Goal: Task Accomplishment & Management: Manage account settings

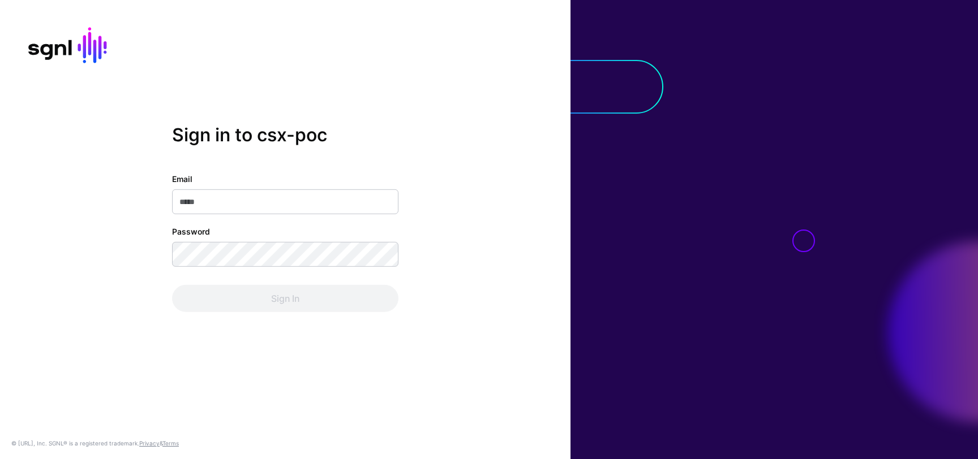
type input "**********"
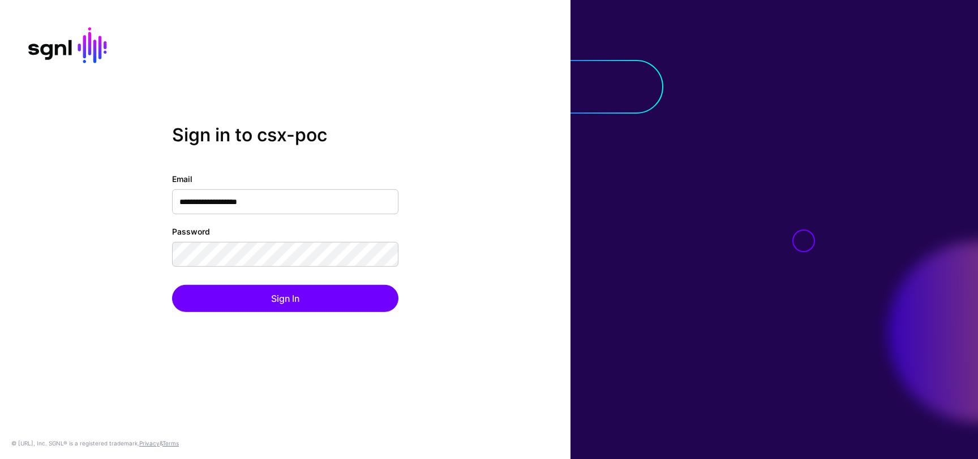
click at [304, 291] on div "Sign In" at bounding box center [285, 298] width 226 height 27
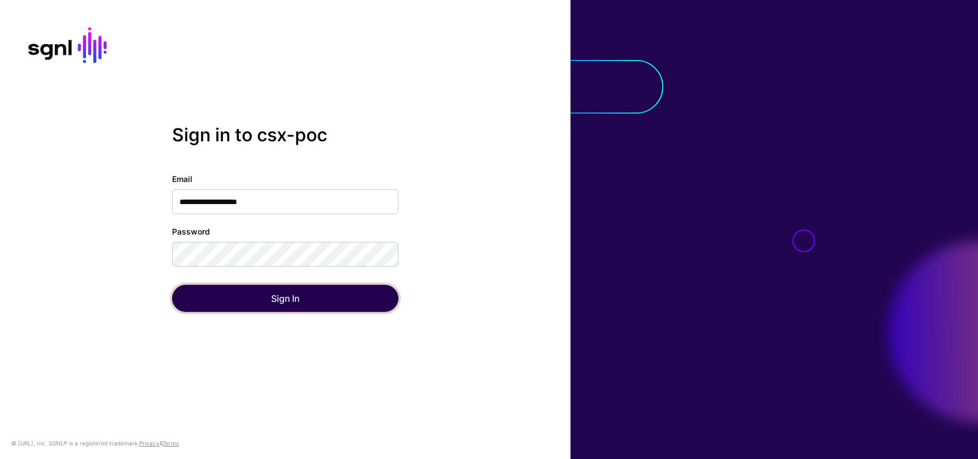
click at [317, 293] on button "Sign In" at bounding box center [285, 298] width 226 height 27
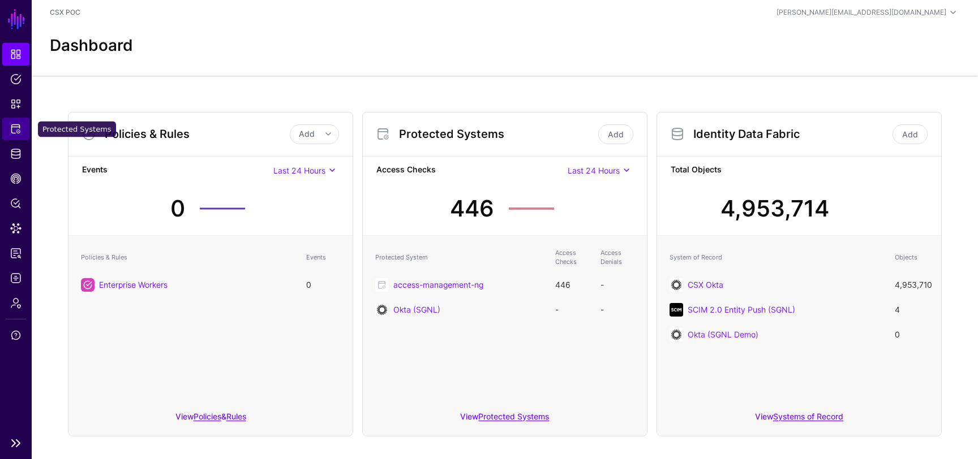
click at [21, 131] on span "Protected Systems" at bounding box center [15, 128] width 11 height 11
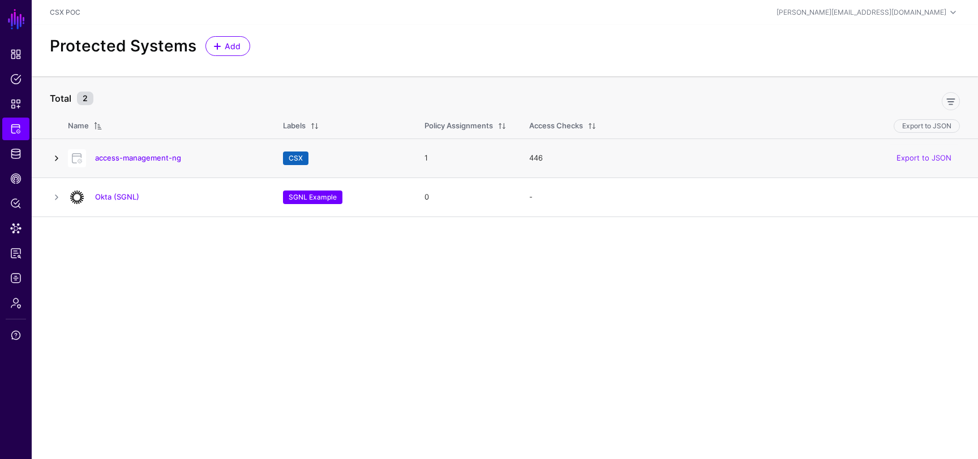
click at [56, 160] on link at bounding box center [57, 159] width 14 height 14
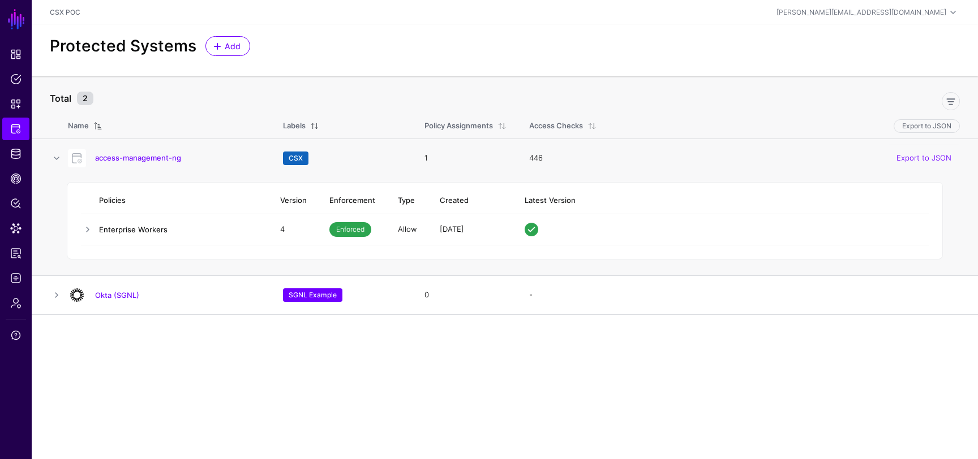
click at [131, 229] on link "Enterprise Workers" at bounding box center [133, 229] width 68 height 9
click at [127, 222] on td "Enterprise Workers" at bounding box center [184, 229] width 170 height 31
click at [129, 227] on link "Enterprise Workers" at bounding box center [133, 229] width 68 height 9
click at [15, 131] on span "Protected Systems" at bounding box center [15, 128] width 11 height 11
click at [135, 153] on link "access-management-ng" at bounding box center [138, 157] width 86 height 9
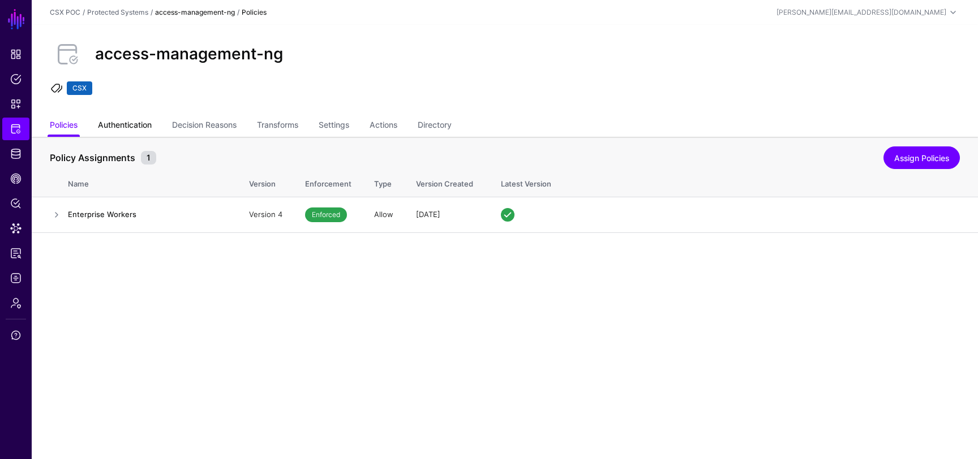
click at [141, 126] on link "Authentication" at bounding box center [125, 126] width 54 height 22
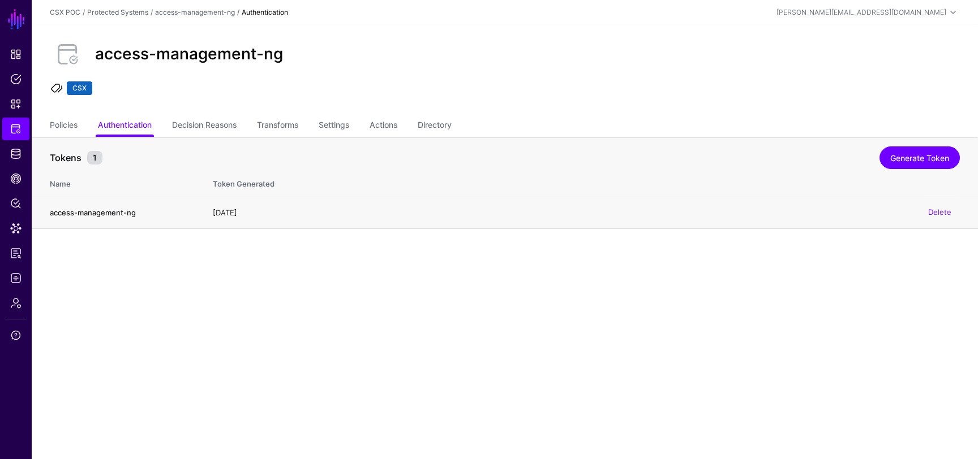
click at [102, 205] on td "access-management-ng" at bounding box center [117, 213] width 170 height 32
click at [901, 158] on link "Generate Token" at bounding box center [919, 158] width 80 height 23
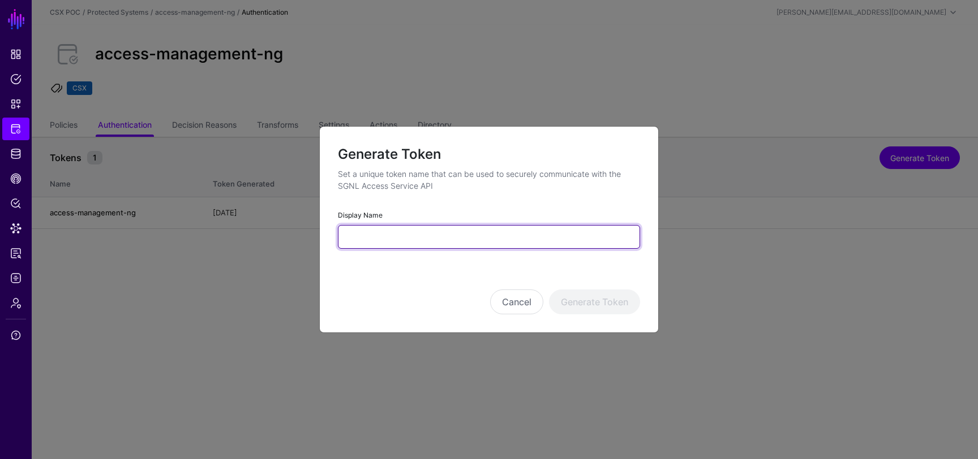
click at [491, 241] on input "Display Name" at bounding box center [489, 237] width 302 height 24
type input "**********"
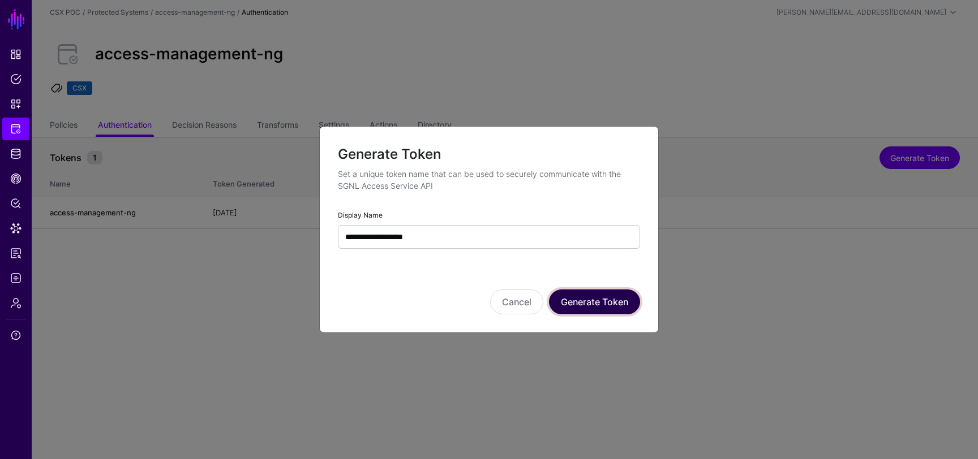
click at [617, 302] on button "Generate Token" at bounding box center [594, 302] width 91 height 25
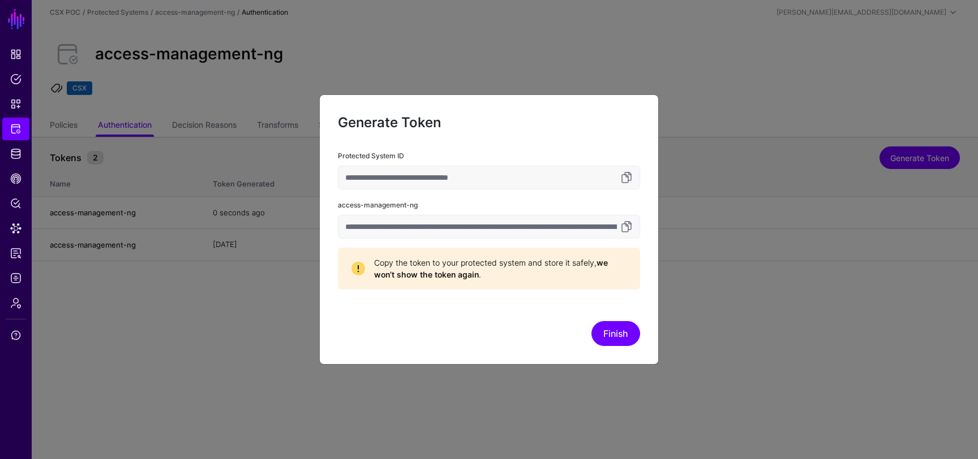
click at [519, 233] on input "**********" at bounding box center [489, 227] width 302 height 24
click at [633, 333] on button "Finish" at bounding box center [615, 333] width 49 height 25
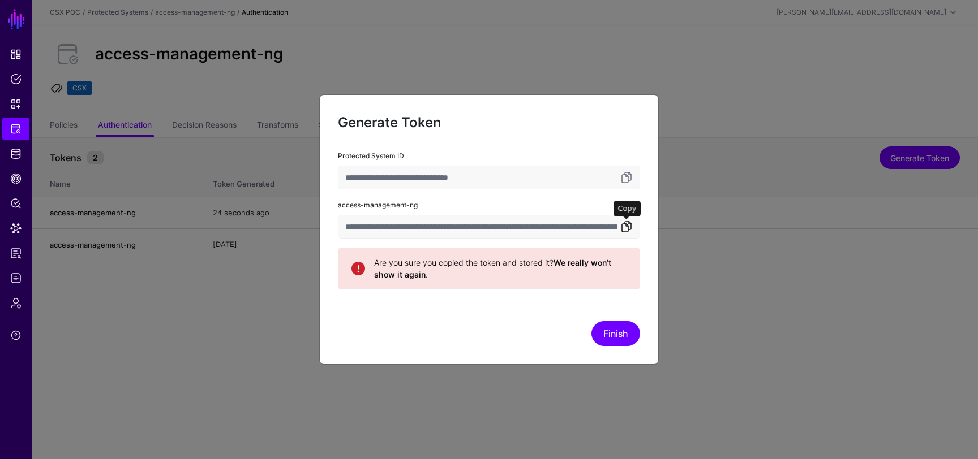
click at [629, 229] on link at bounding box center [627, 227] width 14 height 14
click at [514, 177] on input "**********" at bounding box center [489, 178] width 302 height 24
click at [613, 343] on button "Finish" at bounding box center [615, 333] width 49 height 25
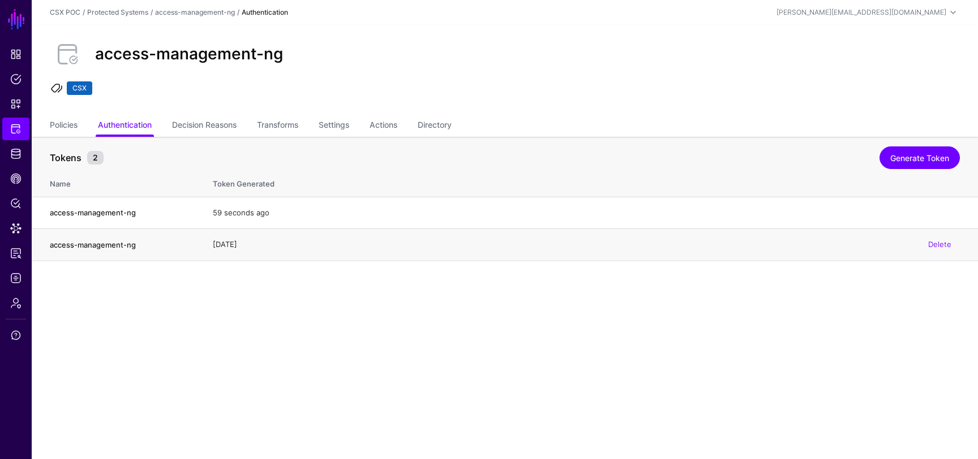
click at [944, 249] on div "Delete" at bounding box center [940, 245] width 40 height 28
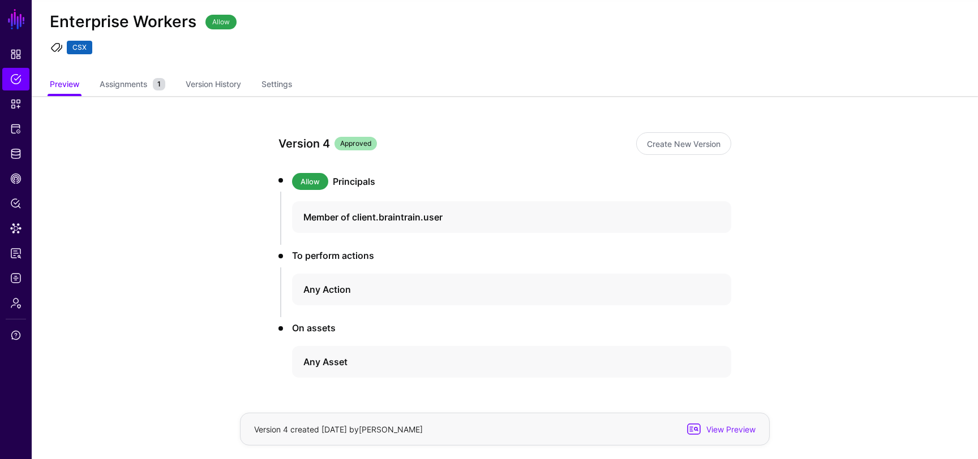
scroll to position [58, 0]
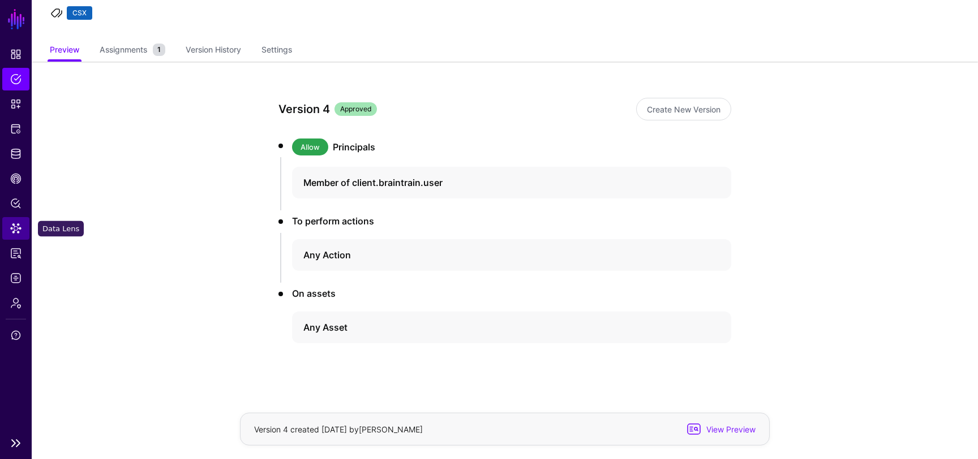
click at [15, 225] on span "Data Lens" at bounding box center [15, 228] width 11 height 11
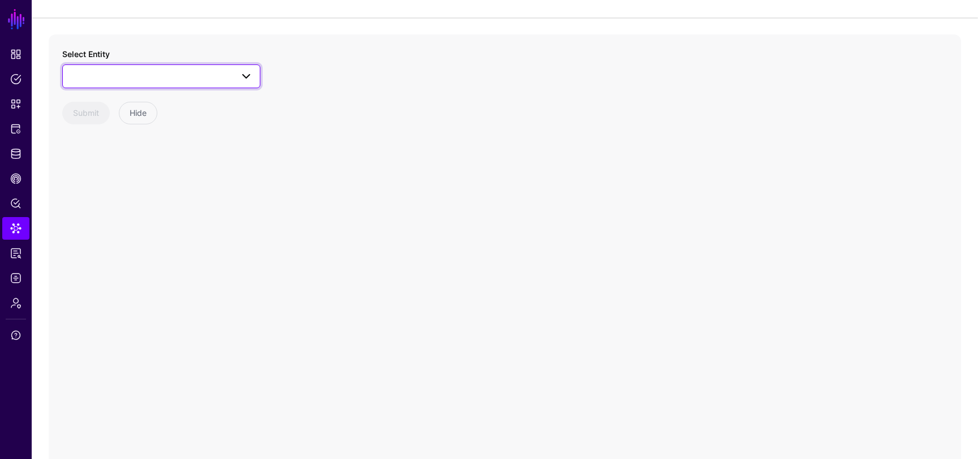
click at [107, 71] on span at bounding box center [161, 77] width 183 height 14
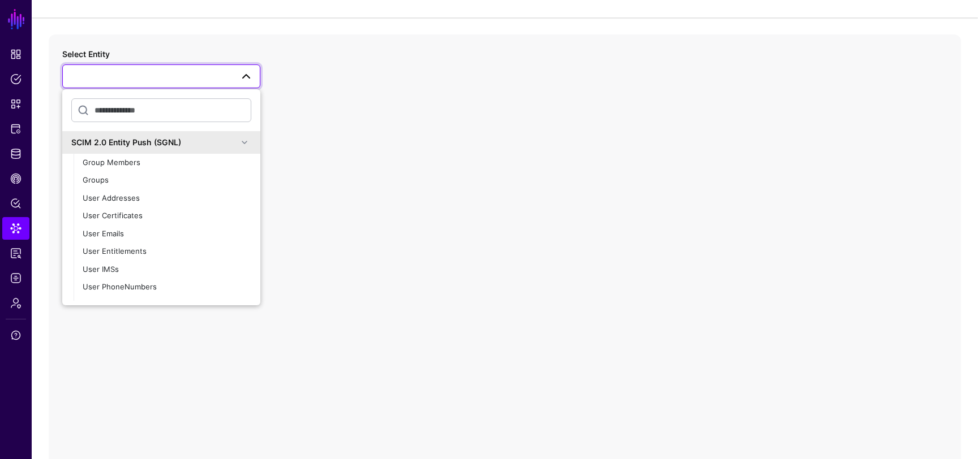
click at [176, 143] on div "SCIM 2.0 Entity Push (SGNL)" at bounding box center [154, 142] width 166 height 12
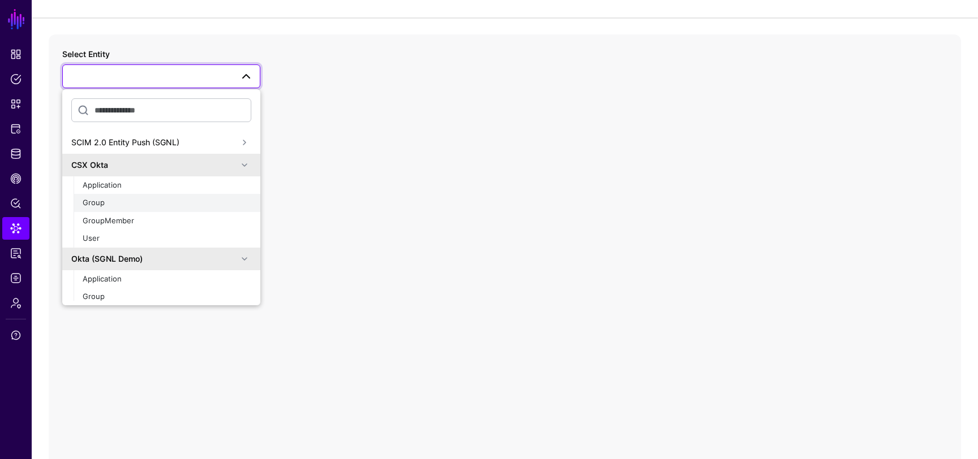
click at [102, 208] on div "Group" at bounding box center [167, 202] width 169 height 11
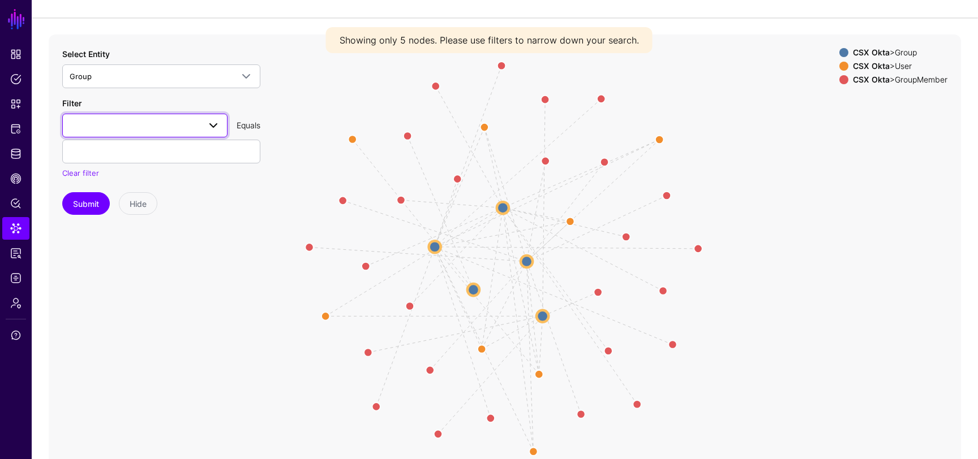
click at [126, 134] on link at bounding box center [144, 126] width 165 height 24
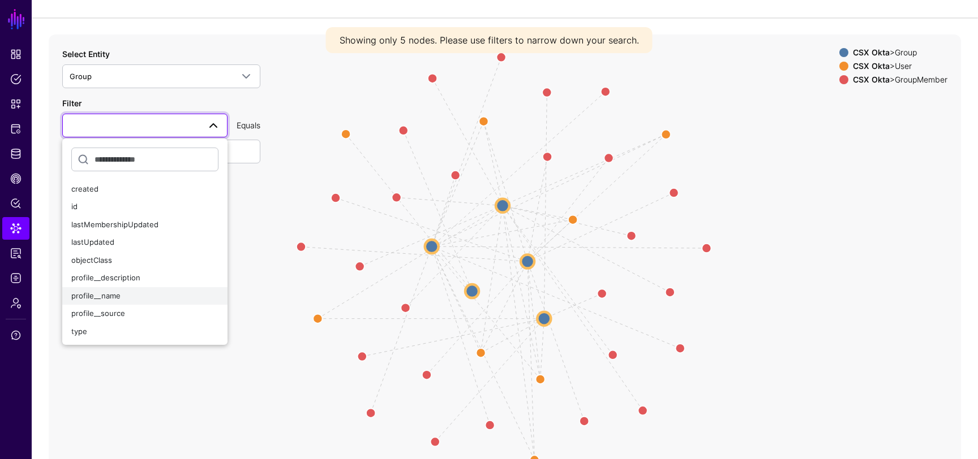
click at [115, 300] on span "profile__name" at bounding box center [95, 295] width 49 height 9
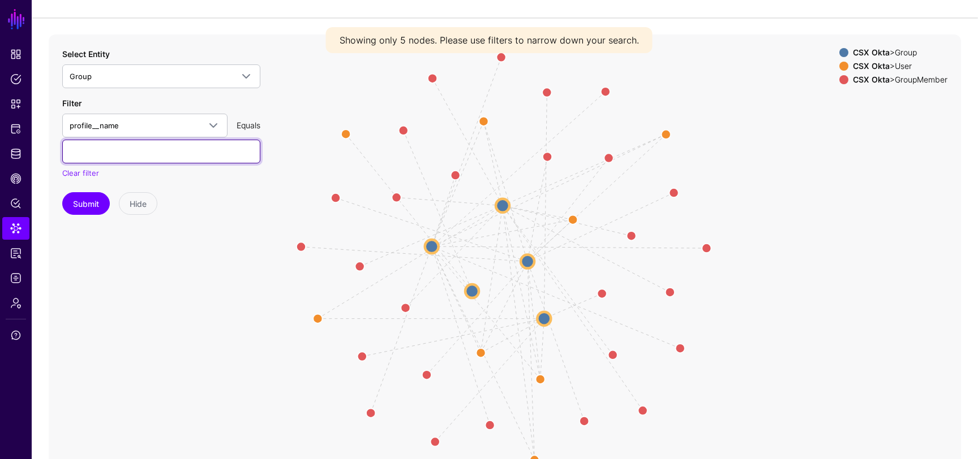
click at [147, 159] on input "text" at bounding box center [161, 152] width 198 height 24
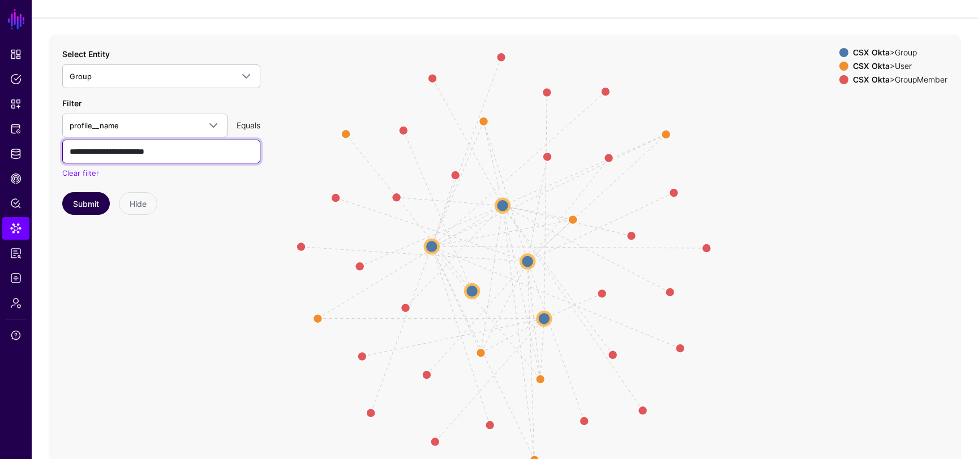
type input "**********"
click at [88, 195] on button "Submit" at bounding box center [86, 203] width 48 height 23
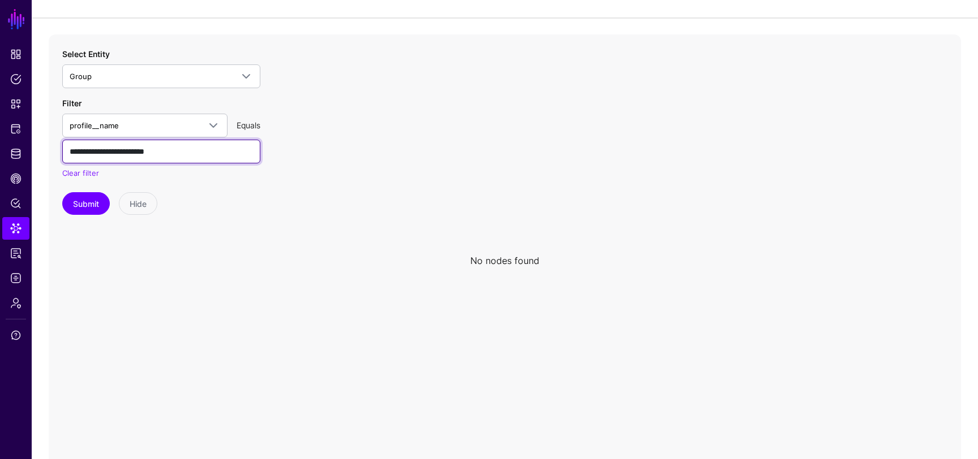
click at [183, 152] on input "**********" at bounding box center [161, 152] width 198 height 24
paste input "**********"
type input "**********"
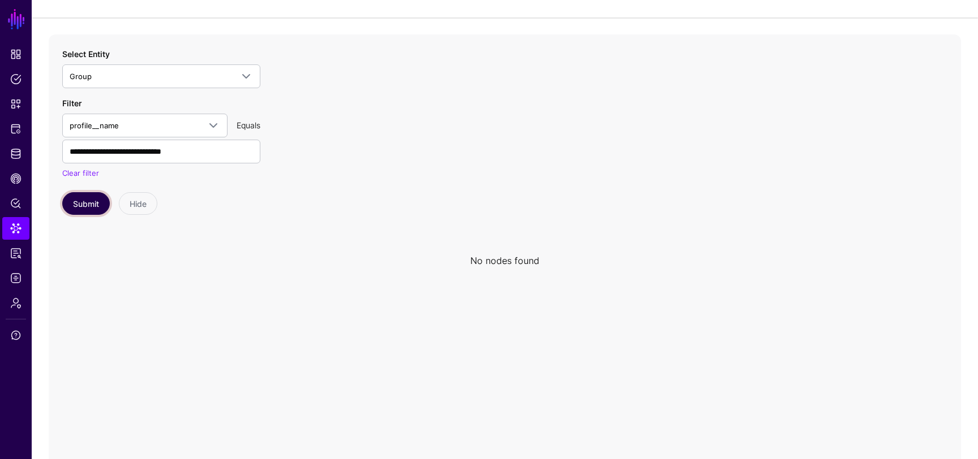
click at [84, 201] on button "Submit" at bounding box center [86, 203] width 48 height 23
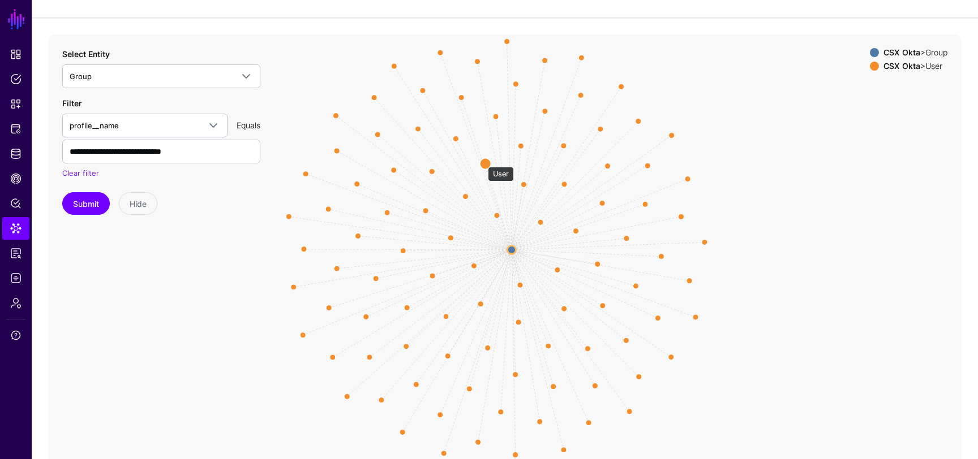
click at [483, 161] on circle at bounding box center [485, 163] width 11 height 11
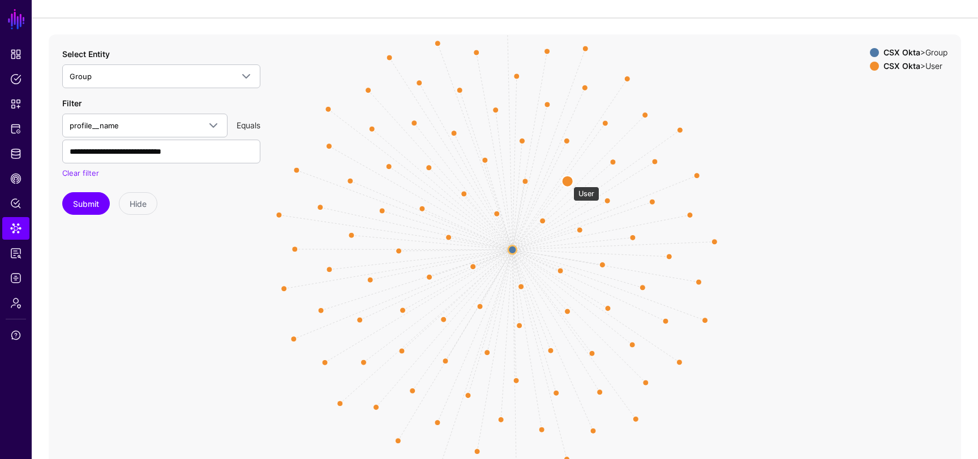
click at [567, 181] on circle at bounding box center [567, 180] width 11 height 11
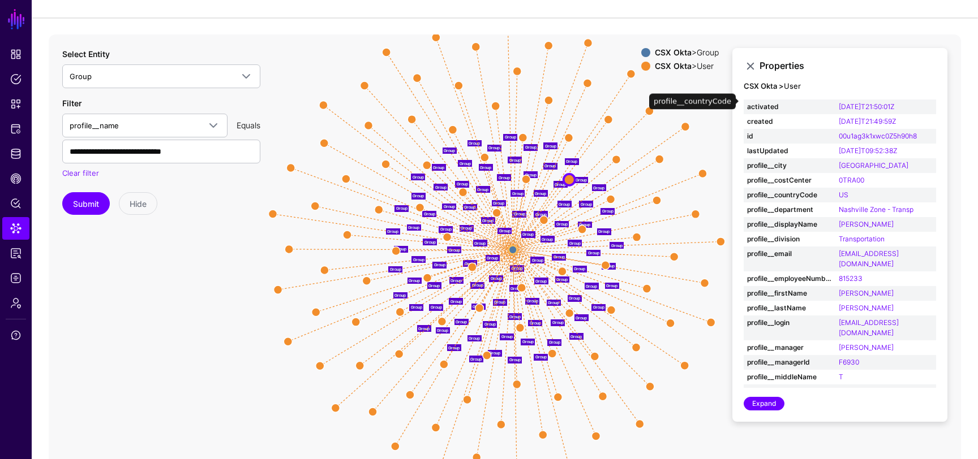
scroll to position [94, 0]
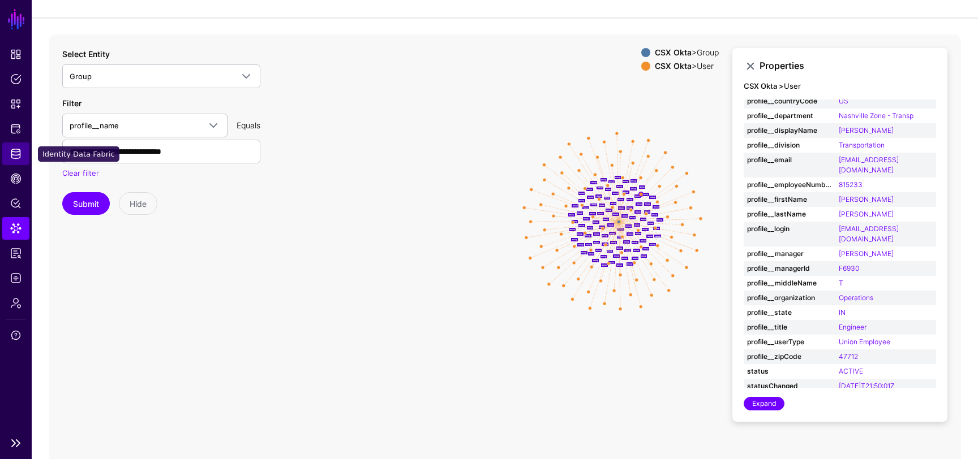
click at [16, 156] on span "Identity Data Fabric" at bounding box center [15, 153] width 11 height 11
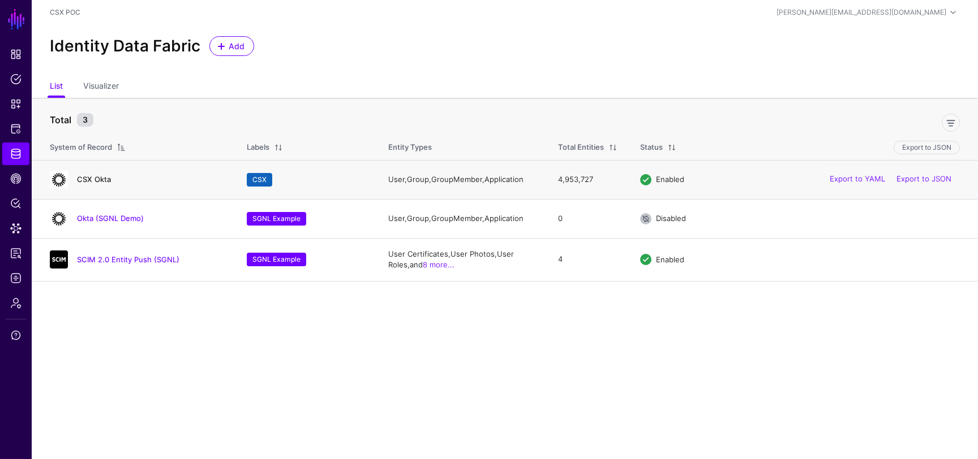
click at [97, 181] on link "CSX Okta" at bounding box center [94, 179] width 34 height 9
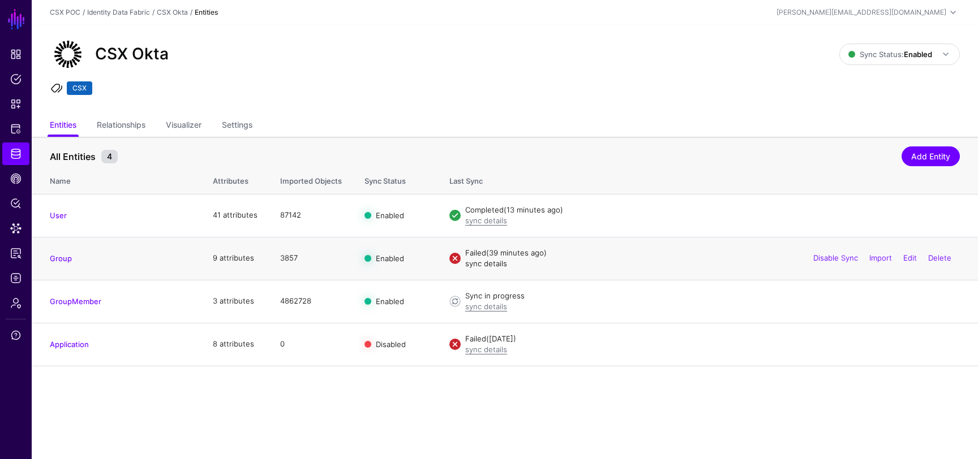
click at [479, 263] on link "sync details" at bounding box center [486, 263] width 42 height 9
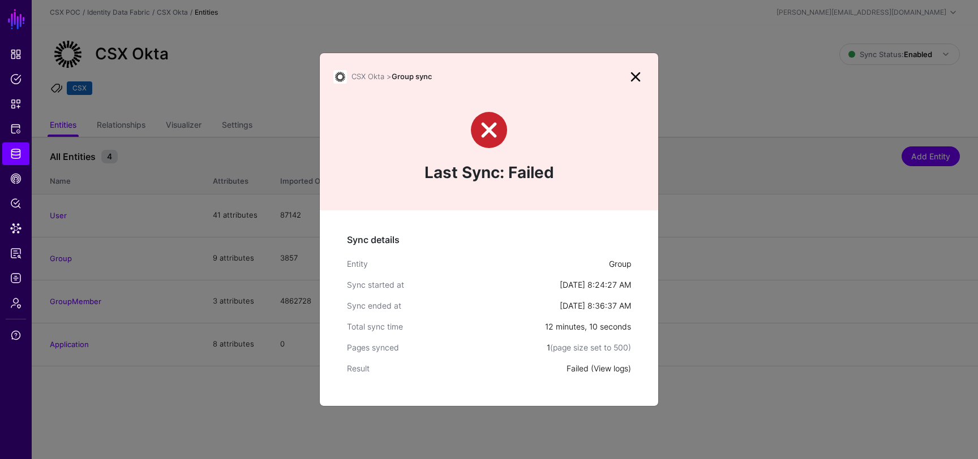
click at [602, 366] on link "View logs" at bounding box center [611, 369] width 35 height 10
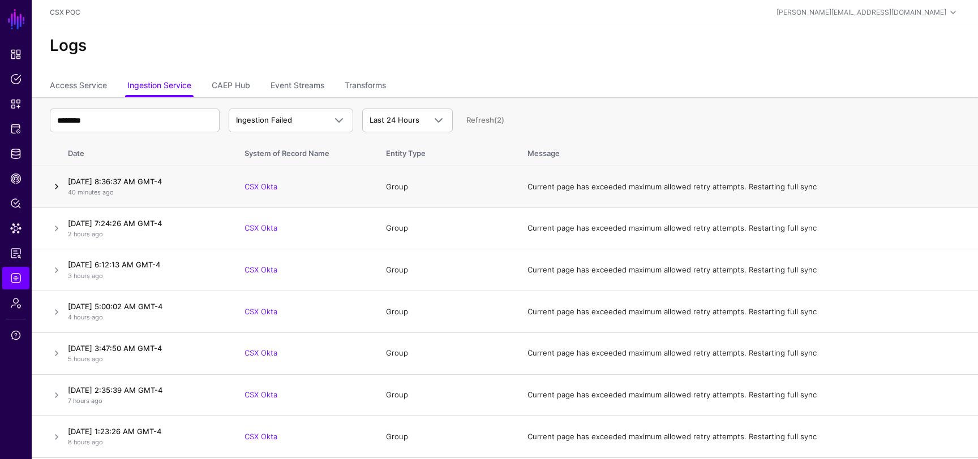
click at [54, 183] on link at bounding box center [57, 187] width 14 height 14
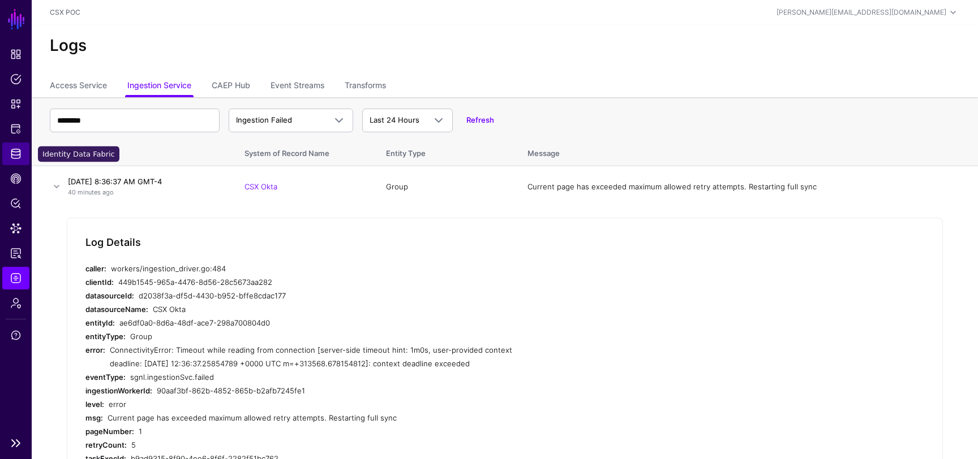
click at [13, 154] on span "Identity Data Fabric" at bounding box center [15, 153] width 11 height 11
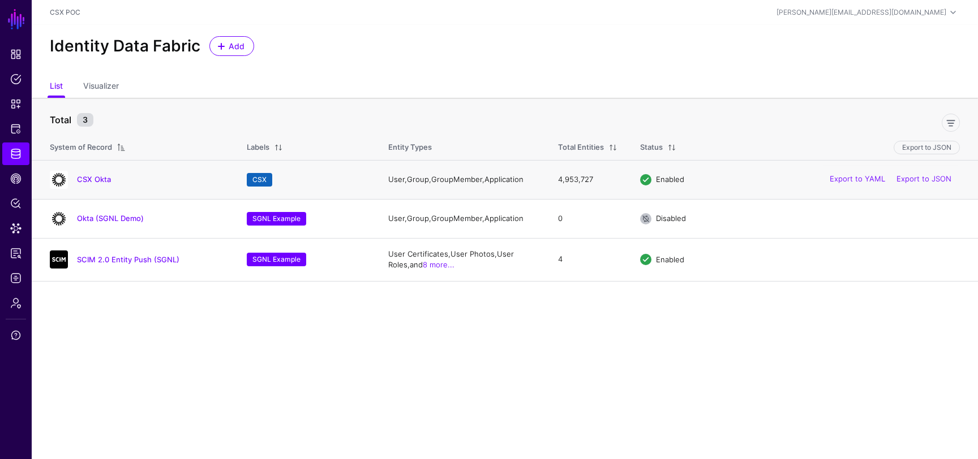
click at [101, 173] on div "CSX Okta" at bounding box center [136, 180] width 183 height 18
click at [102, 177] on link "CSX Okta" at bounding box center [94, 179] width 34 height 9
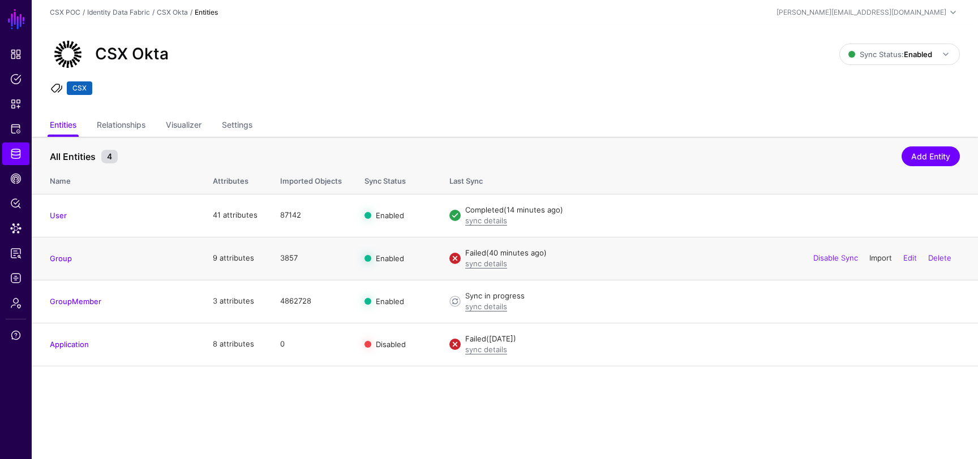
click at [875, 261] on link "Import" at bounding box center [880, 258] width 23 height 9
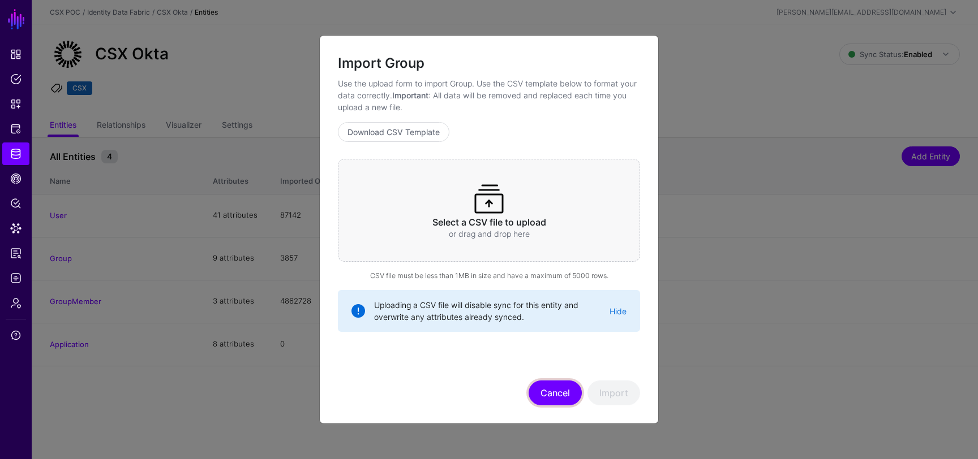
click at [558, 390] on button "Cancel" at bounding box center [555, 393] width 53 height 25
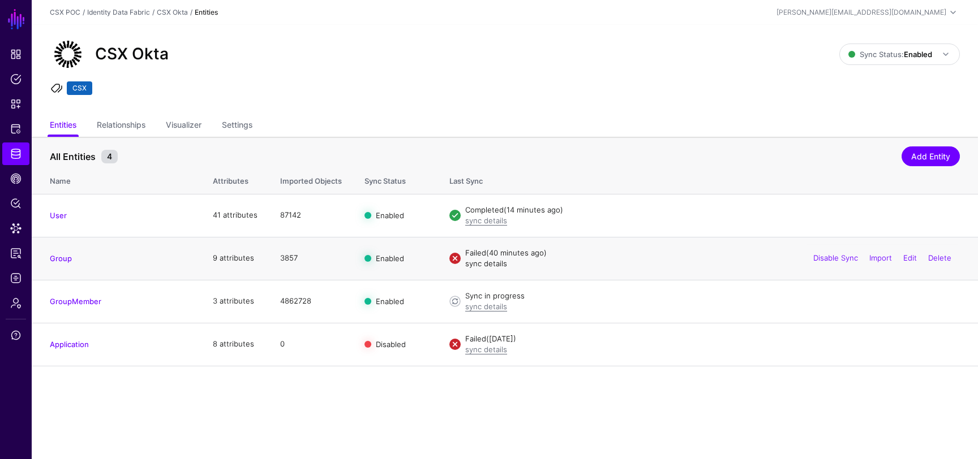
click at [485, 263] on link "sync details" at bounding box center [486, 263] width 42 height 9
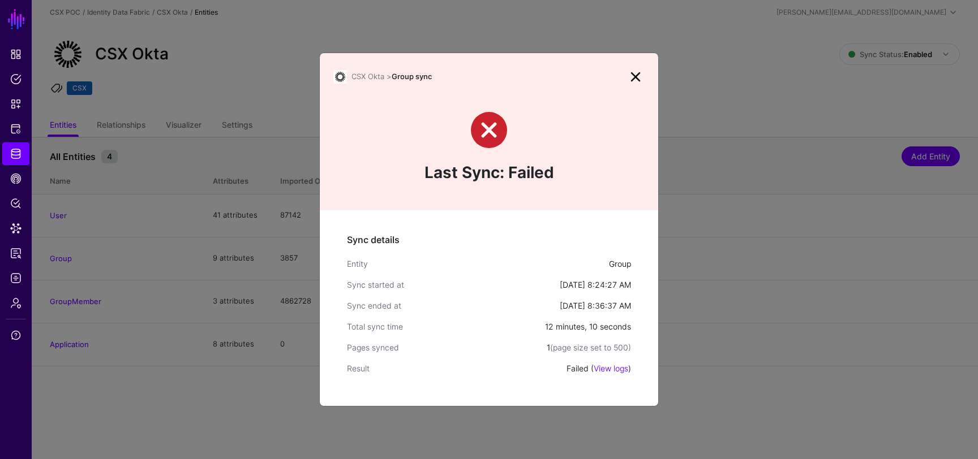
click at [638, 75] on link at bounding box center [635, 77] width 18 height 18
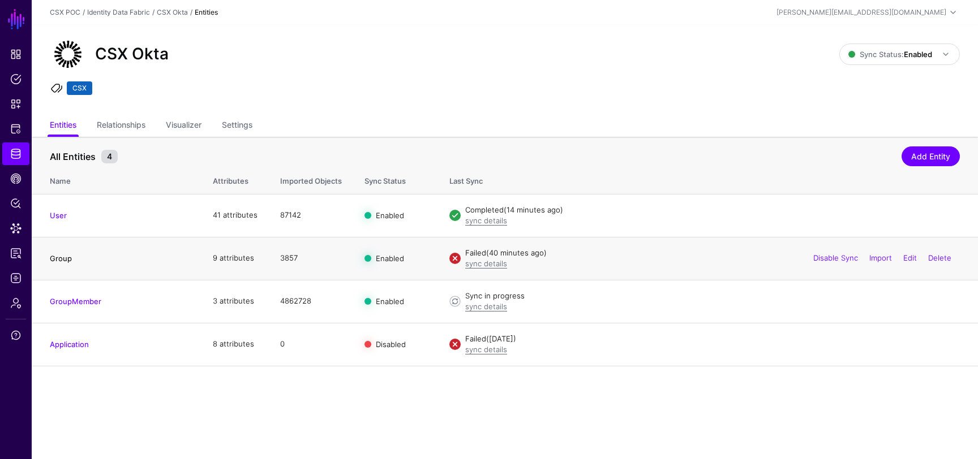
click at [65, 257] on link "Group" at bounding box center [61, 258] width 22 height 9
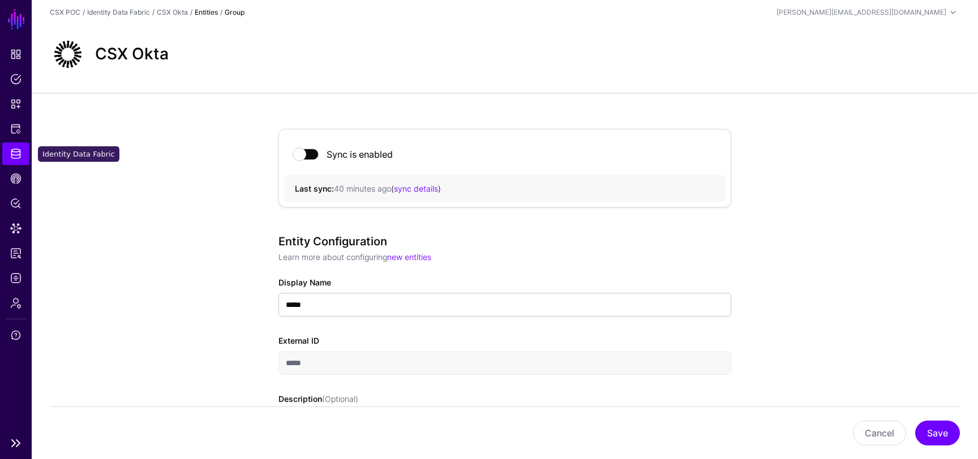
click at [11, 148] on link "Identity Data Fabric" at bounding box center [15, 154] width 27 height 23
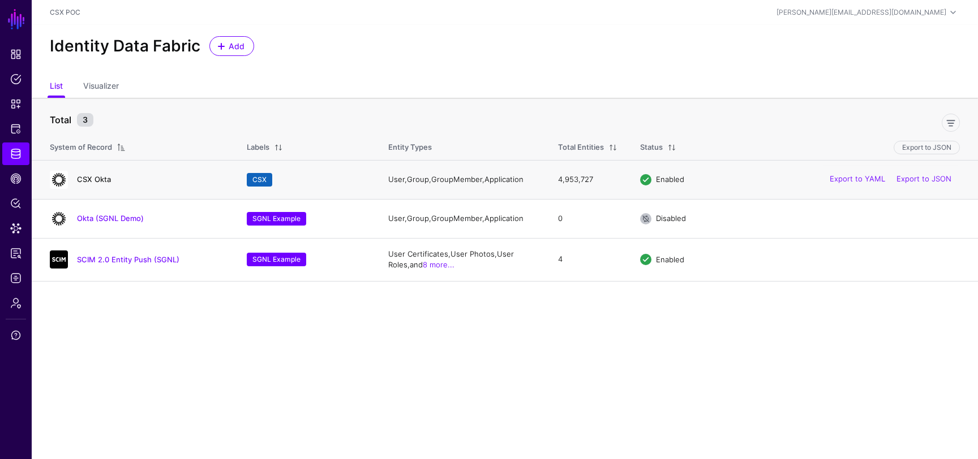
click at [91, 176] on link "CSX Okta" at bounding box center [94, 179] width 34 height 9
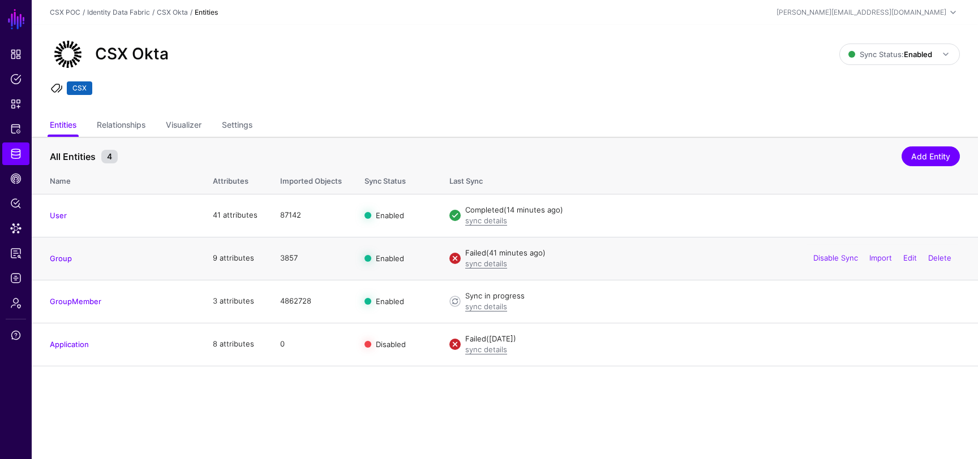
click at [450, 259] on span at bounding box center [454, 258] width 11 height 11
click at [12, 302] on span "Admin" at bounding box center [15, 303] width 11 height 11
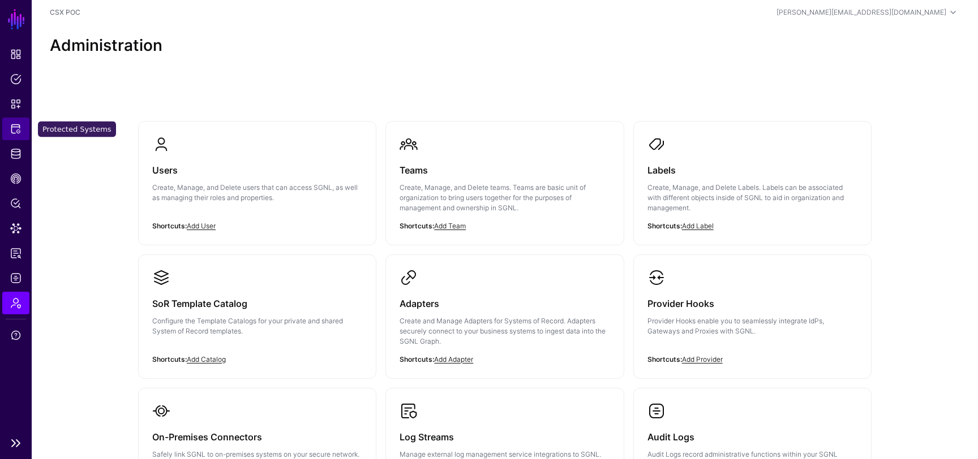
click at [16, 130] on span "Protected Systems" at bounding box center [15, 128] width 11 height 11
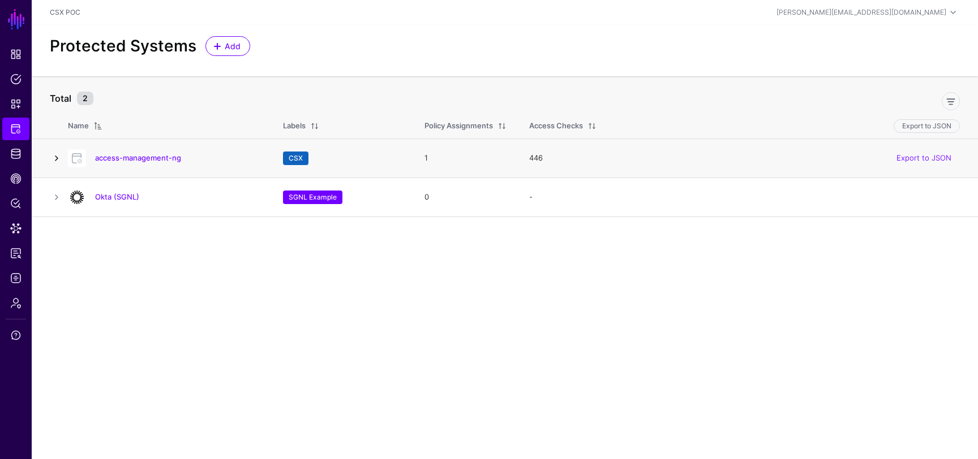
click at [54, 157] on link at bounding box center [57, 159] width 14 height 14
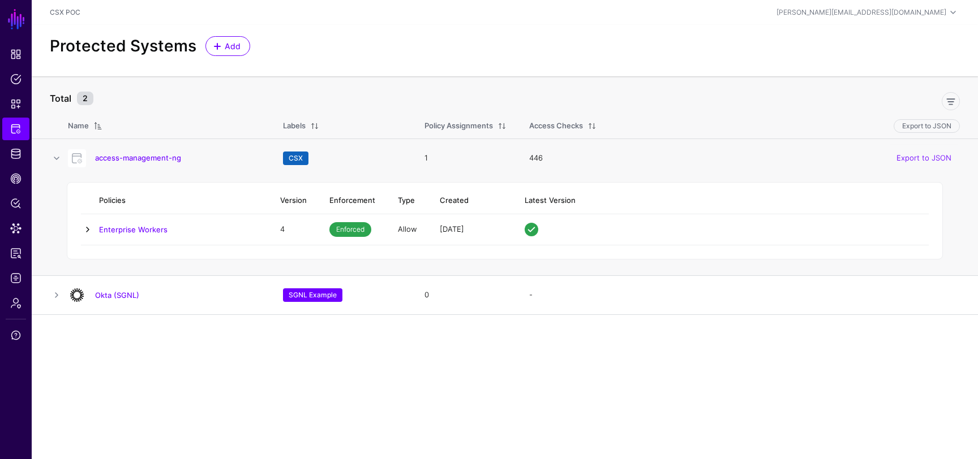
click at [89, 229] on link at bounding box center [88, 230] width 14 height 14
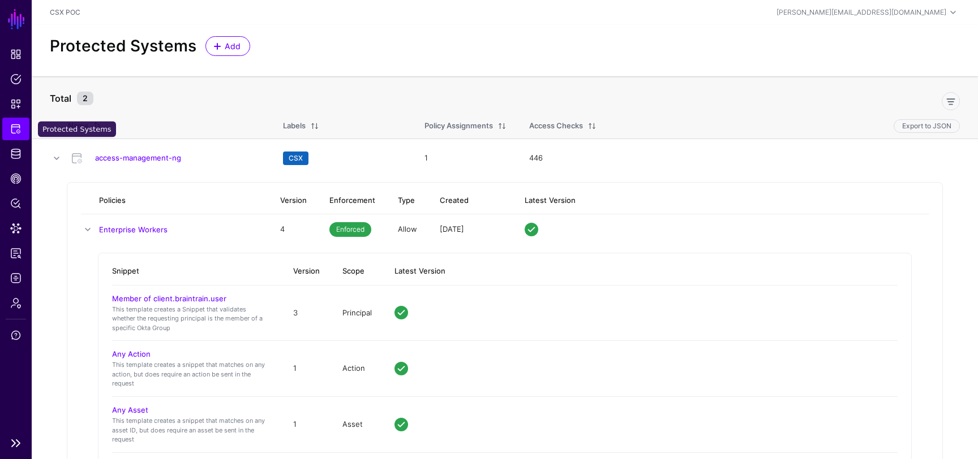
click at [10, 128] on span "Protected Systems" at bounding box center [15, 128] width 11 height 11
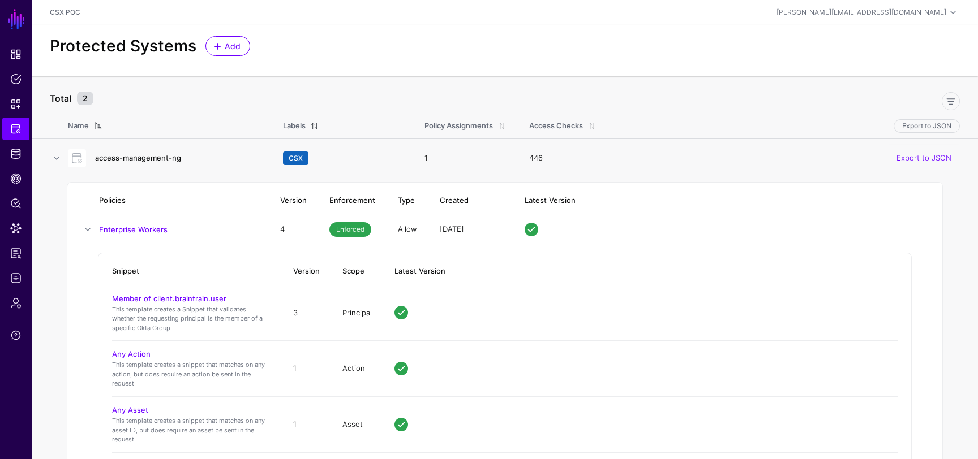
click at [143, 156] on link "access-management-ng" at bounding box center [138, 157] width 86 height 9
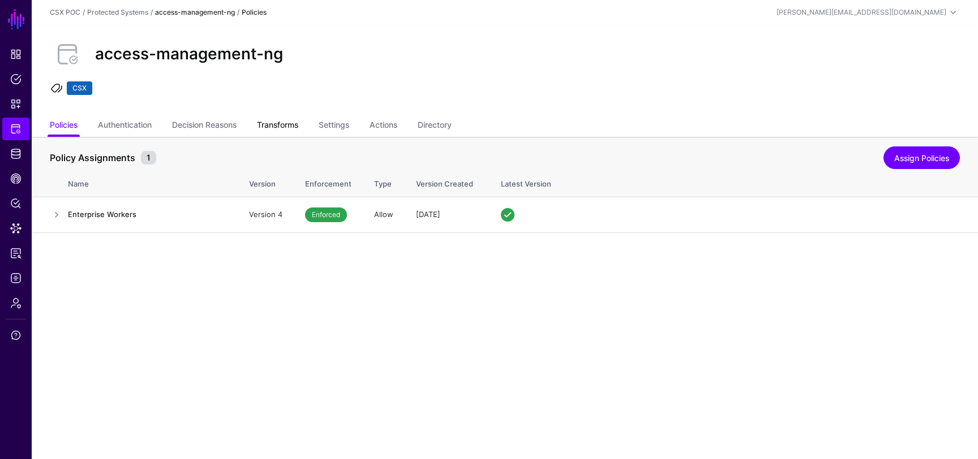
click at [294, 130] on link "Transforms" at bounding box center [277, 126] width 41 height 22
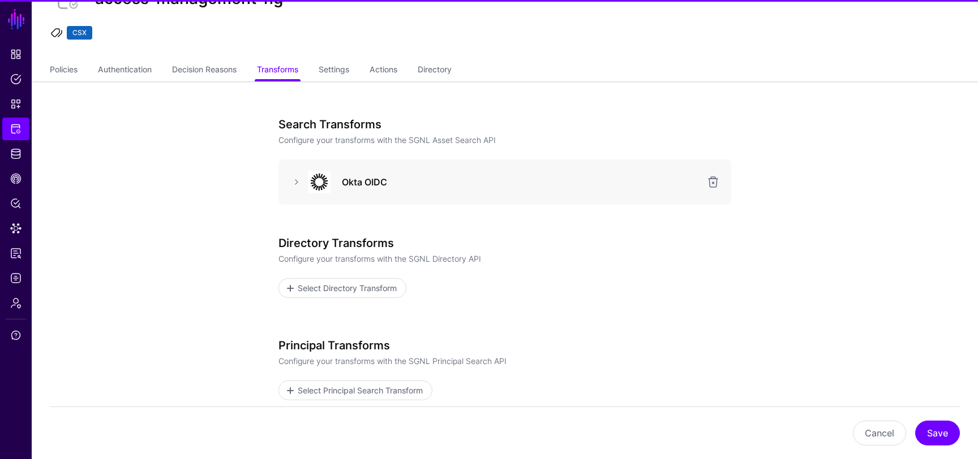
scroll to position [74, 0]
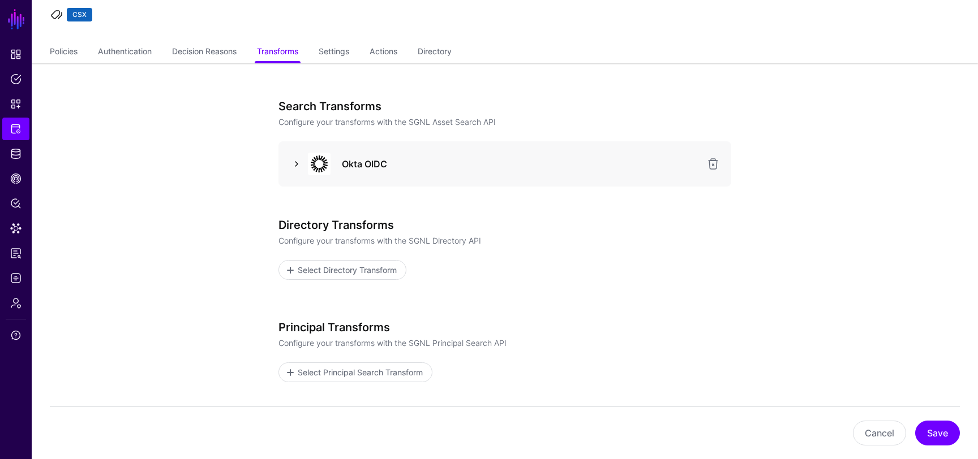
click at [293, 161] on link at bounding box center [297, 164] width 14 height 14
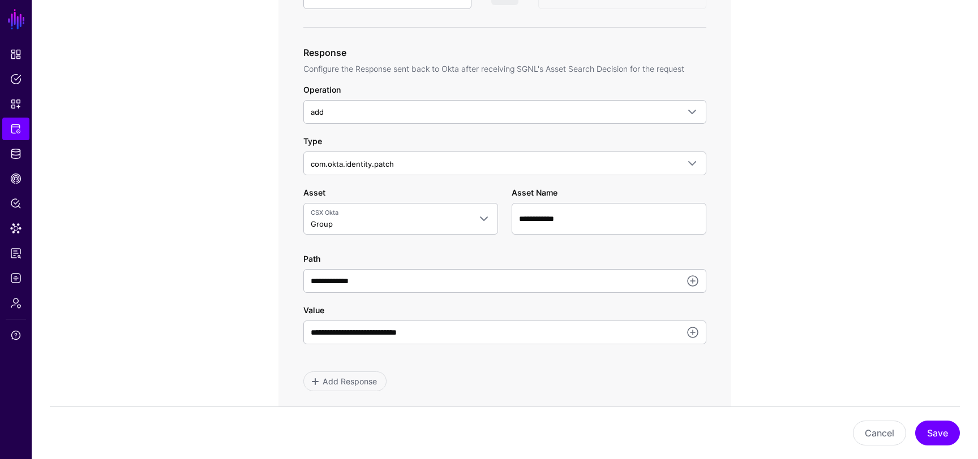
scroll to position [581, 0]
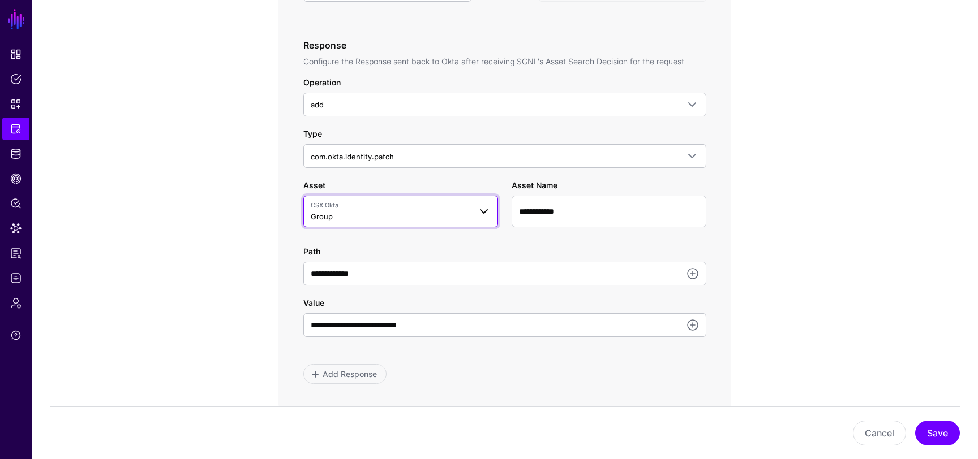
click at [482, 210] on span at bounding box center [484, 212] width 14 height 14
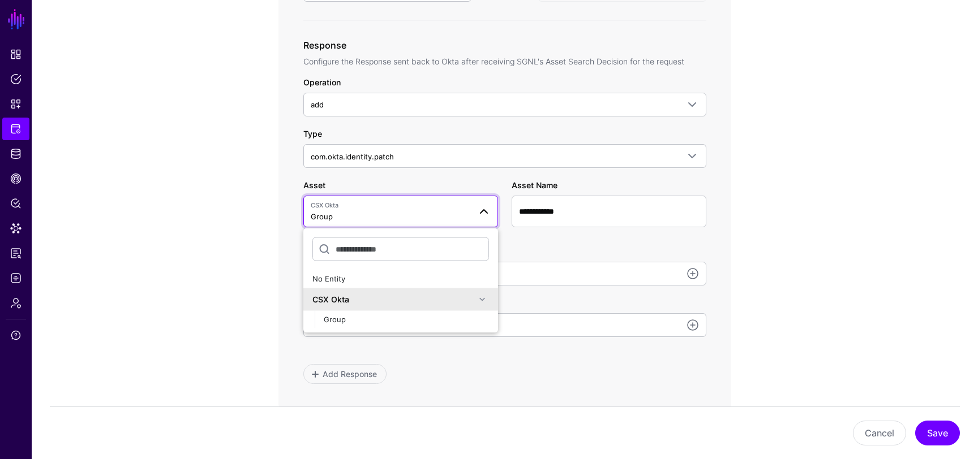
click at [212, 245] on app-integrations-item-transforms "**********" at bounding box center [505, 164] width 946 height 1216
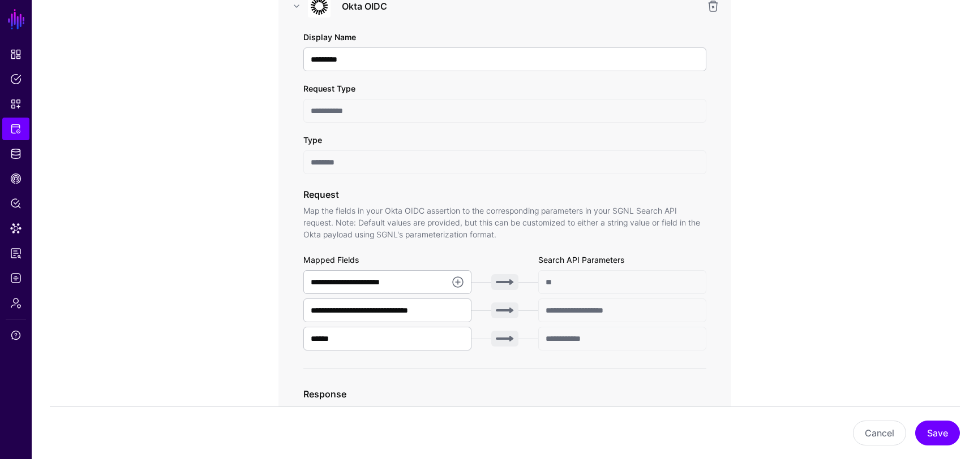
scroll to position [0, 0]
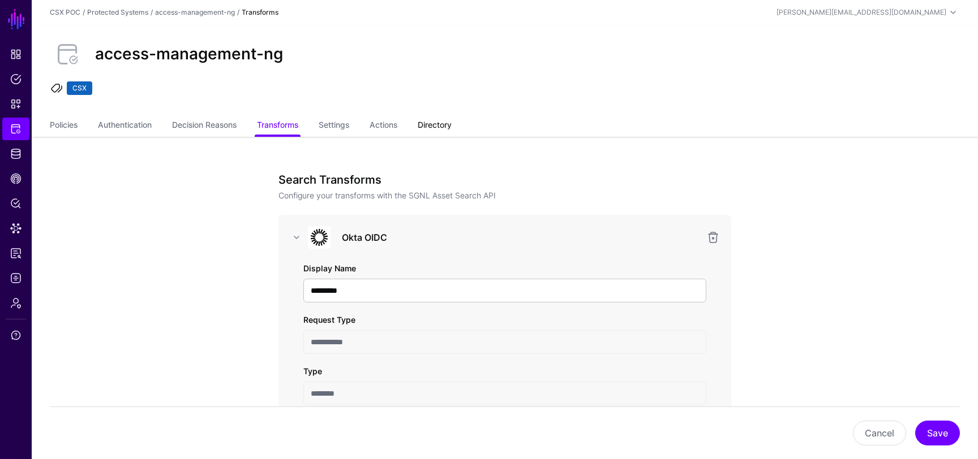
click at [437, 135] on link "Directory" at bounding box center [435, 126] width 34 height 22
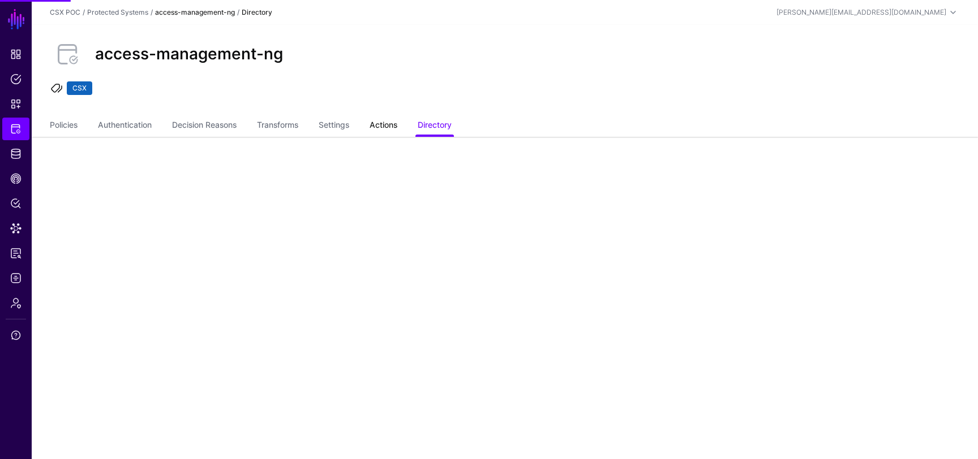
click at [393, 129] on link "Actions" at bounding box center [384, 126] width 28 height 22
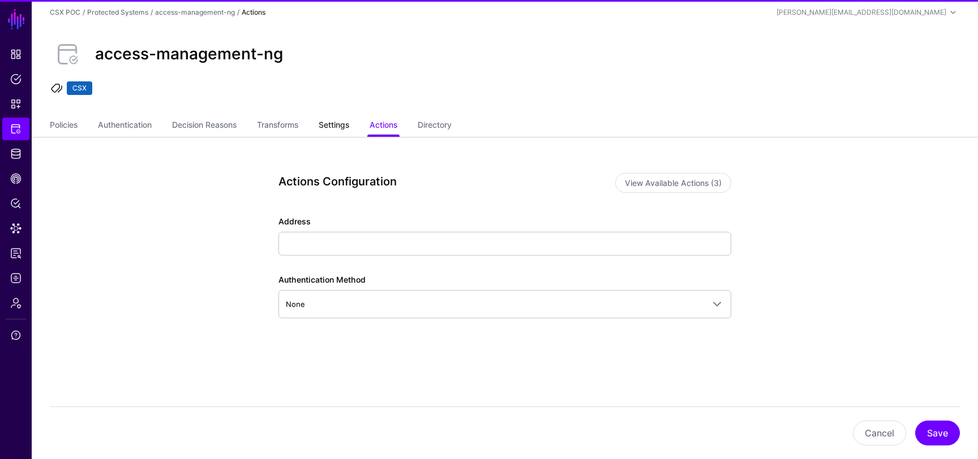
click at [342, 124] on link "Settings" at bounding box center [334, 126] width 31 height 22
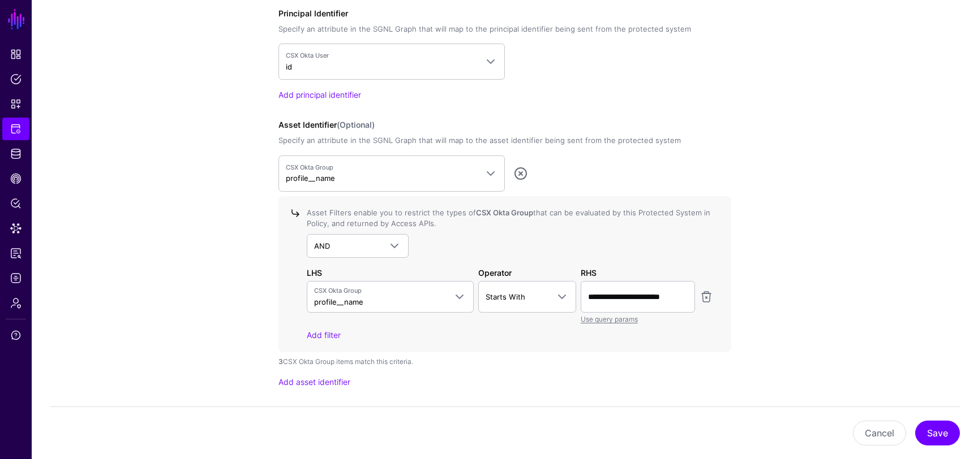
scroll to position [1038, 0]
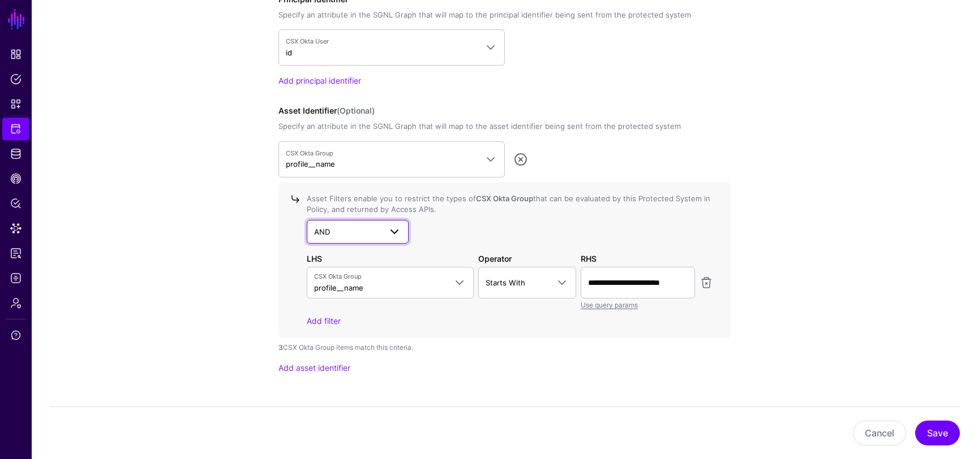
click at [386, 222] on link "AND" at bounding box center [358, 232] width 102 height 24
click at [471, 234] on div "AND AND NOT OR" at bounding box center [510, 232] width 406 height 24
click at [596, 303] on link "Use query params" at bounding box center [609, 305] width 57 height 8
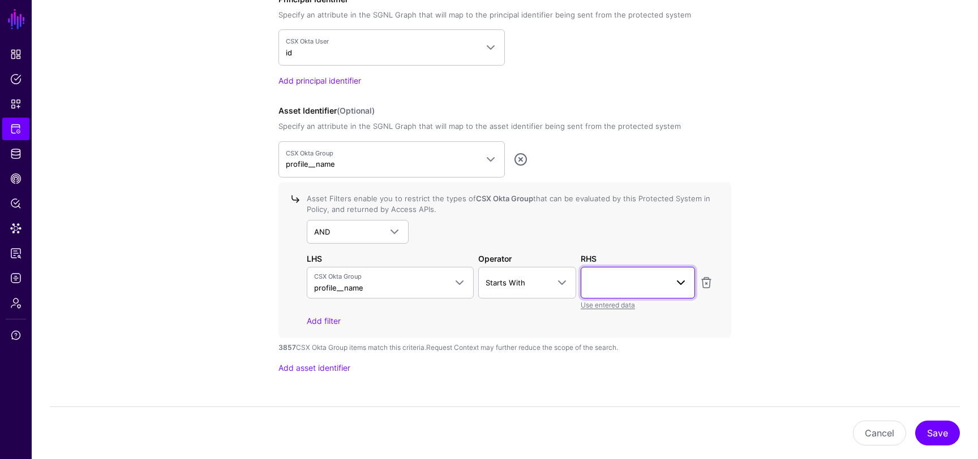
click at [633, 285] on span at bounding box center [638, 283] width 100 height 14
click at [659, 239] on div "AND AND NOT OR" at bounding box center [510, 232] width 406 height 24
click at [709, 282] on link at bounding box center [706, 283] width 14 height 14
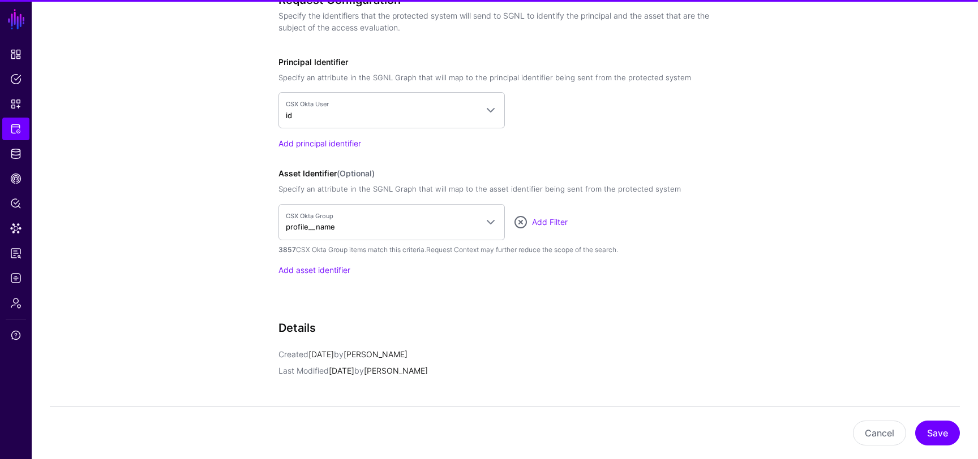
scroll to position [949, 0]
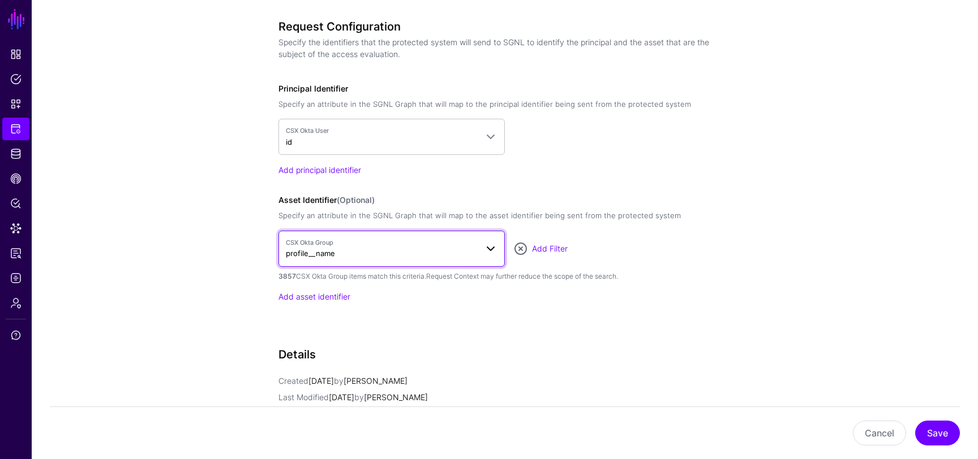
click at [461, 250] on span "CSX Okta Group profile__name" at bounding box center [381, 249] width 191 height 22
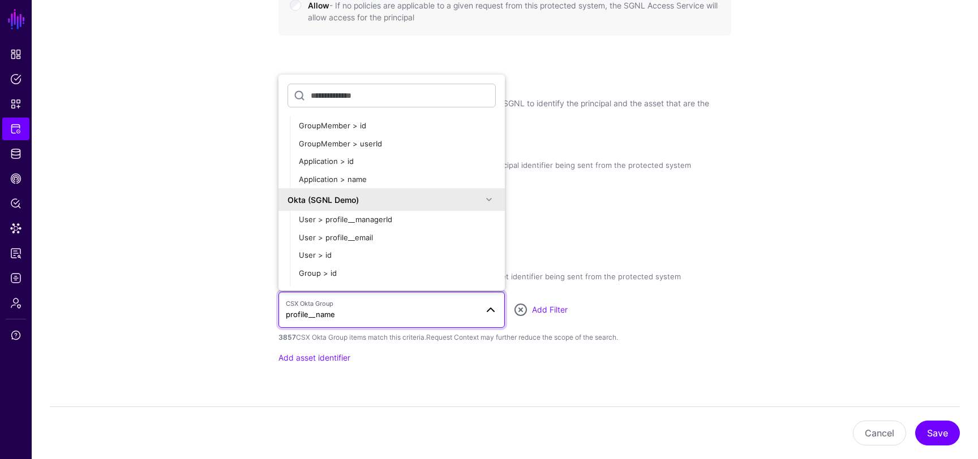
scroll to position [190, 0]
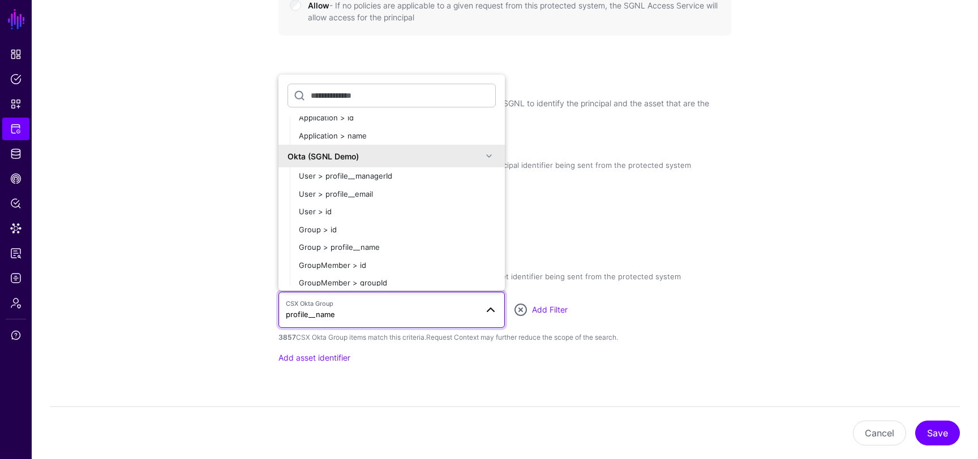
click at [466, 149] on div "Okta (SGNL Demo)" at bounding box center [391, 156] width 208 height 14
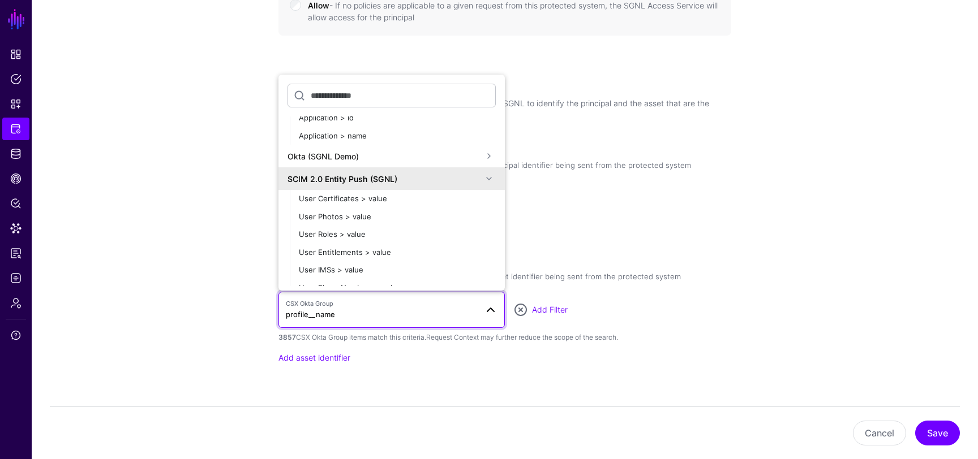
click at [463, 173] on div "SCIM 2.0 Entity Push (SGNL)" at bounding box center [384, 179] width 195 height 12
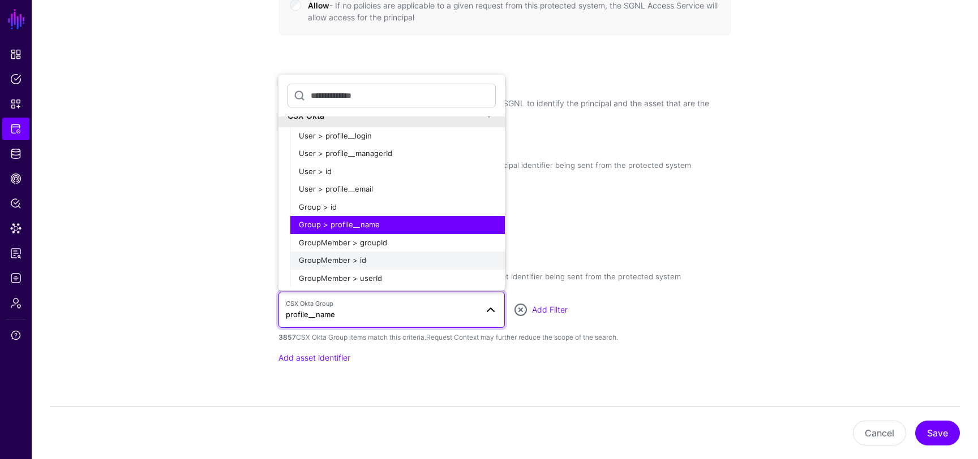
scroll to position [7, 0]
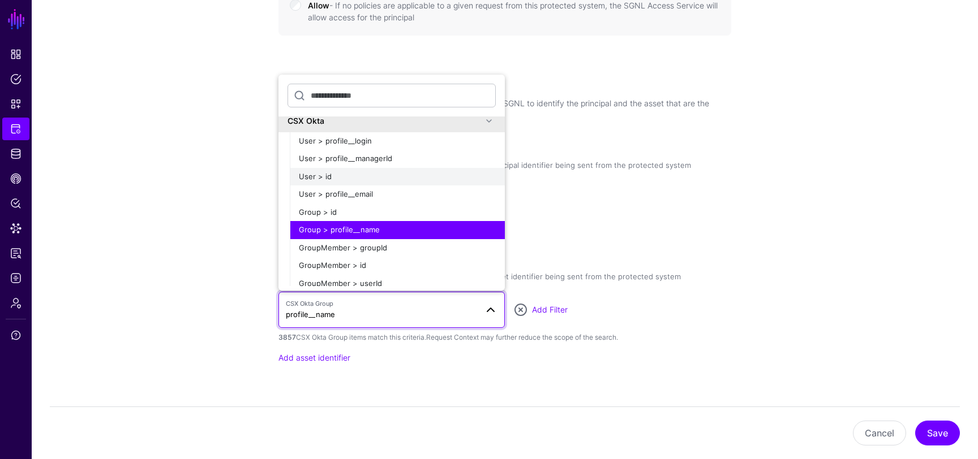
click at [419, 171] on div "User > id" at bounding box center [397, 176] width 197 height 11
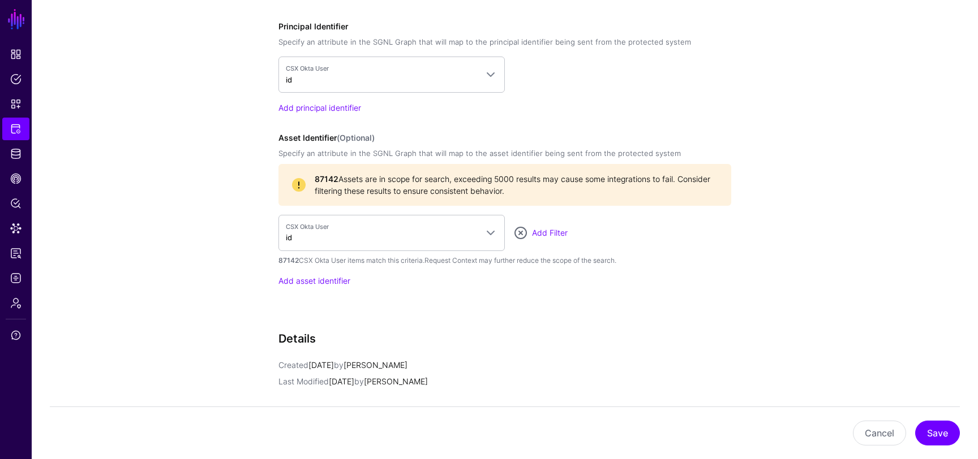
scroll to position [1017, 0]
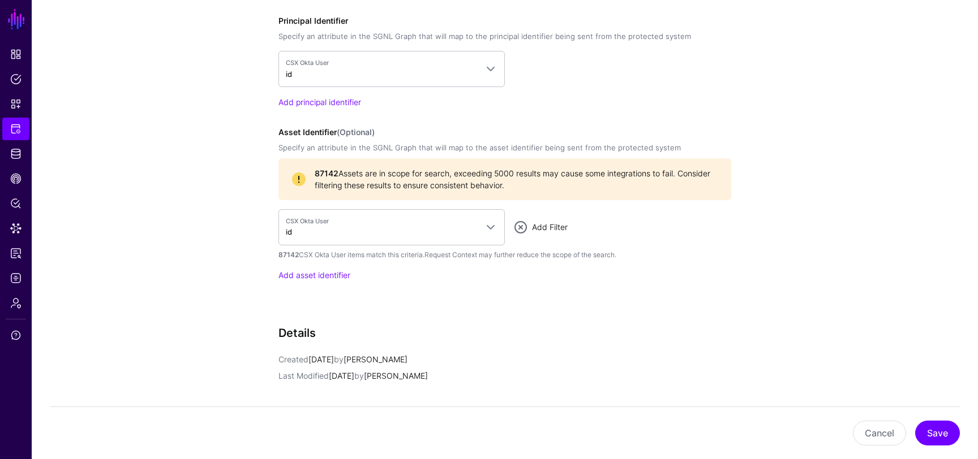
click at [546, 229] on link "Add Filter" at bounding box center [550, 227] width 36 height 10
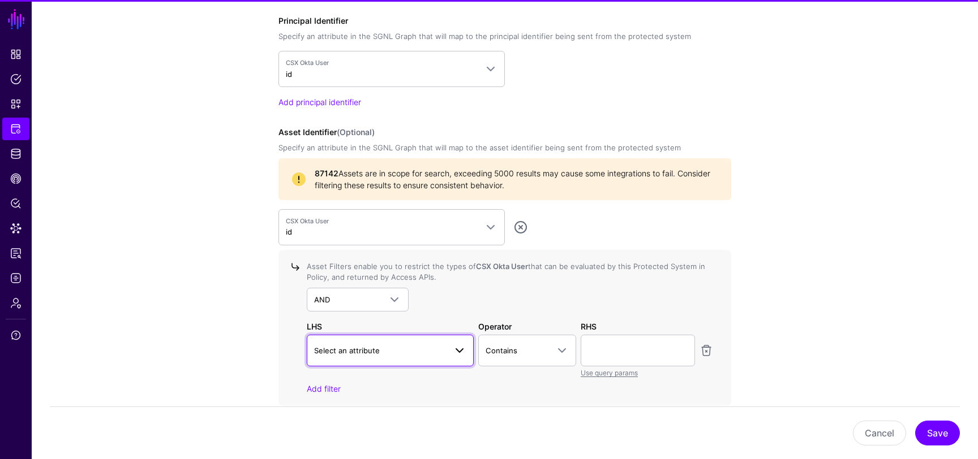
click at [396, 345] on span "Select an attribute" at bounding box center [380, 351] width 132 height 12
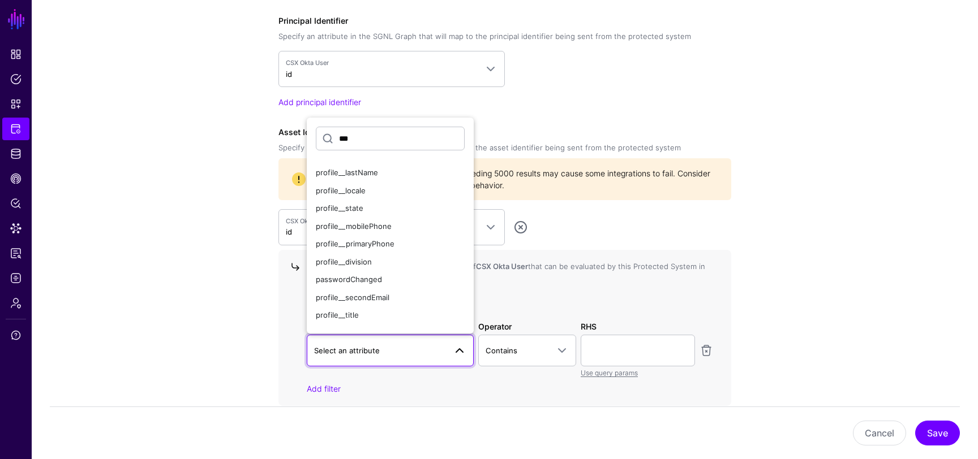
scroll to position [0, 0]
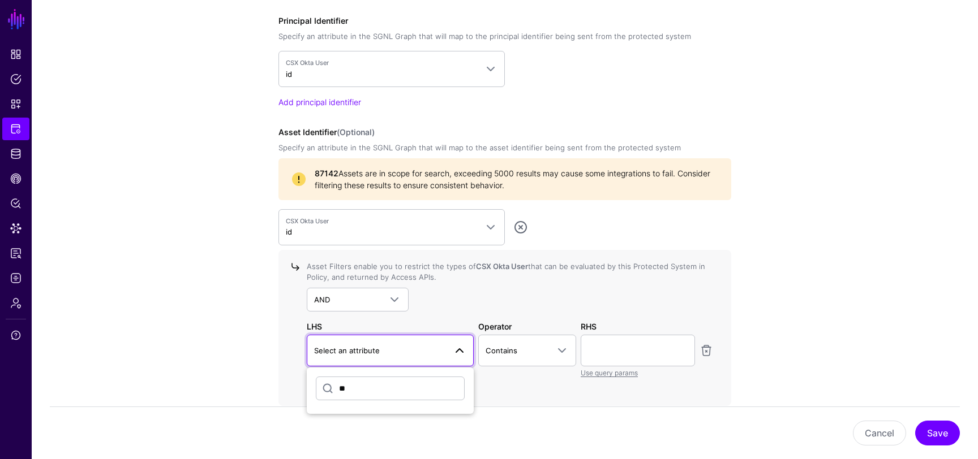
type input "*"
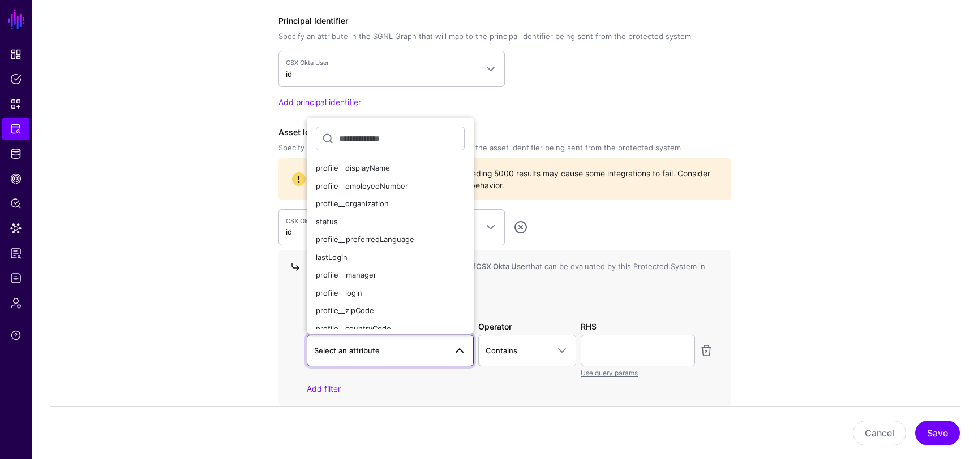
click at [718, 183] on div "87142 Assets are in scope for search, exceeding 5000 results may cause some int…" at bounding box center [504, 179] width 453 height 42
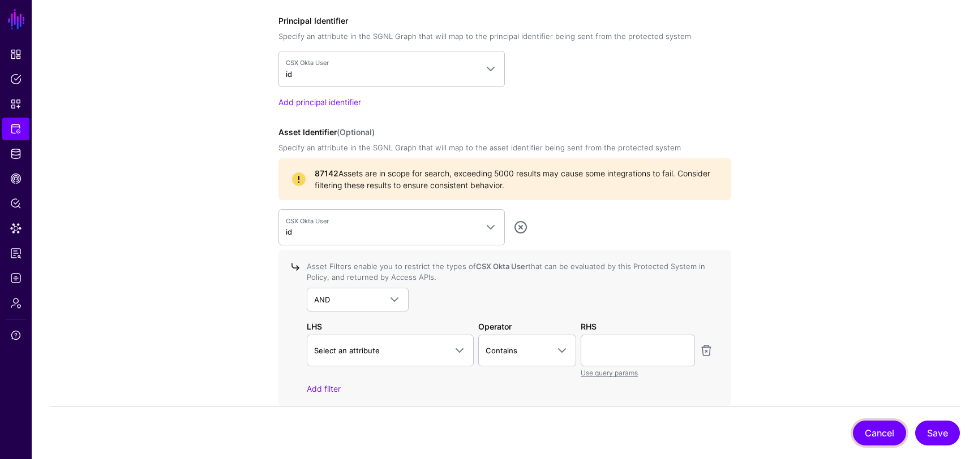
click at [880, 434] on button "Cancel" at bounding box center [879, 433] width 53 height 25
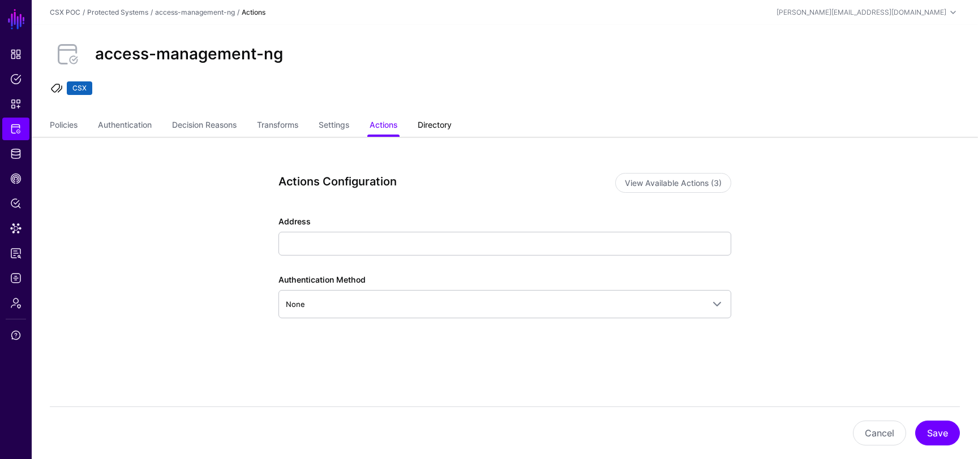
click at [429, 128] on link "Directory" at bounding box center [435, 126] width 34 height 22
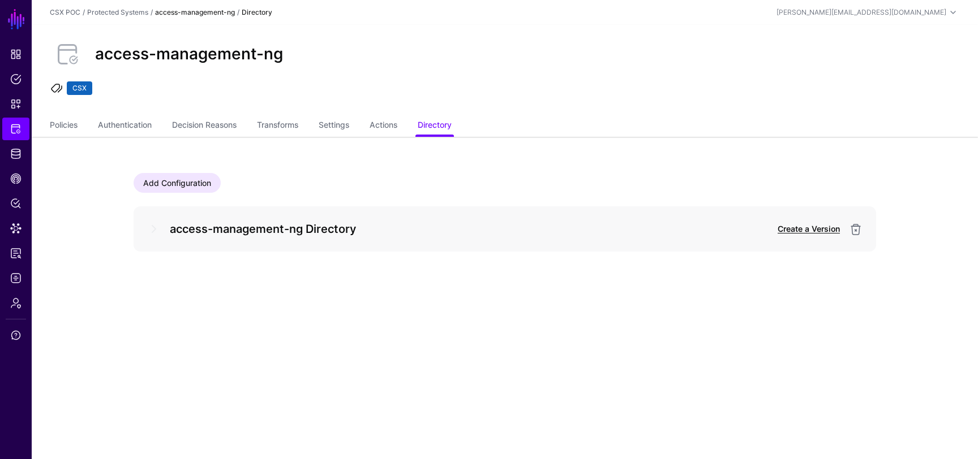
click at [808, 227] on link "Create a Version" at bounding box center [808, 229] width 62 height 10
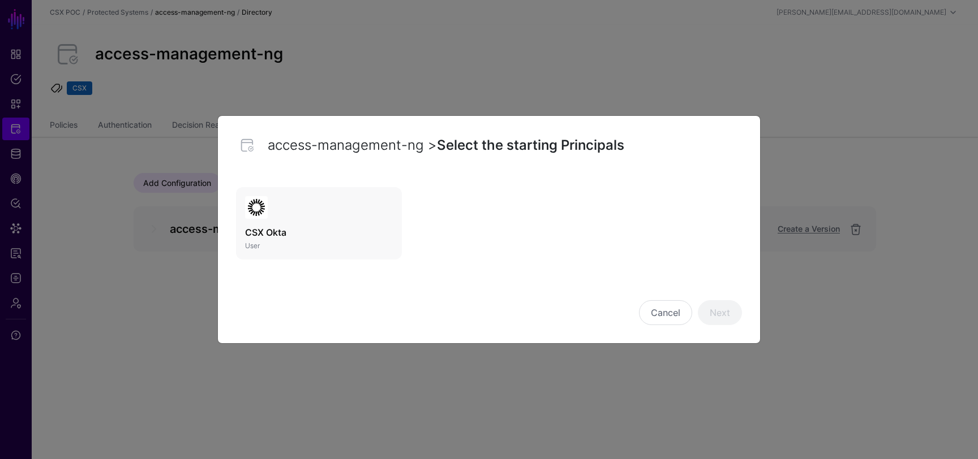
click at [370, 224] on link "CSX Okta User" at bounding box center [319, 223] width 166 height 72
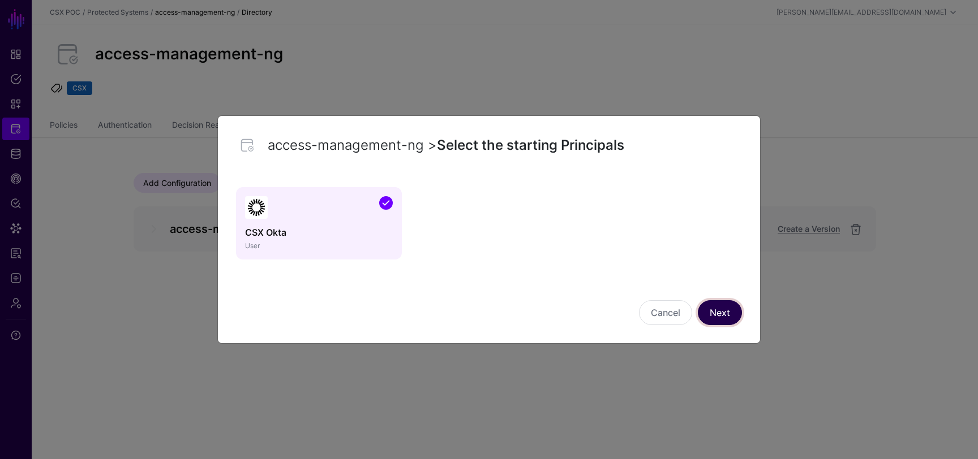
click at [724, 310] on link "Next" at bounding box center [720, 312] width 44 height 25
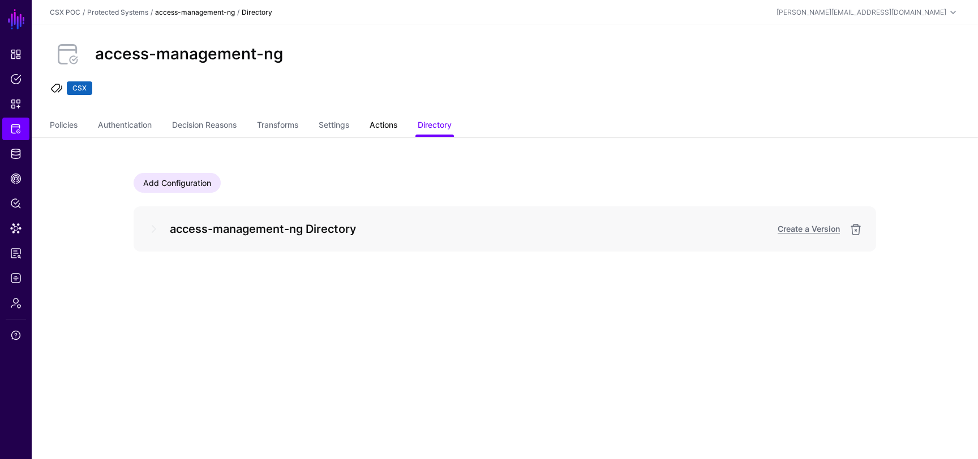
click at [386, 134] on link "Actions" at bounding box center [384, 126] width 28 height 22
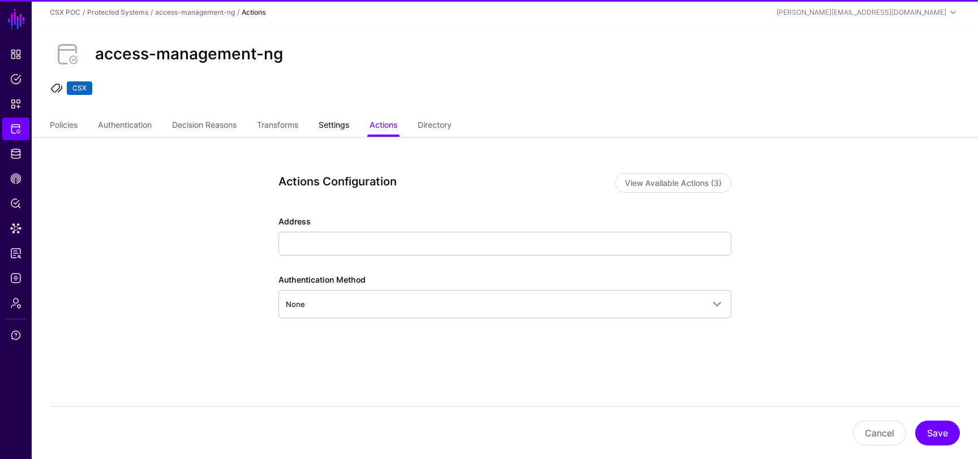
click at [336, 126] on link "Settings" at bounding box center [334, 126] width 31 height 22
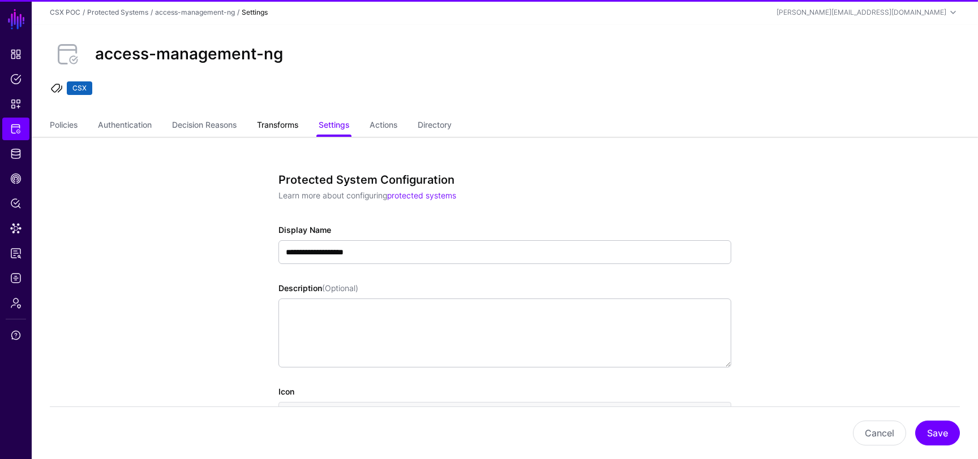
click at [271, 131] on link "Transforms" at bounding box center [277, 126] width 41 height 22
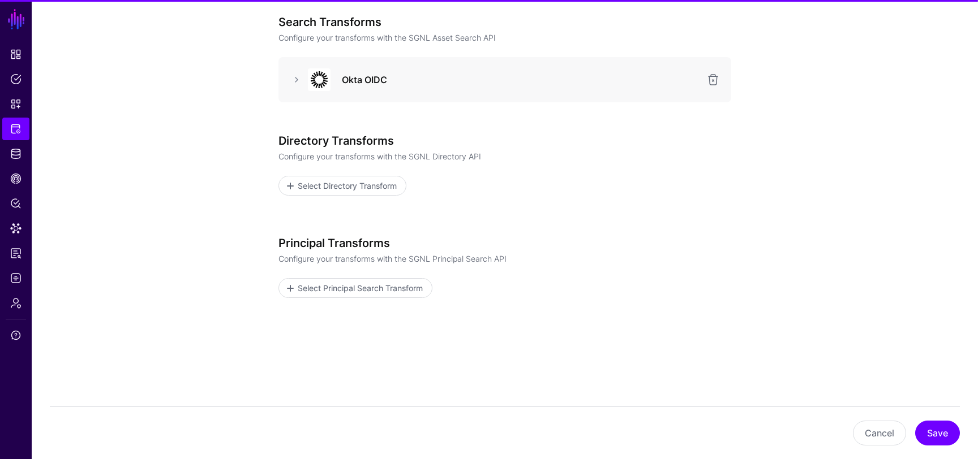
scroll to position [164, 0]
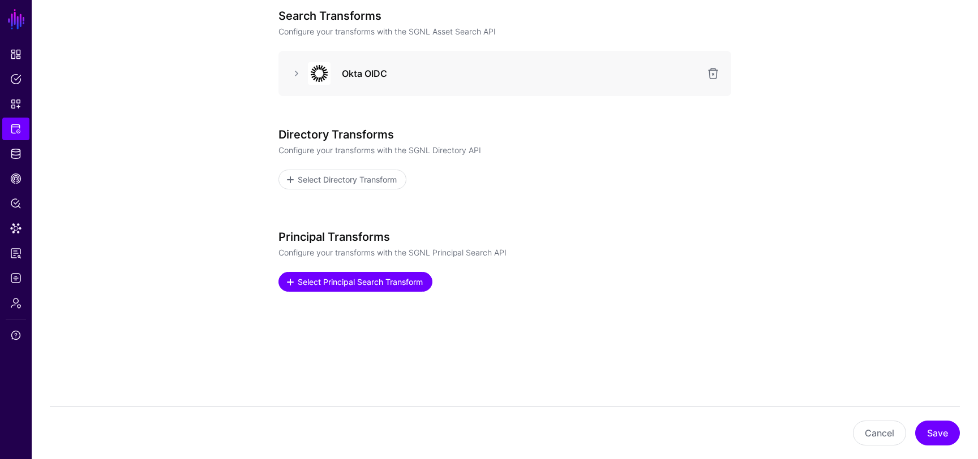
click at [291, 274] on link "Select Principal Search Transform" at bounding box center [355, 282] width 154 height 20
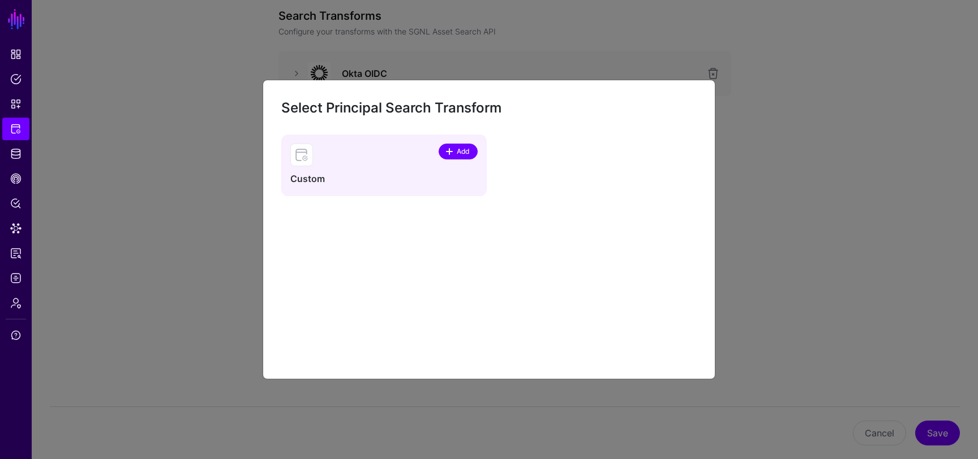
click at [459, 151] on span "Add" at bounding box center [463, 152] width 15 height 10
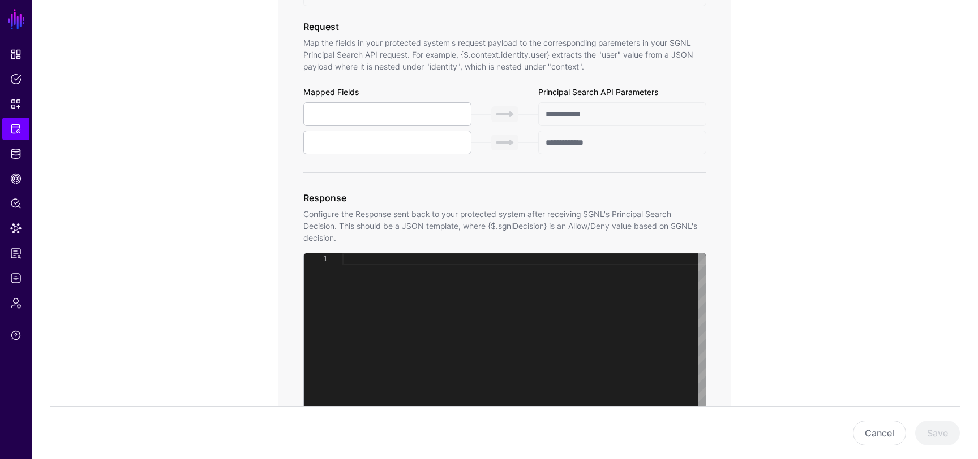
scroll to position [632, 0]
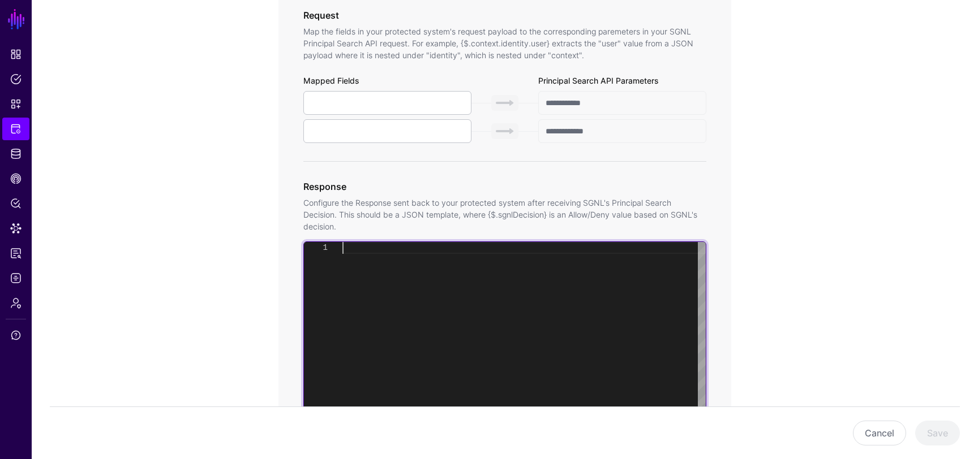
click at [532, 276] on div at bounding box center [523, 383] width 363 height 282
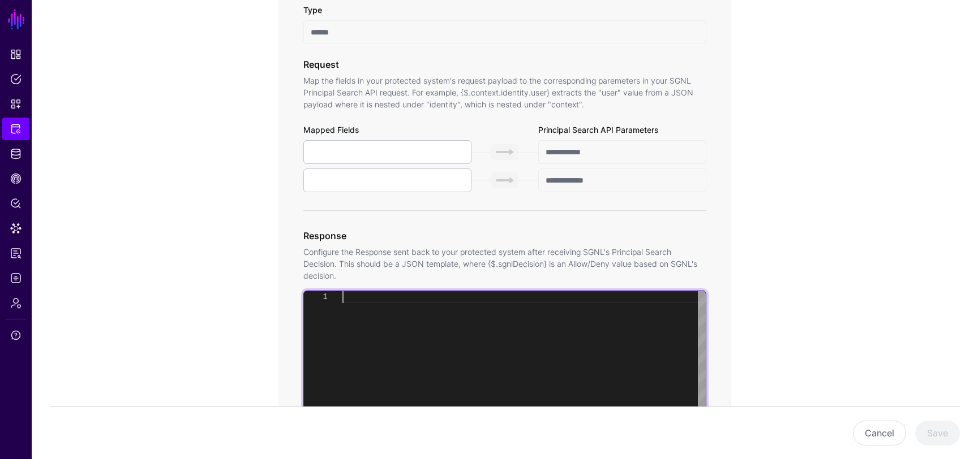
scroll to position [759, 0]
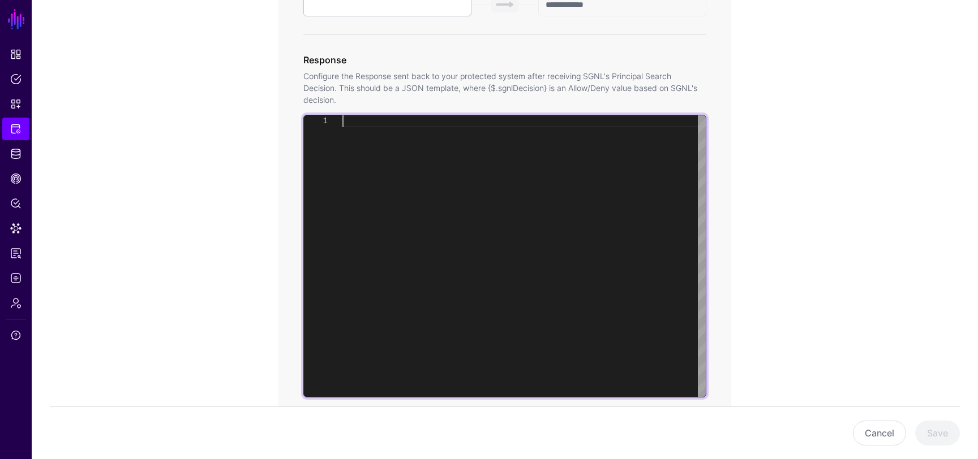
click at [585, 209] on div at bounding box center [523, 256] width 363 height 282
type textarea "**********"
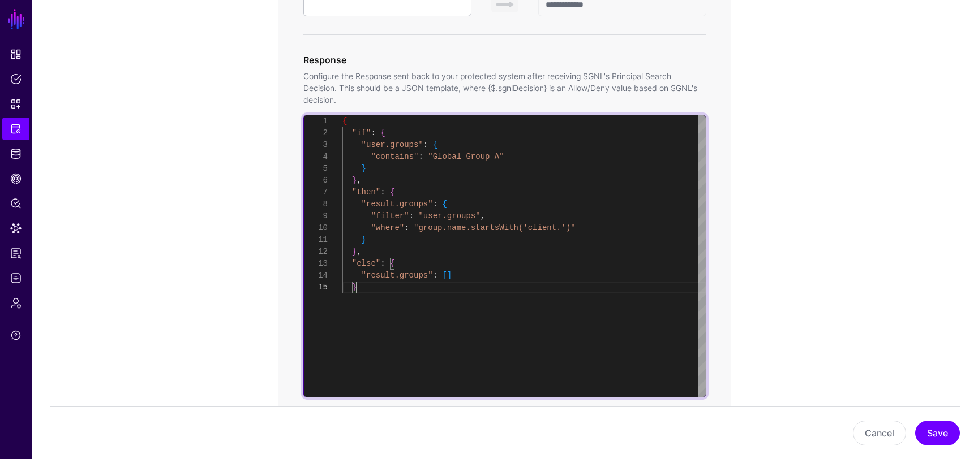
scroll to position [909, 0]
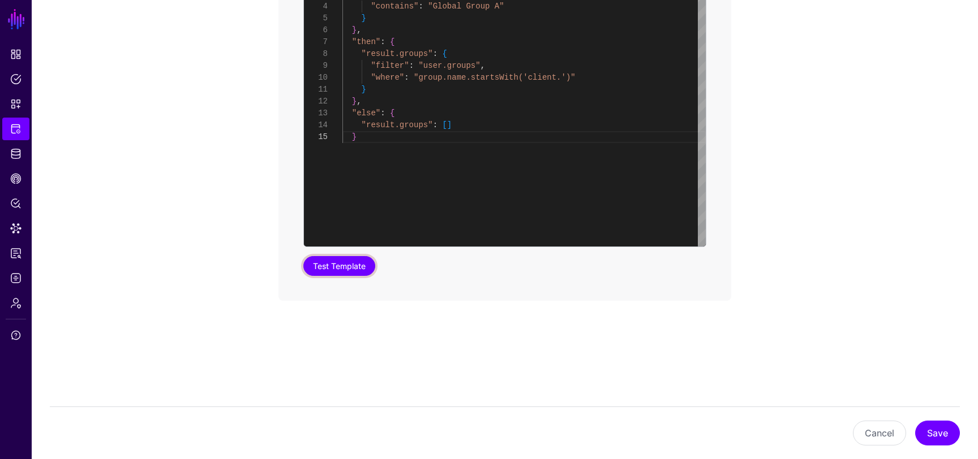
click at [351, 263] on button "Test Template" at bounding box center [339, 266] width 72 height 20
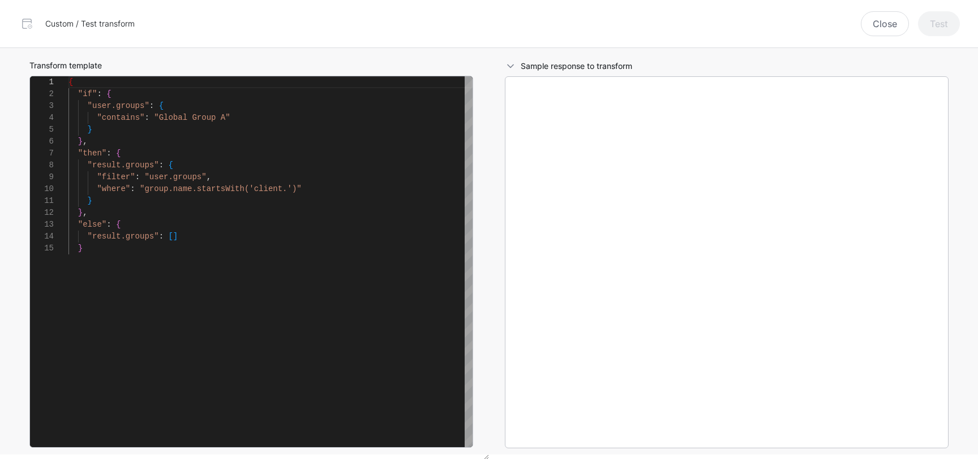
scroll to position [119, 0]
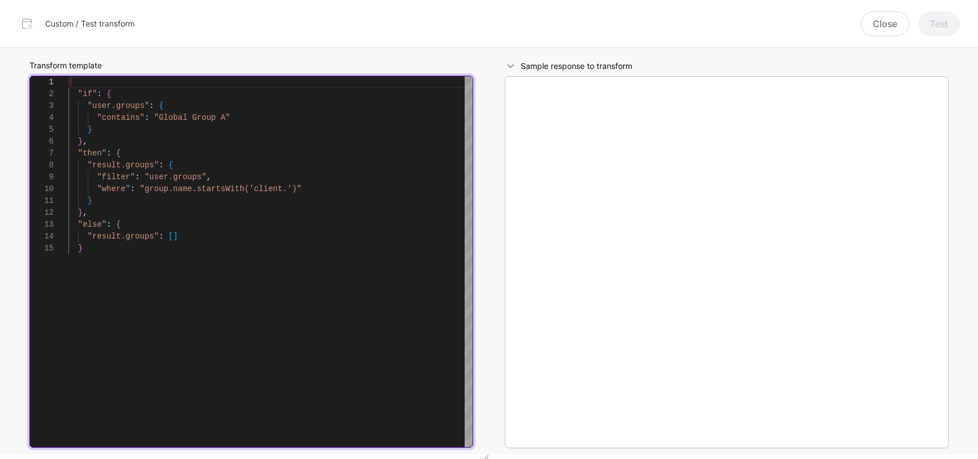
type textarea "**********"
click at [430, 200] on div "{ "if" : { "user.groups" : { "contains" : "Global Group A" } } , "then" : { "re…" at bounding box center [270, 261] width 404 height 371
click at [333, 355] on div "{ "if" : { "user.groups" : { "contains" : "Global Group A" } } , "then" : { "re…" at bounding box center [270, 261] width 404 height 371
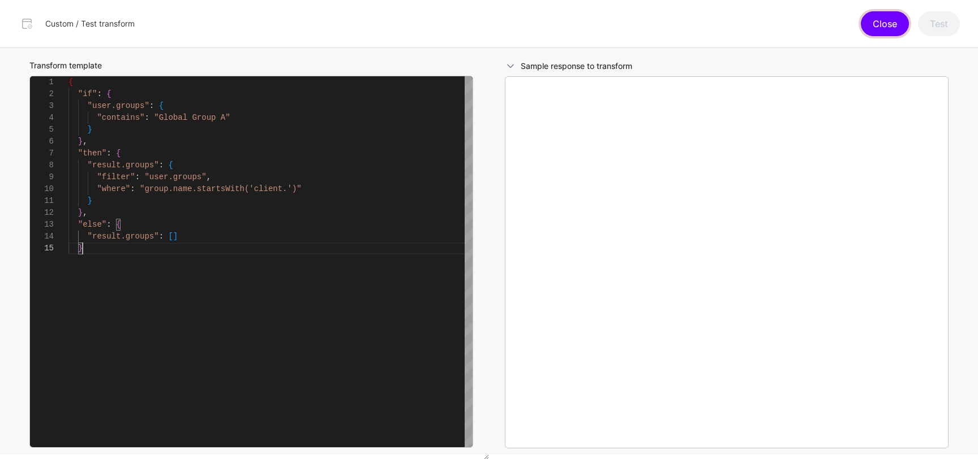
click at [879, 19] on button "Close" at bounding box center [885, 23] width 48 height 25
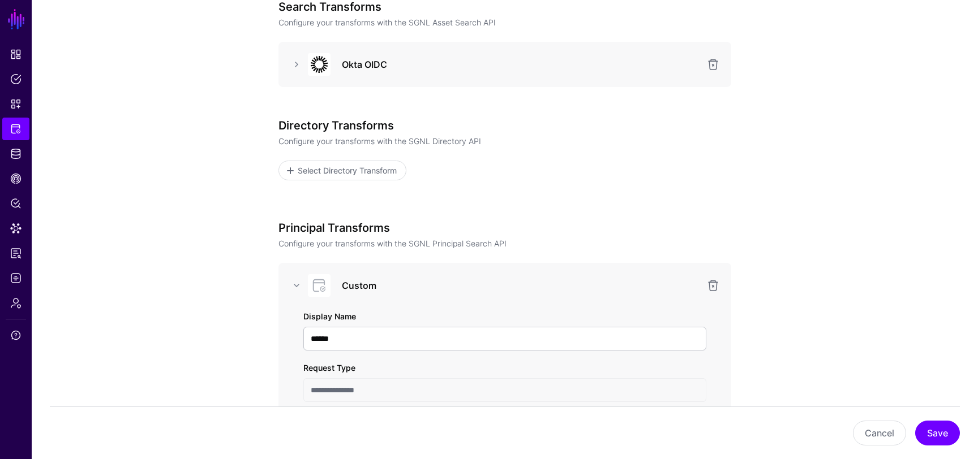
scroll to position [0, 0]
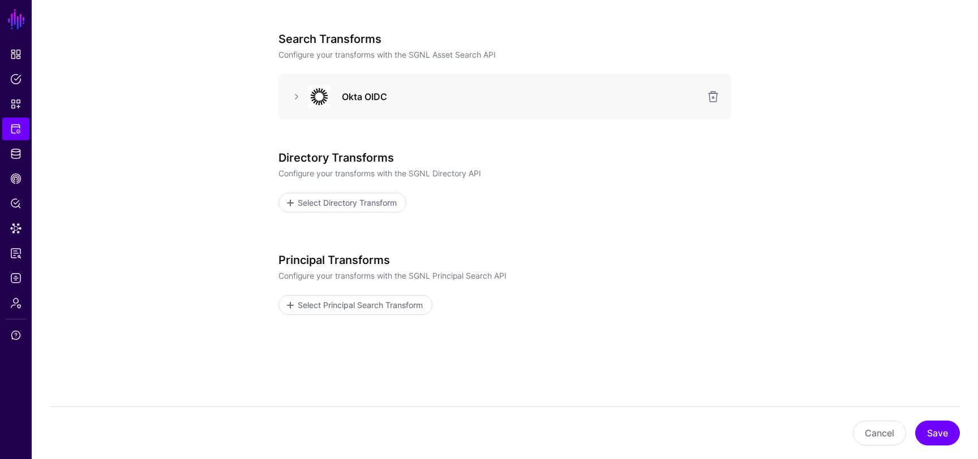
scroll to position [164, 0]
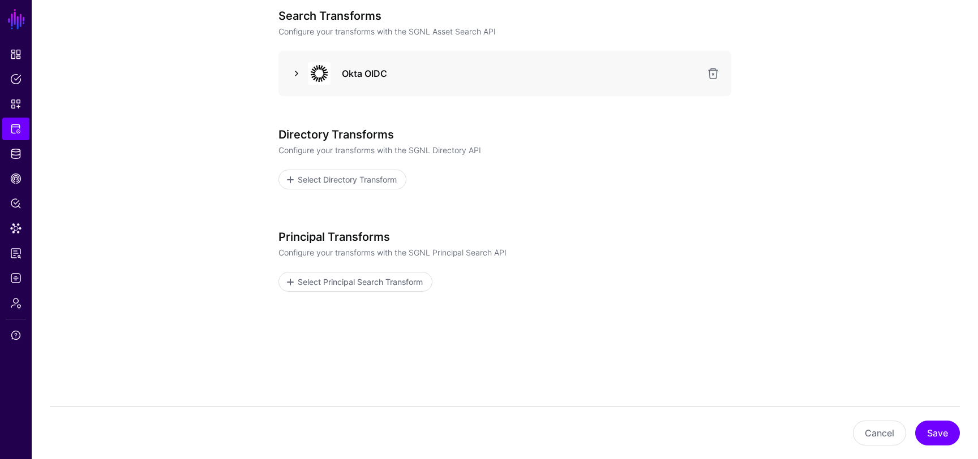
click at [290, 72] on link at bounding box center [297, 74] width 14 height 14
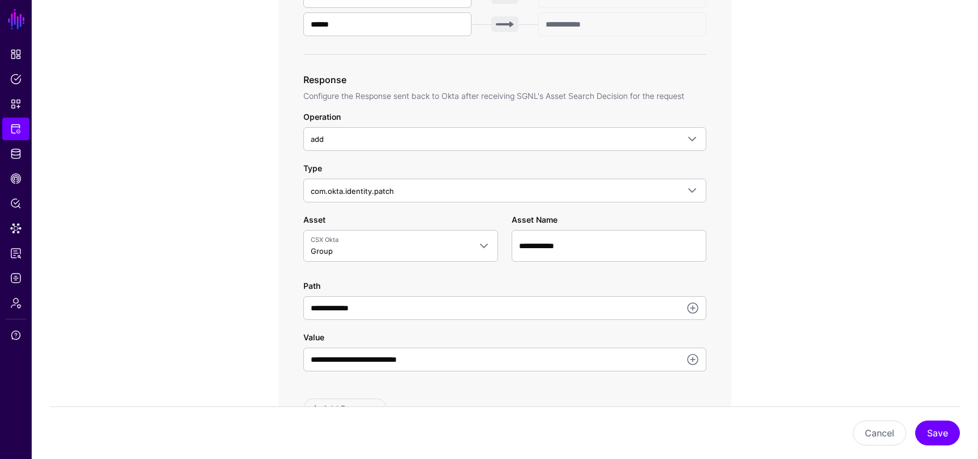
scroll to position [582, 0]
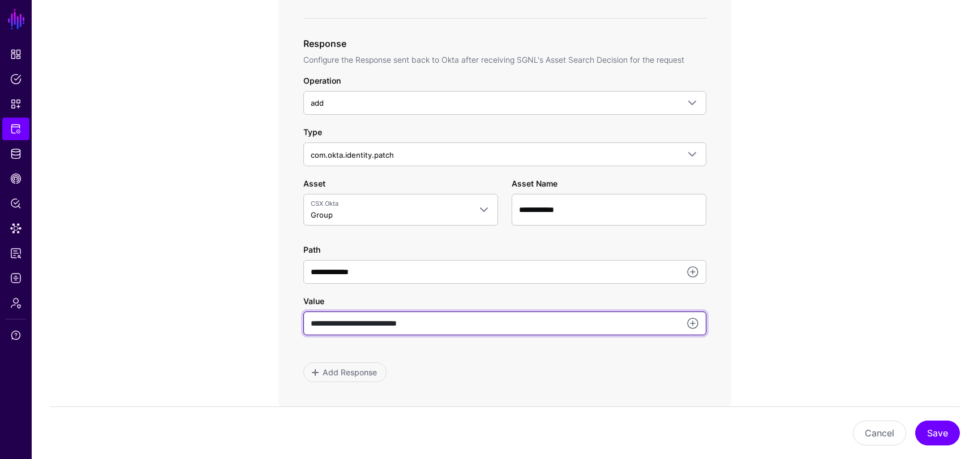
click at [442, 323] on input "**********" at bounding box center [504, 324] width 403 height 24
click at [472, 325] on input "**********" at bounding box center [504, 324] width 403 height 24
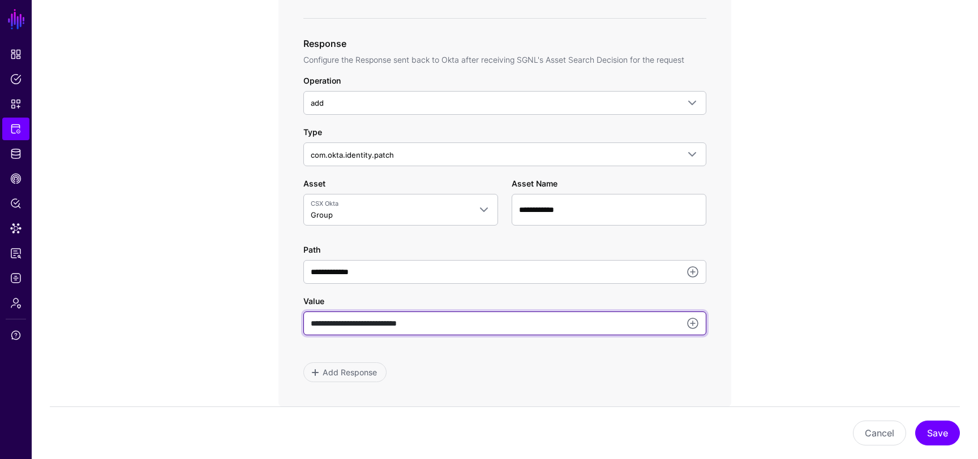
click at [472, 325] on input "**********" at bounding box center [504, 324] width 403 height 24
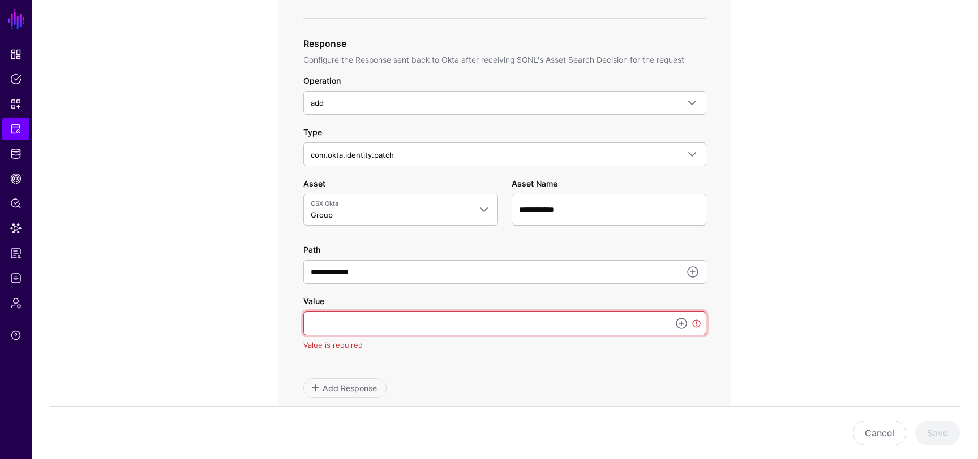
paste input "**********"
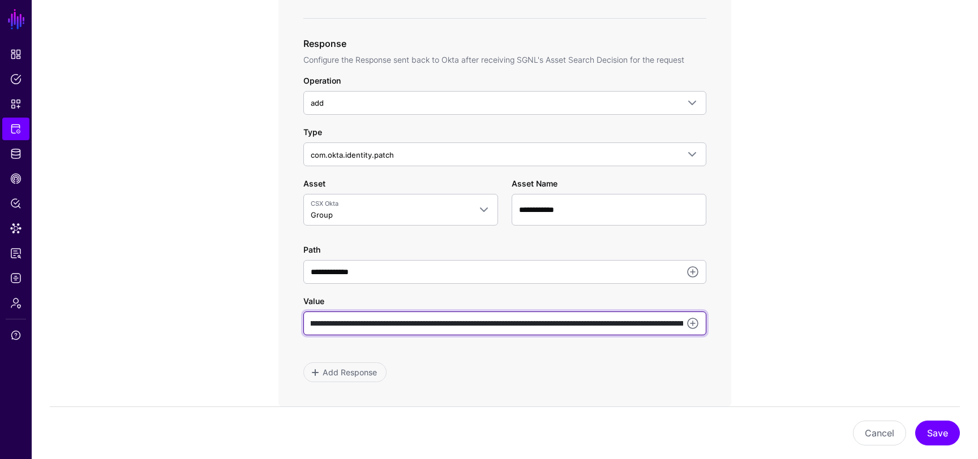
scroll to position [0, 0]
drag, startPoint x: 652, startPoint y: 327, endPoint x: 303, endPoint y: 315, distance: 348.8
click at [303, 315] on input "**********" at bounding box center [504, 324] width 403 height 24
type input "**********"
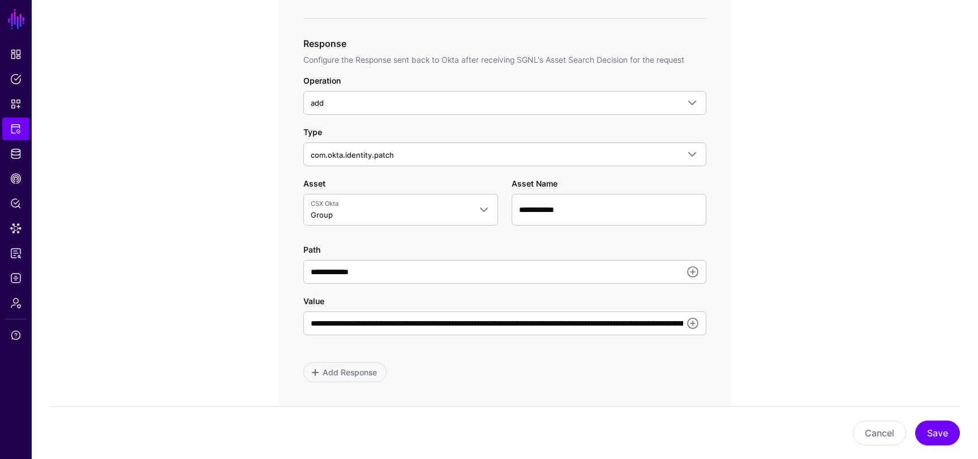
click at [260, 324] on div "**********" at bounding box center [504, 163] width 525 height 1216
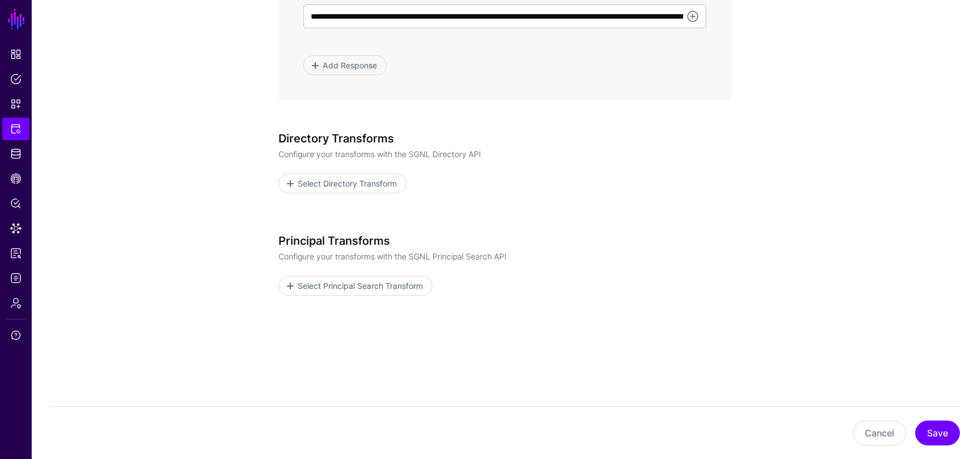
scroll to position [893, 0]
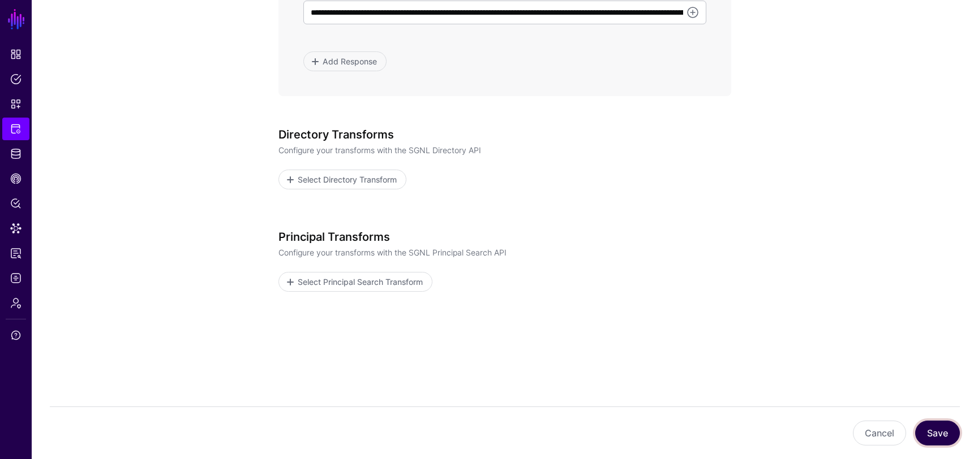
click at [936, 428] on button "Save" at bounding box center [937, 433] width 45 height 25
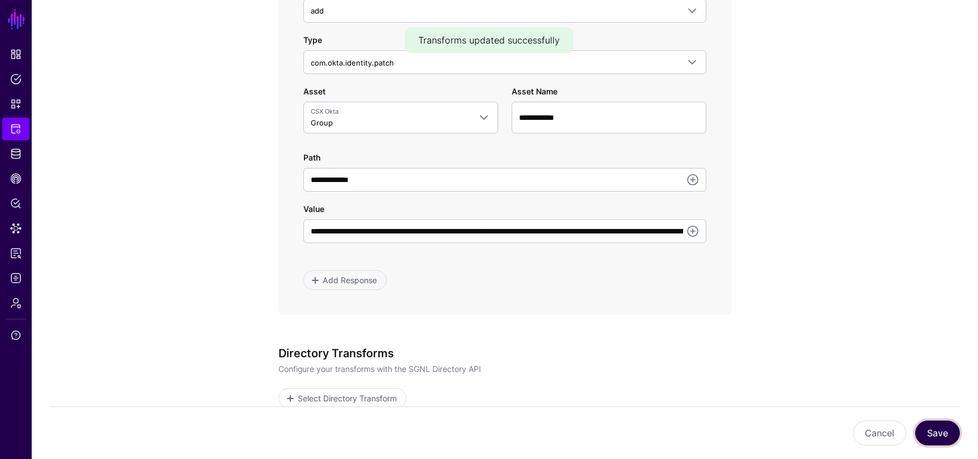
scroll to position [669, 0]
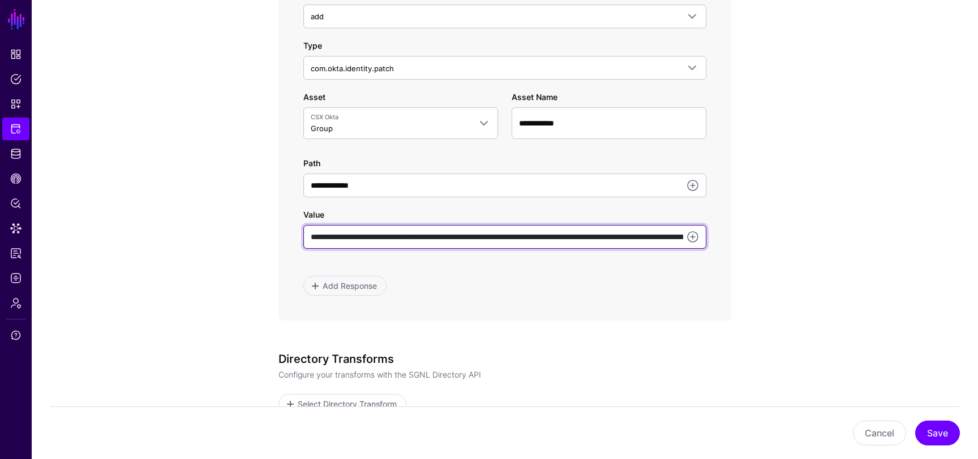
click at [490, 242] on input "**********" at bounding box center [504, 237] width 403 height 24
drag, startPoint x: 474, startPoint y: 238, endPoint x: 424, endPoint y: 242, distance: 49.3
click at [424, 242] on input "**********" at bounding box center [504, 237] width 403 height 24
paste input "**********"
type input "**********"
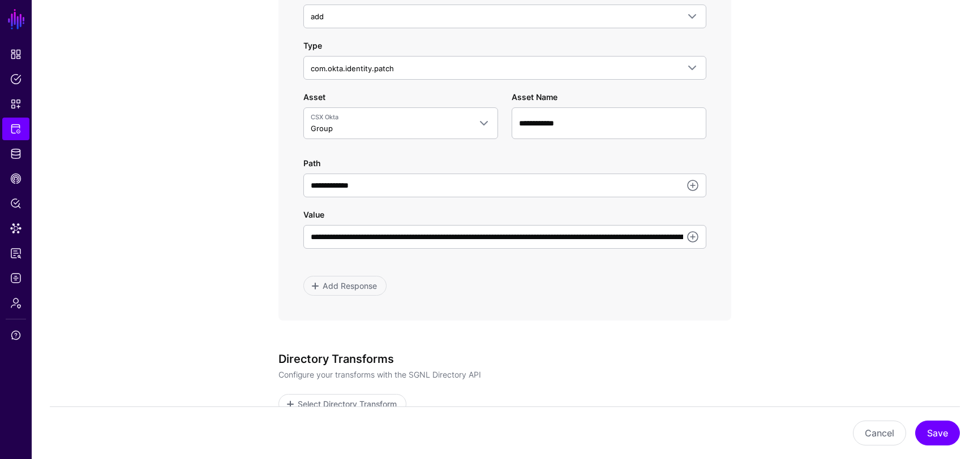
click at [788, 297] on app-integrations-item-transforms "**********" at bounding box center [505, 76] width 946 height 1216
click at [937, 434] on button "Save" at bounding box center [937, 433] width 45 height 25
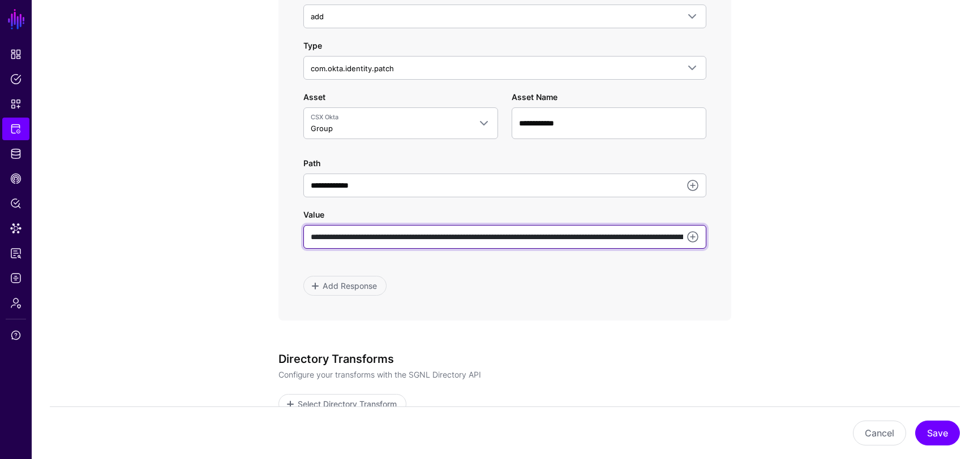
click at [521, 234] on input "**********" at bounding box center [504, 237] width 403 height 24
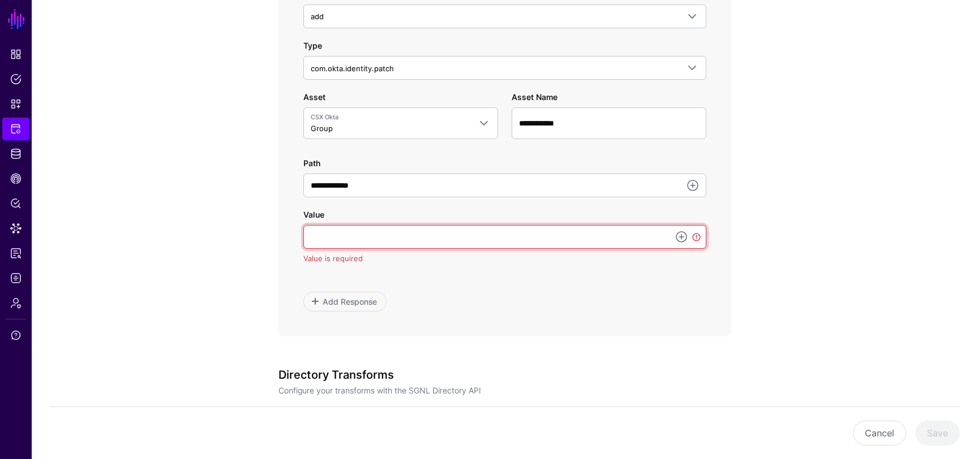
type input "*"
click at [613, 128] on input "**********" at bounding box center [609, 124] width 195 height 32
click at [618, 228] on input "Value" at bounding box center [504, 237] width 403 height 24
click at [685, 238] on link at bounding box center [681, 237] width 14 height 14
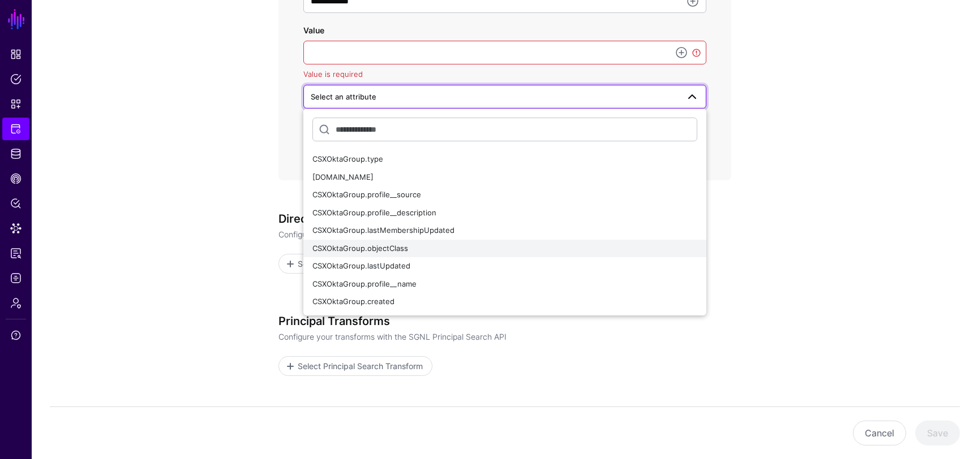
scroll to position [852, 0]
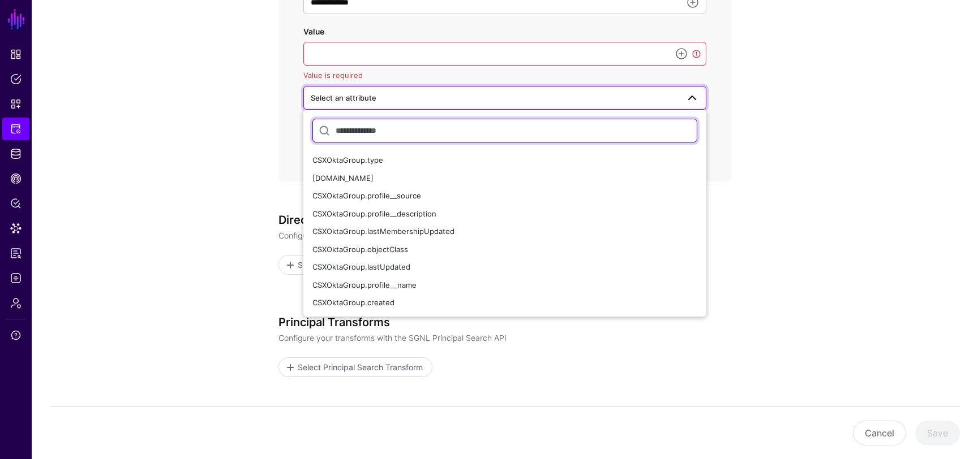
click at [585, 130] on input "text" at bounding box center [504, 131] width 385 height 24
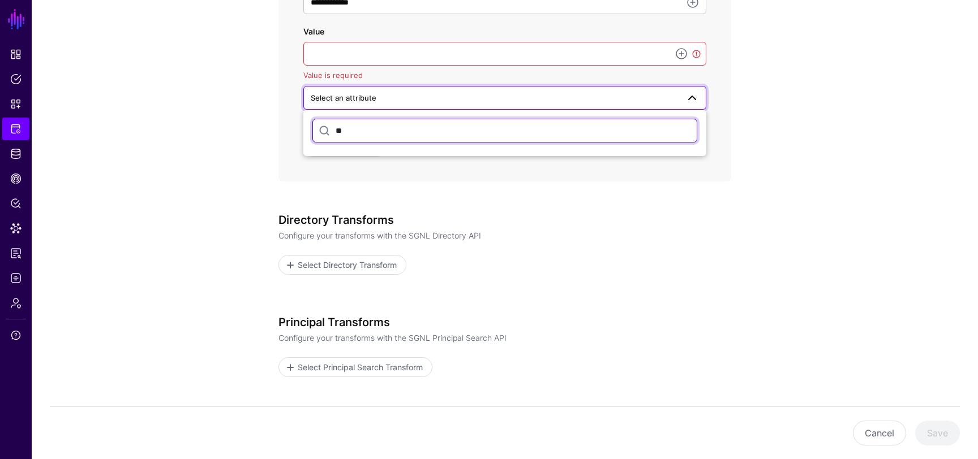
type input "*"
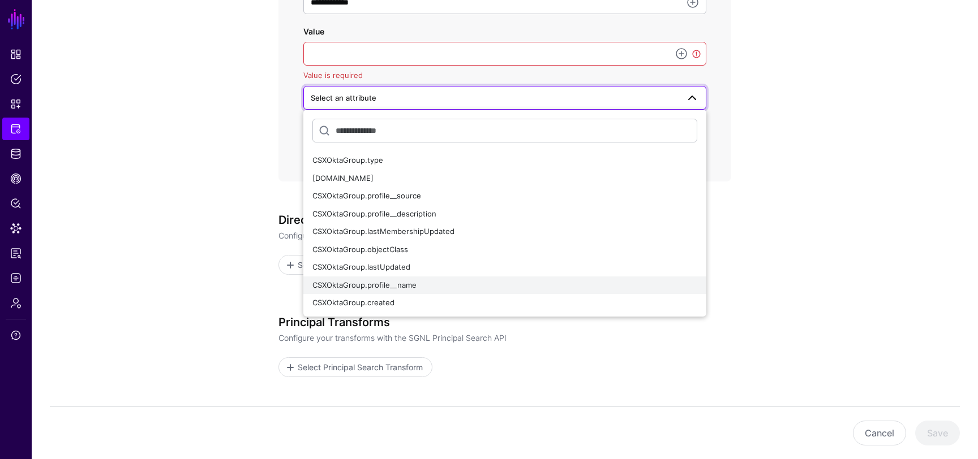
click at [469, 279] on button "CSXOktaGroup.profile__name" at bounding box center [504, 286] width 403 height 18
type input "**********"
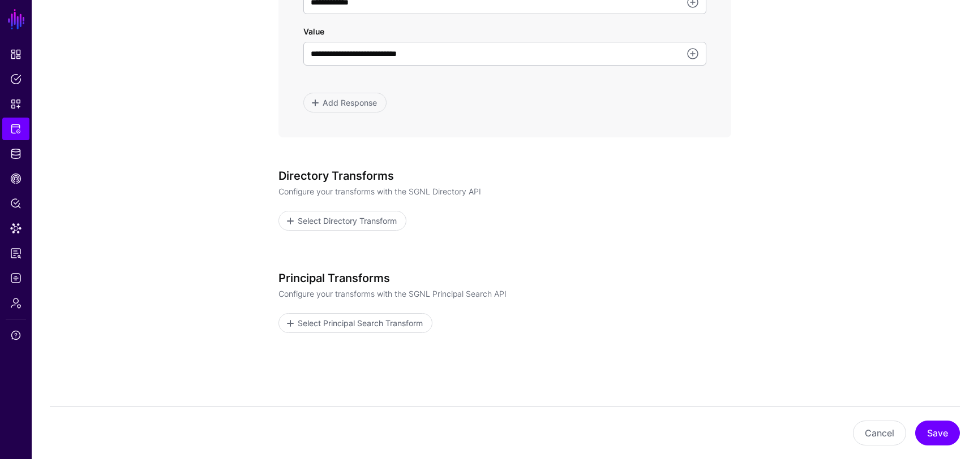
click at [605, 255] on div "Directory Transforms Configure your transforms with the SGNL Directory API Sele…" at bounding box center [504, 213] width 453 height 89
click at [929, 427] on button "Save" at bounding box center [937, 433] width 45 height 25
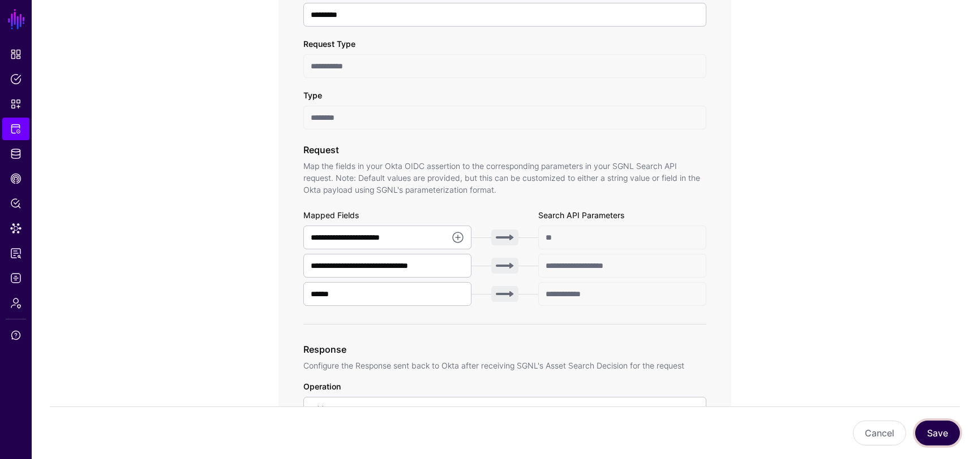
scroll to position [0, 0]
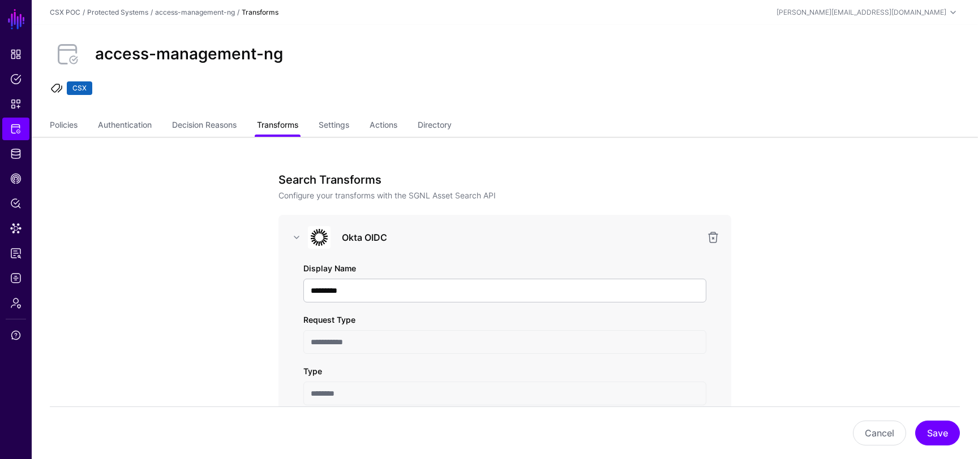
click at [283, 122] on link "Transforms" at bounding box center [277, 126] width 41 height 22
drag, startPoint x: 505, startPoint y: 190, endPoint x: 411, endPoint y: 195, distance: 94.1
click at [411, 195] on p "Configure your transforms with the SGNL Asset Search API" at bounding box center [504, 196] width 453 height 12
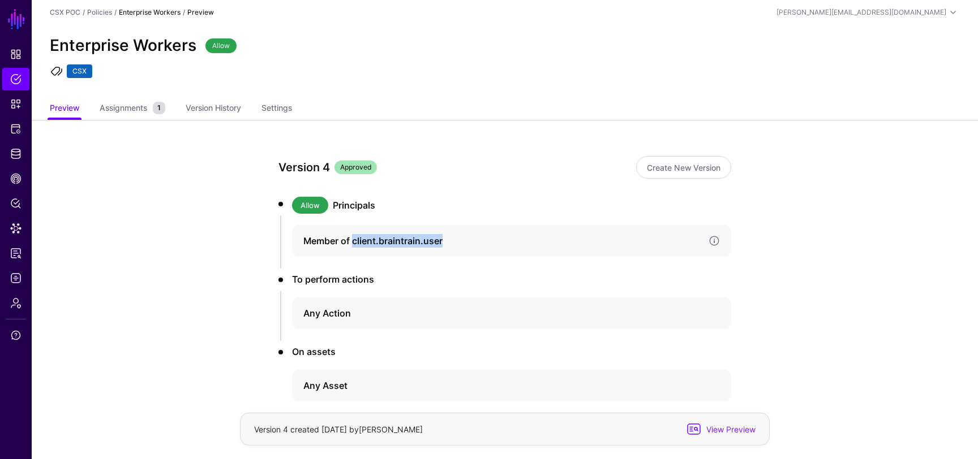
drag, startPoint x: 454, startPoint y: 242, endPoint x: 352, endPoint y: 245, distance: 101.9
click at [352, 245] on h4 "Member of client.braintrain.user" at bounding box center [501, 241] width 396 height 14
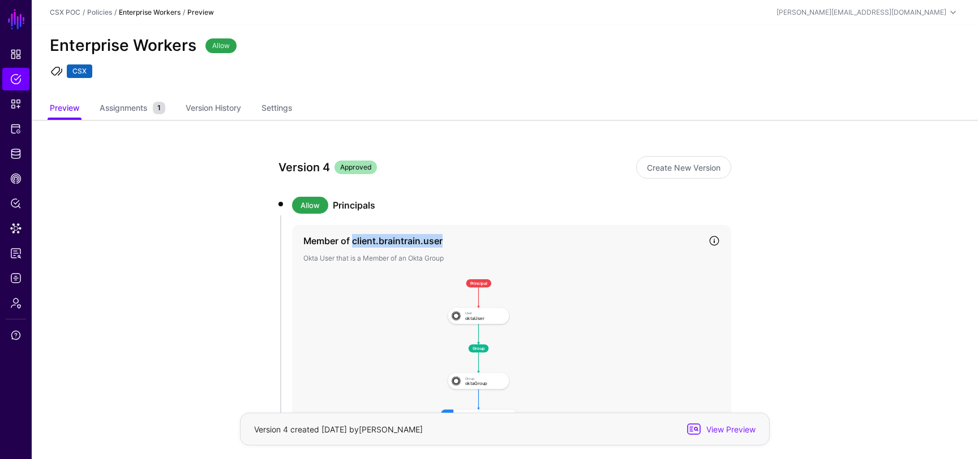
copy h4 "client.braintrain.user"
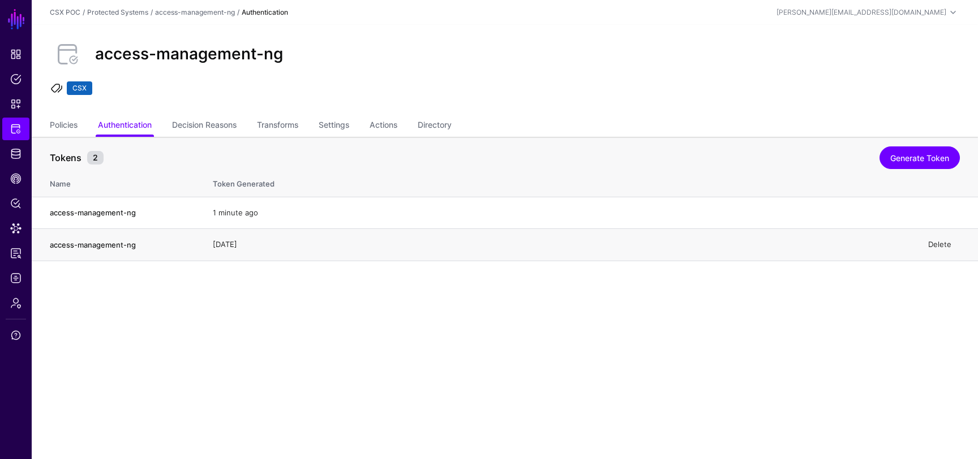
click at [936, 243] on link "Delete" at bounding box center [939, 244] width 23 height 9
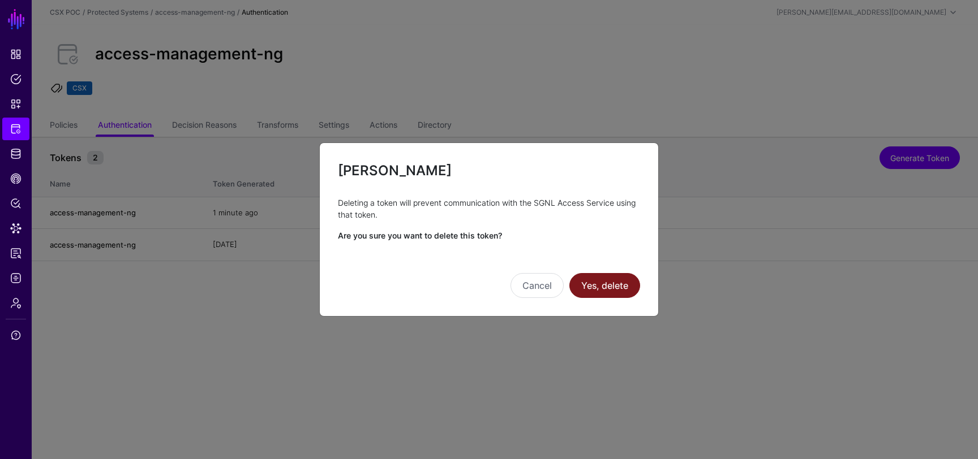
click at [624, 291] on button "Yes, delete" at bounding box center [604, 285] width 71 height 25
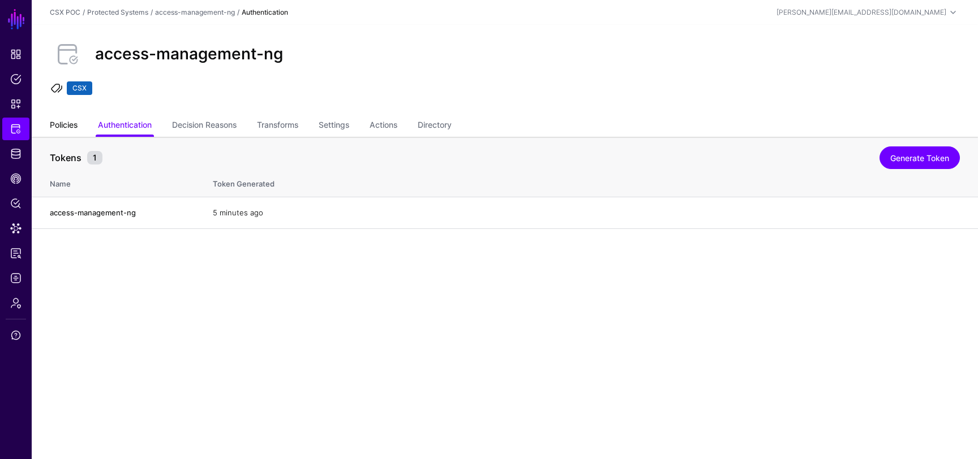
click at [71, 126] on link "Policies" at bounding box center [64, 126] width 28 height 22
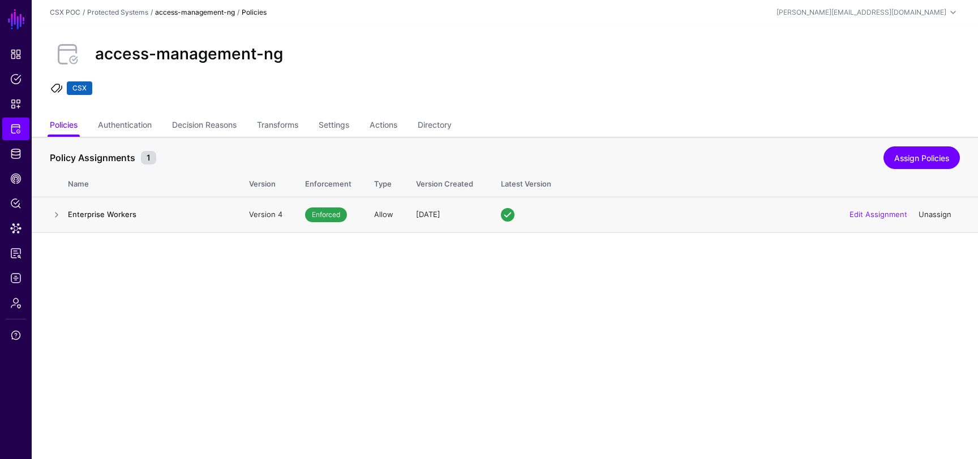
click at [931, 213] on link "Unassign" at bounding box center [934, 214] width 33 height 9
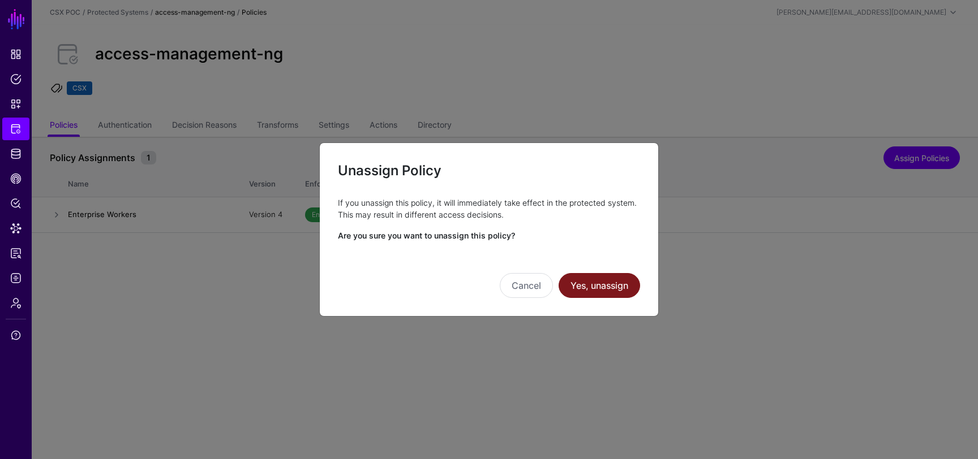
click at [592, 285] on button "Yes, unassign" at bounding box center [598, 285] width 81 height 25
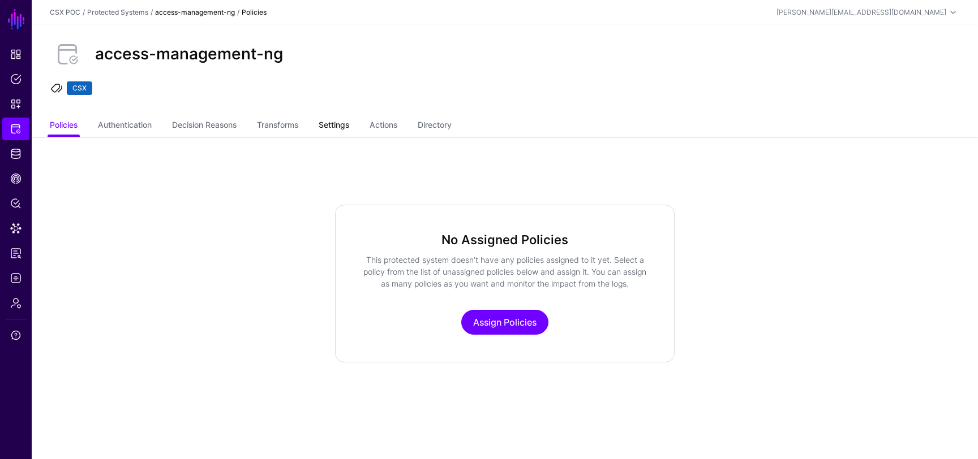
click at [339, 131] on link "Settings" at bounding box center [334, 126] width 31 height 22
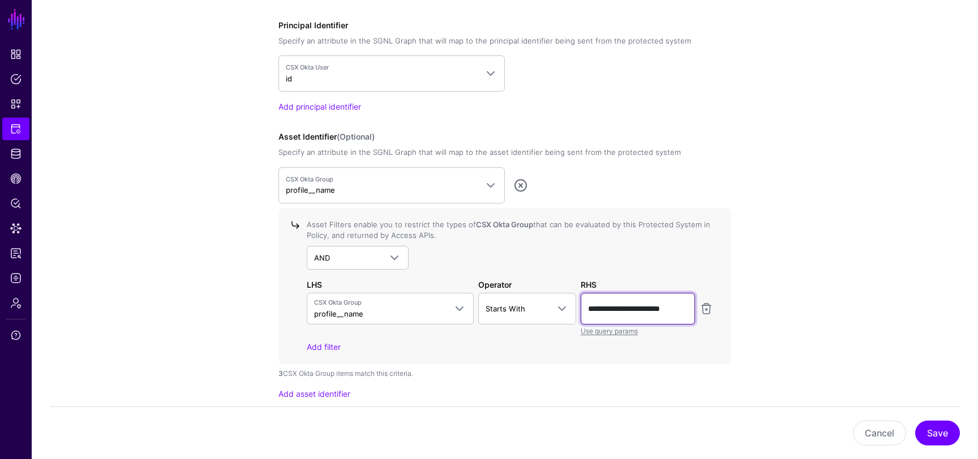
scroll to position [0, 3]
drag, startPoint x: 612, startPoint y: 308, endPoint x: 693, endPoint y: 307, distance: 80.4
click at [693, 307] on input "**********" at bounding box center [638, 309] width 114 height 32
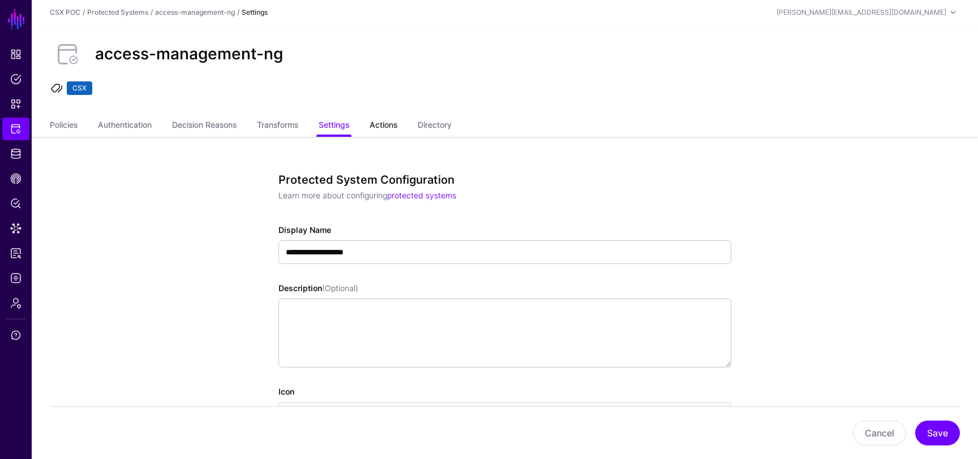
click at [391, 126] on link "Actions" at bounding box center [384, 126] width 28 height 22
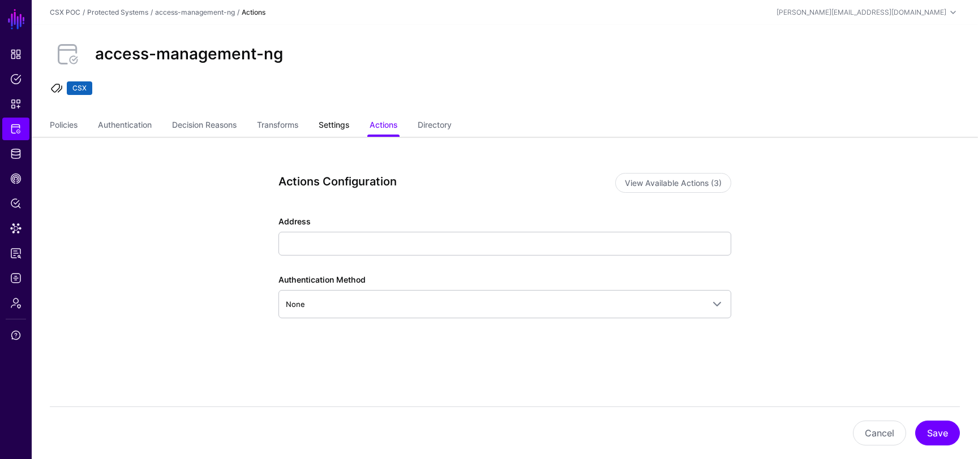
click at [349, 123] on link "Settings" at bounding box center [334, 126] width 31 height 22
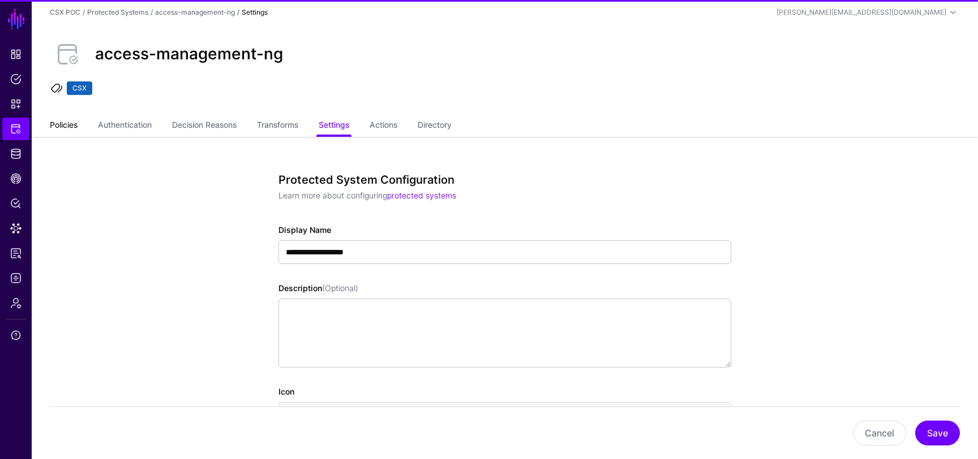
click at [69, 127] on link "Policies" at bounding box center [64, 126] width 28 height 22
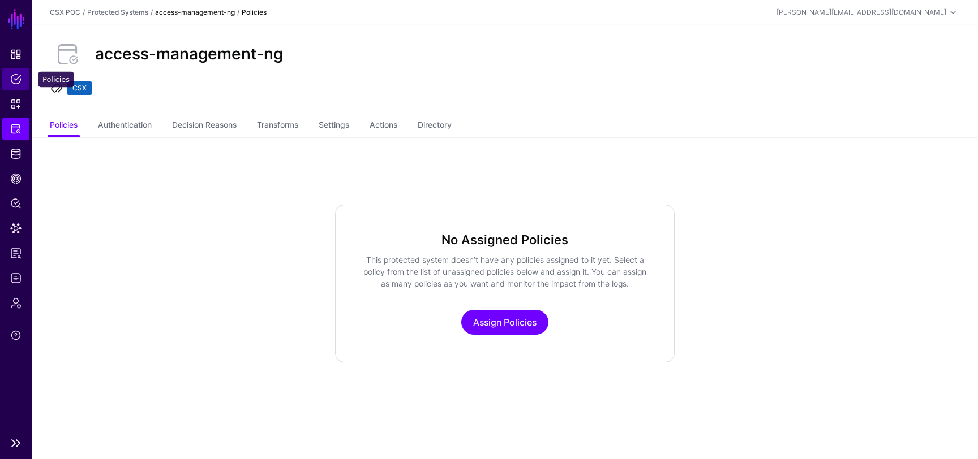
click at [11, 83] on span "Policies" at bounding box center [15, 79] width 11 height 11
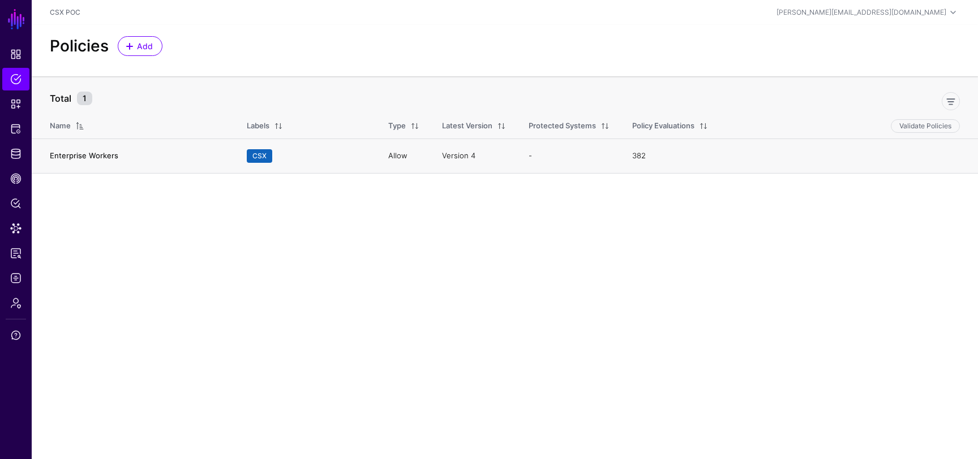
click at [81, 153] on link "Enterprise Workers" at bounding box center [84, 155] width 68 height 9
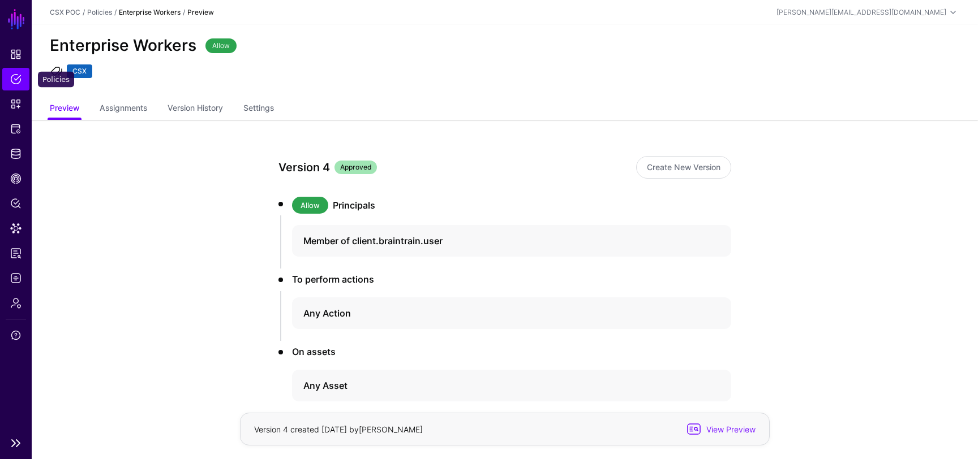
click at [8, 83] on link "Policies" at bounding box center [15, 79] width 27 height 23
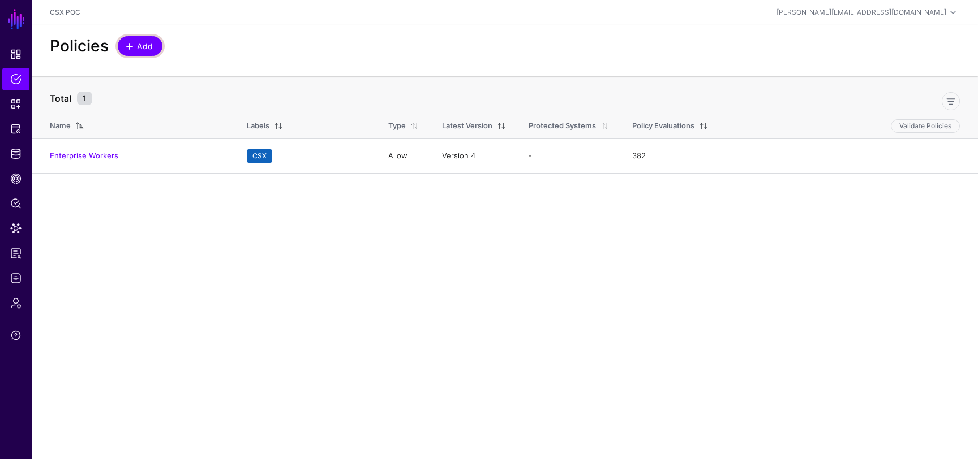
click at [151, 42] on span "Add" at bounding box center [145, 46] width 19 height 12
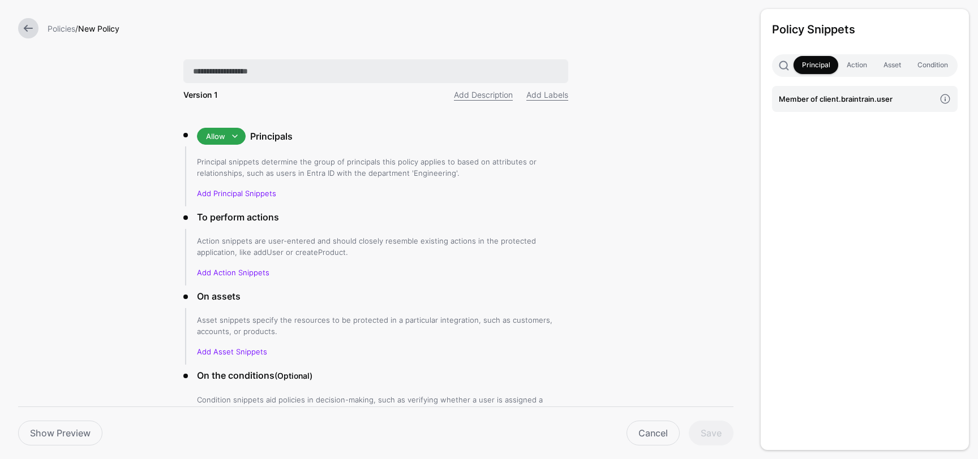
click at [317, 67] on input "text" at bounding box center [375, 71] width 385 height 24
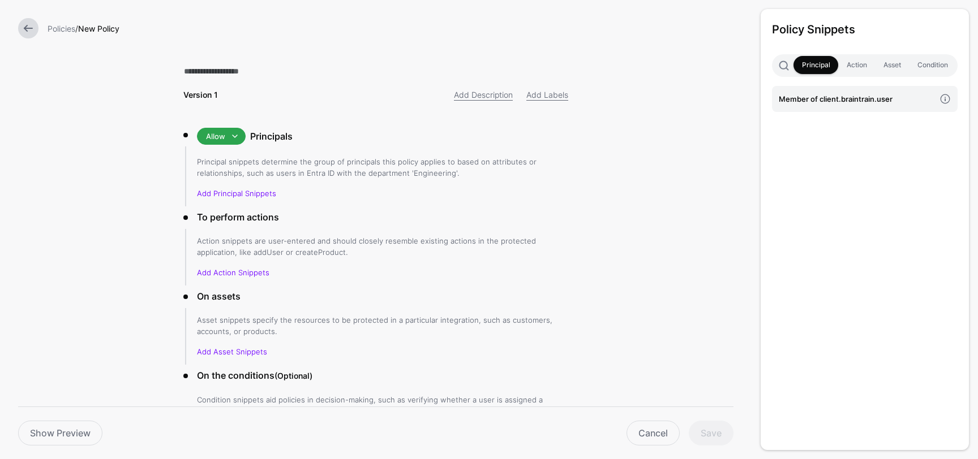
click at [154, 160] on form "Policies / New Policy Version 1 Add Description Add Labels Allow Allow Deny Pri…" at bounding box center [375, 271] width 751 height 542
click at [221, 194] on link "Add Principal Snippets" at bounding box center [236, 193] width 79 height 9
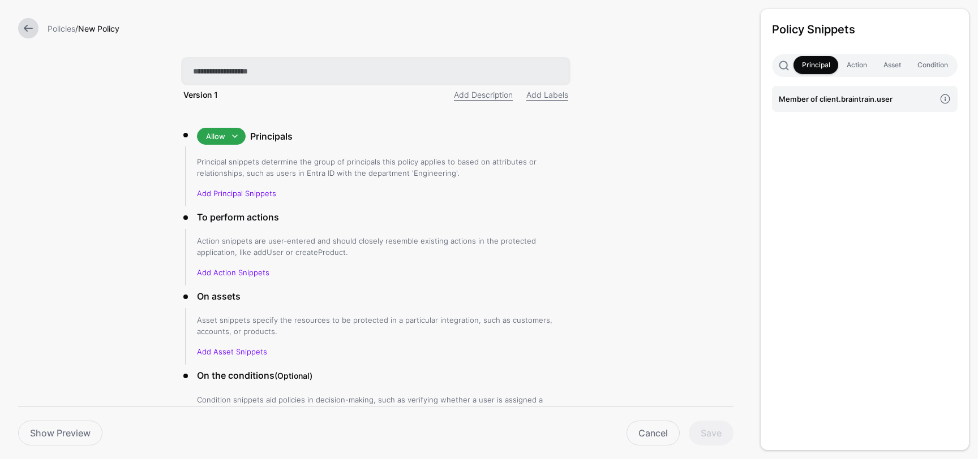
click at [251, 66] on input "text" at bounding box center [375, 71] width 385 height 24
type input "**********"
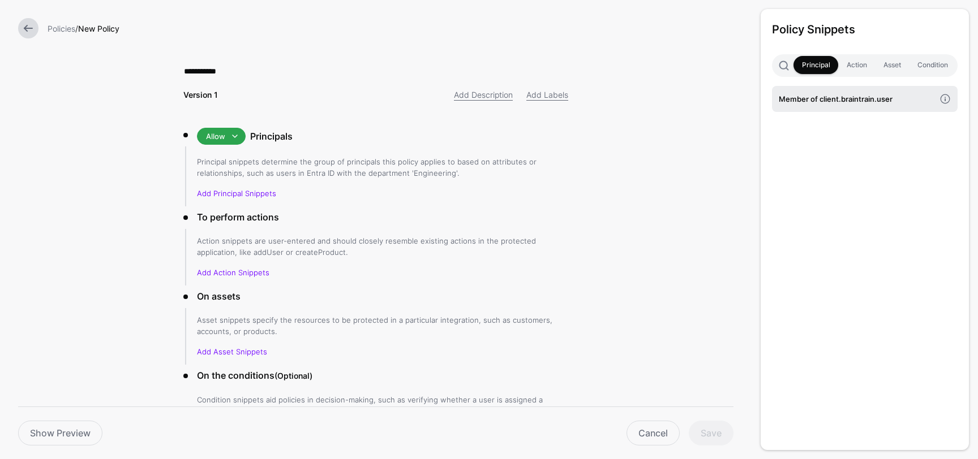
click at [834, 92] on link "Member of client.braintrain.user" at bounding box center [865, 99] width 186 height 26
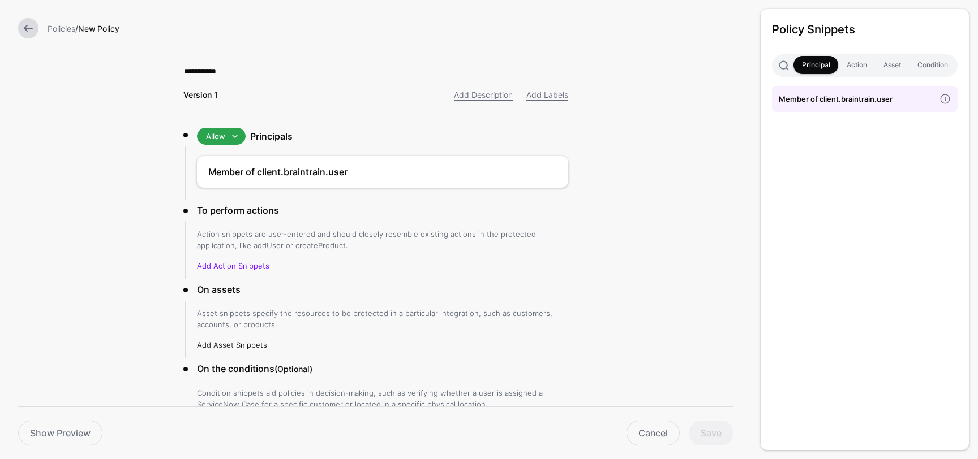
scroll to position [75, 0]
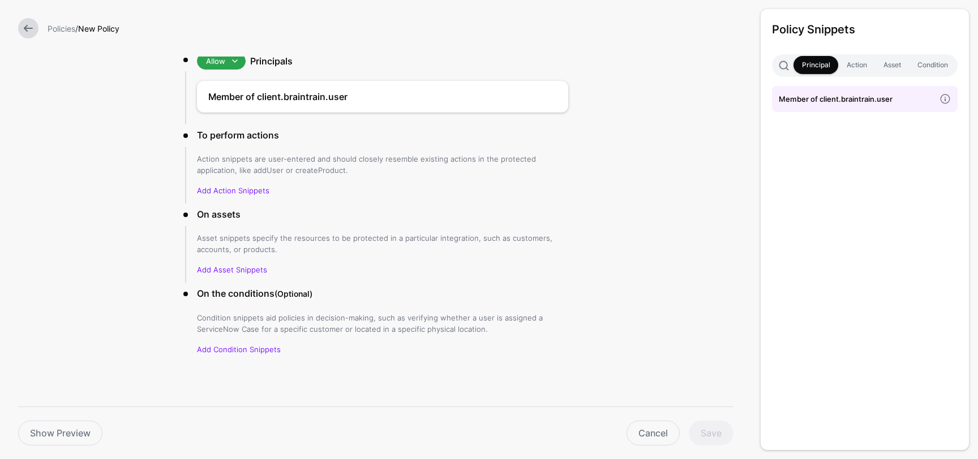
click at [255, 275] on li "On assets Asset snippets specify the resources to be protected in a particular …" at bounding box center [375, 245] width 385 height 75
click at [252, 268] on link "Add Asset Snippets" at bounding box center [232, 269] width 70 height 9
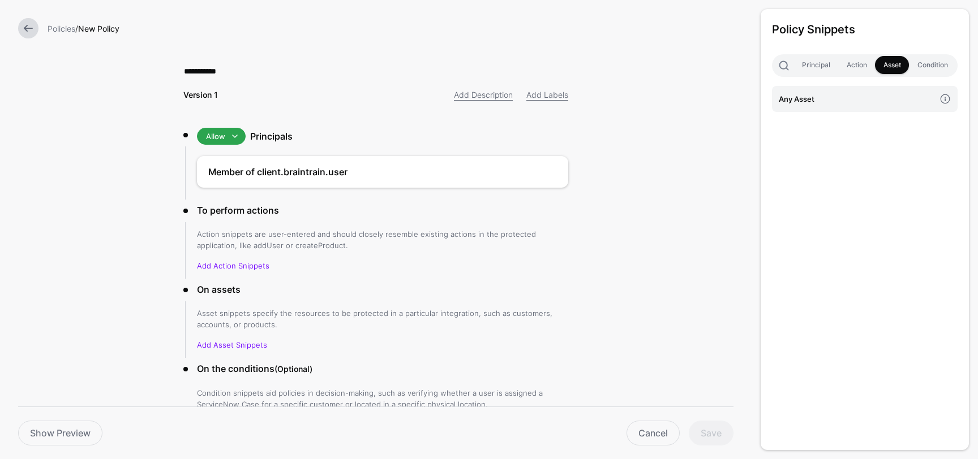
click at [33, 22] on link at bounding box center [28, 28] width 20 height 20
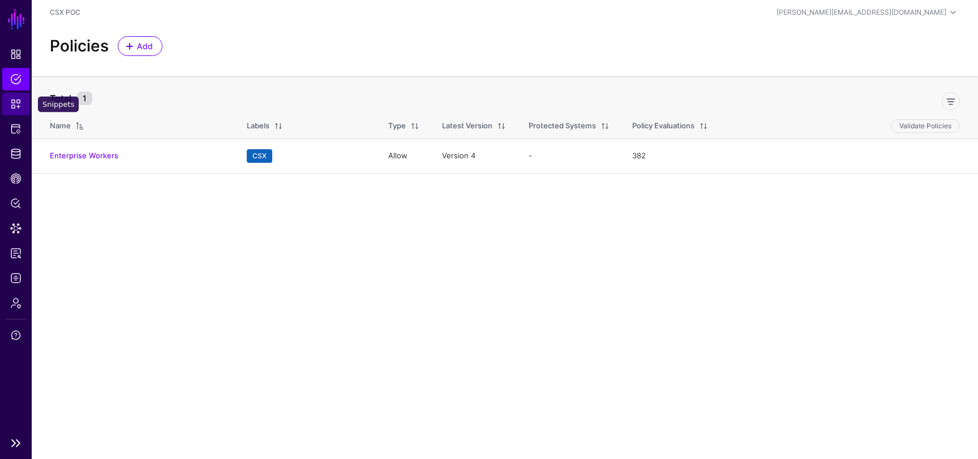
click at [16, 101] on span "Snippets" at bounding box center [15, 103] width 11 height 11
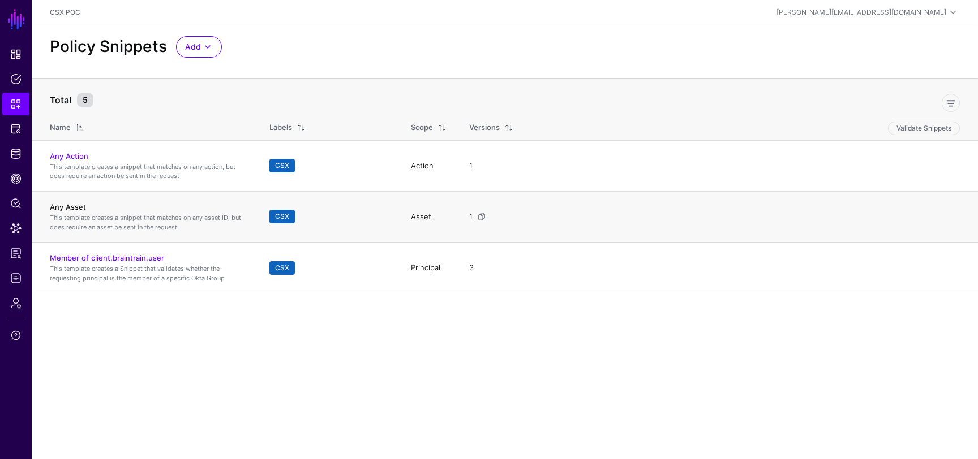
click at [78, 203] on link "Any Asset" at bounding box center [68, 207] width 36 height 9
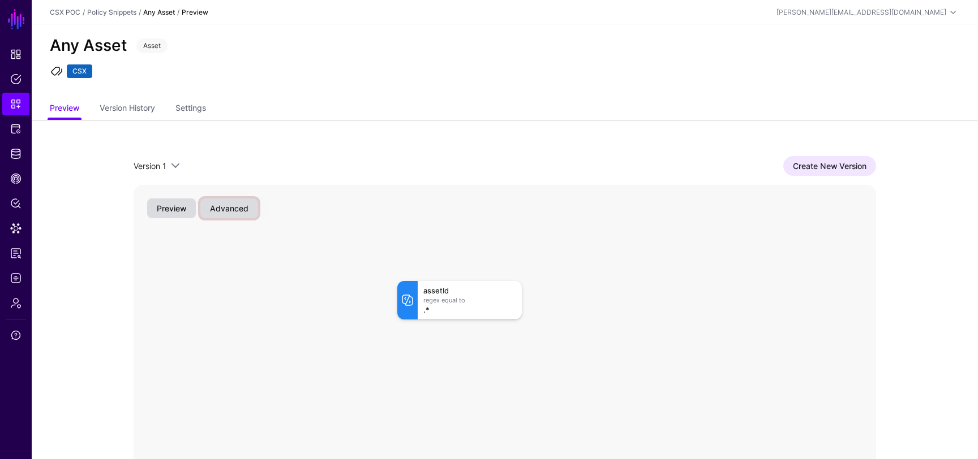
click at [225, 214] on button "Advanced" at bounding box center [229, 209] width 58 height 20
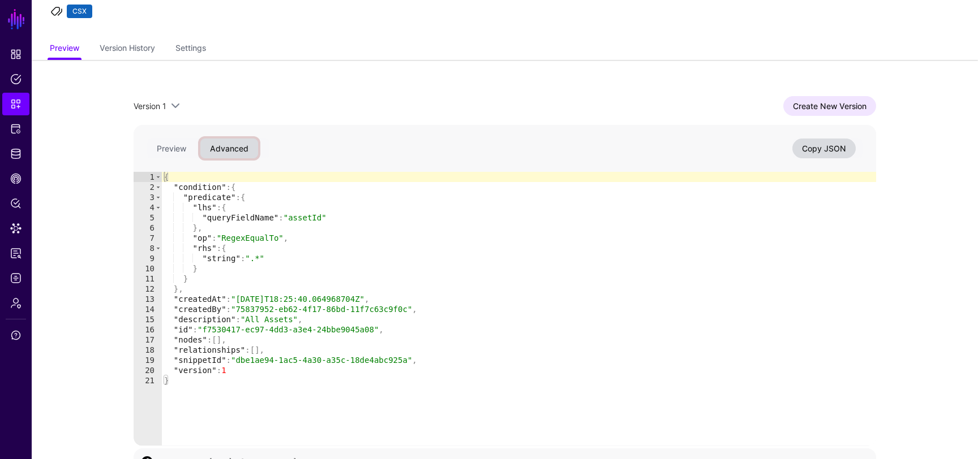
scroll to position [83, 0]
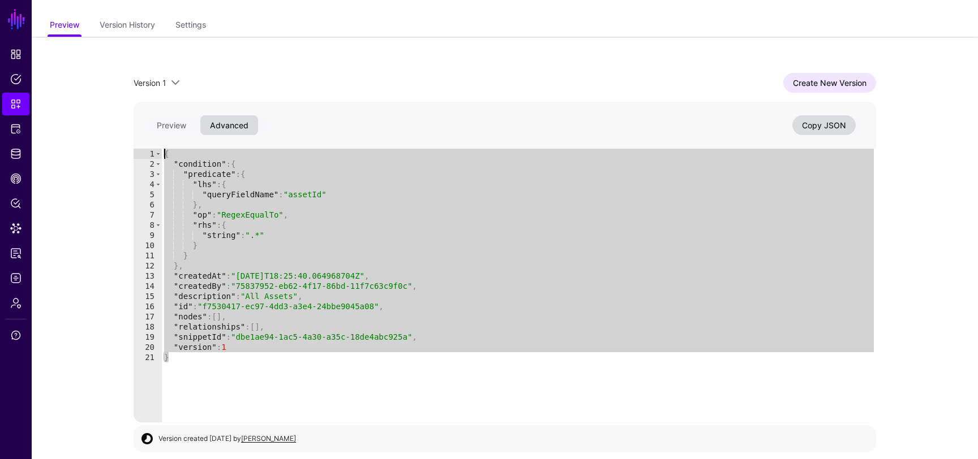
drag, startPoint x: 196, startPoint y: 370, endPoint x: 148, endPoint y: 145, distance: 229.1
click at [148, 145] on div "* 1 2 3 4 5 6 7 8 9 10 11 12 13 14 15 16 17 18 19 20 21 { "condition" : { "pred…" at bounding box center [505, 262] width 742 height 321
type textarea "**********"
click at [19, 104] on span "Snippets" at bounding box center [15, 103] width 11 height 11
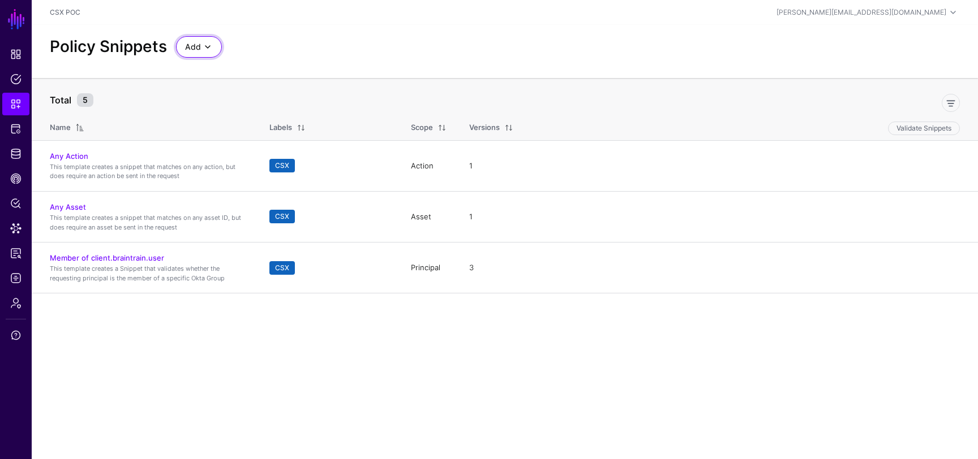
click at [204, 45] on span at bounding box center [208, 47] width 14 height 14
click at [269, 88] on span "Start from a Blank Snippet" at bounding box center [231, 89] width 92 height 9
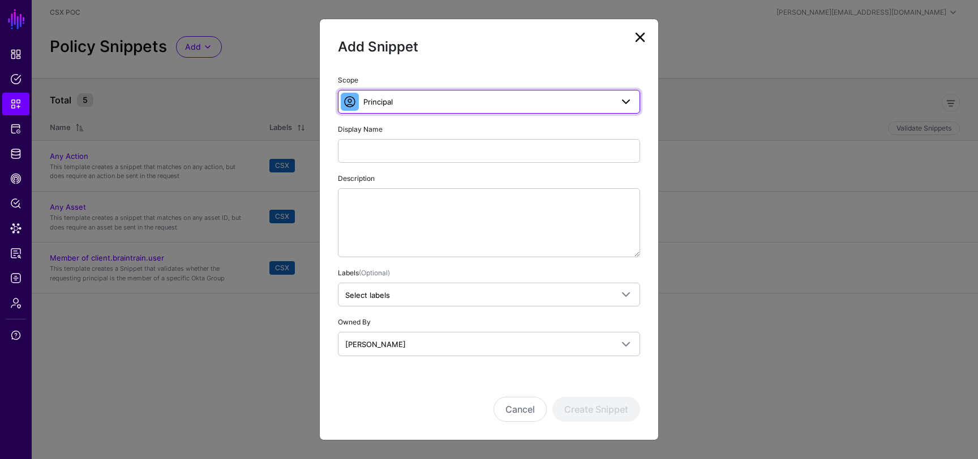
click at [413, 106] on span "Principal" at bounding box center [487, 102] width 249 height 12
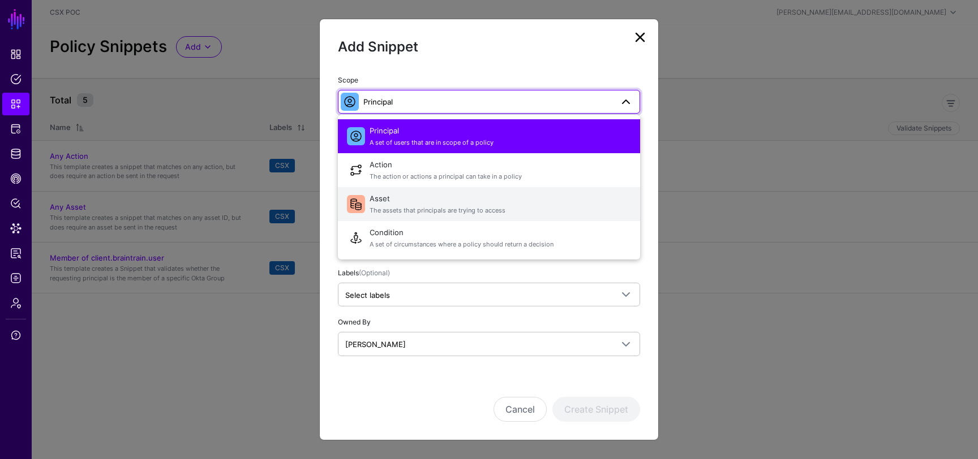
click at [410, 202] on span "Asset The assets that principals are trying to access" at bounding box center [500, 204] width 261 height 27
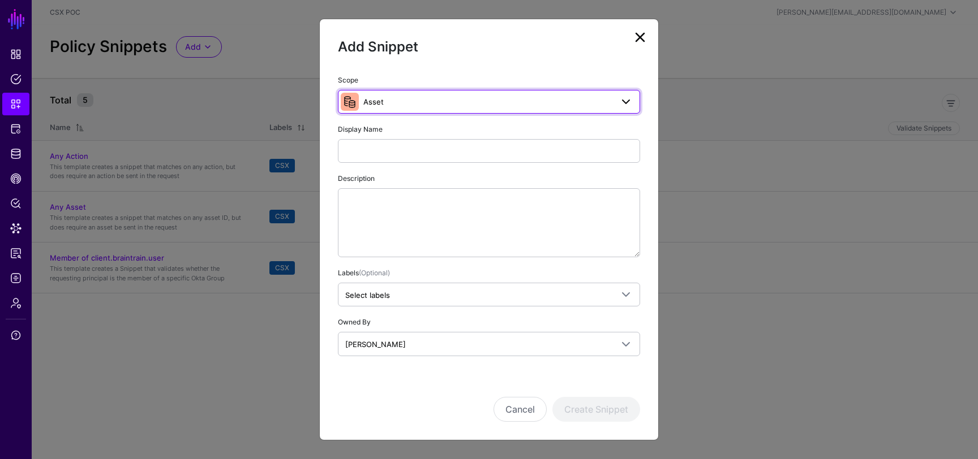
click at [408, 97] on span "Asset" at bounding box center [487, 102] width 249 height 12
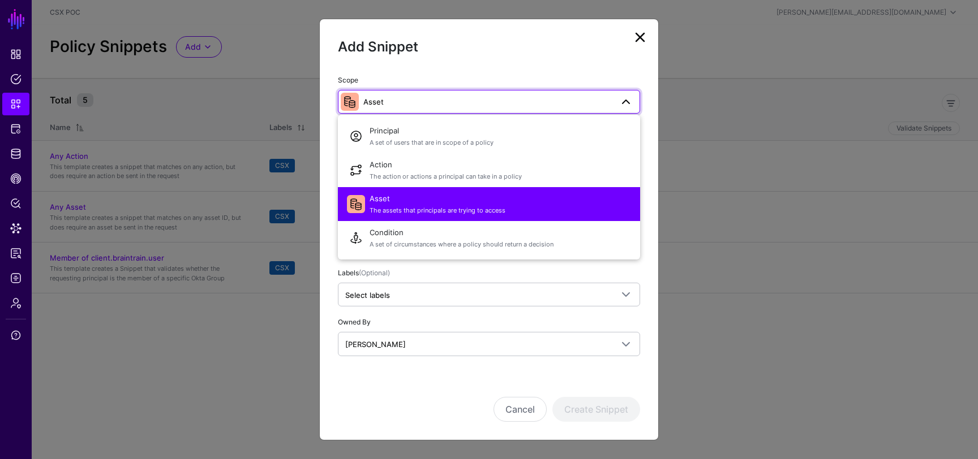
click at [453, 210] on span "The assets that principals are trying to access" at bounding box center [500, 211] width 261 height 10
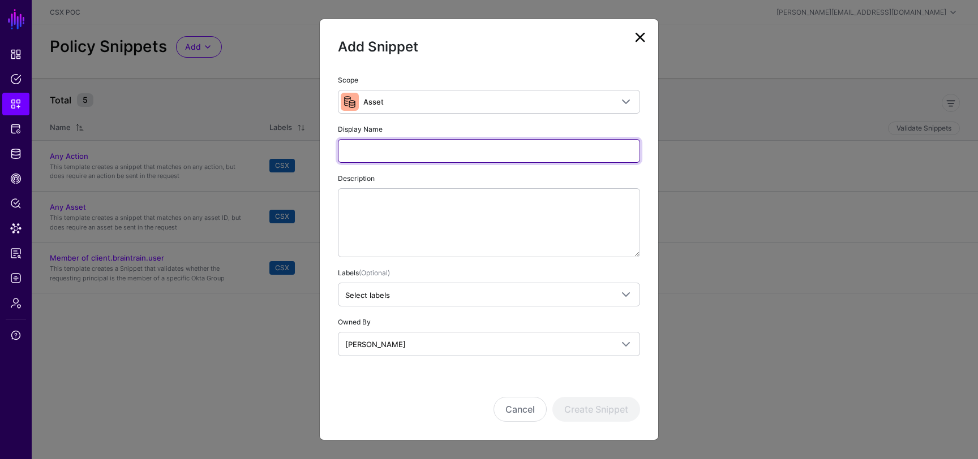
click at [413, 162] on input "Display Name" at bounding box center [489, 151] width 302 height 24
type input "**********"
click at [449, 154] on input "**********" at bounding box center [489, 151] width 302 height 24
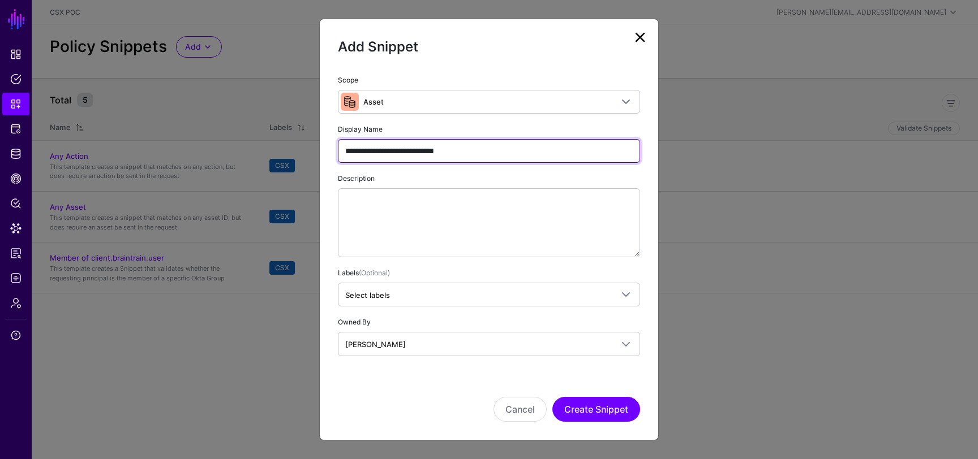
type input "**********"
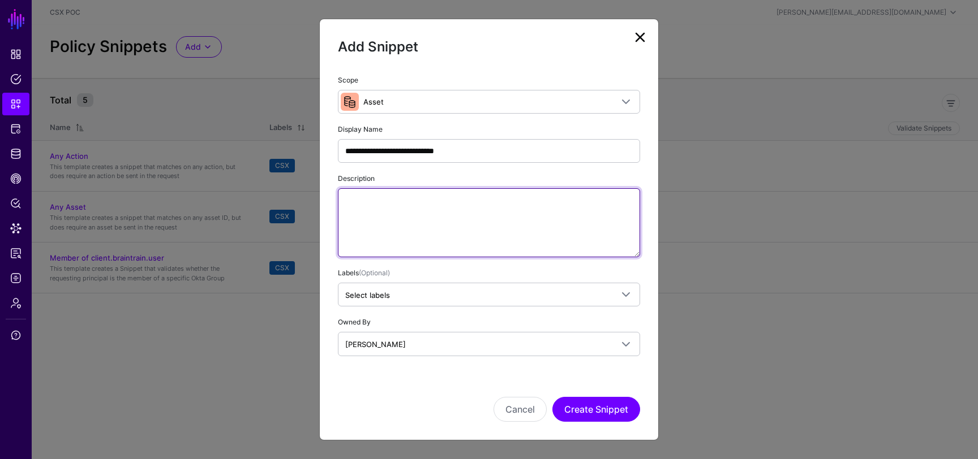
click at [454, 218] on textarea "Description" at bounding box center [489, 222] width 302 height 69
type textarea "**********"
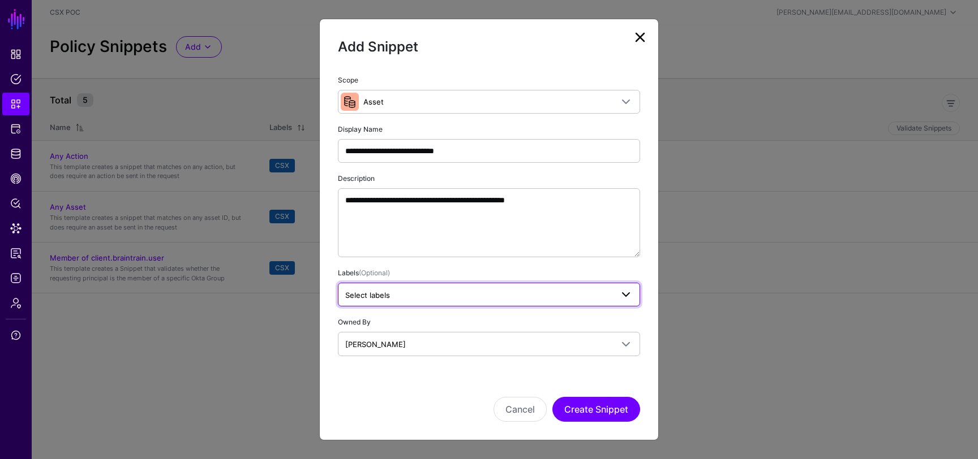
click at [508, 292] on span "Select labels" at bounding box center [478, 295] width 267 height 12
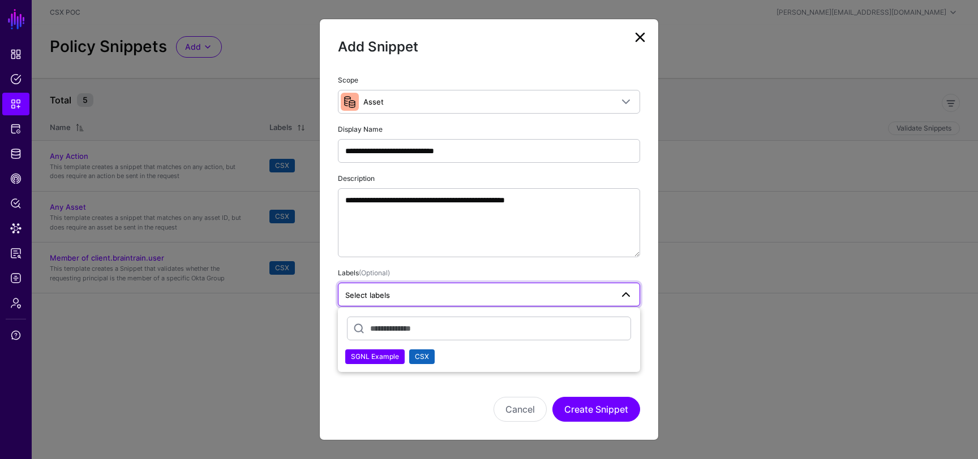
click at [431, 352] on button "CSX" at bounding box center [421, 357] width 25 height 15
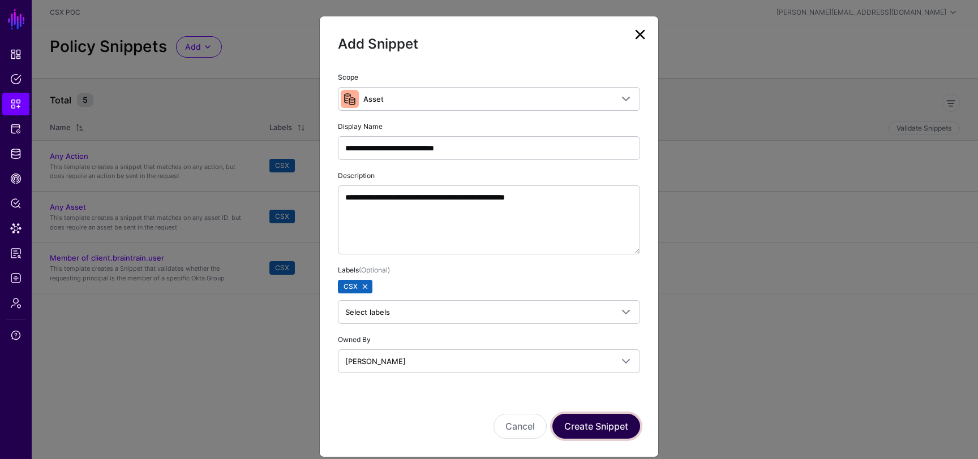
click at [615, 427] on button "Create Snippet" at bounding box center [596, 426] width 88 height 25
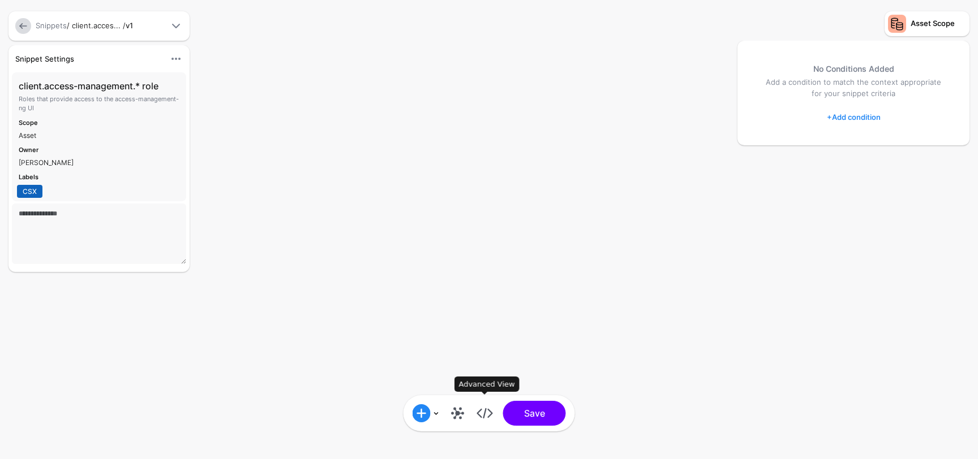
click at [484, 410] on link at bounding box center [485, 414] width 18 height 18
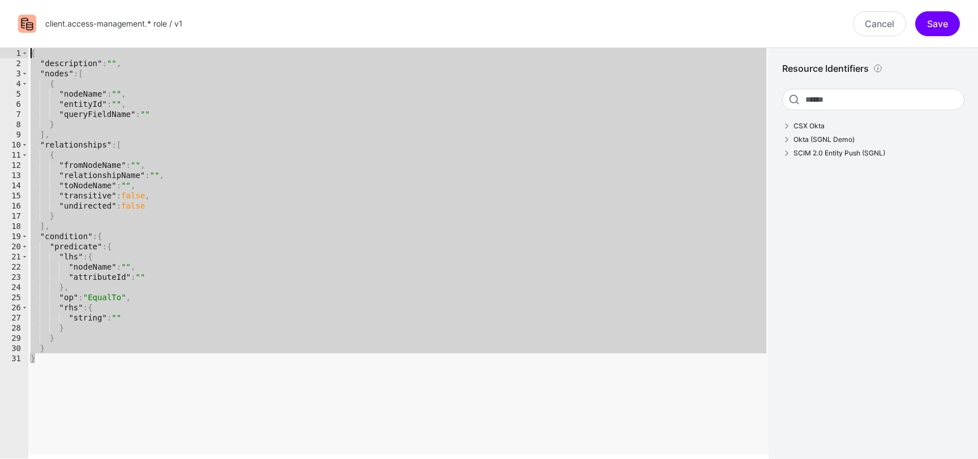
drag, startPoint x: 55, startPoint y: 363, endPoint x: 0, endPoint y: 34, distance: 333.9
click at [0, 34] on div "client.access-management.* role / v1 Cancel Save * 1 2 3 4 5 6 7 8 9 10 11 12 1…" at bounding box center [489, 229] width 978 height 459
type textarea "**********"
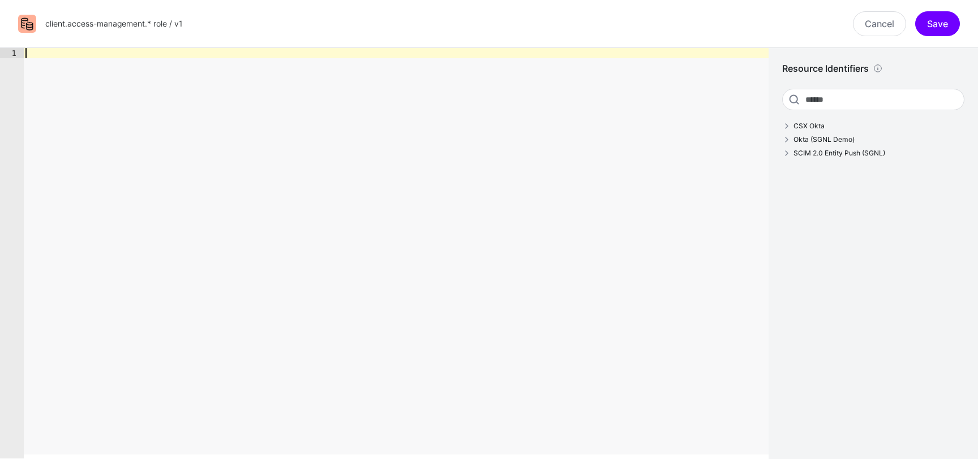
paste textarea "*"
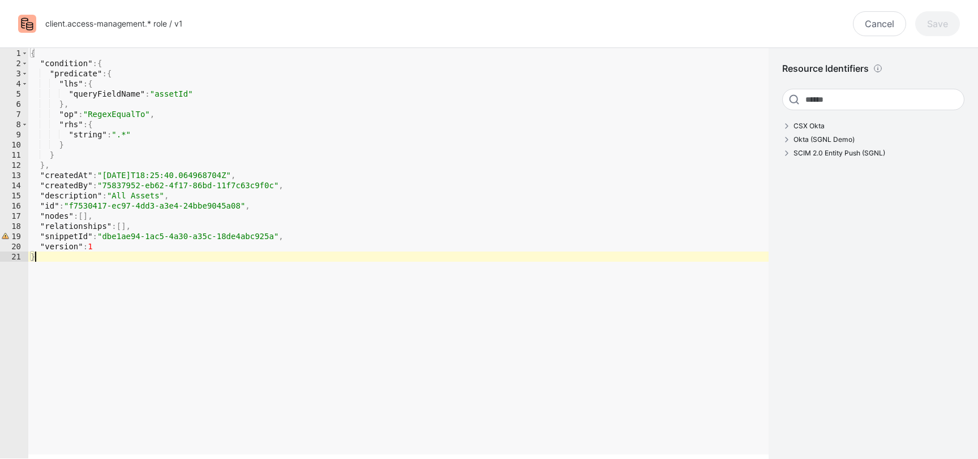
click at [123, 132] on div "{ "condition" : { "predicate" : { "lhs" : { "queryFieldName" : "assetId" } , "o…" at bounding box center [398, 263] width 740 height 431
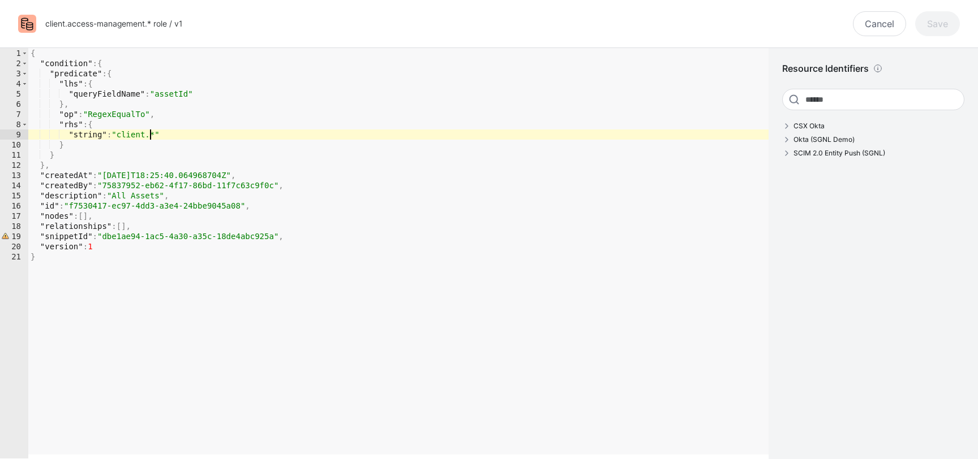
scroll to position [0, 8]
click at [224, 145] on div "{ "condition" : { "predicate" : { "lhs" : { "queryFieldName" : "assetId" } , "o…" at bounding box center [398, 263] width 740 height 431
type textarea "**********"
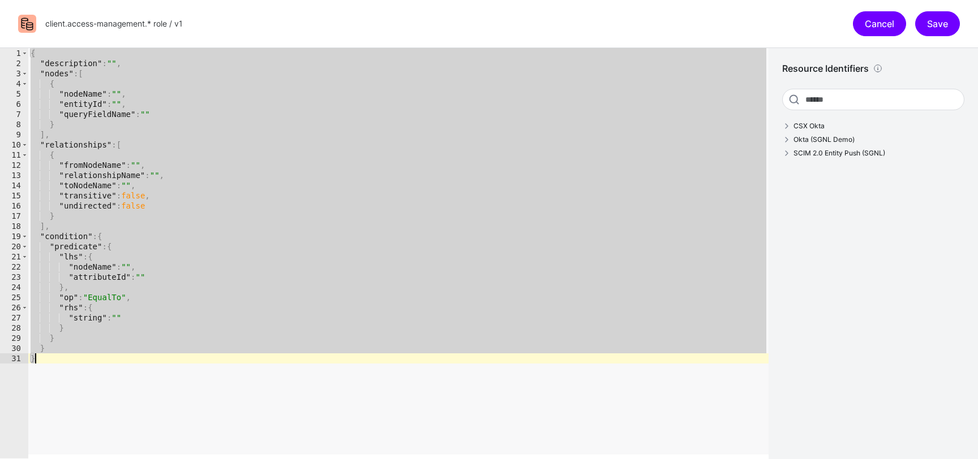
type textarea "* *"
click at [869, 29] on link "Cancel" at bounding box center [879, 23] width 53 height 25
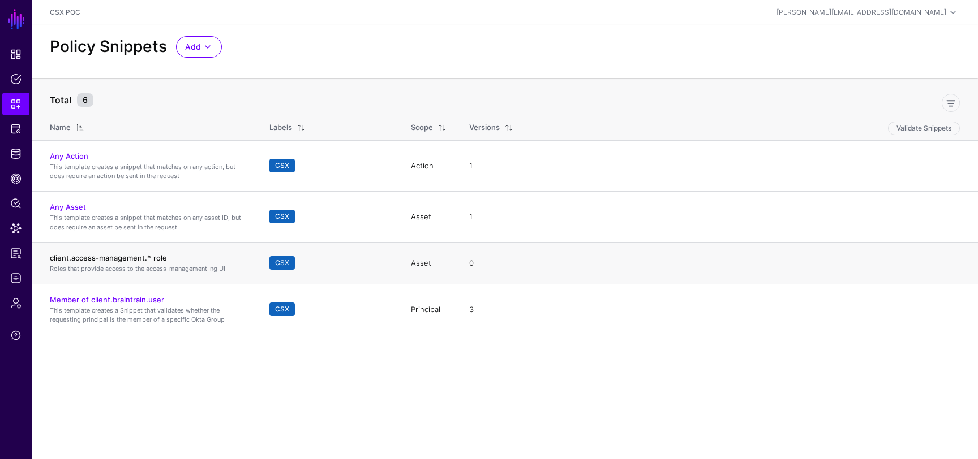
click at [109, 257] on link "client.access-management.* role" at bounding box center [108, 258] width 117 height 9
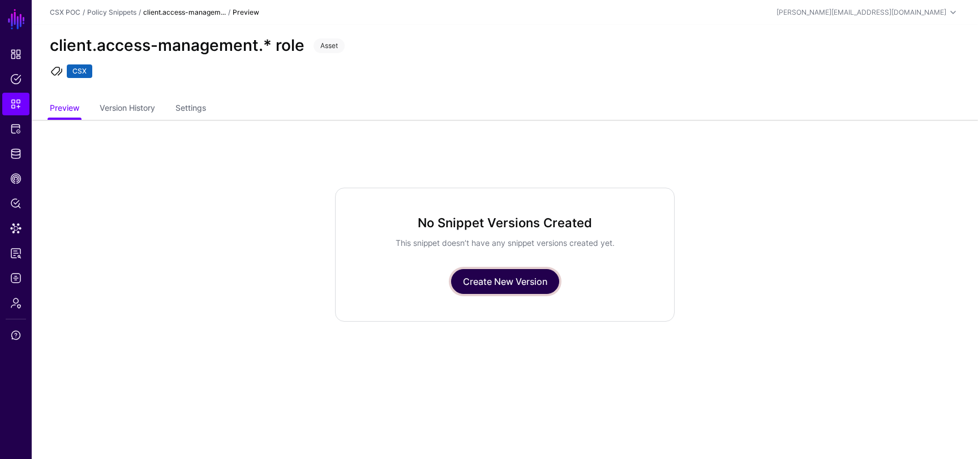
click at [469, 282] on link "Create New Version" at bounding box center [505, 281] width 108 height 25
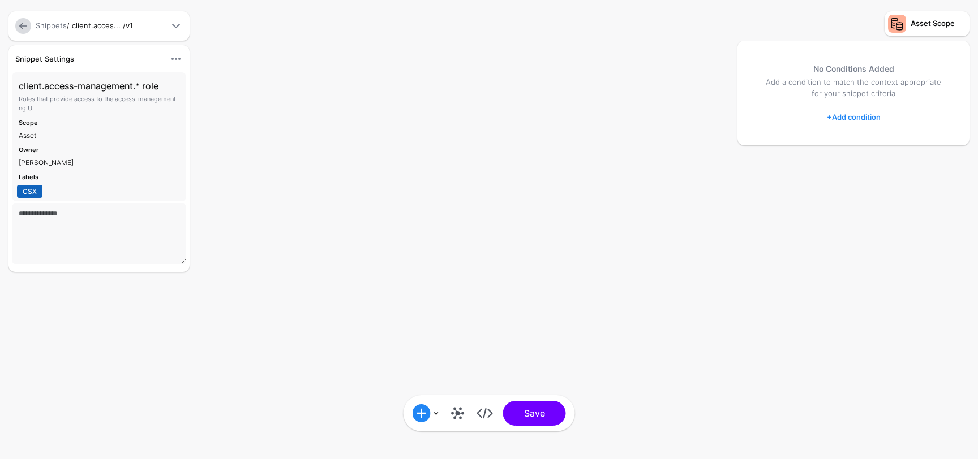
click at [21, 19] on link at bounding box center [23, 26] width 16 height 16
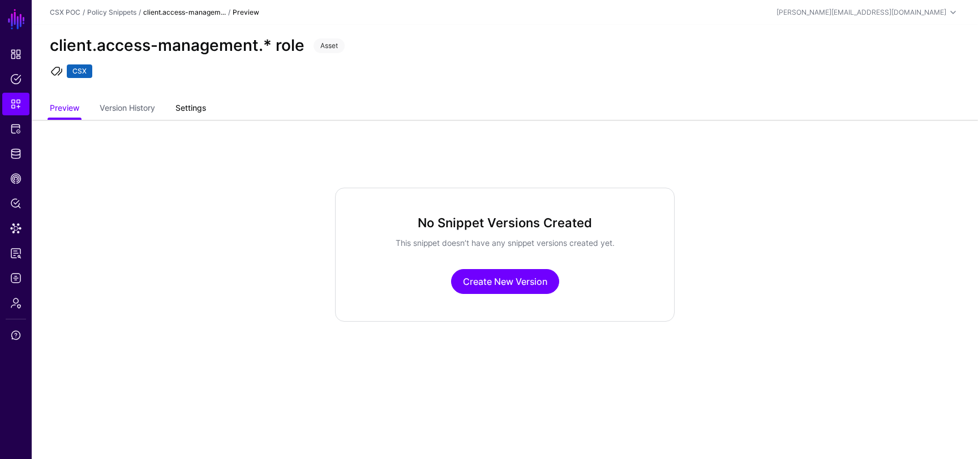
click at [200, 106] on link "Settings" at bounding box center [190, 109] width 31 height 22
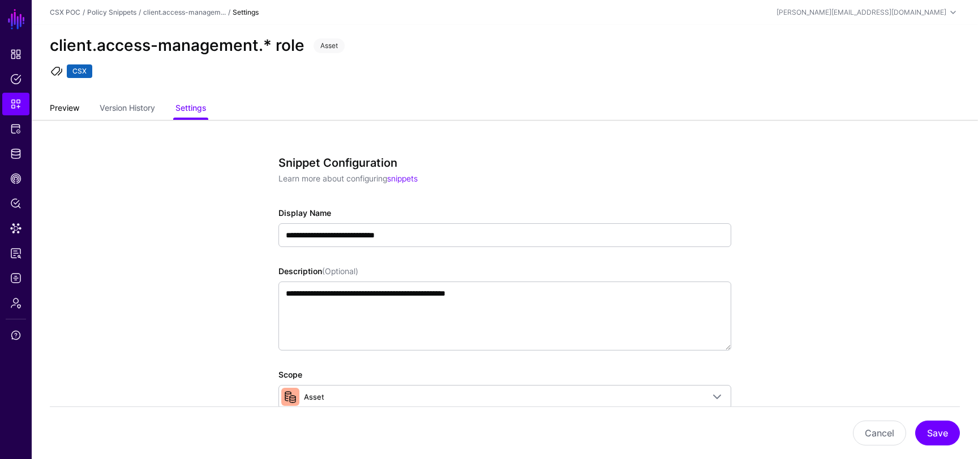
click at [59, 109] on link "Preview" at bounding box center [64, 109] width 29 height 22
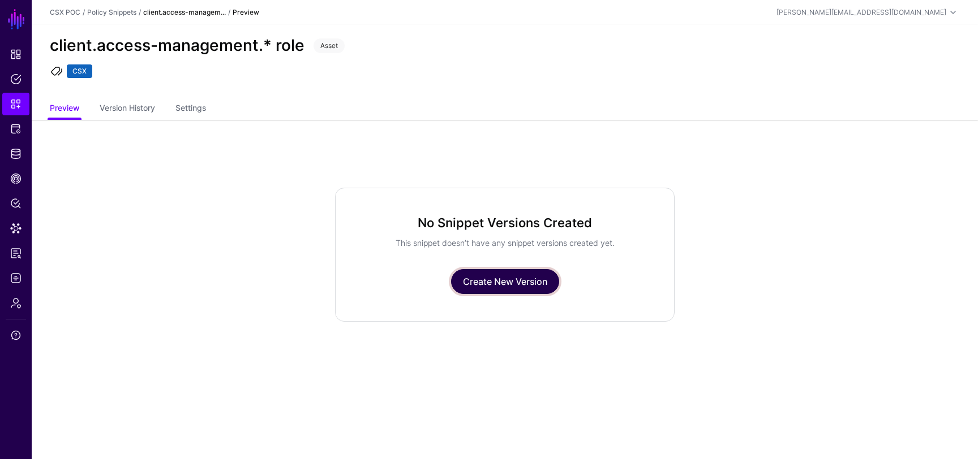
click at [500, 291] on link "Create New Version" at bounding box center [505, 281] width 108 height 25
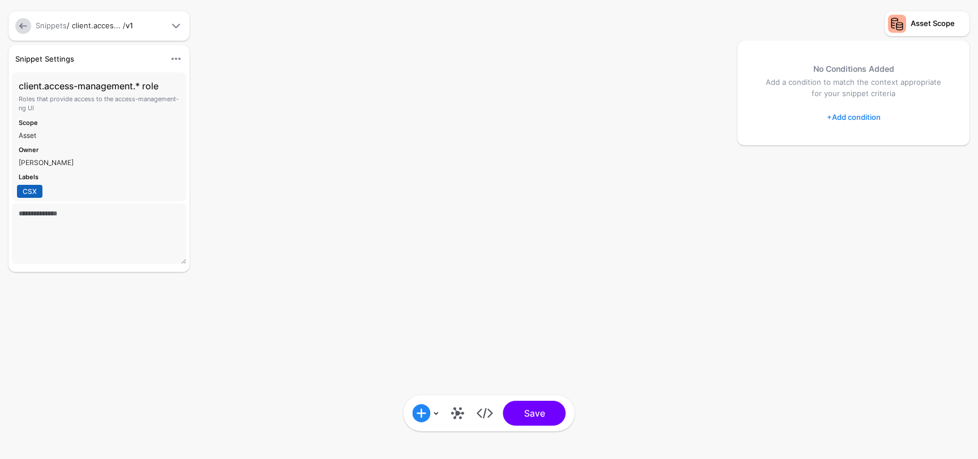
click at [860, 118] on link "+ Add condition" at bounding box center [854, 117] width 54 height 18
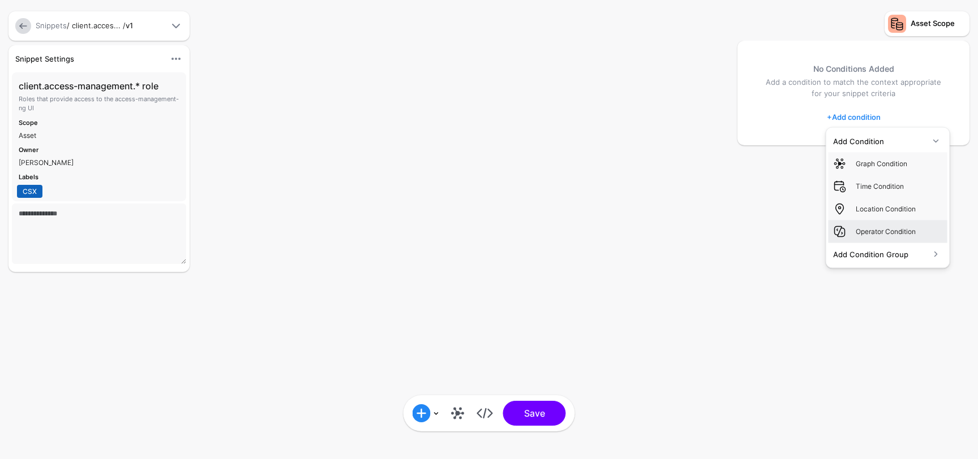
click at [874, 226] on div "Operator Condition" at bounding box center [899, 231] width 87 height 10
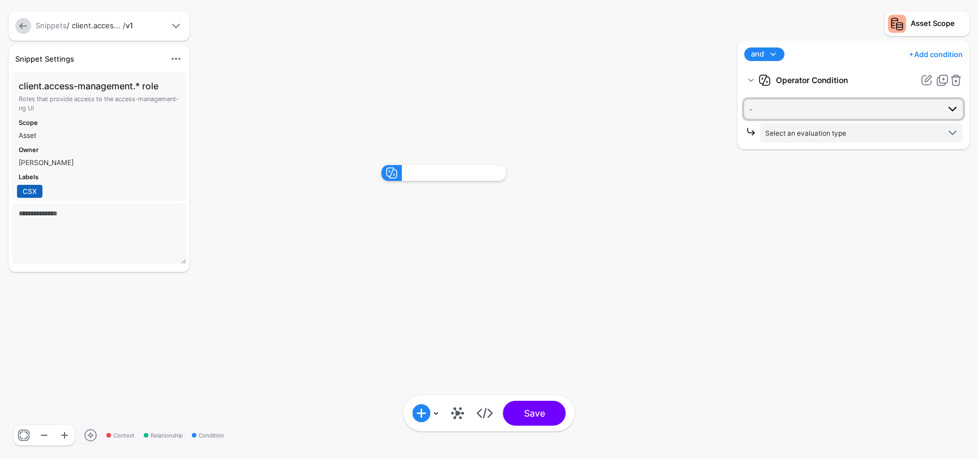
click at [843, 114] on span "-" at bounding box center [844, 109] width 190 height 12
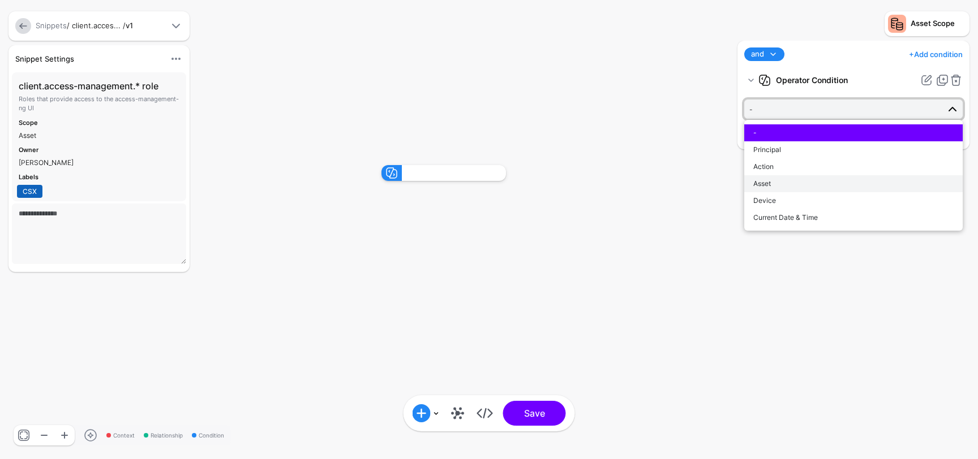
click at [810, 184] on div "Asset" at bounding box center [853, 184] width 200 height 10
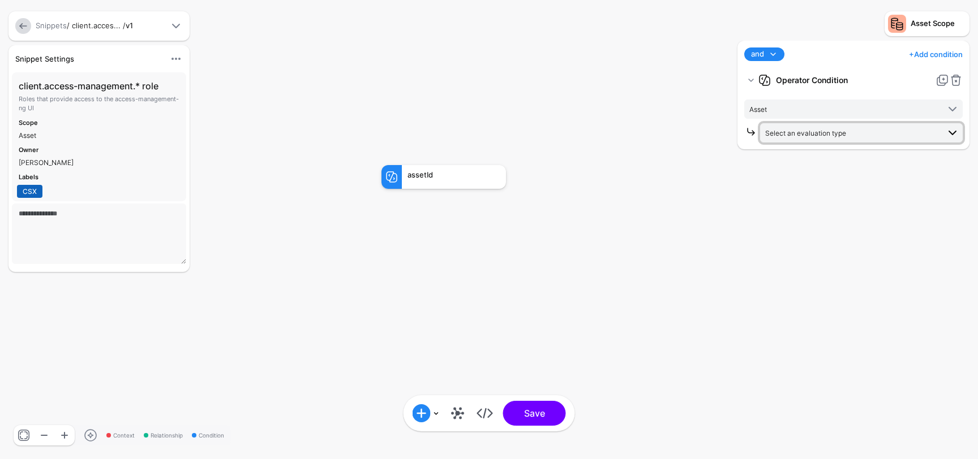
click at [836, 130] on span "Select an evaluation type" at bounding box center [805, 133] width 81 height 8
click at [861, 178] on span "Evaluate against entities and attributes in the graph that you select" at bounding box center [861, 175] width 184 height 19
click at [855, 157] on span "Equal To" at bounding box center [852, 157] width 174 height 12
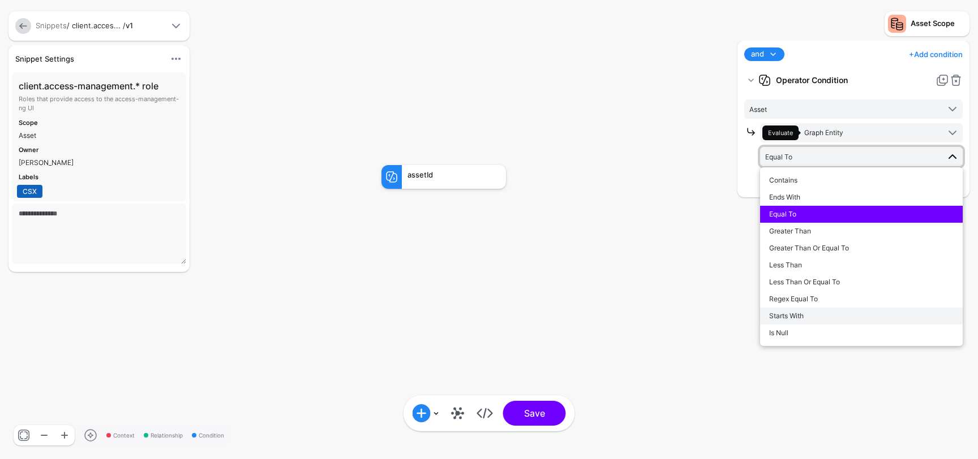
click at [796, 313] on span "Starts With" at bounding box center [786, 316] width 35 height 8
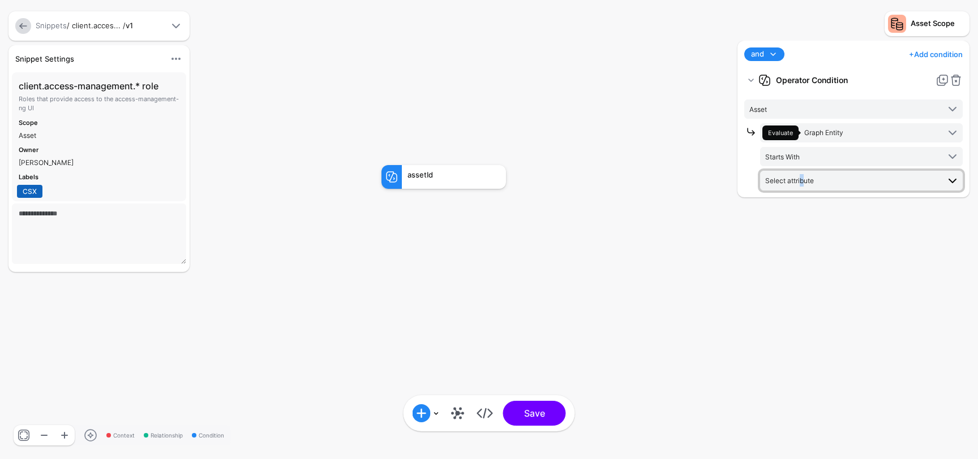
click at [798, 177] on span "Select attribute" at bounding box center [789, 181] width 49 height 8
click at [746, 164] on div at bounding box center [752, 156] width 16 height 67
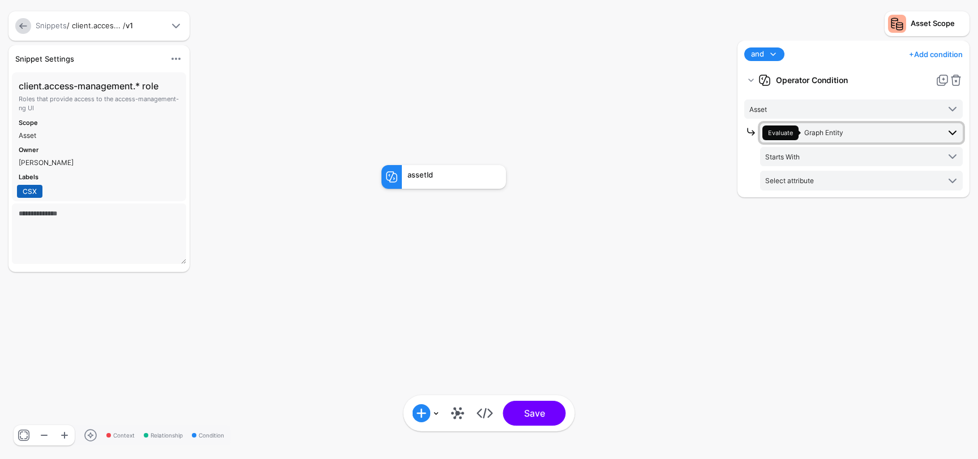
click at [904, 133] on span "Evaluate Graph Entity" at bounding box center [850, 133] width 177 height 15
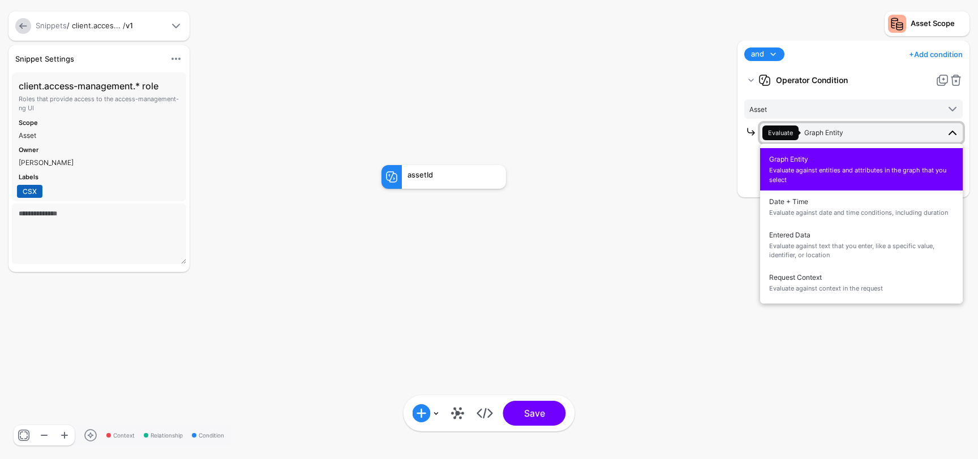
click at [846, 170] on span "Evaluate against entities and attributes in the graph that you select" at bounding box center [861, 175] width 184 height 19
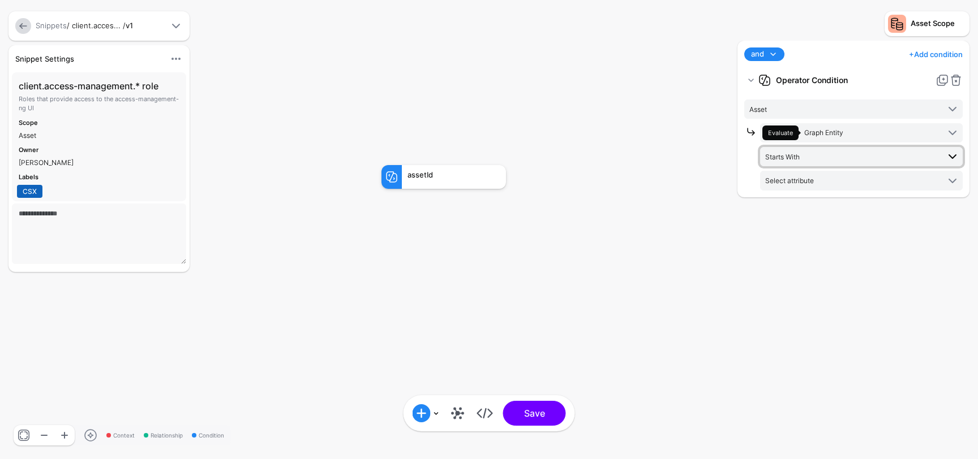
click at [827, 155] on span "Starts With" at bounding box center [852, 157] width 174 height 12
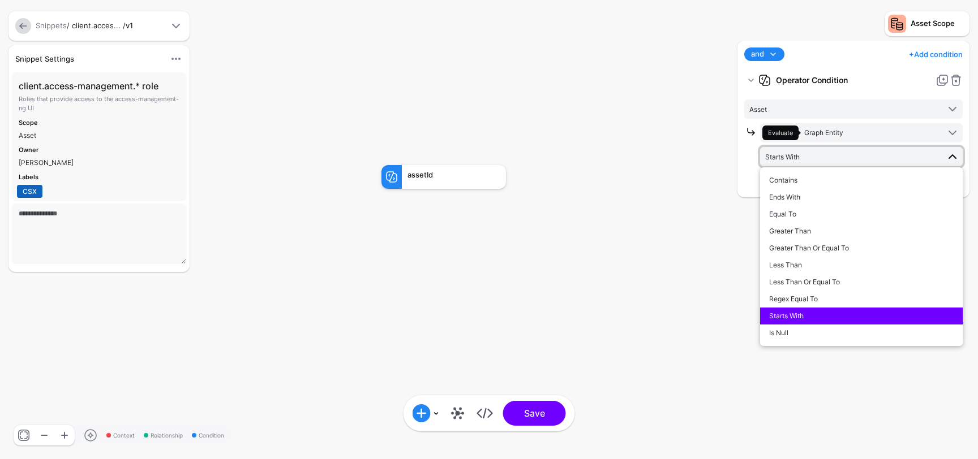
click at [806, 308] on button "Starts With" at bounding box center [861, 316] width 203 height 17
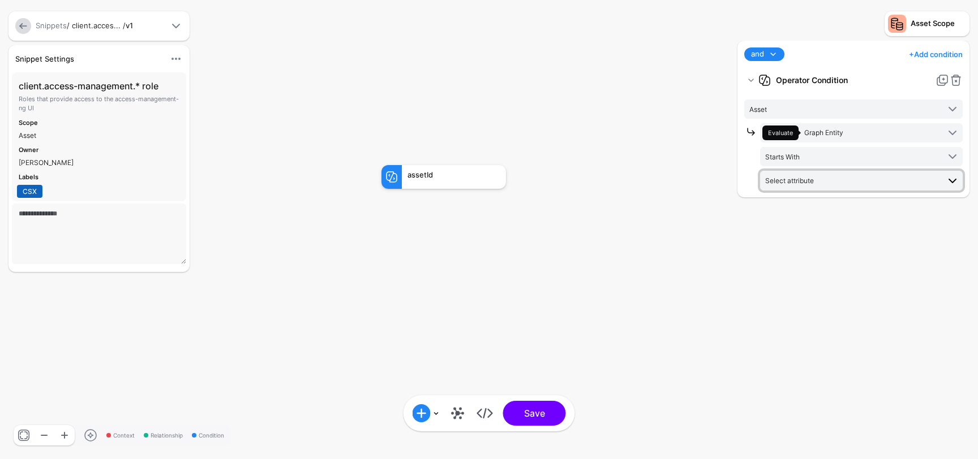
click at [808, 177] on span "Select attribute" at bounding box center [789, 181] width 49 height 8
click at [824, 178] on span "Select attribute" at bounding box center [852, 180] width 174 height 12
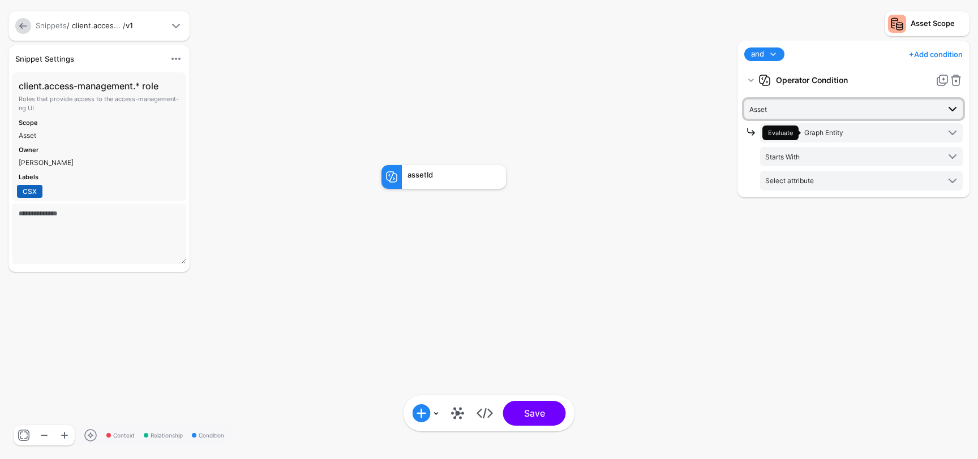
click at [831, 110] on span "Asset" at bounding box center [844, 109] width 190 height 12
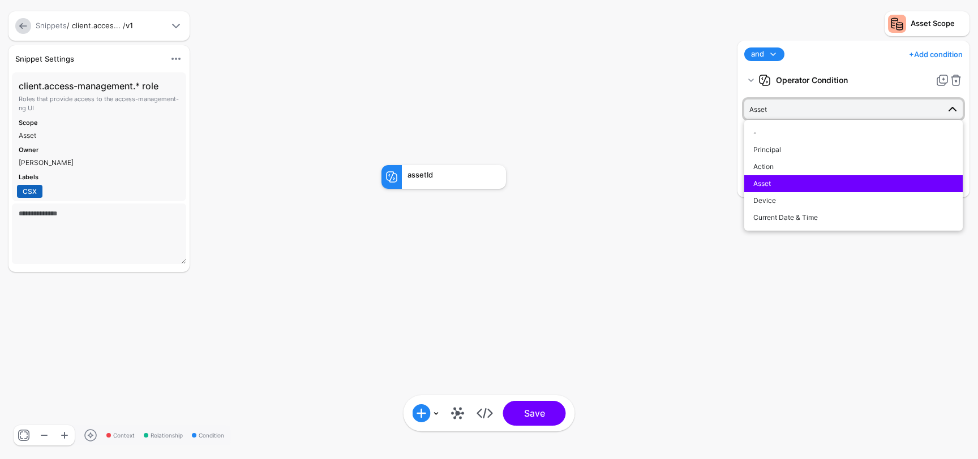
click at [791, 179] on div "Asset" at bounding box center [853, 184] width 200 height 10
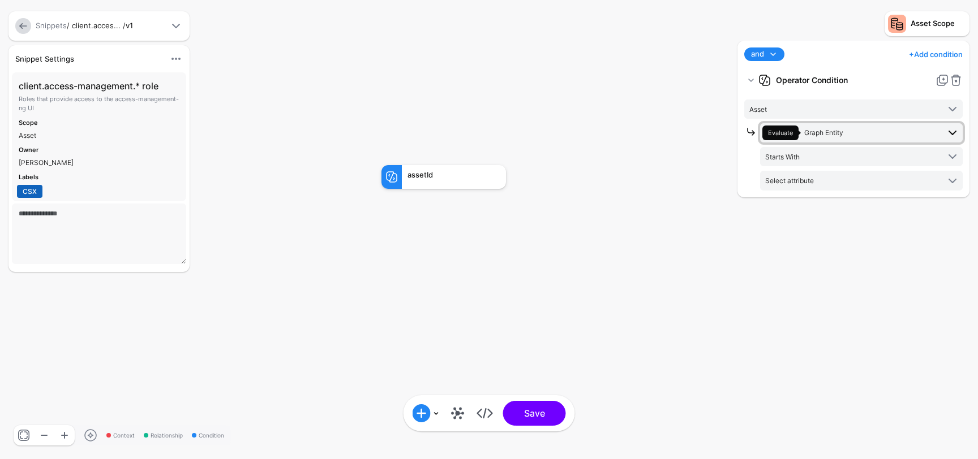
click at [818, 138] on span "Evaluate Graph Entity" at bounding box center [850, 133] width 177 height 15
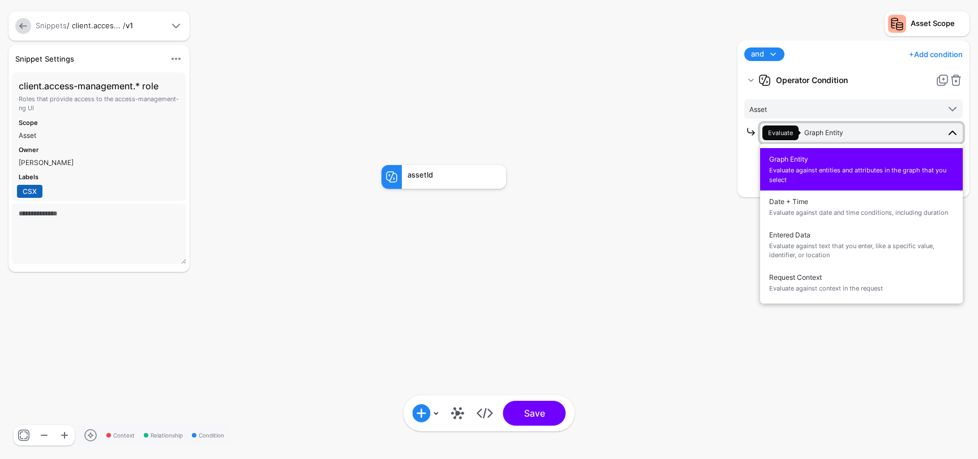
click at [836, 170] on span "Evaluate against entities and attributes in the graph that you select" at bounding box center [861, 175] width 184 height 19
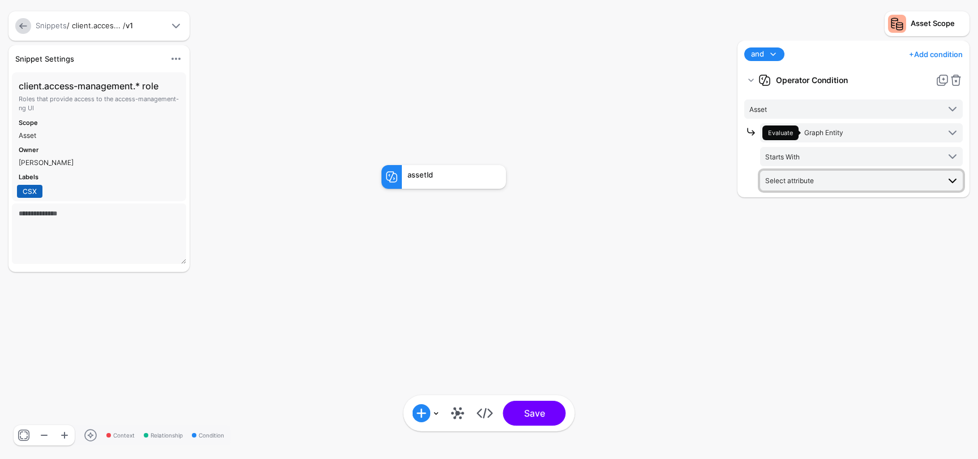
click at [854, 181] on span "Select attribute" at bounding box center [852, 180] width 174 height 12
click at [839, 197] on div "No attributes found" at bounding box center [861, 204] width 203 height 16
click at [836, 203] on div "No attributes found" at bounding box center [861, 204] width 203 height 16
click at [634, 204] on rect at bounding box center [370, 153] width 97780 height 45947
click at [456, 185] on div "assetId" at bounding box center [454, 177] width 104 height 24
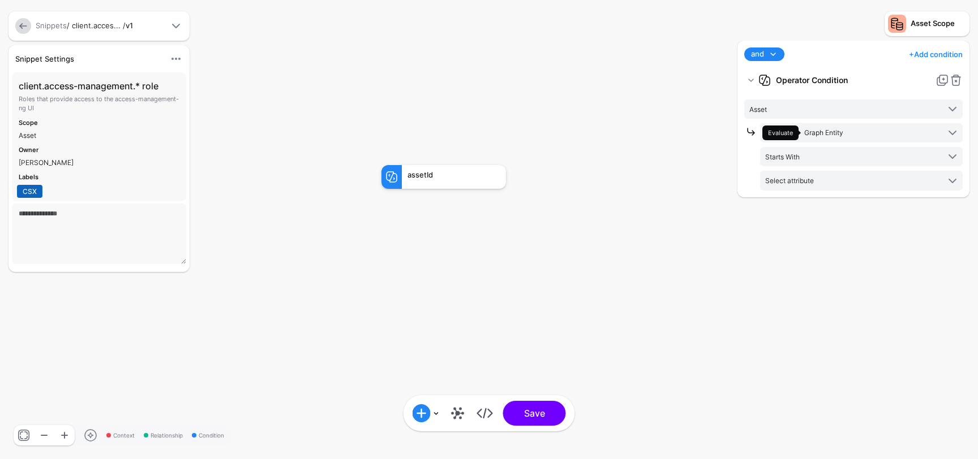
click at [441, 171] on div "assetId" at bounding box center [453, 175] width 93 height 8
click at [955, 83] on link at bounding box center [956, 81] width 14 height 14
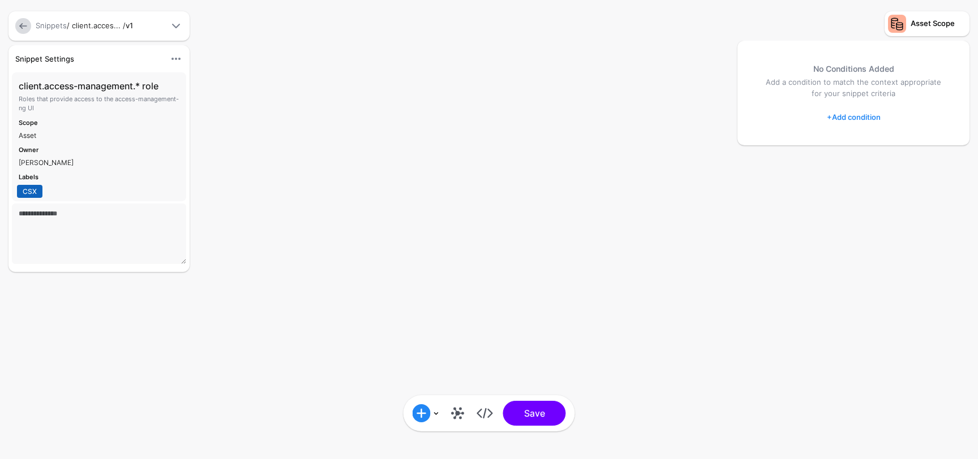
click at [872, 114] on link "+ Add condition" at bounding box center [854, 117] width 54 height 18
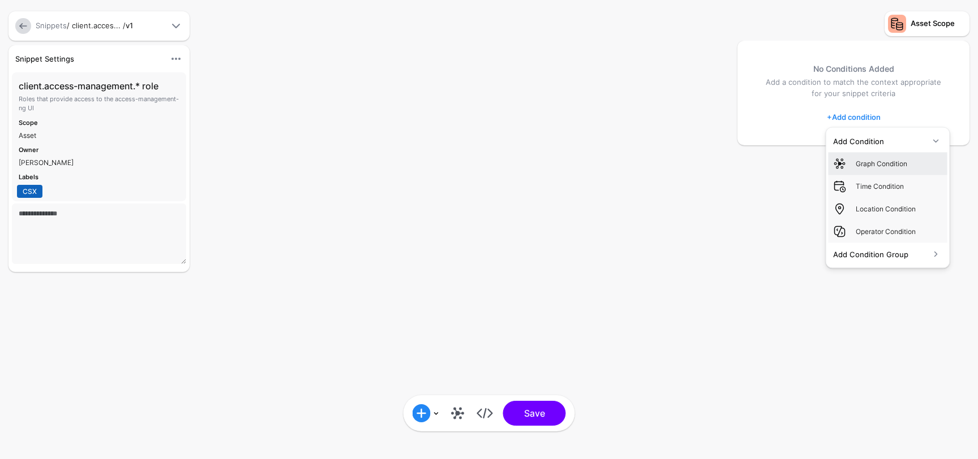
click at [883, 164] on div "Graph Condition" at bounding box center [899, 163] width 87 height 10
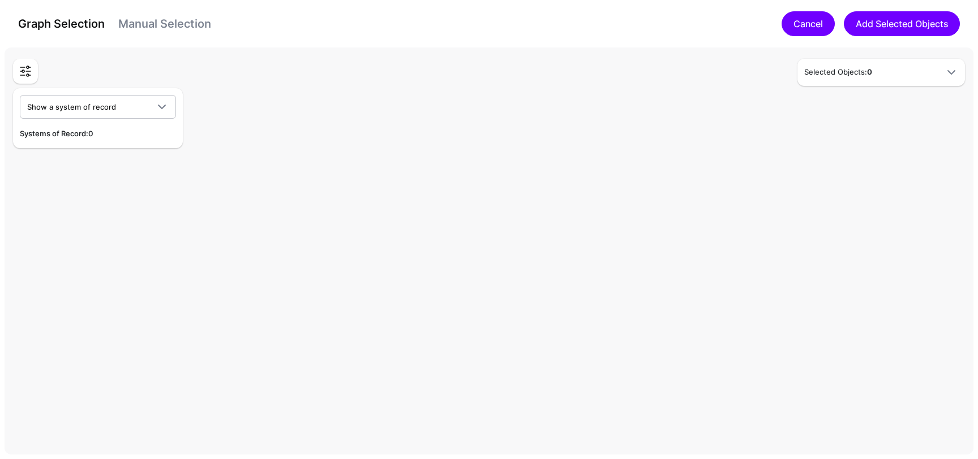
click at [811, 35] on link "Cancel" at bounding box center [807, 23] width 53 height 25
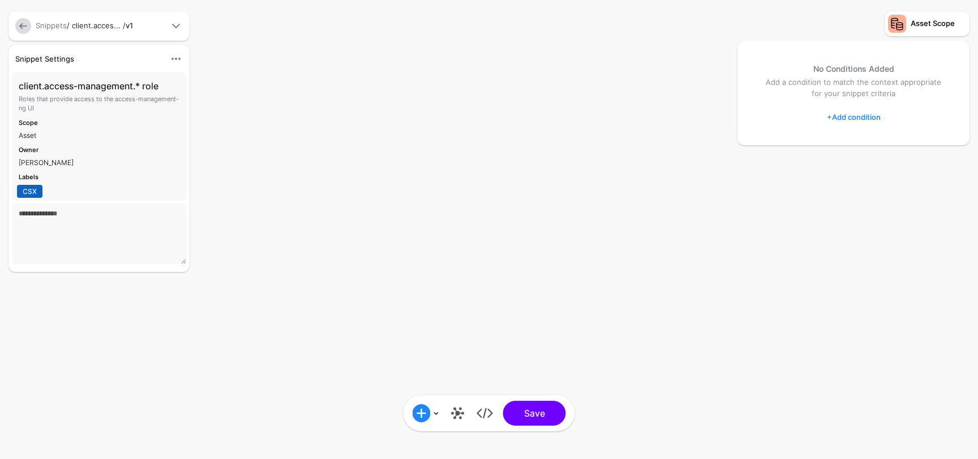
click at [855, 117] on link "+ Add condition" at bounding box center [854, 117] width 54 height 18
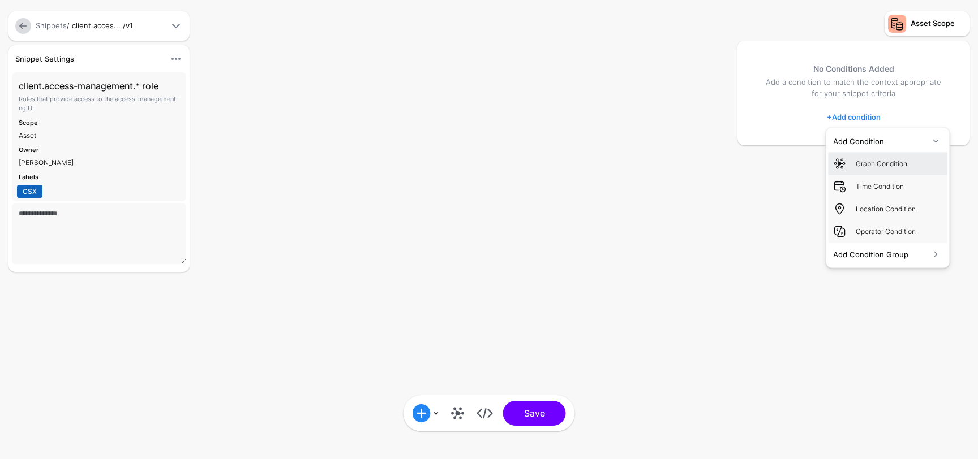
click at [870, 162] on div "Graph Condition" at bounding box center [899, 163] width 87 height 10
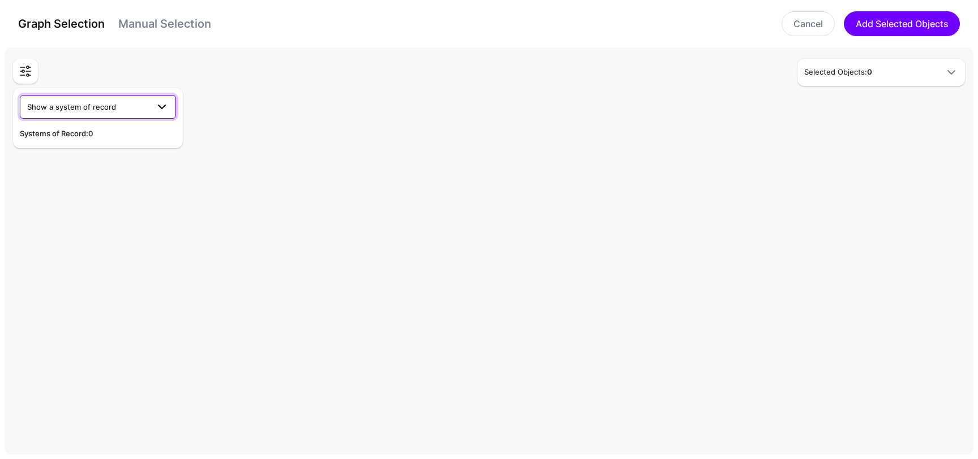
click at [147, 114] on link "Show a system of record" at bounding box center [98, 107] width 156 height 24
click at [115, 138] on div "CSX Okta" at bounding box center [98, 133] width 138 height 11
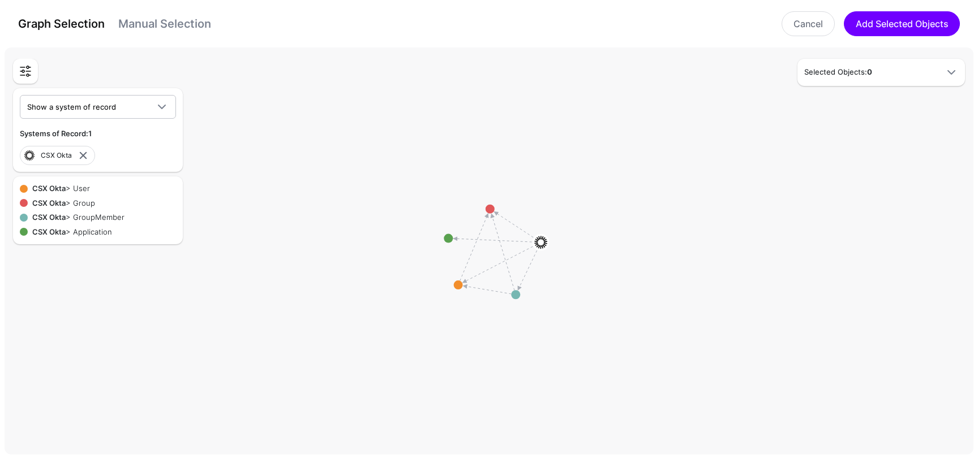
click at [849, 71] on h5 "Selected Objects: 0" at bounding box center [869, 72] width 131 height 11
click at [871, 72] on strong "0" at bounding box center [869, 71] width 5 height 9
click at [85, 196] on div "CSX Okta > User CSX Okta > Group CSX Okta > GroupMember CSX Okta > Application" at bounding box center [98, 210] width 156 height 54
click at [85, 204] on div "CSX Okta > Group" at bounding box center [61, 203] width 67 height 11
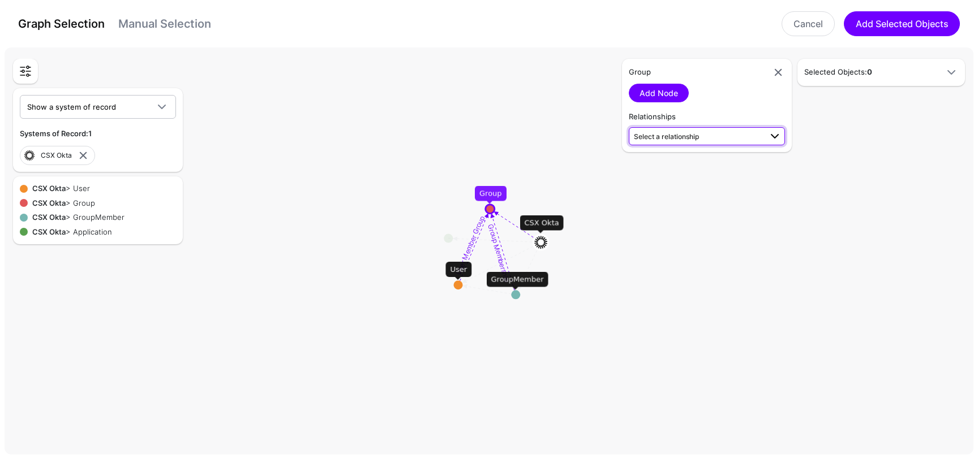
click at [690, 138] on span "Select a relationship" at bounding box center [666, 136] width 65 height 8
click at [84, 201] on div "CSX Okta > Group" at bounding box center [61, 203] width 67 height 11
click at [686, 142] on span "Select a relationship" at bounding box center [697, 136] width 127 height 12
click at [481, 156] on rect at bounding box center [494, 253] width 97780 height 41194
click at [75, 207] on div "CSX Okta > Group" at bounding box center [61, 203] width 67 height 11
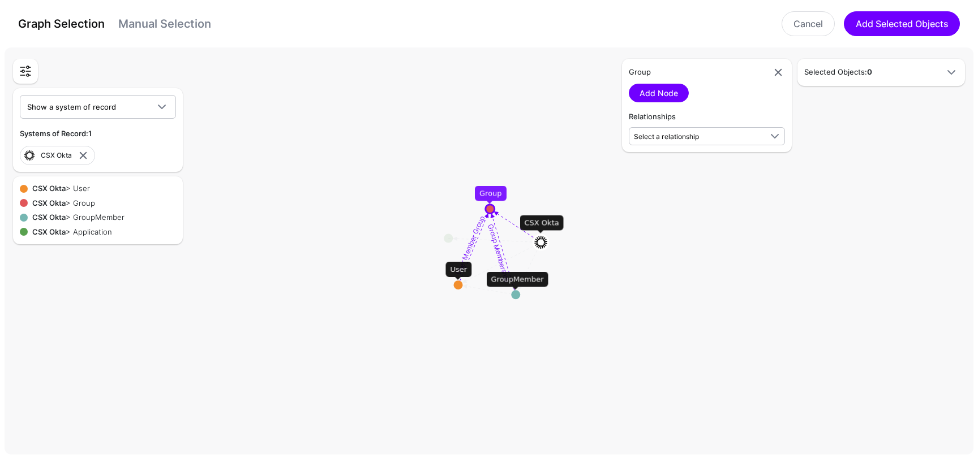
click at [66, 200] on div "CSX Okta > Group" at bounding box center [61, 203] width 67 height 11
click at [74, 217] on div "CSX Okta > GroupMember" at bounding box center [76, 217] width 97 height 11
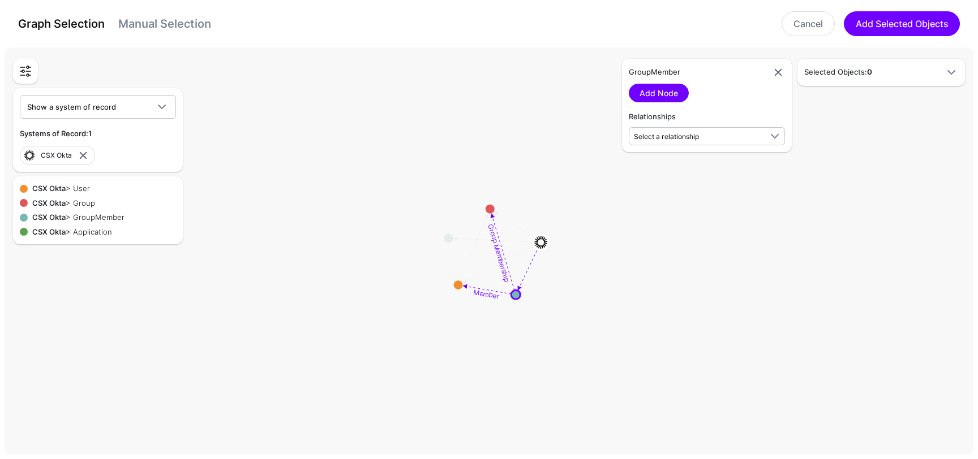
click at [72, 233] on div "CSX Okta > Application" at bounding box center [70, 232] width 84 height 11
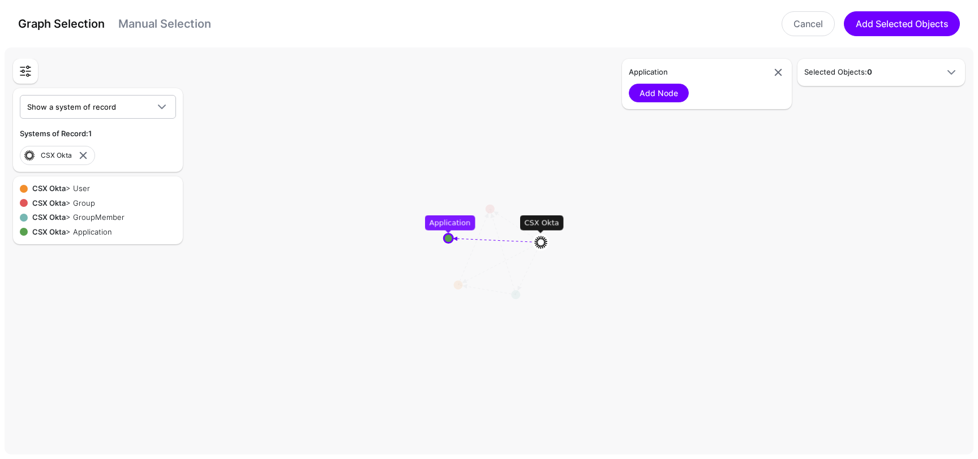
click at [65, 214] on strong "CSX Okta" at bounding box center [48, 217] width 33 height 9
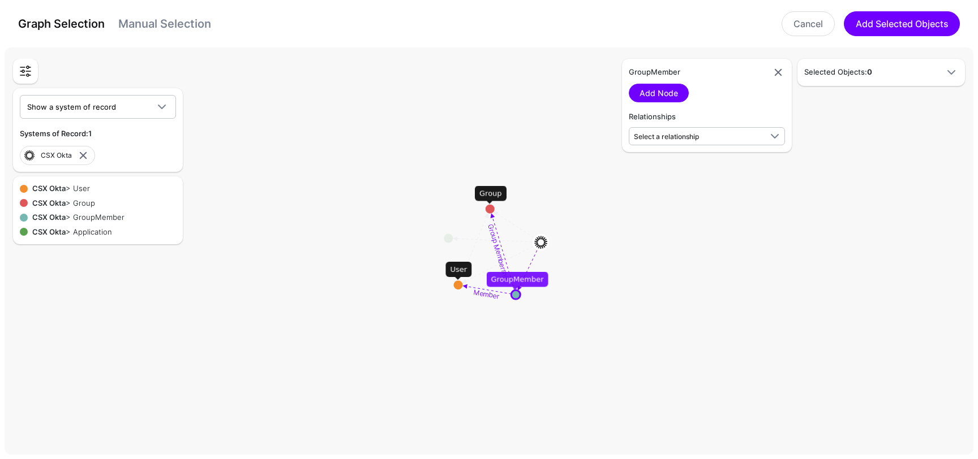
click at [60, 202] on strong "CSX Okta" at bounding box center [48, 203] width 33 height 9
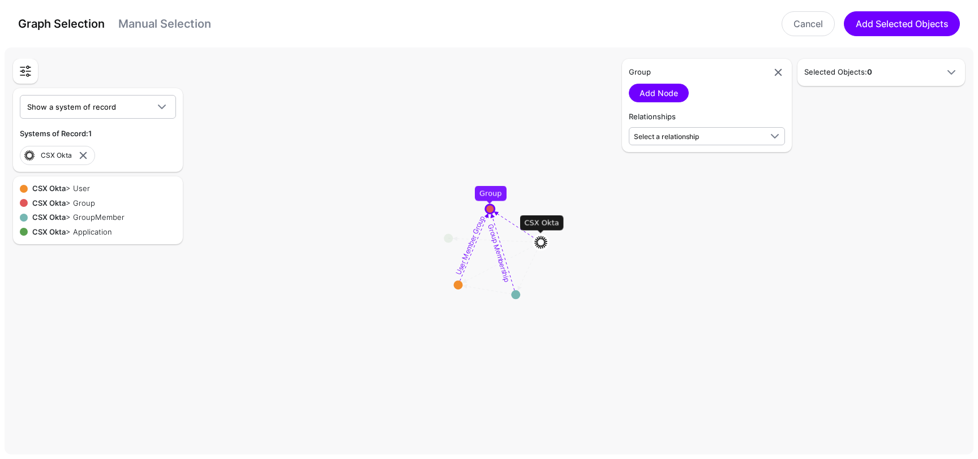
click at [490, 208] on circle at bounding box center [490, 209] width 9 height 9
click at [489, 207] on rect at bounding box center [494, 253] width 97780 height 41194
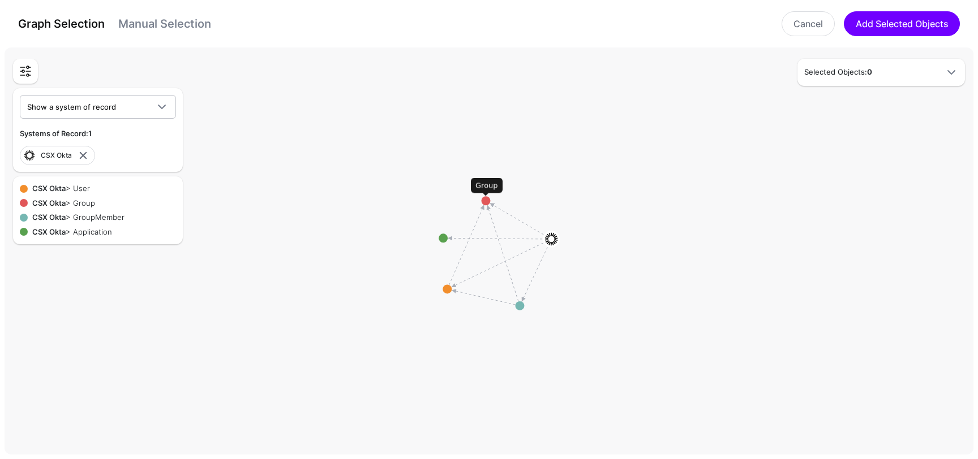
click at [485, 204] on circle at bounding box center [485, 200] width 9 height 9
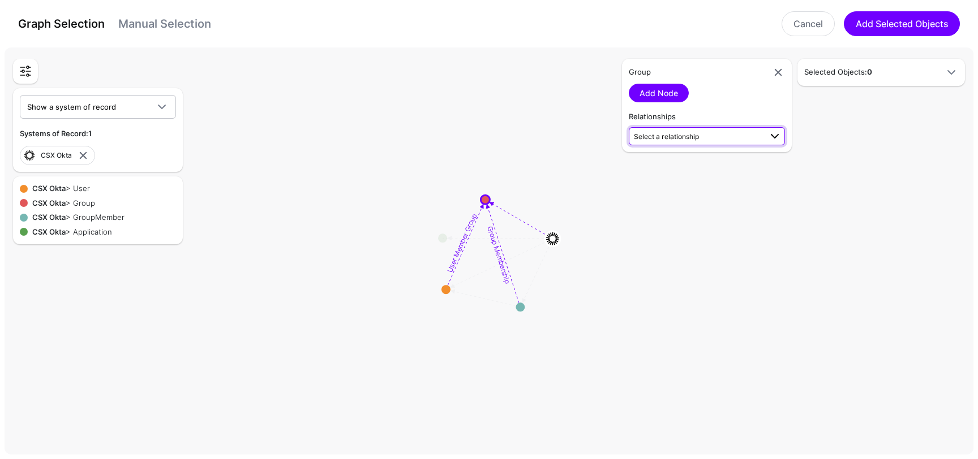
click at [663, 128] on link "Select a relationship" at bounding box center [707, 136] width 156 height 18
click at [697, 118] on h5 "Relationships" at bounding box center [707, 116] width 156 height 11
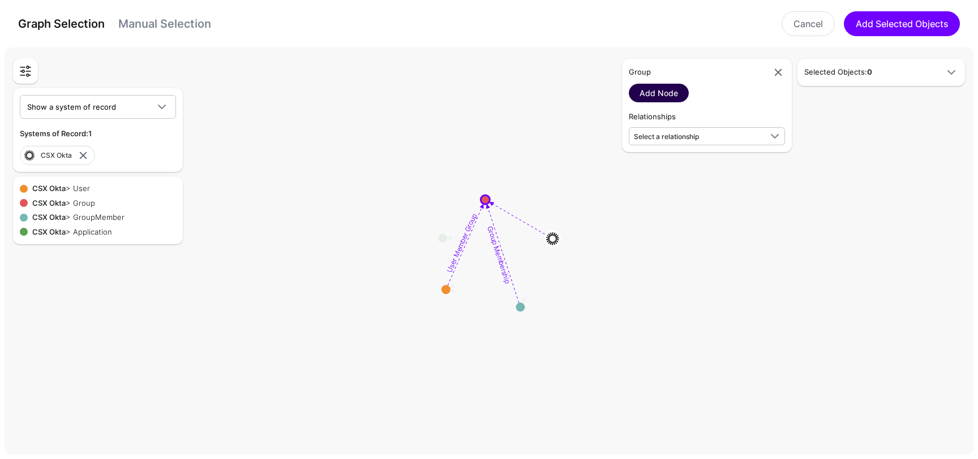
click at [672, 92] on link "Add Node" at bounding box center [659, 93] width 60 height 19
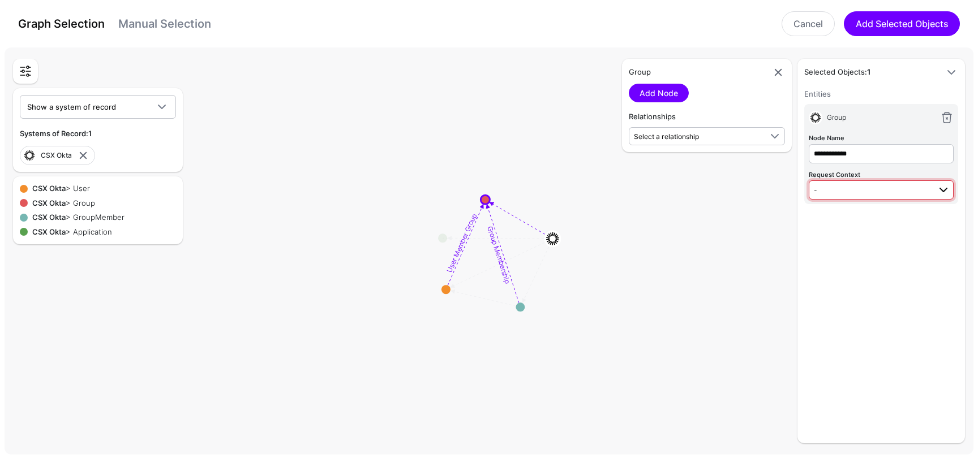
click at [868, 184] on span "-" at bounding box center [872, 190] width 116 height 12
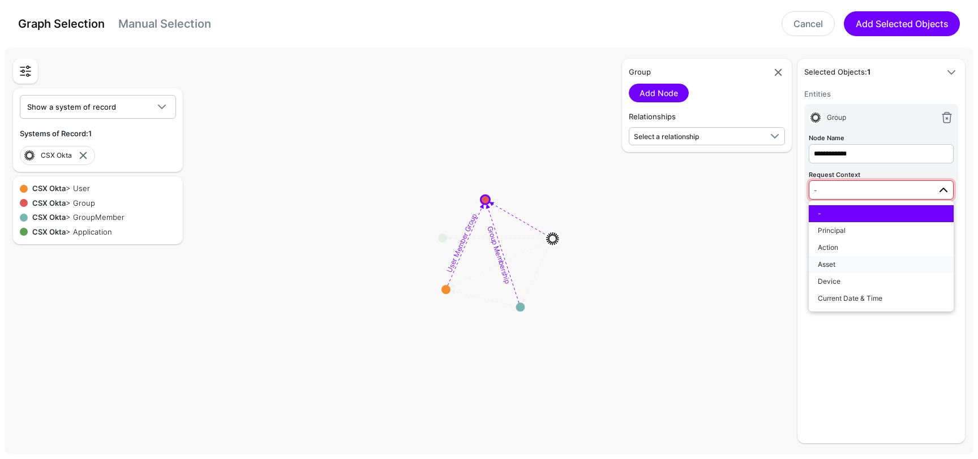
click at [843, 263] on div "Asset" at bounding box center [881, 265] width 127 height 10
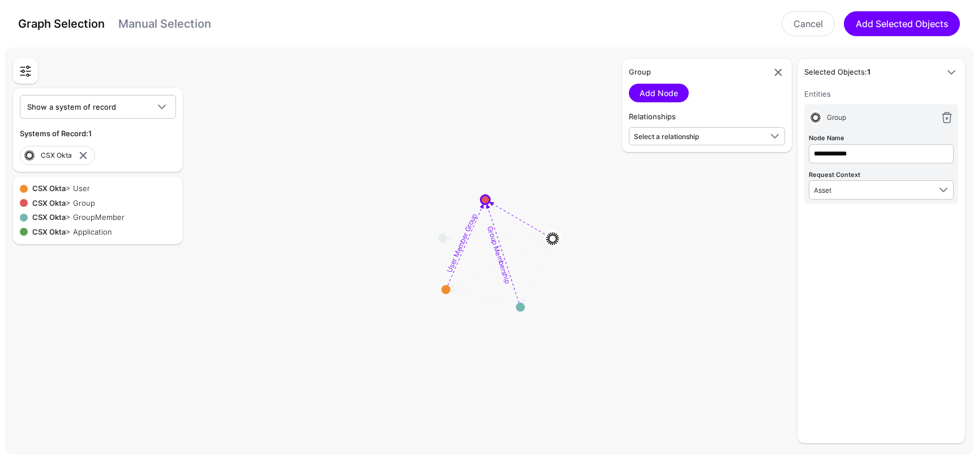
click at [878, 224] on div "**********" at bounding box center [881, 262] width 154 height 349
click at [950, 70] on span at bounding box center [951, 73] width 14 height 14
click at [945, 119] on link at bounding box center [947, 118] width 14 height 14
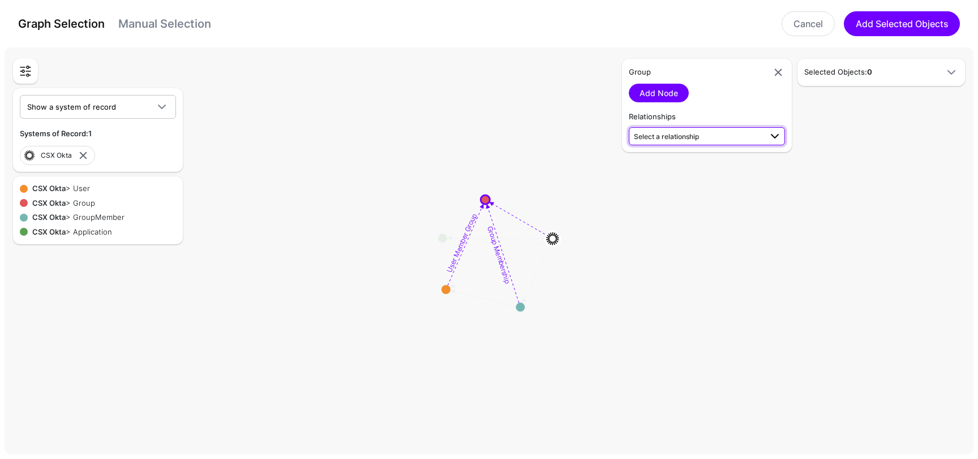
click at [674, 143] on link "Select a relationship" at bounding box center [707, 136] width 156 height 18
click at [527, 311] on rect at bounding box center [494, 253] width 97780 height 41194
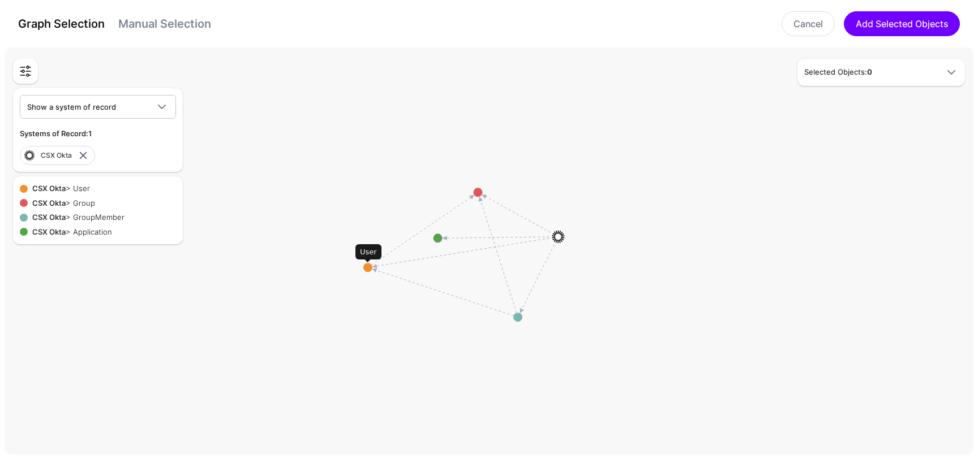
drag, startPoint x: 444, startPoint y: 290, endPoint x: 366, endPoint y: 268, distance: 81.1
click at [366, 268] on circle at bounding box center [367, 267] width 9 height 9
click at [442, 218] on rect at bounding box center [494, 253] width 97780 height 41194
click at [513, 326] on rect at bounding box center [494, 253] width 97780 height 41194
click at [517, 320] on circle at bounding box center [514, 320] width 9 height 9
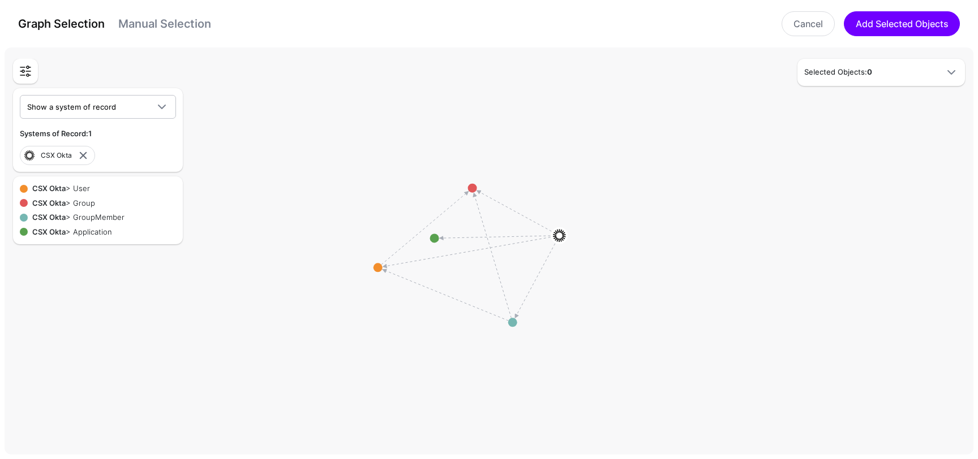
click at [835, 84] on div "Selected Objects: 0" at bounding box center [880, 72] width 167 height 27
click at [840, 79] on div "Selected Objects: 0" at bounding box center [880, 72] width 167 height 27
click at [858, 78] on div "Selected Objects: 0" at bounding box center [881, 73] width 163 height 14
click at [947, 72] on span at bounding box center [951, 73] width 14 height 14
click at [84, 152] on link at bounding box center [83, 156] width 14 height 14
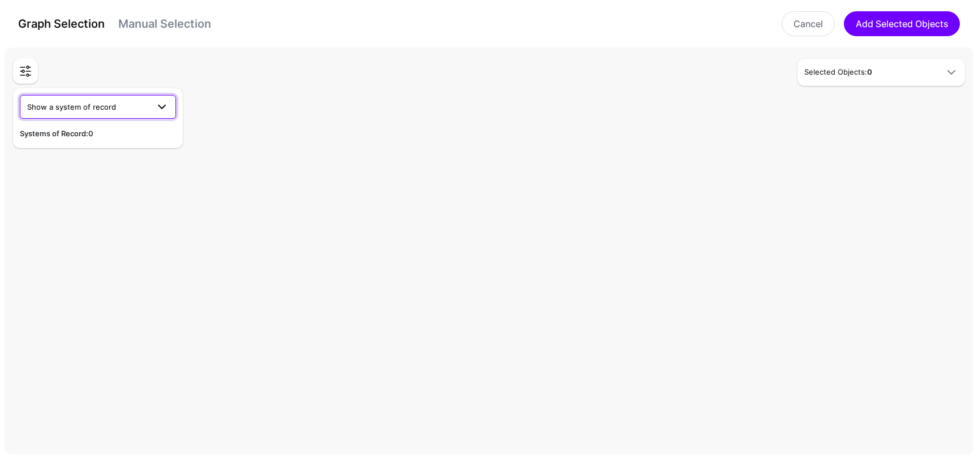
click at [162, 111] on span at bounding box center [162, 107] width 14 height 14
click at [110, 139] on button "CSX Okta" at bounding box center [98, 133] width 156 height 18
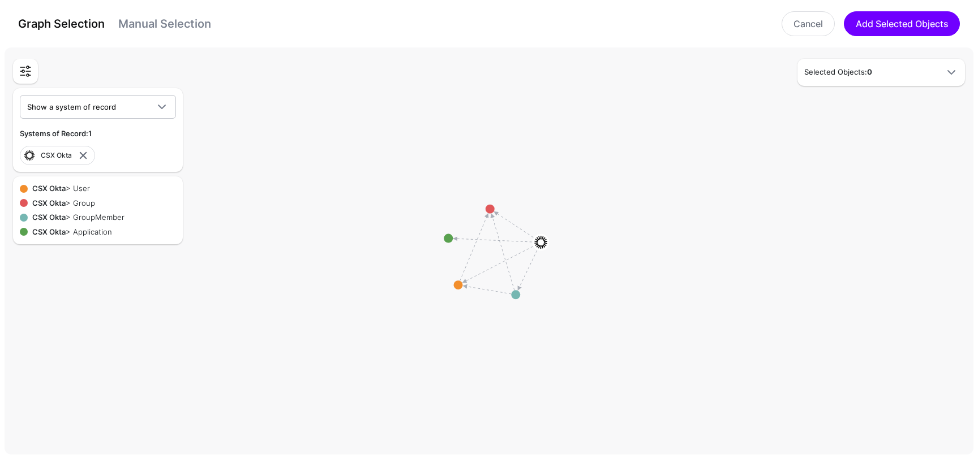
click at [83, 200] on div "CSX Okta > Group" at bounding box center [61, 203] width 67 height 11
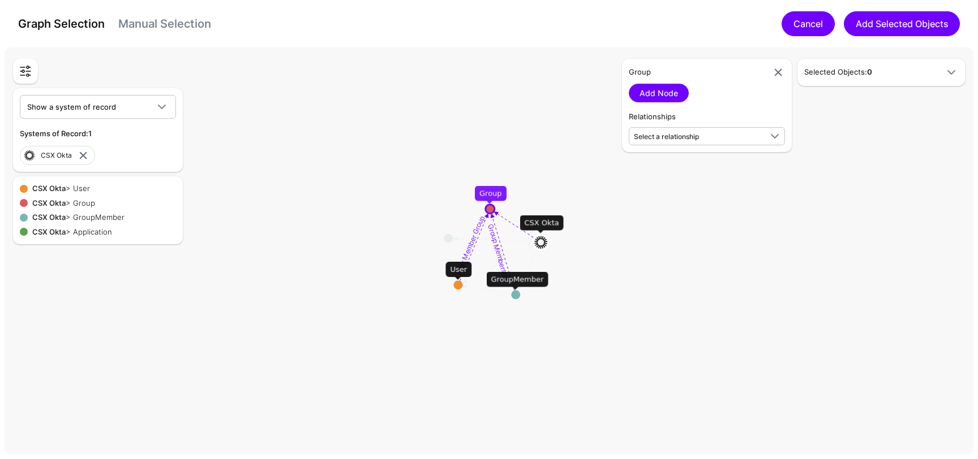
click at [807, 18] on link "Cancel" at bounding box center [807, 23] width 53 height 25
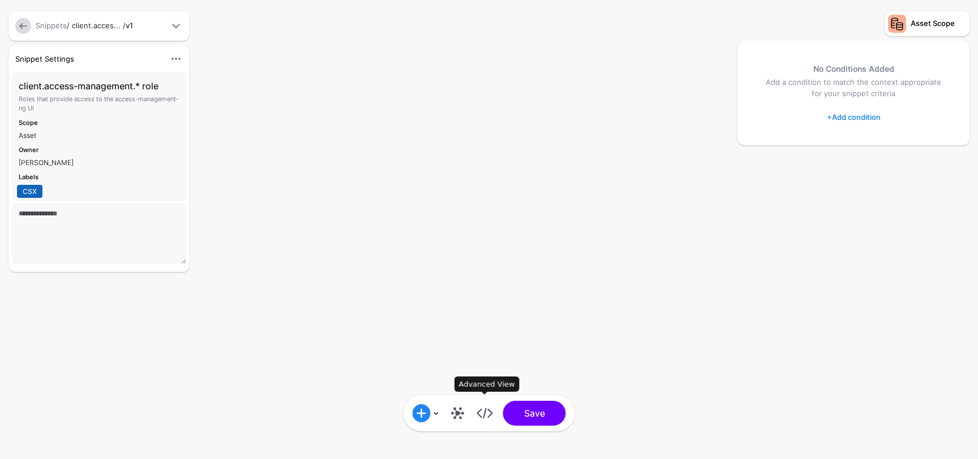
click at [478, 416] on link at bounding box center [485, 414] width 18 height 18
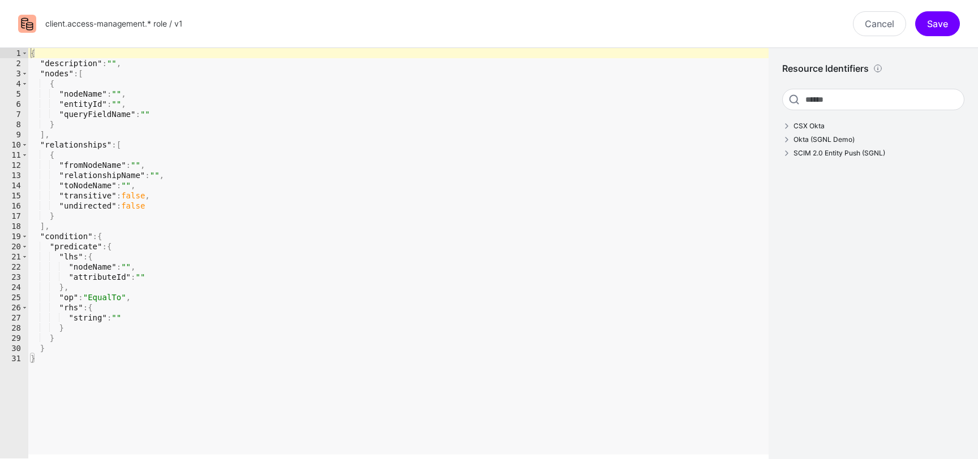
type textarea "**********"
click at [117, 297] on div "{ "description" : "" , "nodes" : [ { "nodeName" : "" , "entityId" : "" , "query…" at bounding box center [398, 263] width 740 height 431
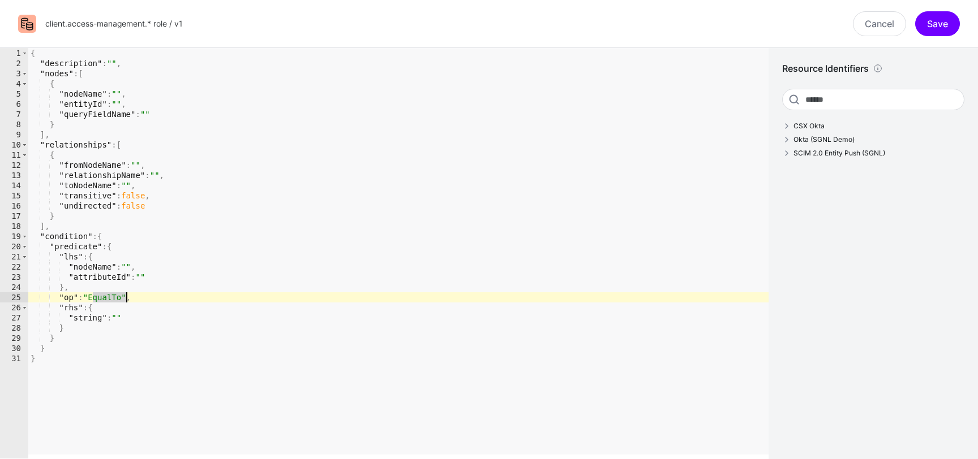
click at [117, 297] on div "{ "description" : "" , "nodes" : [ { "nodeName" : "" , "entityId" : "" , "query…" at bounding box center [398, 263] width 740 height 431
click at [856, 26] on link "Cancel" at bounding box center [879, 23] width 53 height 25
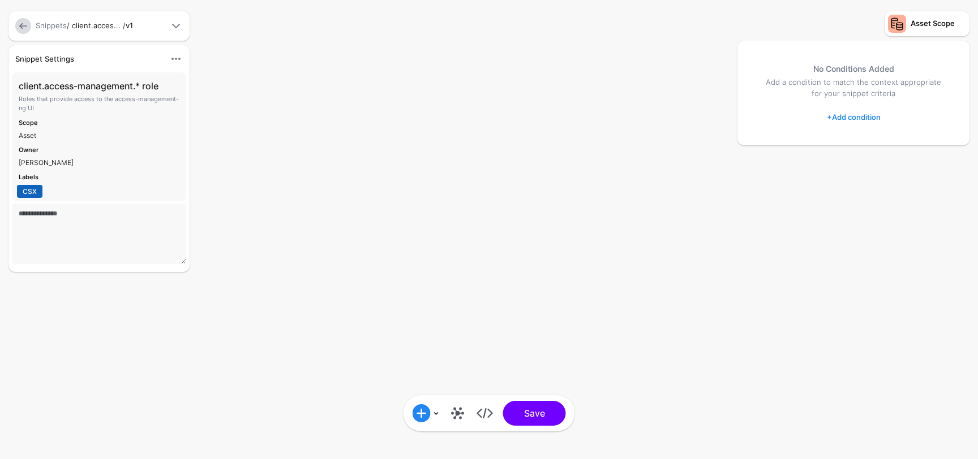
click at [862, 115] on link "+ Add condition" at bounding box center [854, 117] width 54 height 18
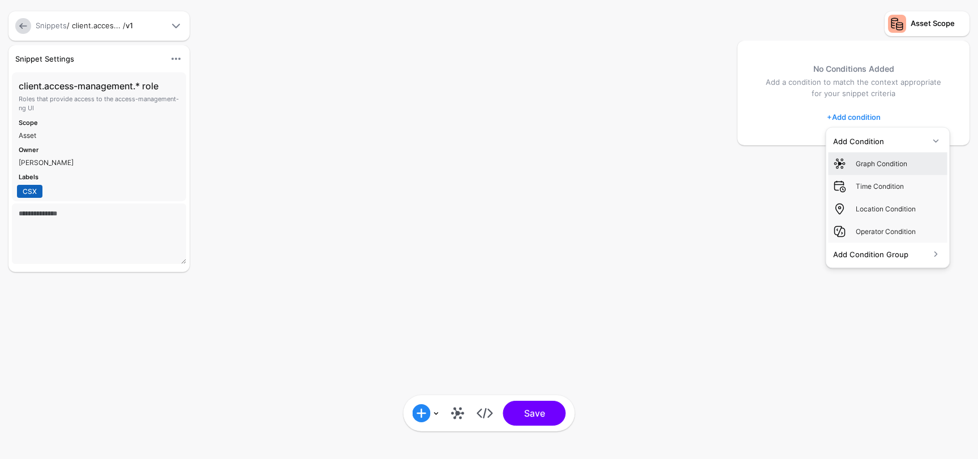
click at [868, 161] on div "Graph Condition" at bounding box center [899, 163] width 87 height 10
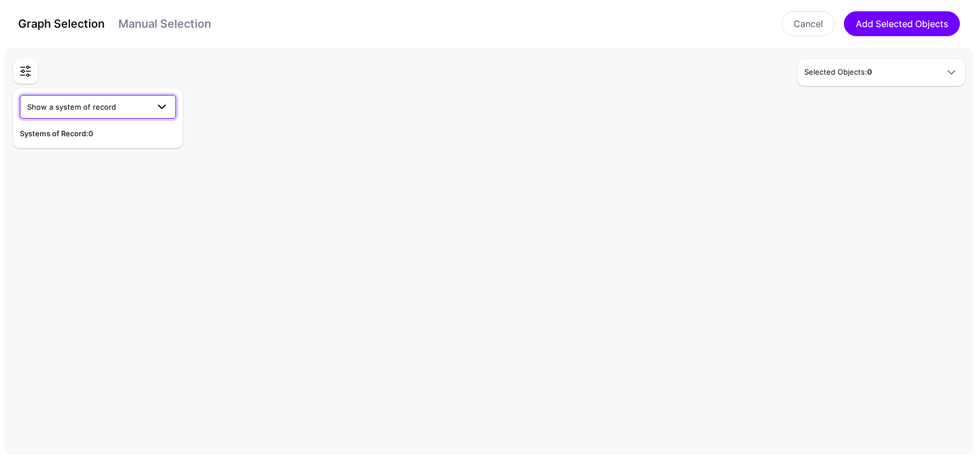
click at [151, 104] on span at bounding box center [158, 107] width 20 height 14
click at [109, 136] on div "CSX Okta" at bounding box center [98, 133] width 138 height 11
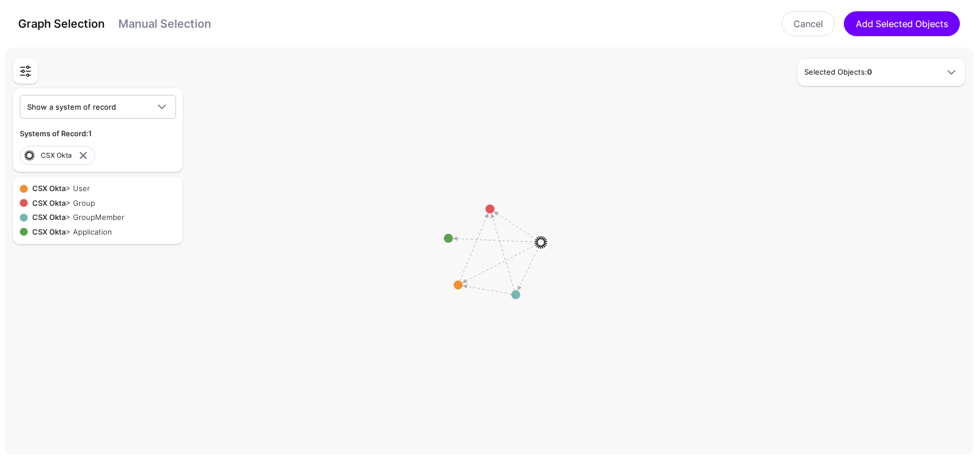
click at [87, 188] on div "CSX Okta > User" at bounding box center [59, 188] width 62 height 11
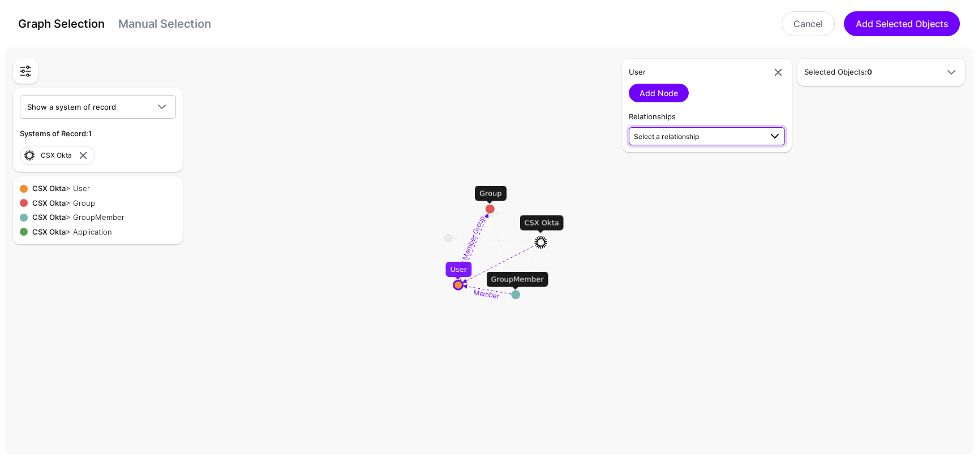
click at [717, 138] on span "Select a relationship" at bounding box center [697, 136] width 127 height 12
click at [776, 71] on link at bounding box center [778, 73] width 14 height 14
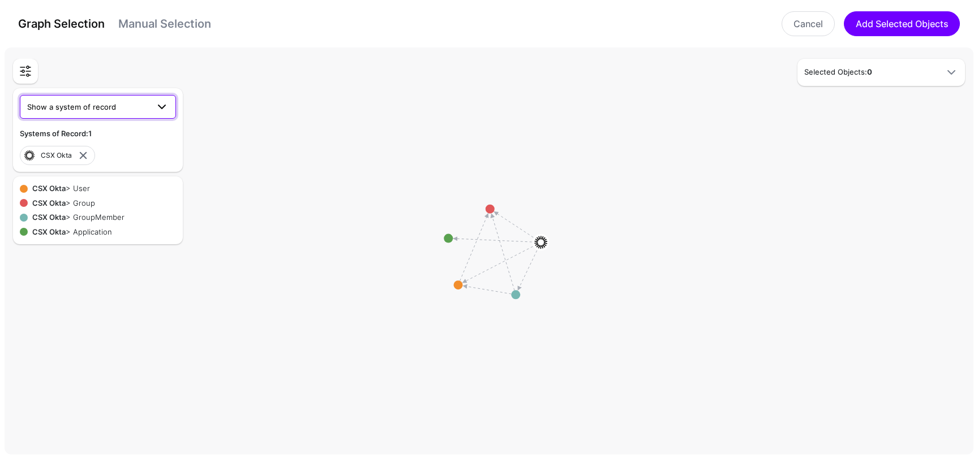
click at [141, 108] on span "Show a system of record" at bounding box center [87, 107] width 121 height 12
click at [262, 122] on rect at bounding box center [494, 253] width 97780 height 41194
click at [84, 152] on link at bounding box center [83, 156] width 14 height 14
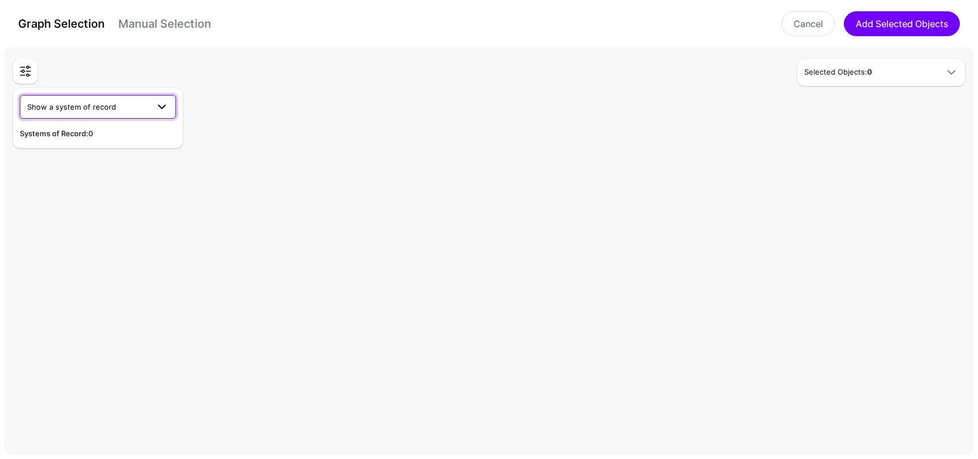
click at [132, 111] on span "Show a system of record" at bounding box center [87, 107] width 121 height 12
click at [84, 136] on div "CSX Okta" at bounding box center [98, 133] width 138 height 11
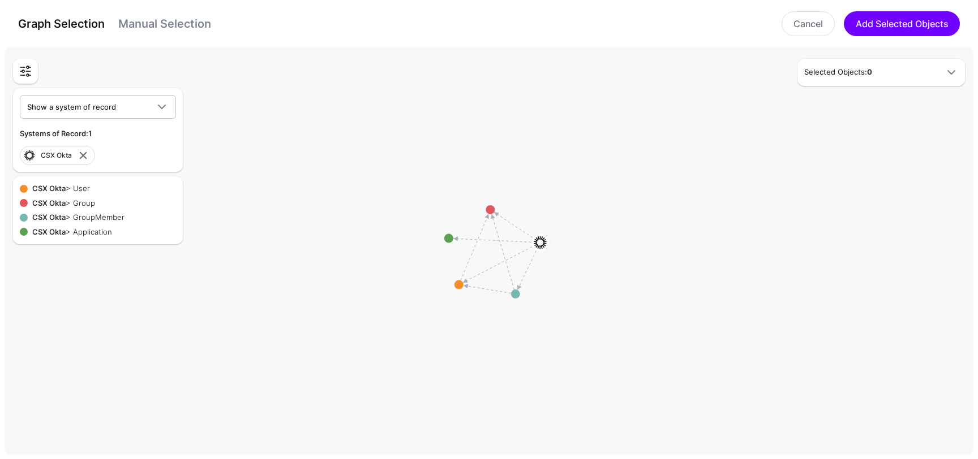
click at [87, 201] on div "CSX Okta > Group" at bounding box center [61, 203] width 67 height 11
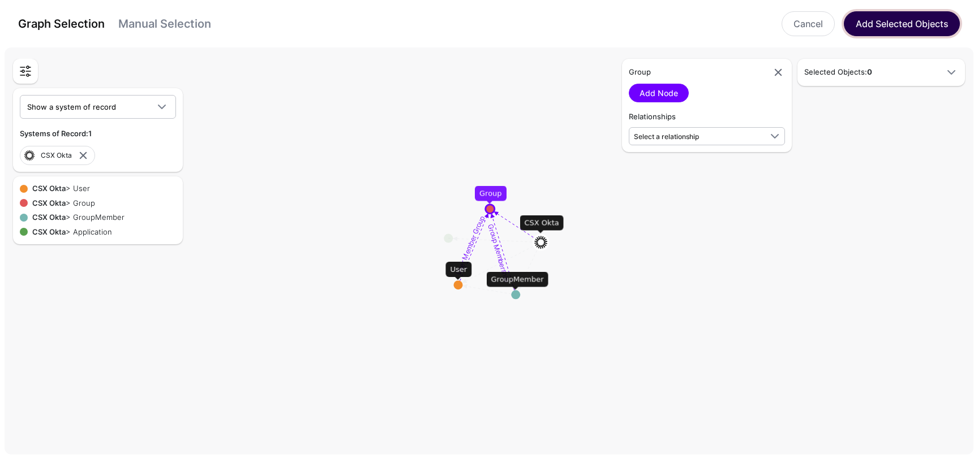
click at [882, 23] on button "Add Selected Objects" at bounding box center [902, 23] width 116 height 25
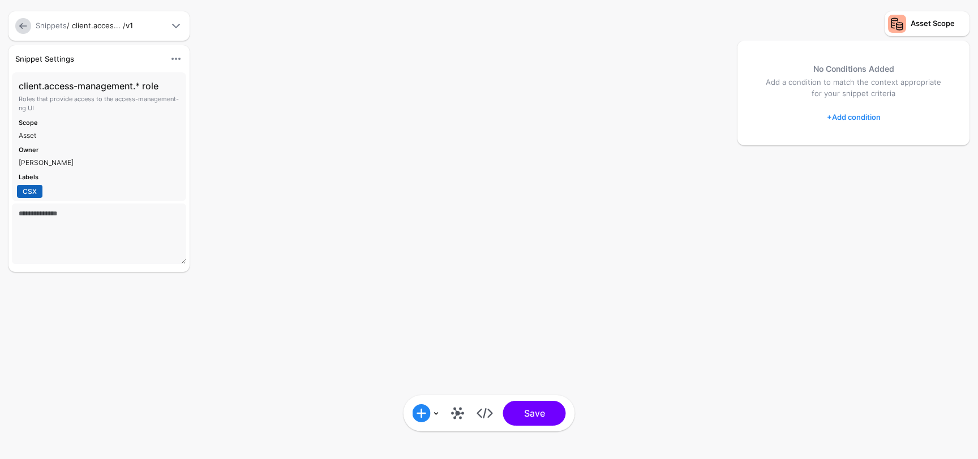
click at [866, 117] on link "+ Add condition" at bounding box center [854, 117] width 54 height 18
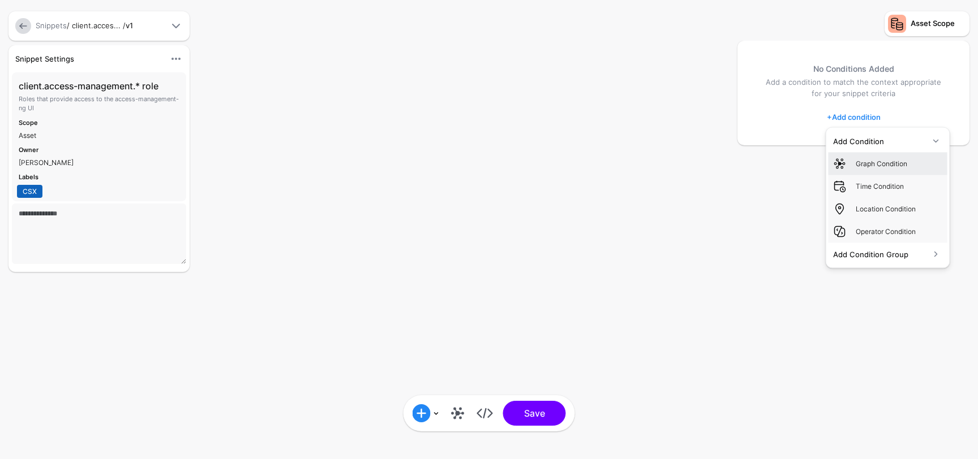
click at [873, 158] on div "Graph Condition" at bounding box center [888, 164] width 110 height 14
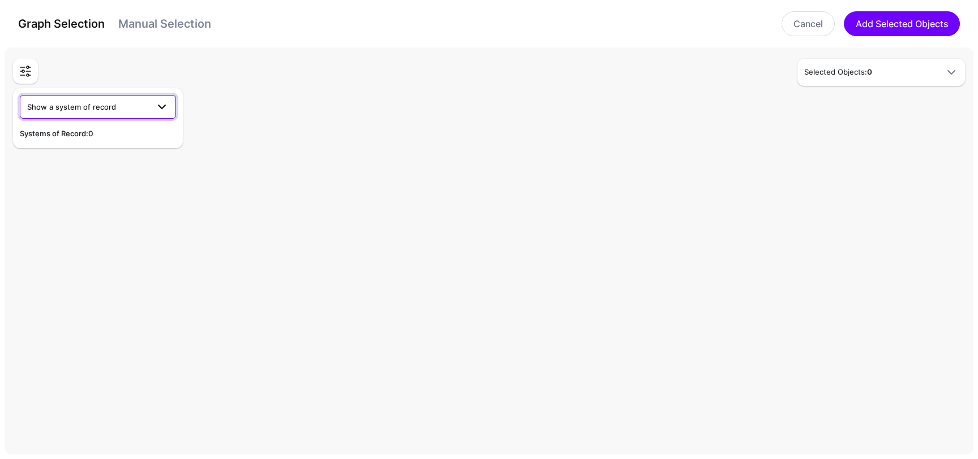
click at [133, 105] on span "Show a system of record" at bounding box center [87, 107] width 121 height 12
click at [71, 134] on div "CSX Okta" at bounding box center [98, 133] width 138 height 11
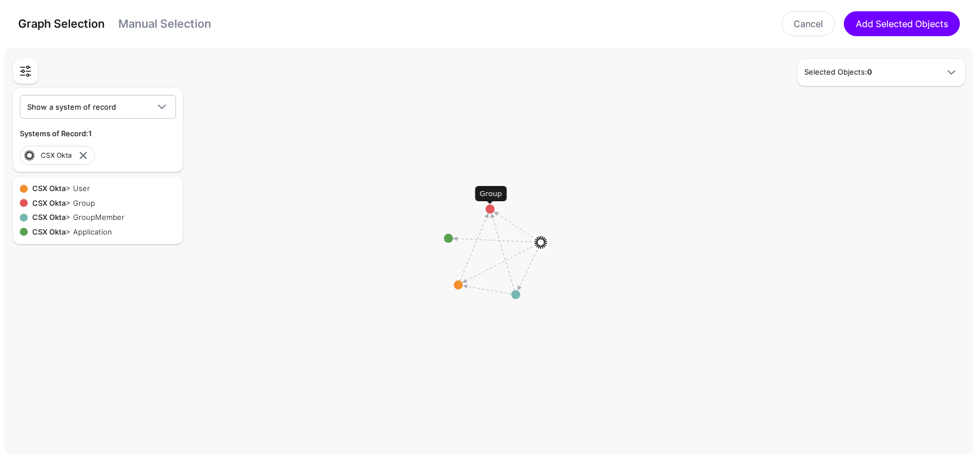
click at [488, 210] on circle at bounding box center [490, 209] width 9 height 9
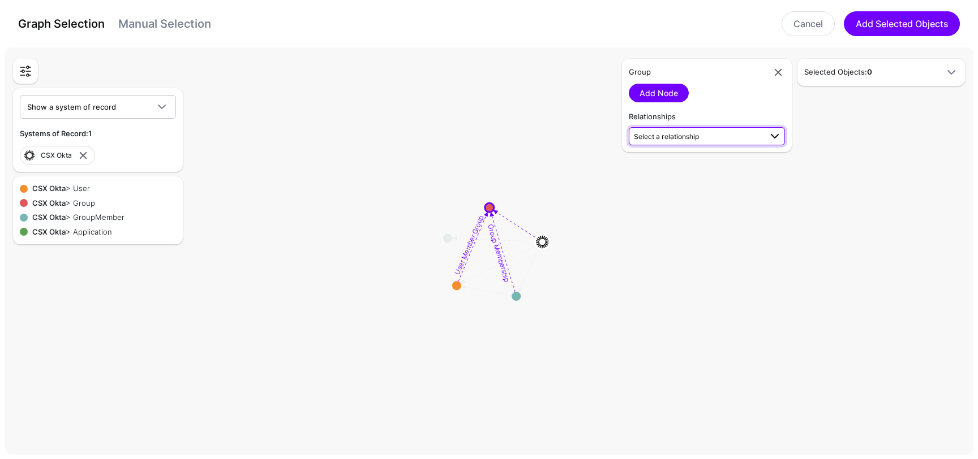
click at [706, 132] on span "Select a relationship" at bounding box center [697, 136] width 127 height 12
click at [668, 254] on rect at bounding box center [494, 253] width 97780 height 41194
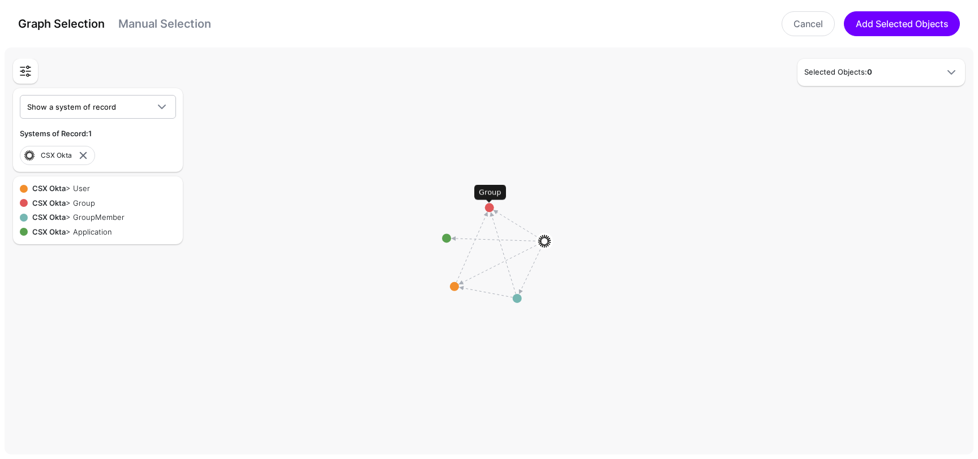
click at [488, 209] on circle at bounding box center [489, 207] width 9 height 9
click at [486, 198] on circle at bounding box center [485, 200] width 9 height 9
click at [484, 195] on circle at bounding box center [483, 196] width 9 height 9
click at [483, 196] on rect at bounding box center [494, 253] width 97780 height 41194
click at [483, 190] on circle at bounding box center [480, 192] width 9 height 9
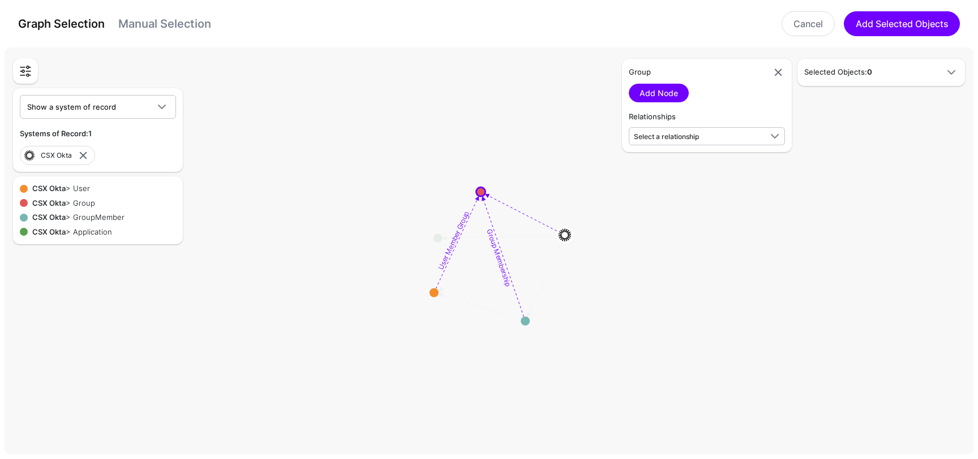
click at [483, 190] on circle at bounding box center [480, 191] width 9 height 9
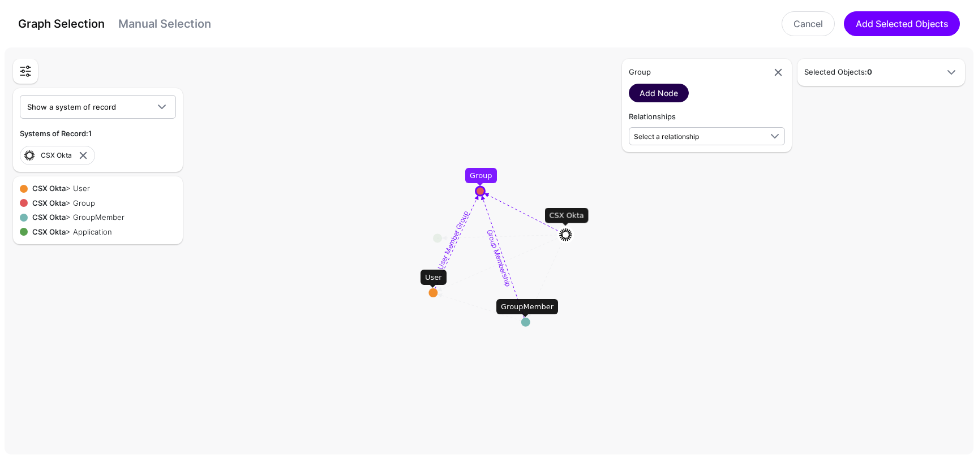
click at [675, 88] on link "Add Node" at bounding box center [659, 93] width 60 height 19
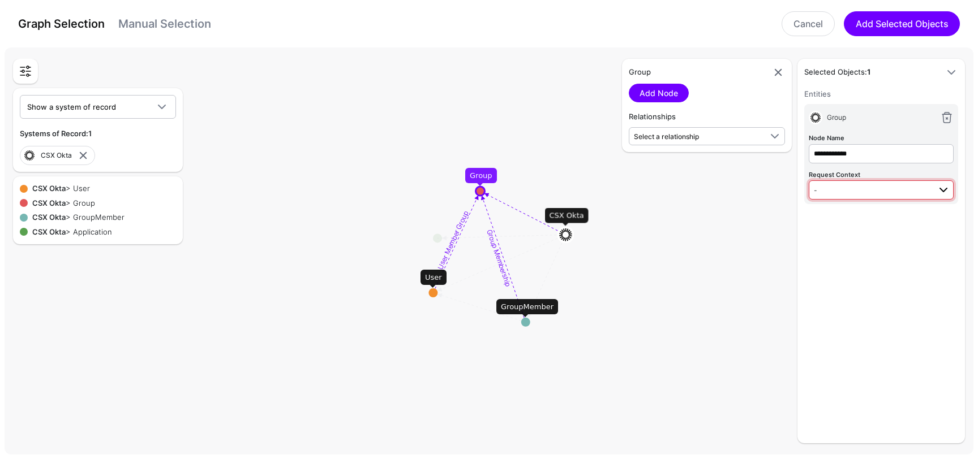
click at [857, 184] on span "-" at bounding box center [872, 190] width 116 height 12
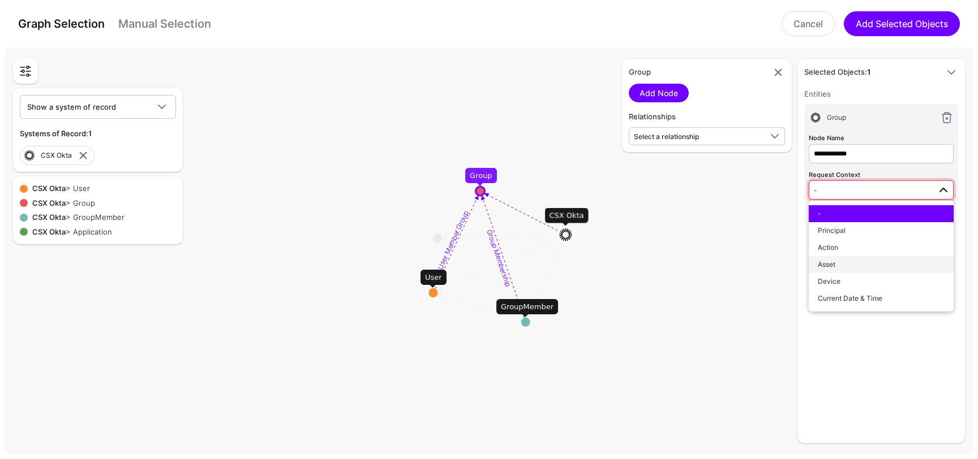
click at [841, 261] on div "Asset" at bounding box center [881, 265] width 127 height 10
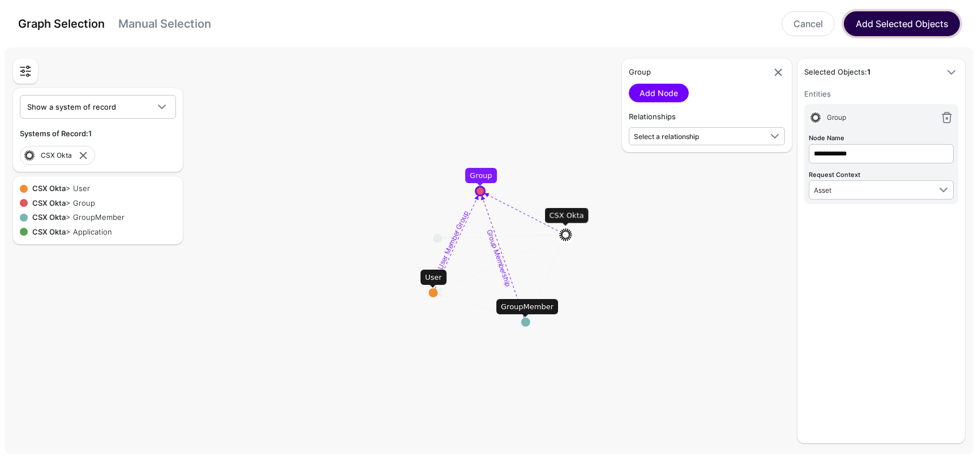
click at [912, 23] on button "Add Selected Objects" at bounding box center [902, 23] width 116 height 25
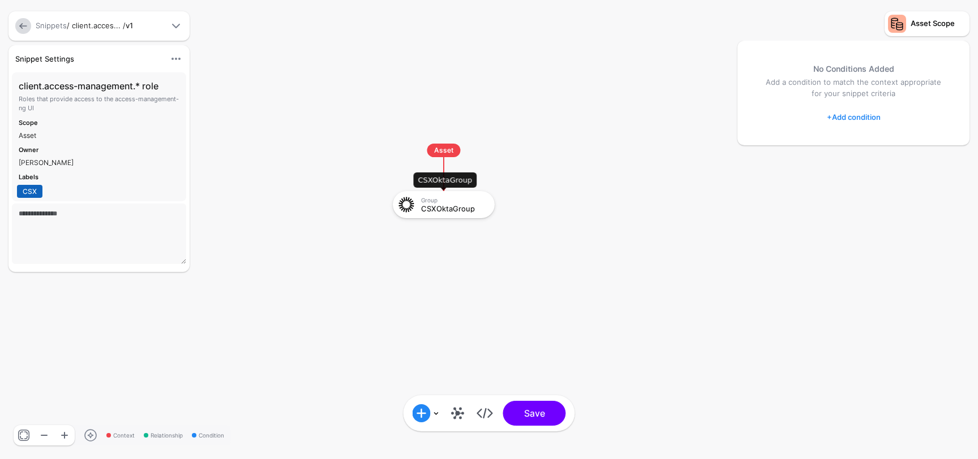
click at [453, 204] on div "Group CSXOktaGroup" at bounding box center [456, 205] width 70 height 16
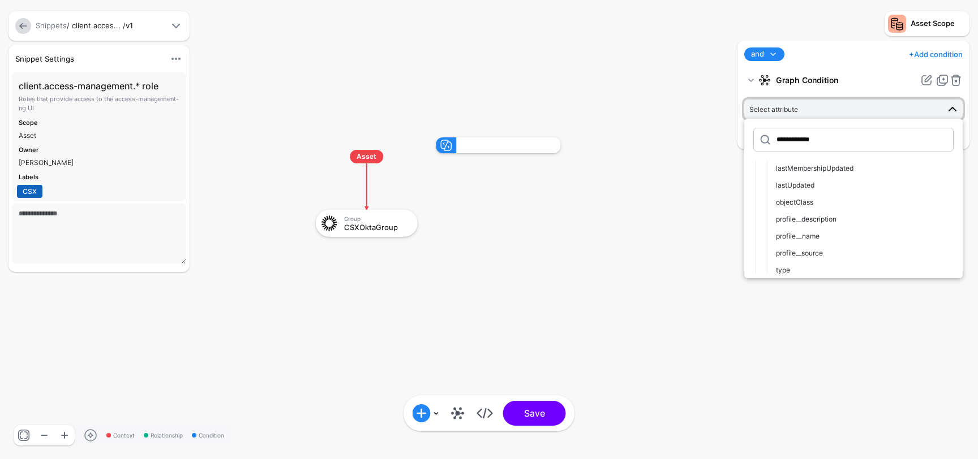
scroll to position [78, 0]
click at [819, 229] on span "profile__name" at bounding box center [798, 231] width 44 height 8
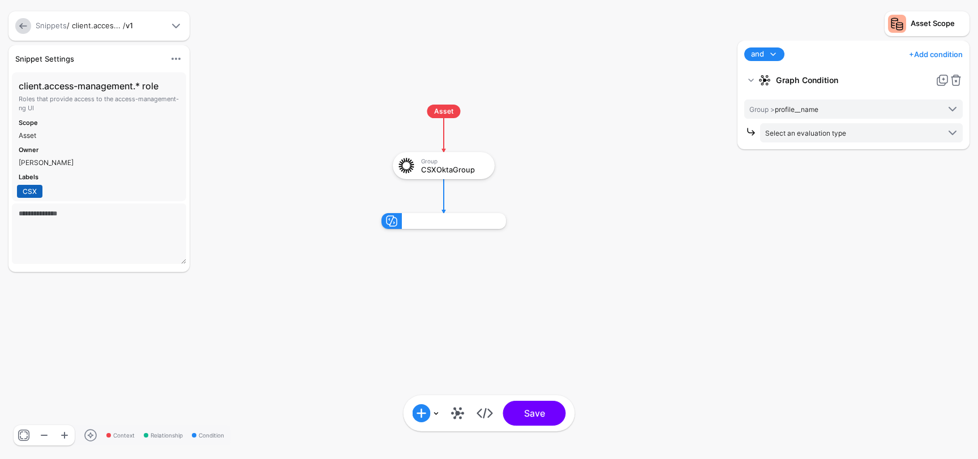
click at [933, 55] on link "+ Add condition" at bounding box center [936, 54] width 54 height 18
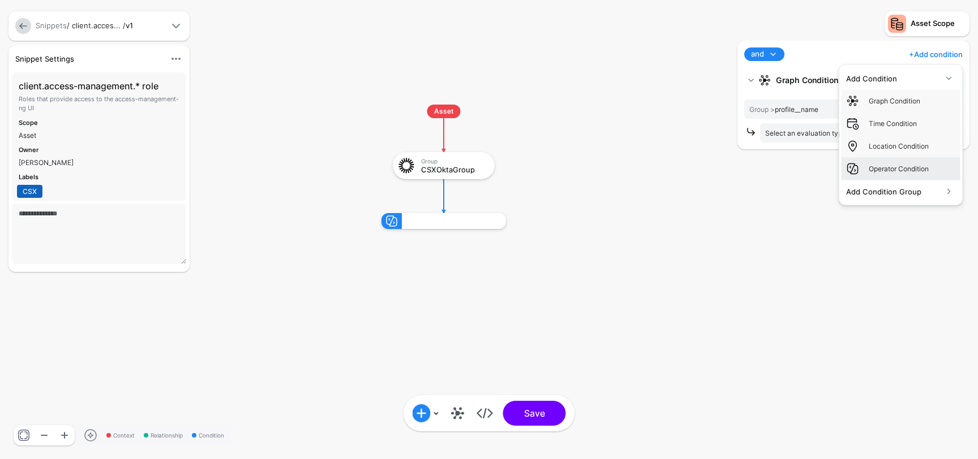
click at [918, 169] on div "Operator Condition" at bounding box center [912, 169] width 87 height 10
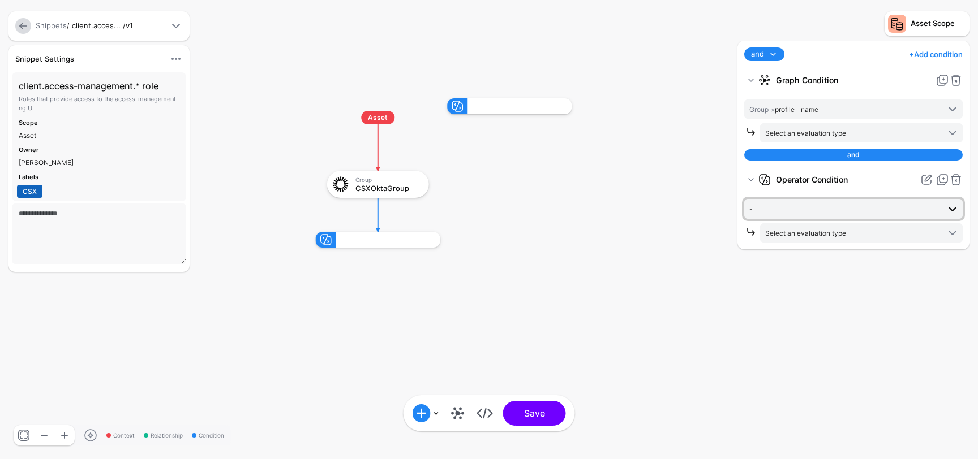
click at [856, 203] on span "-" at bounding box center [844, 209] width 190 height 12
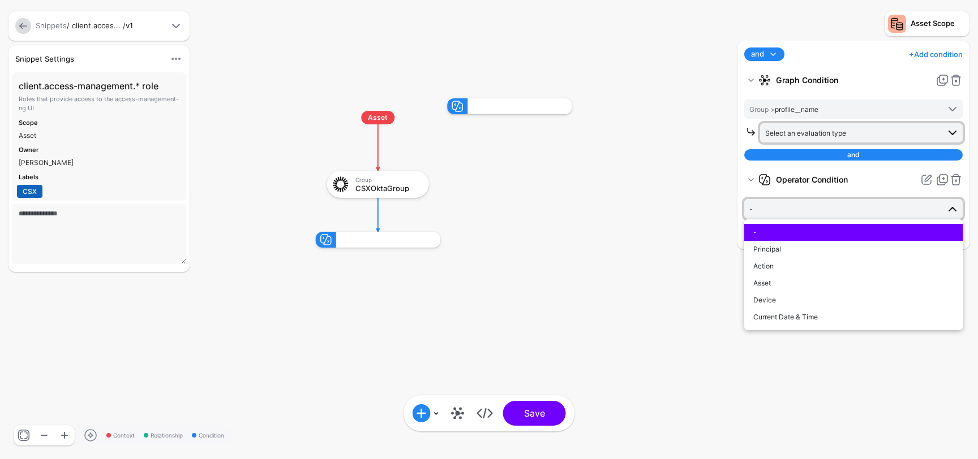
click at [853, 137] on span "Select an evaluation type" at bounding box center [852, 133] width 174 height 12
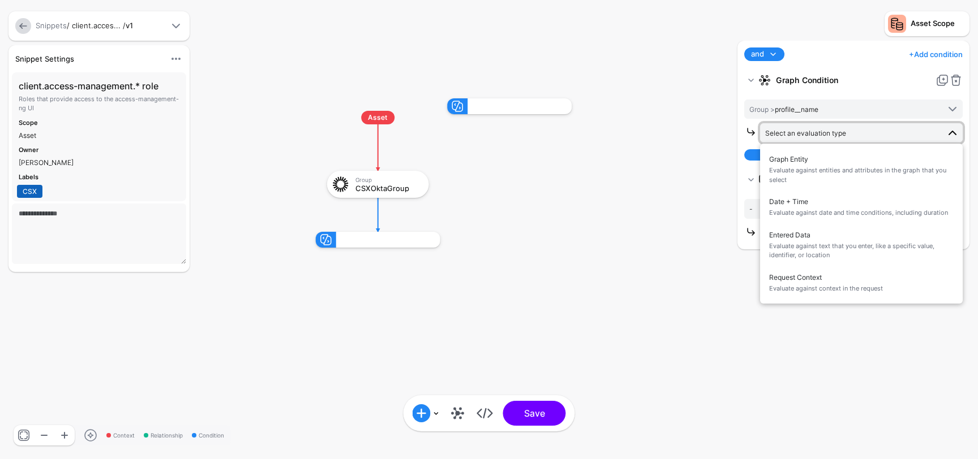
click at [702, 181] on rect at bounding box center [305, 86] width 97780 height 45947
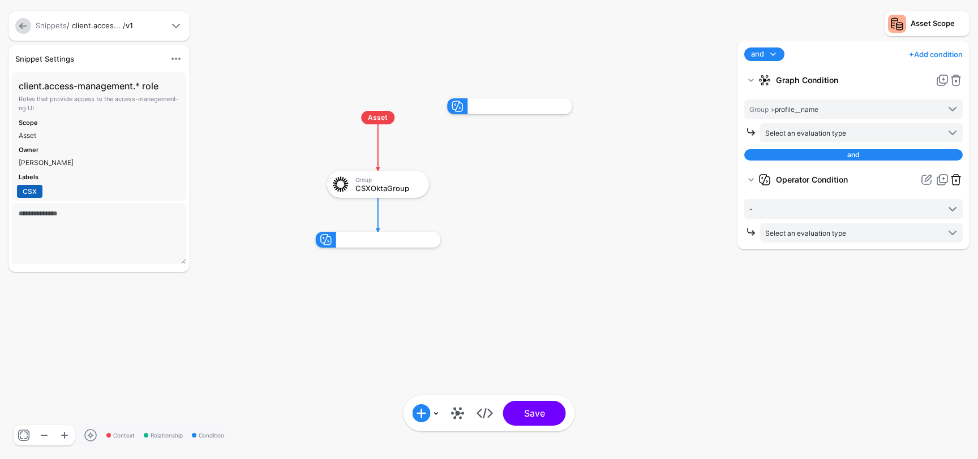
click at [957, 181] on link at bounding box center [956, 180] width 14 height 14
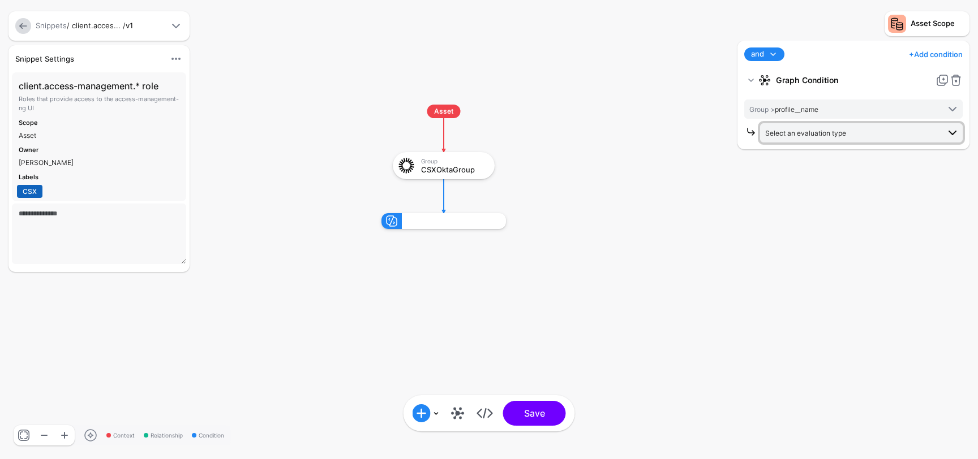
click at [827, 131] on span "Select an evaluation type" at bounding box center [805, 133] width 81 height 8
click at [804, 158] on span "Graph Entity Evaluate against entities and attributes in the graph that you sel…" at bounding box center [861, 170] width 184 height 36
click at [820, 156] on span "Equal To" at bounding box center [852, 157] width 174 height 12
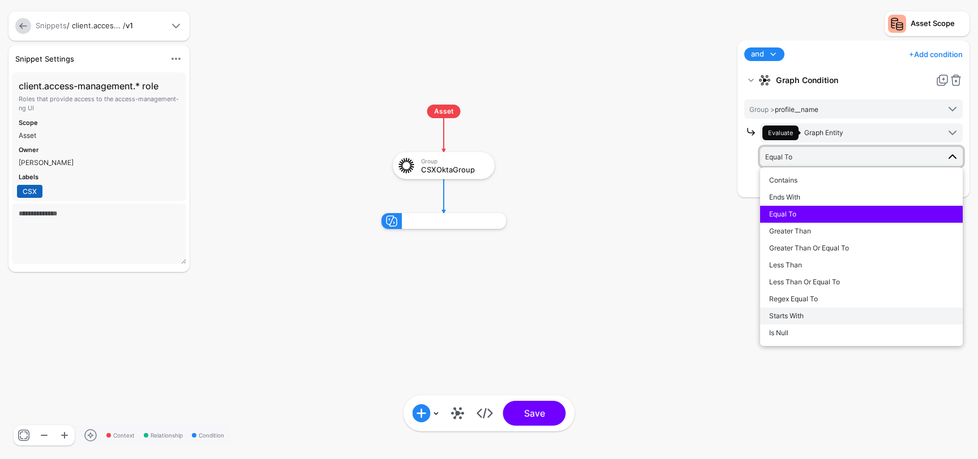
click at [808, 312] on div "Starts With" at bounding box center [861, 316] width 184 height 10
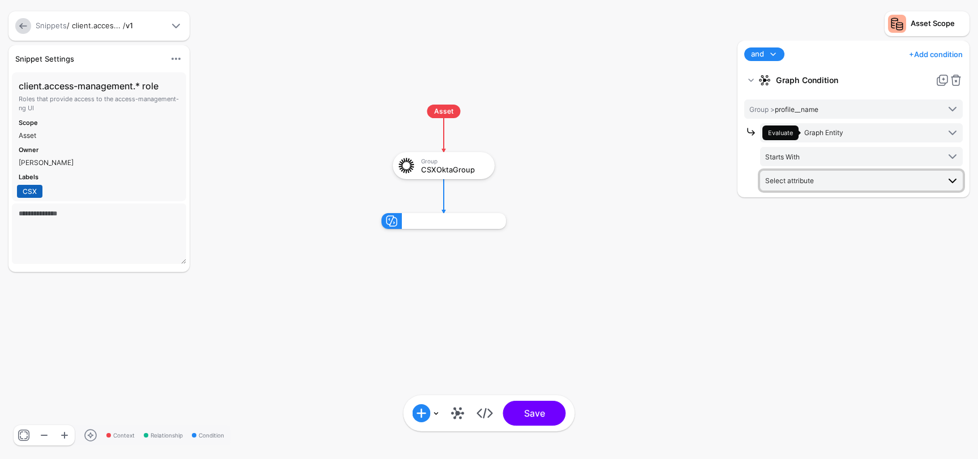
click at [819, 173] on link "Select attribute" at bounding box center [861, 180] width 203 height 19
click at [826, 308] on span "profile__name" at bounding box center [814, 311] width 44 height 8
click at [853, 204] on div "**********" at bounding box center [853, 244] width 238 height 407
click at [877, 184] on span "Group > profile__name" at bounding box center [852, 180] width 174 height 12
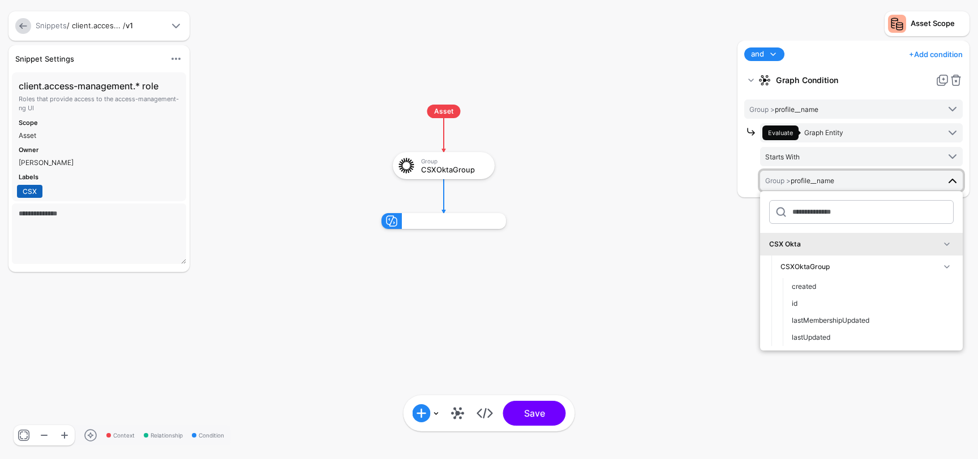
click at [673, 274] on rect at bounding box center [370, 93] width 97780 height 45947
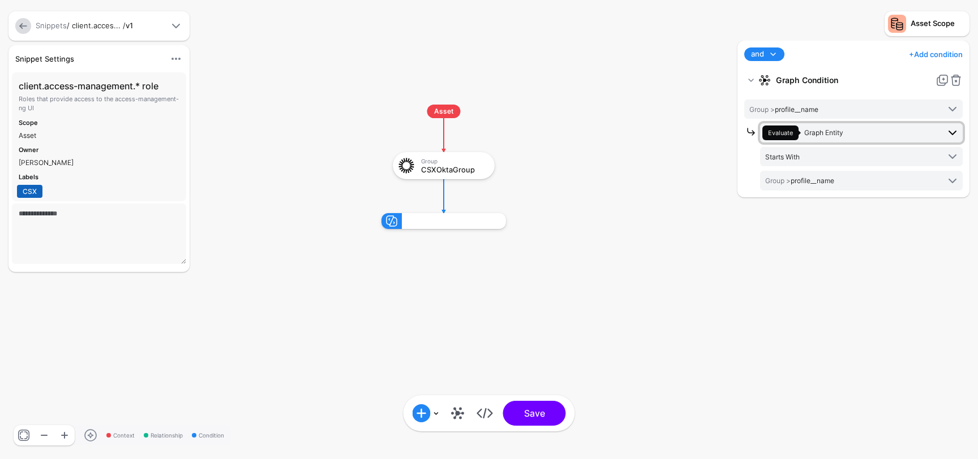
click at [882, 132] on span "Evaluate Graph Entity" at bounding box center [850, 133] width 177 height 15
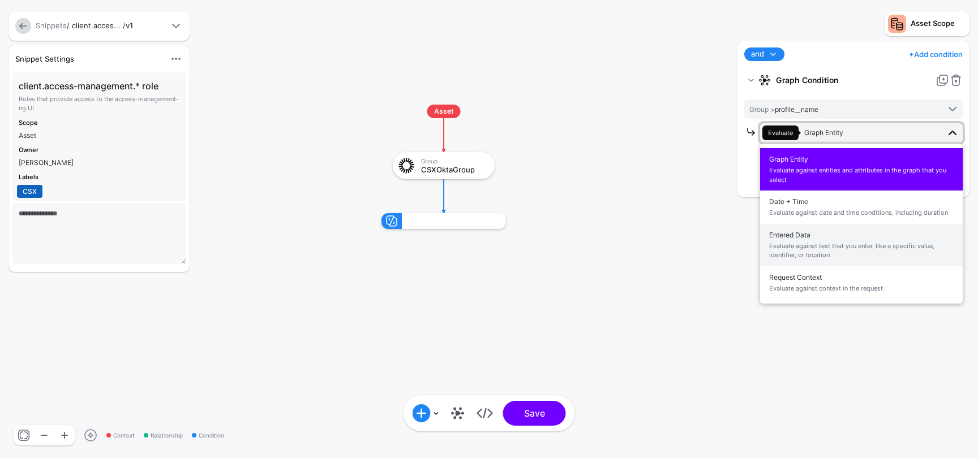
click at [886, 250] on span "Evaluate against text that you enter, like a specific value, identifier, or loc…" at bounding box center [861, 251] width 184 height 19
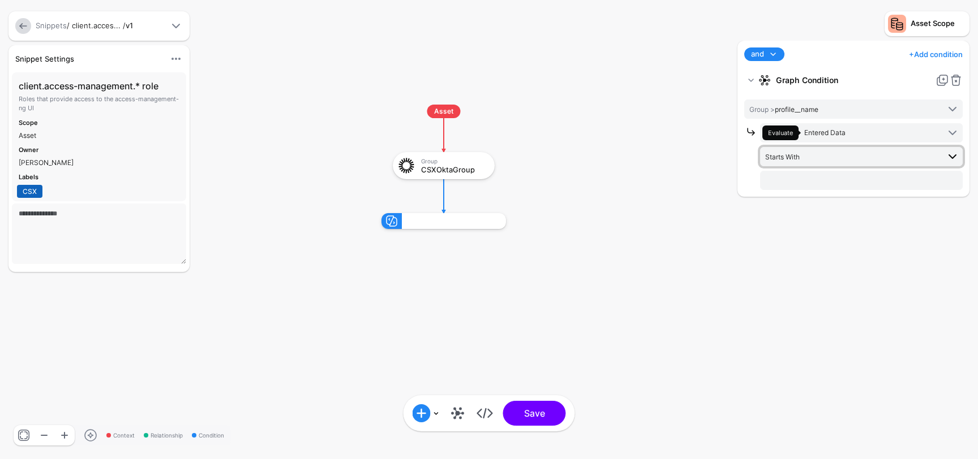
click at [828, 152] on span "Starts With" at bounding box center [852, 157] width 174 height 12
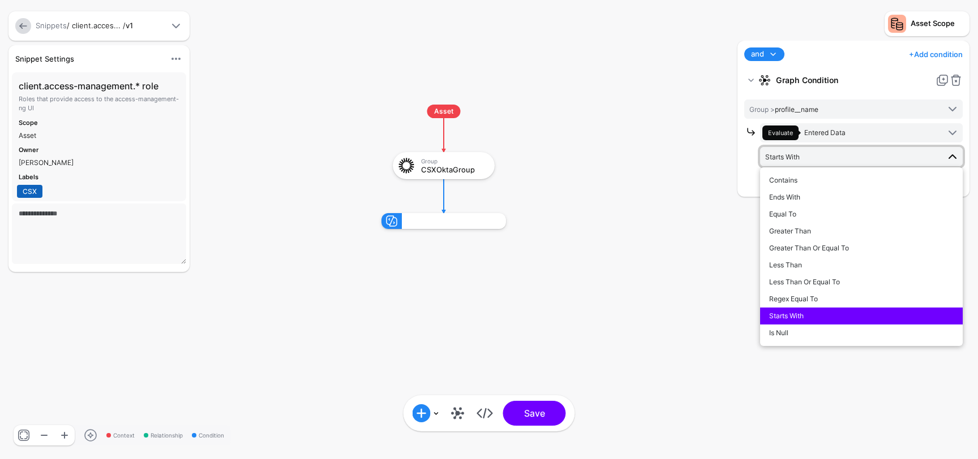
click at [828, 152] on span "Starts With" at bounding box center [852, 157] width 174 height 12
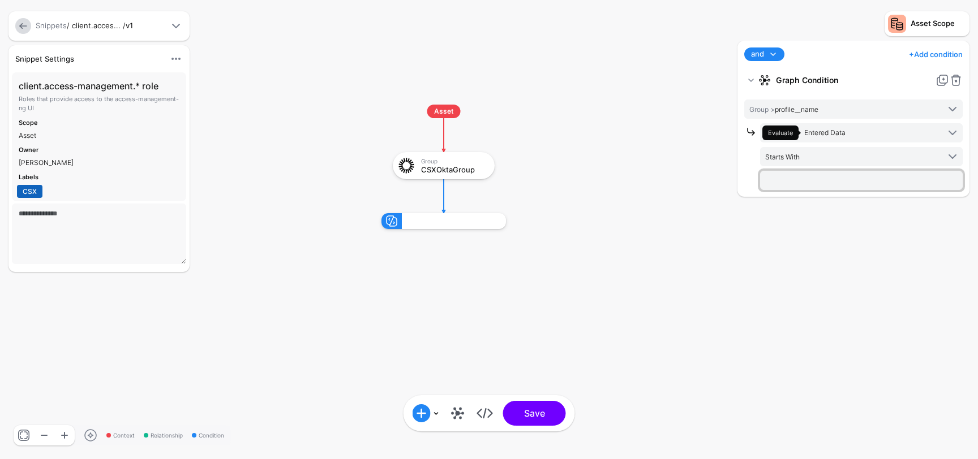
click at [816, 179] on input "text" at bounding box center [861, 180] width 203 height 19
type input "**********"
click at [899, 231] on div "**********" at bounding box center [853, 244] width 238 height 407
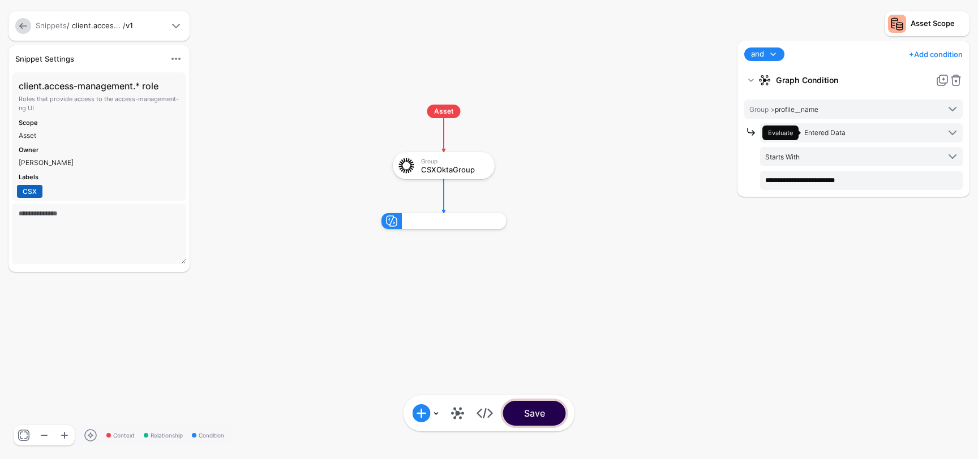
click at [551, 412] on button "Save" at bounding box center [534, 413] width 63 height 25
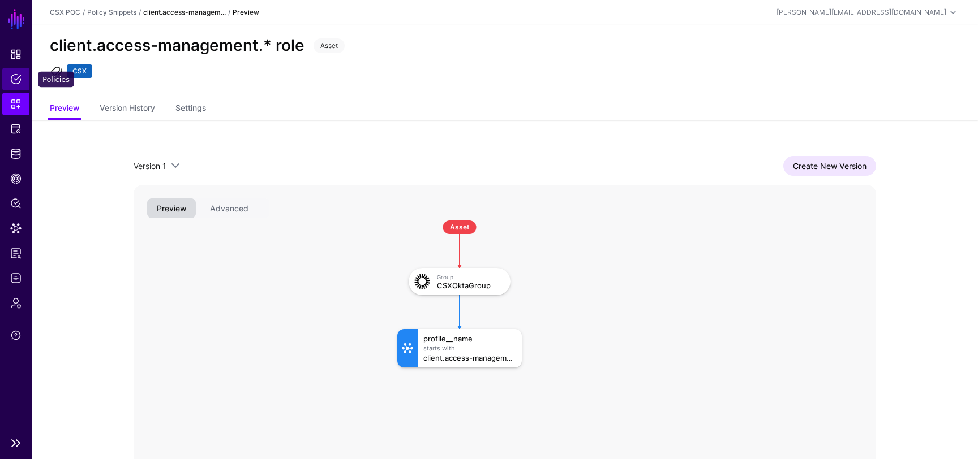
click at [19, 75] on span "Policies" at bounding box center [15, 79] width 11 height 11
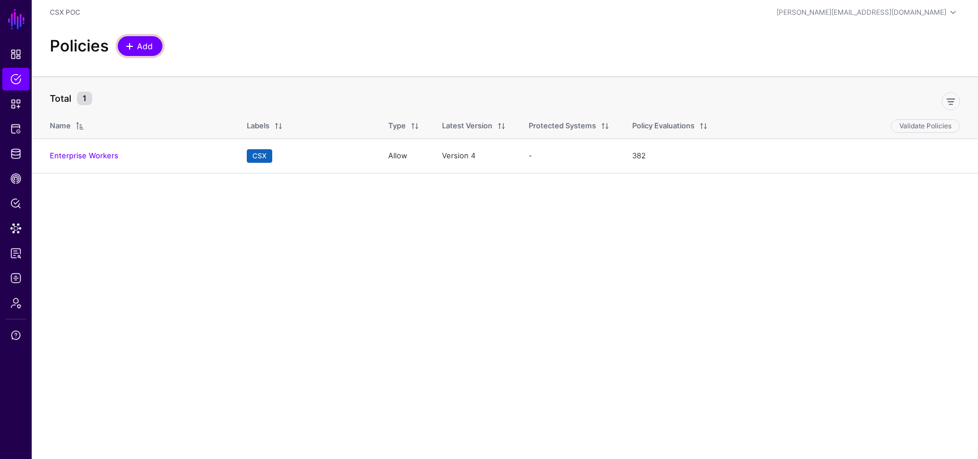
click at [141, 48] on span "Add" at bounding box center [145, 46] width 19 height 12
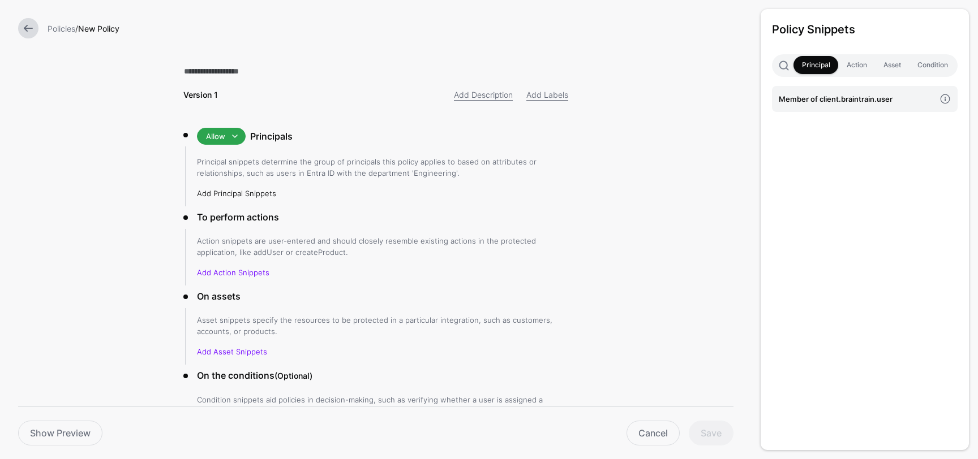
click at [264, 194] on link "Add Principal Snippets" at bounding box center [236, 193] width 79 height 9
click at [823, 98] on h4 "Member of client.braintrain.user" at bounding box center [857, 99] width 156 height 12
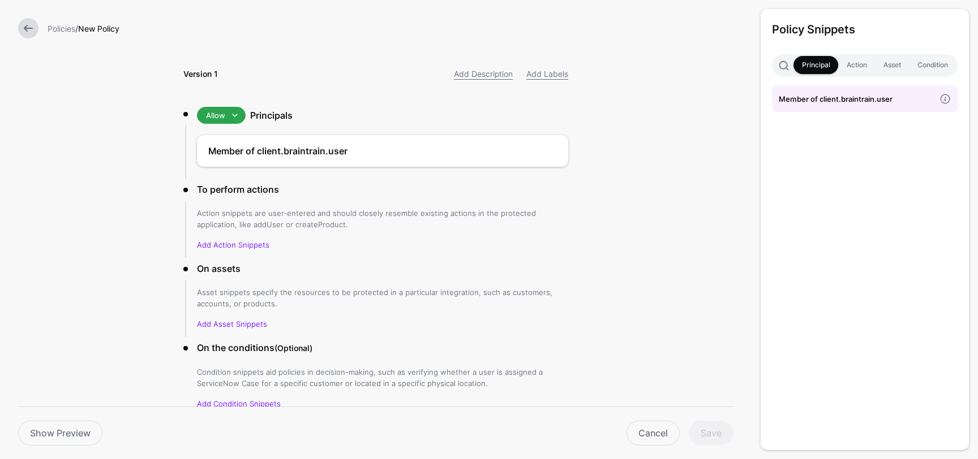
scroll to position [31, 0]
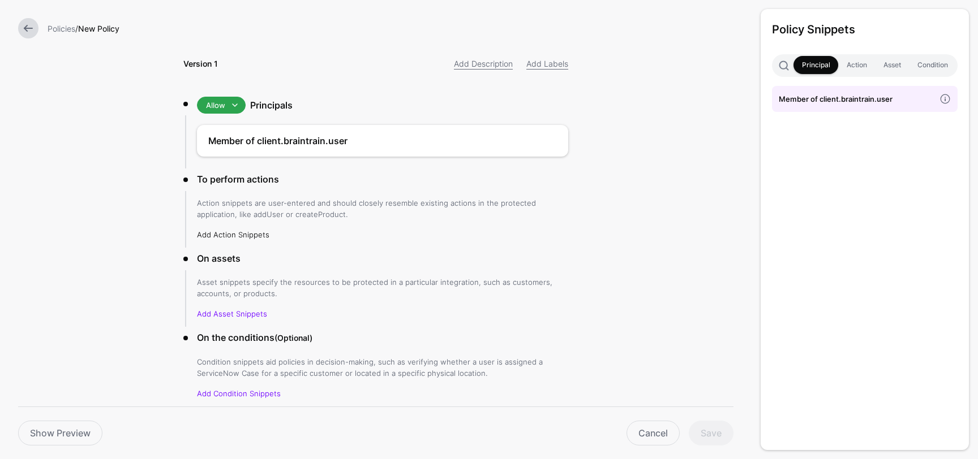
click at [251, 234] on link "Add Action Snippets" at bounding box center [233, 234] width 72 height 9
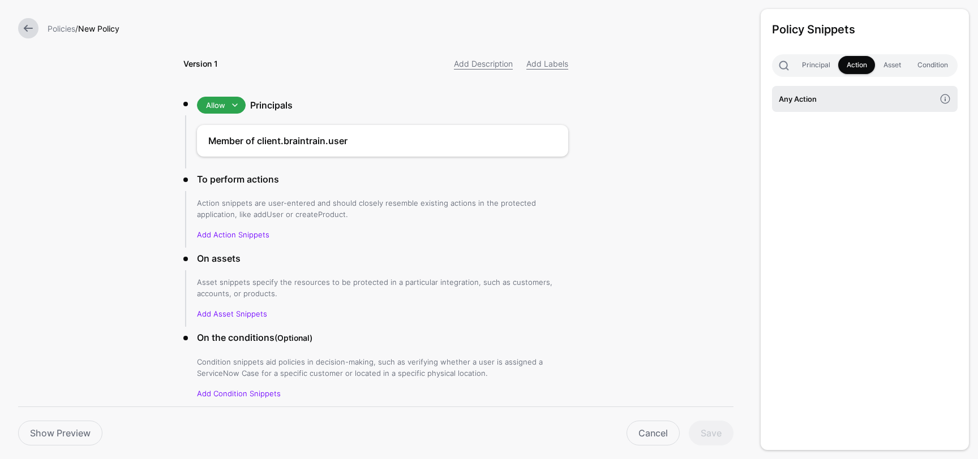
click at [804, 94] on h4 "Any Action" at bounding box center [857, 99] width 156 height 12
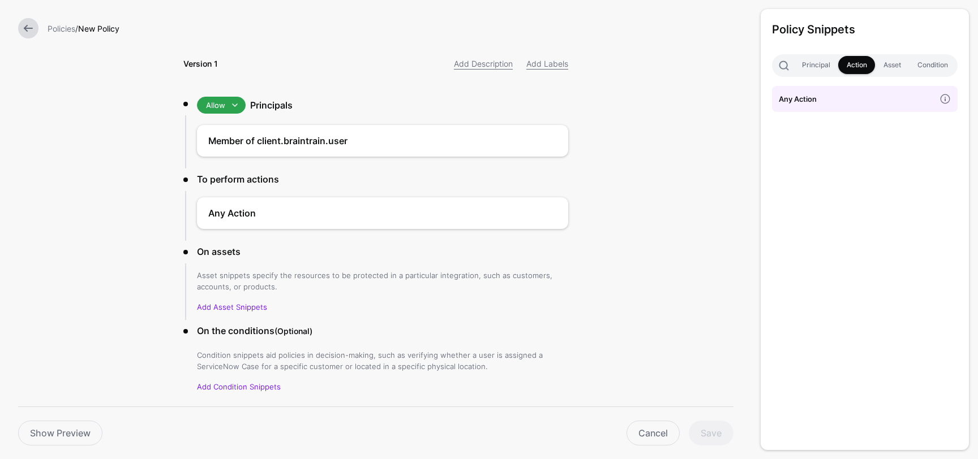
scroll to position [68, 0]
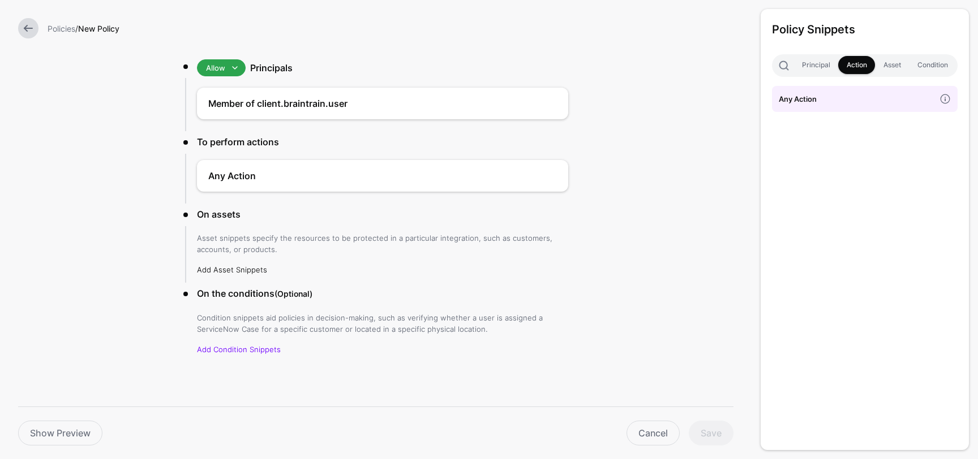
click at [240, 266] on link "Add Asset Snippets" at bounding box center [232, 269] width 70 height 9
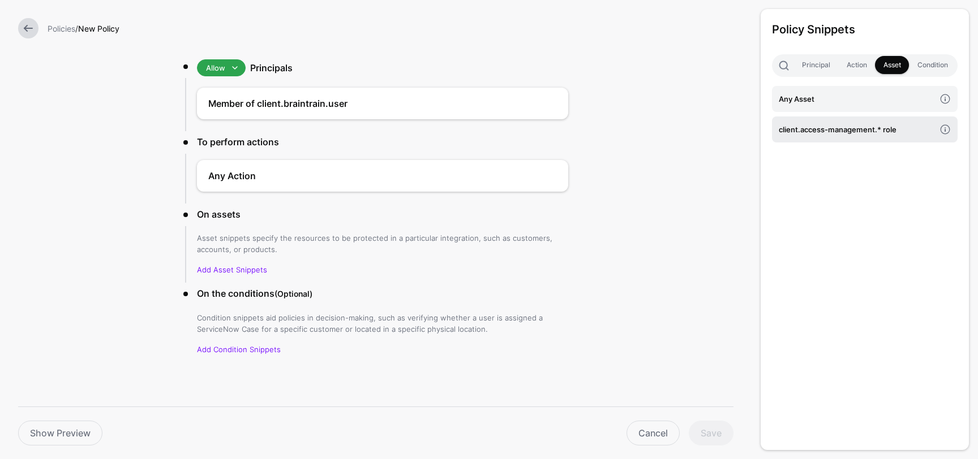
click at [842, 130] on h4 "client.access-management.* role" at bounding box center [857, 129] width 156 height 12
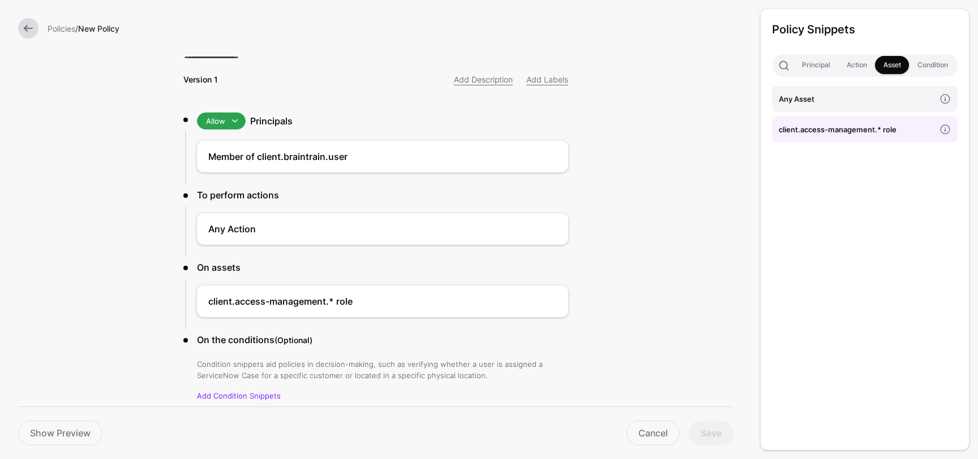
scroll to position [0, 0]
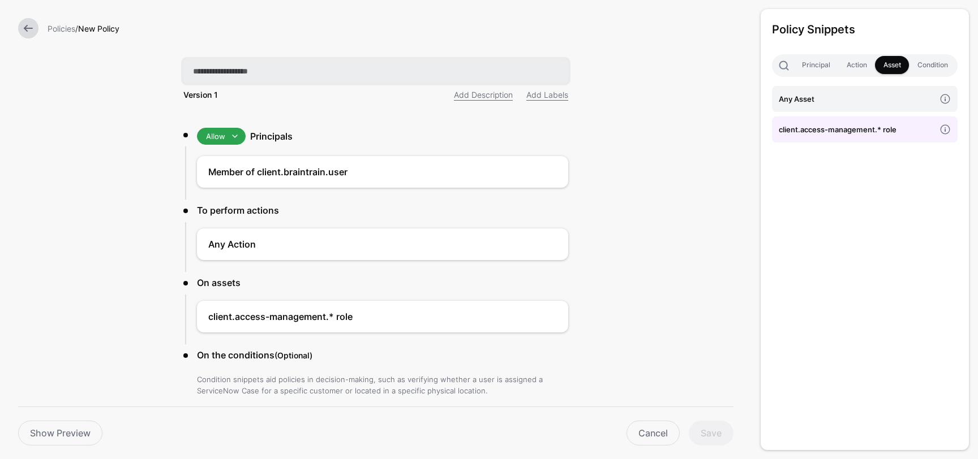
click at [268, 74] on input "text" at bounding box center [375, 71] width 385 height 24
type input "*"
type input "**********"
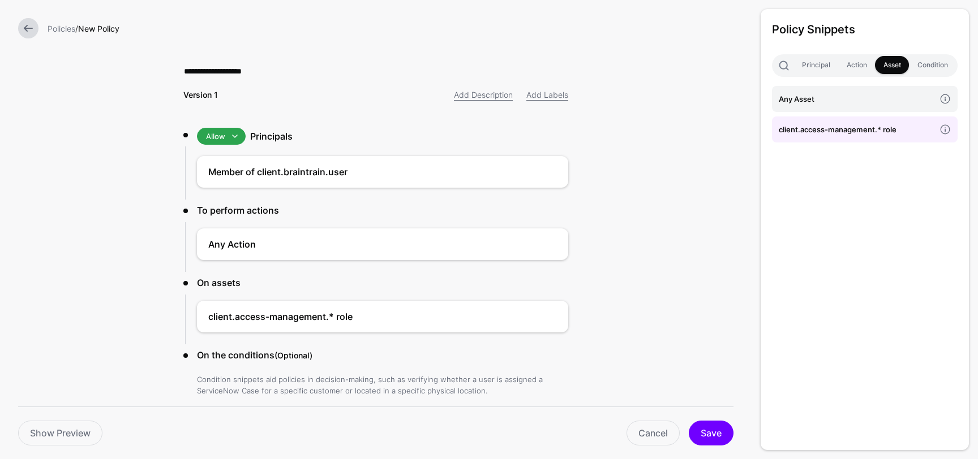
click at [706, 283] on form "**********" at bounding box center [375, 261] width 751 height 522
click at [712, 427] on button "Save" at bounding box center [711, 433] width 45 height 25
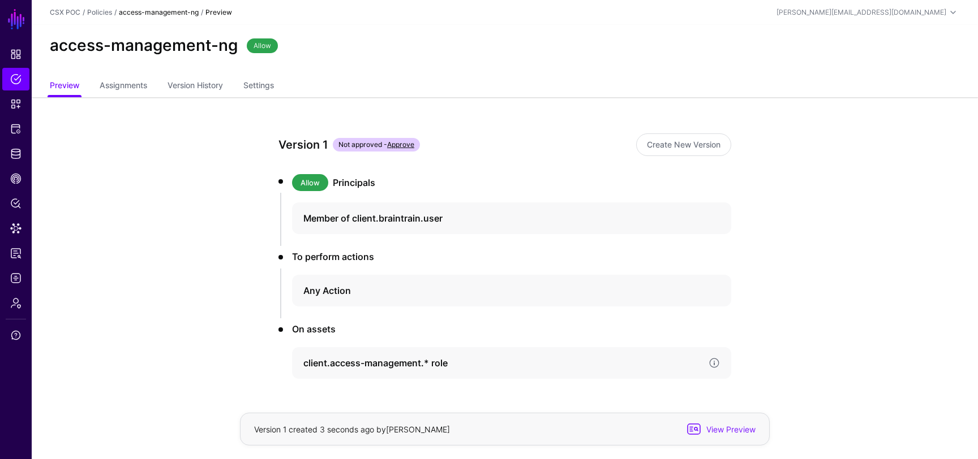
click at [392, 359] on h4 "client.access-management.* role" at bounding box center [501, 363] width 396 height 14
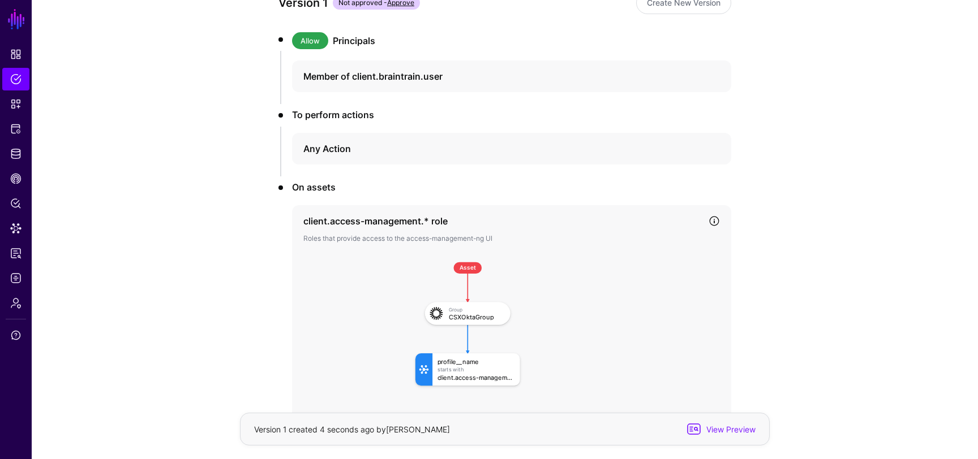
scroll to position [221, 0]
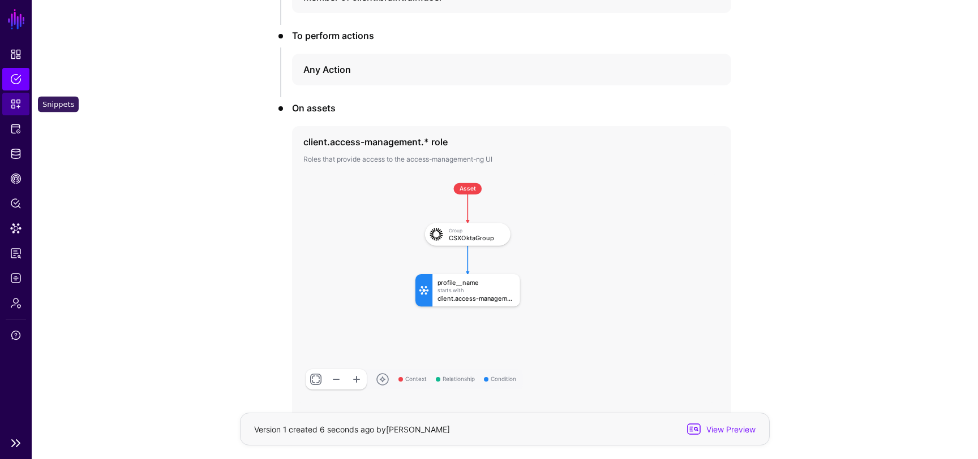
click at [11, 106] on span "Snippets" at bounding box center [15, 103] width 11 height 11
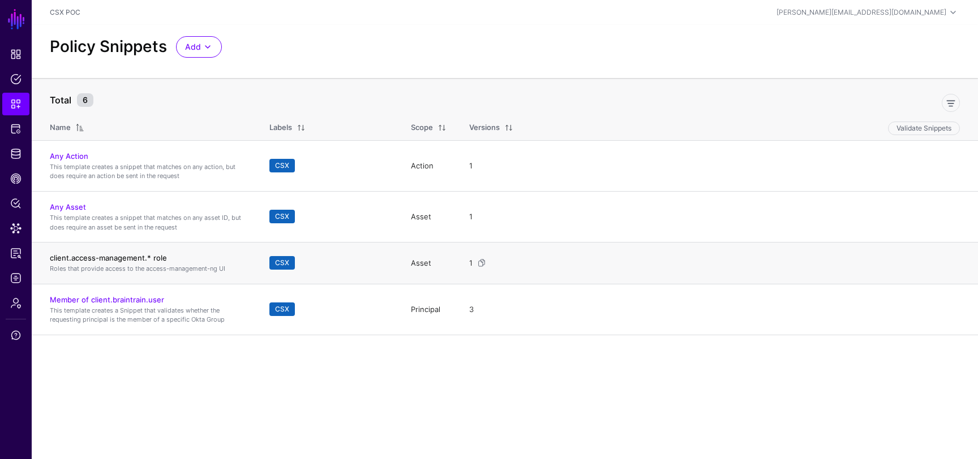
click at [132, 258] on link "client.access-management.* role" at bounding box center [108, 258] width 117 height 9
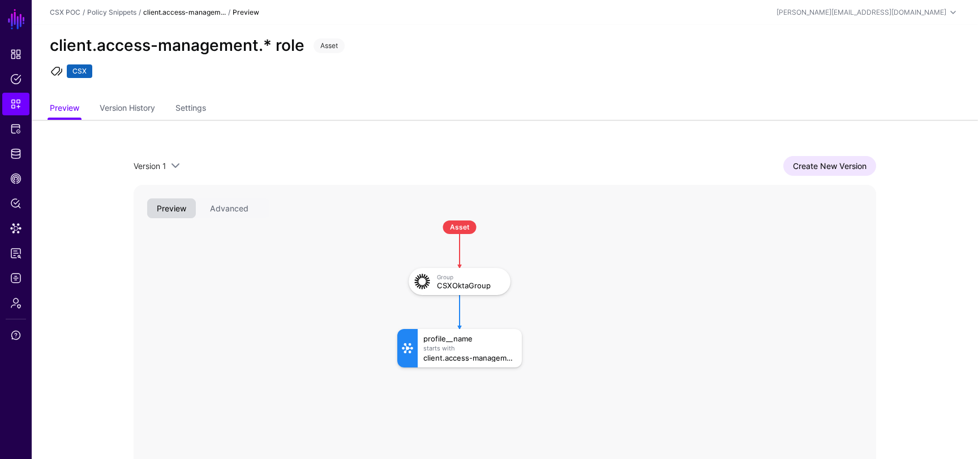
click at [177, 103] on ul "Preview Version History Settings" at bounding box center [505, 109] width 910 height 22
click at [192, 108] on link "Settings" at bounding box center [190, 109] width 31 height 22
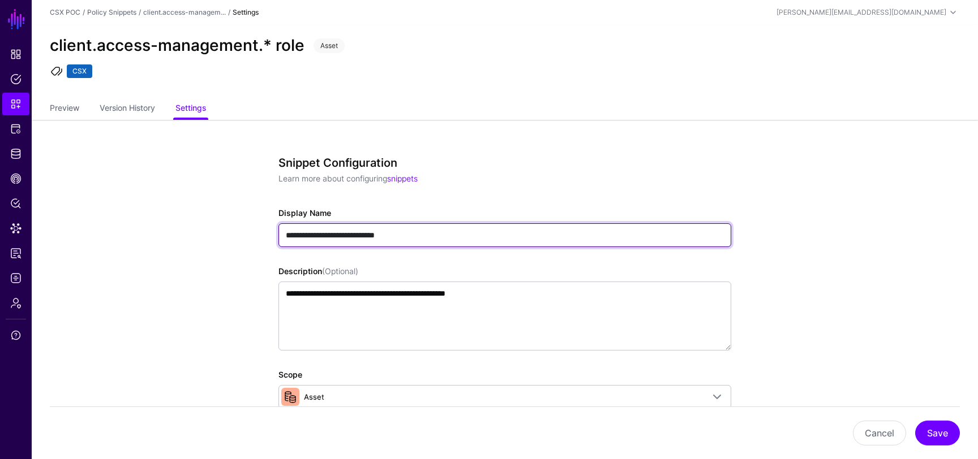
click at [461, 227] on input "**********" at bounding box center [504, 236] width 453 height 24
click at [456, 239] on input "**********" at bounding box center [504, 236] width 453 height 24
type input "**********"
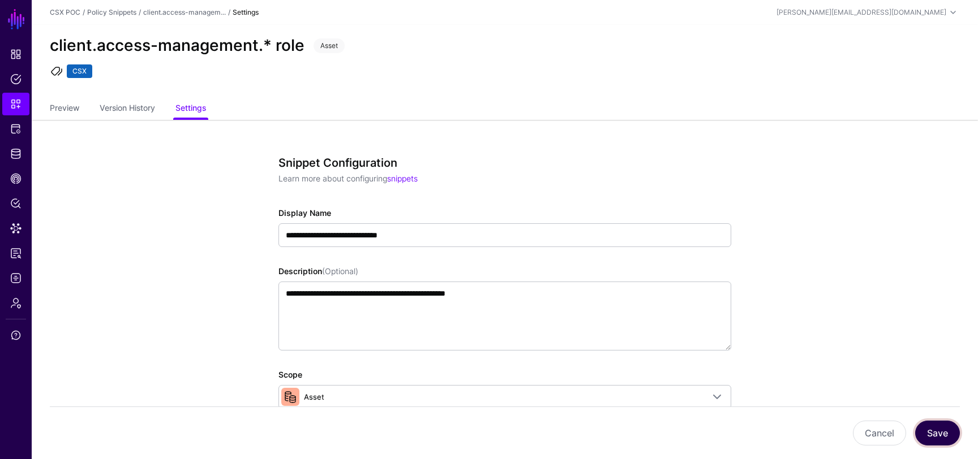
click at [939, 435] on button "Save" at bounding box center [937, 433] width 45 height 25
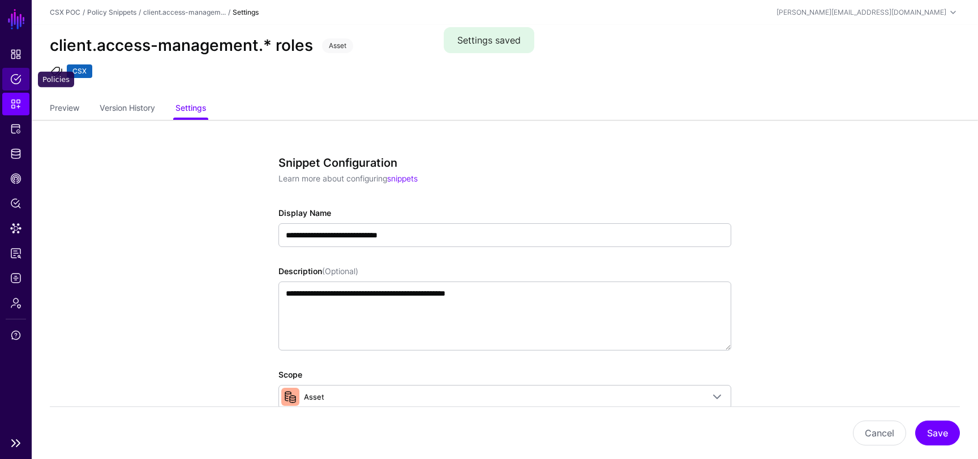
click at [14, 74] on span "Policies" at bounding box center [15, 79] width 11 height 11
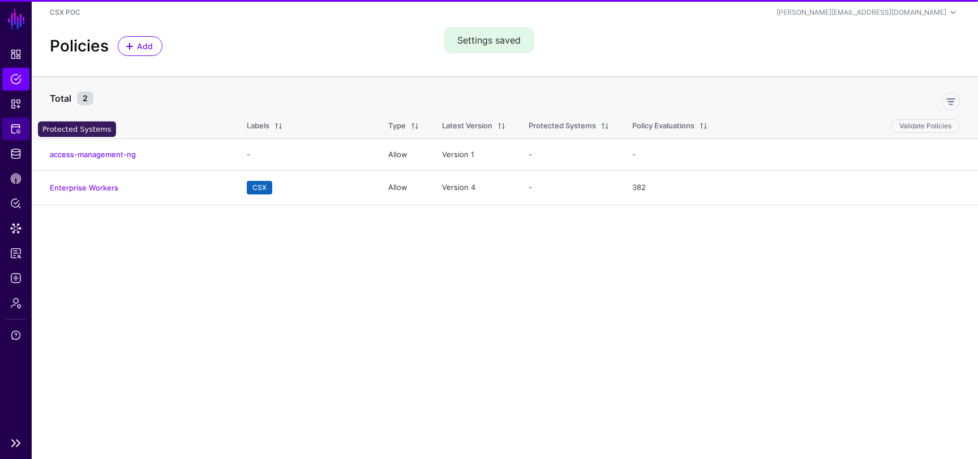
click at [15, 130] on span "Protected Systems" at bounding box center [15, 128] width 11 height 11
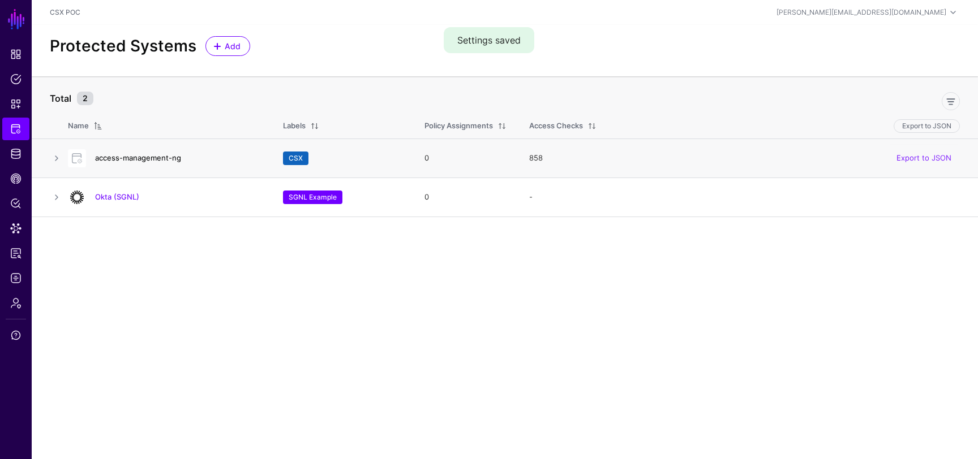
click at [140, 157] on link "access-management-ng" at bounding box center [138, 157] width 86 height 9
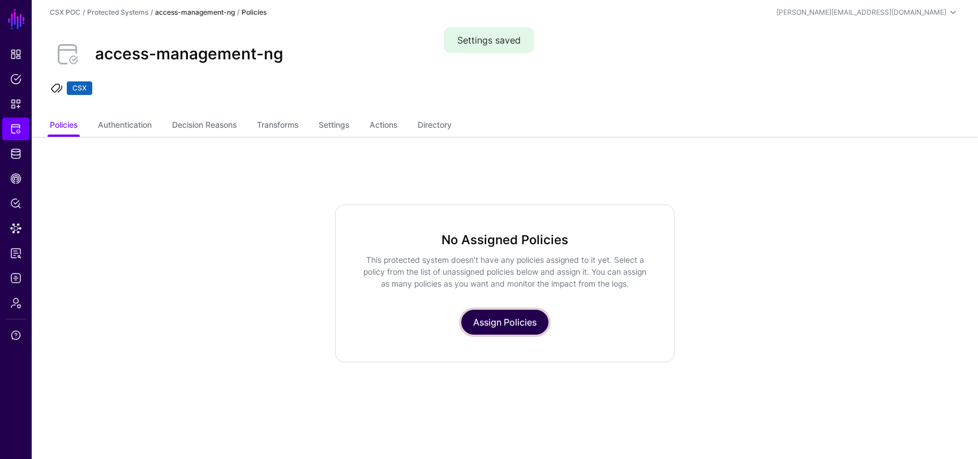
click at [502, 323] on link "Assign Policies" at bounding box center [504, 322] width 87 height 25
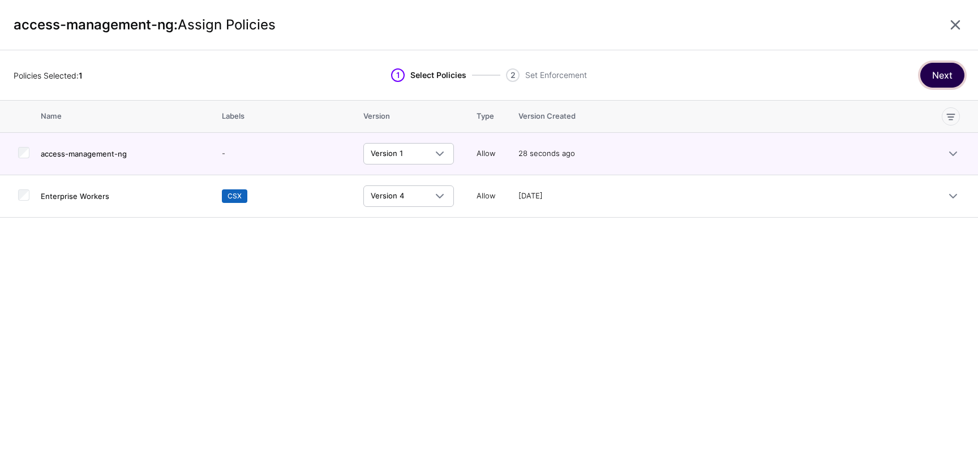
click at [946, 78] on button "Next" at bounding box center [942, 75] width 44 height 25
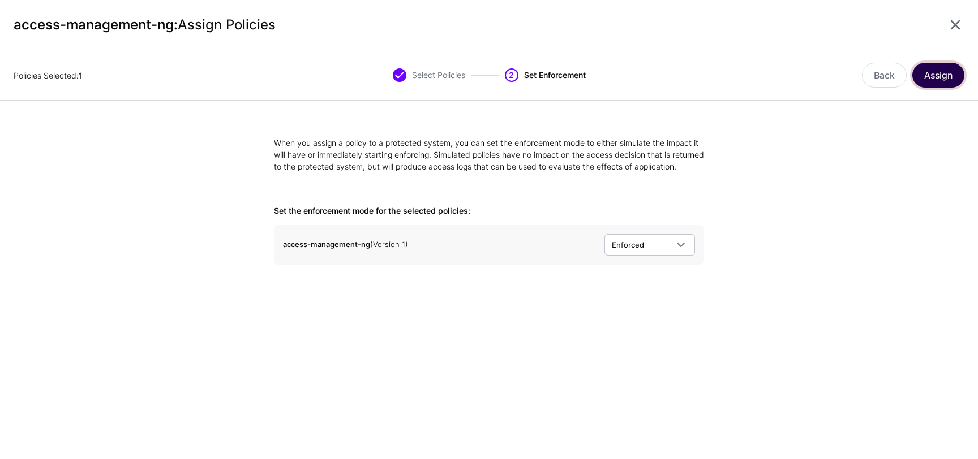
click at [941, 80] on button "Assign" at bounding box center [938, 75] width 52 height 25
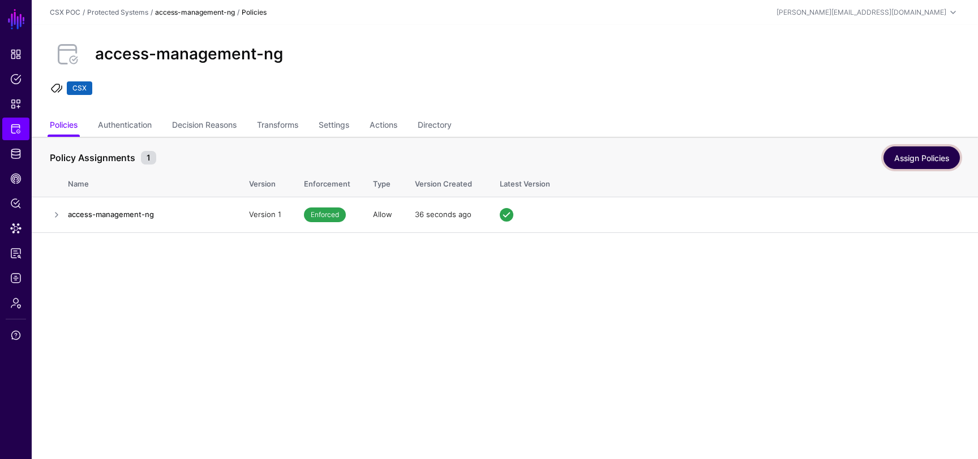
click at [916, 154] on link "Assign Policies" at bounding box center [921, 158] width 76 height 23
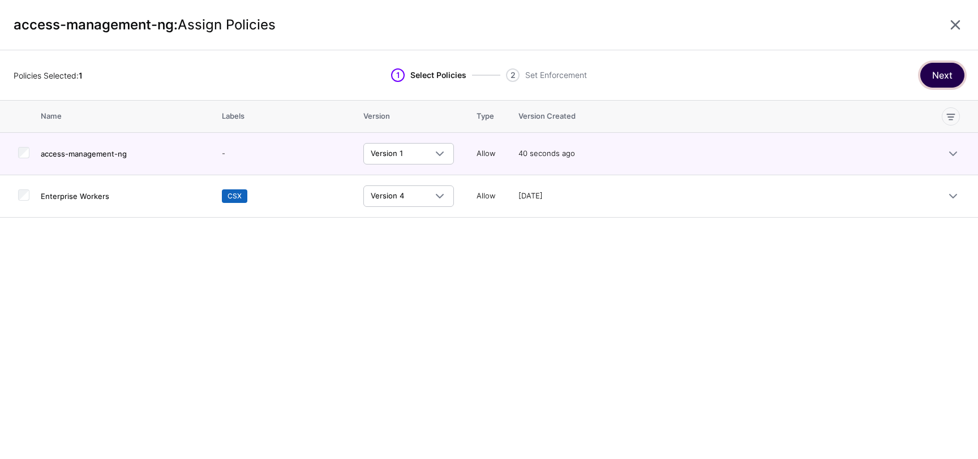
click at [942, 74] on button "Next" at bounding box center [942, 75] width 44 height 25
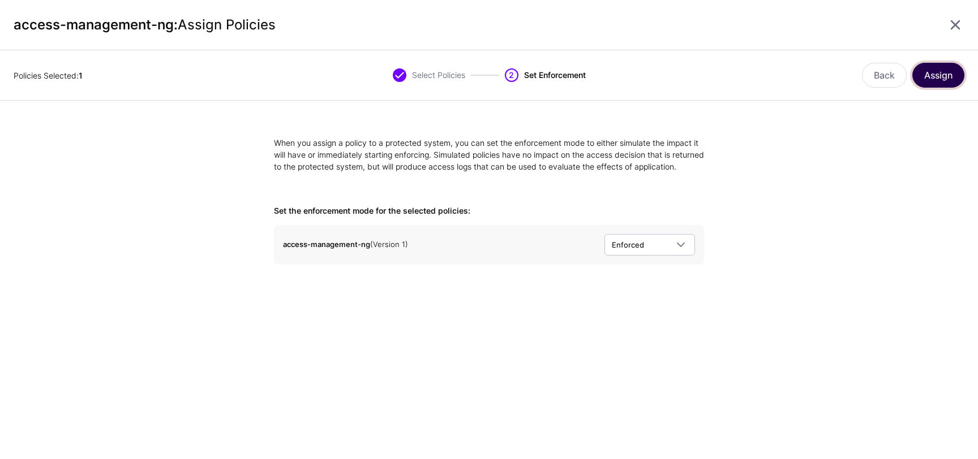
click at [947, 72] on button "Assign" at bounding box center [938, 75] width 52 height 25
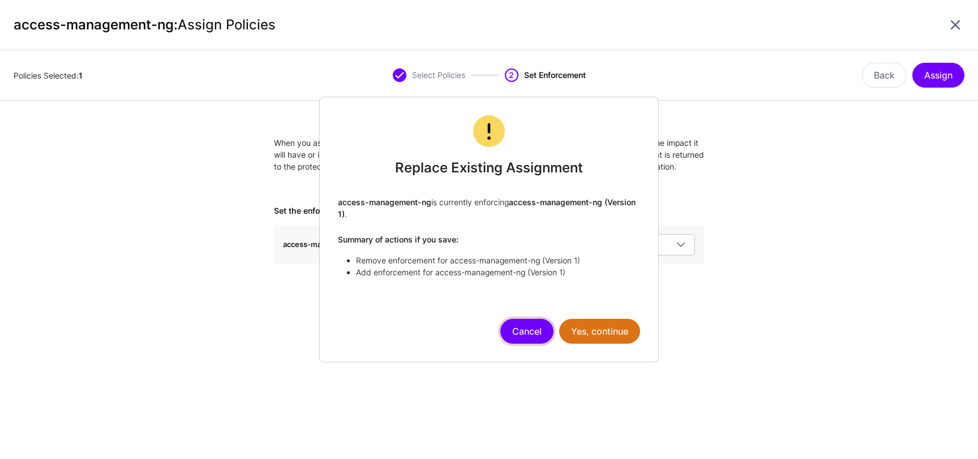
click at [534, 329] on button "Cancel" at bounding box center [526, 331] width 53 height 25
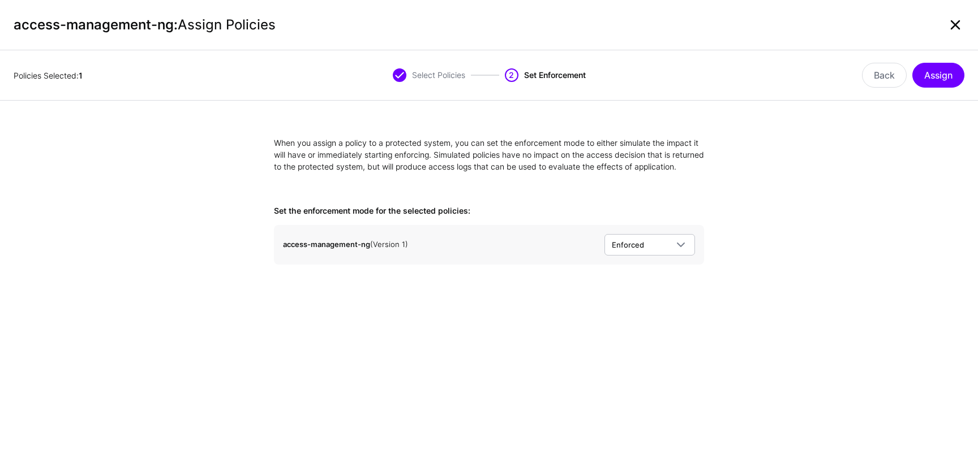
click at [952, 23] on link at bounding box center [955, 25] width 18 height 18
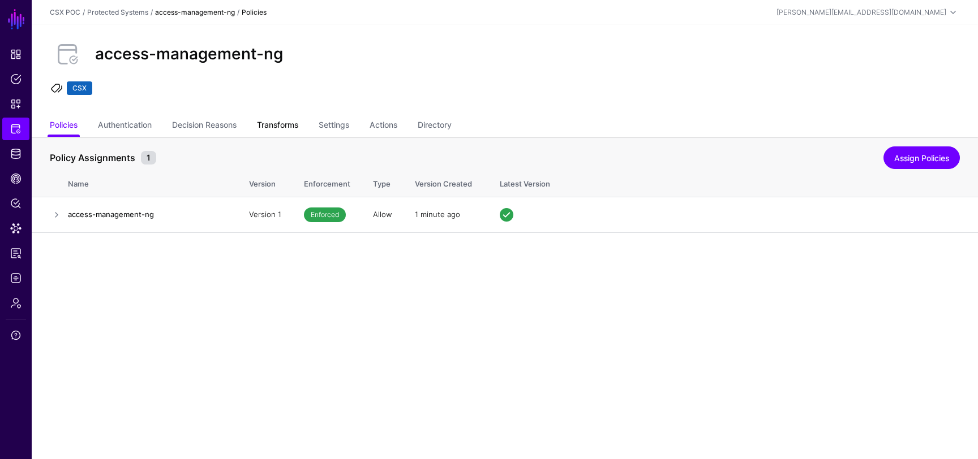
click at [286, 127] on link "Transforms" at bounding box center [277, 126] width 41 height 22
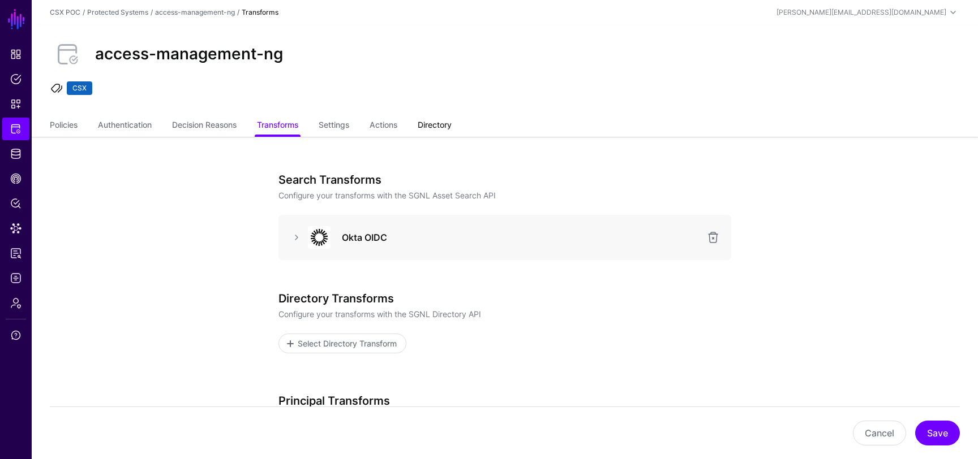
click at [452, 116] on link "Directory" at bounding box center [435, 126] width 34 height 22
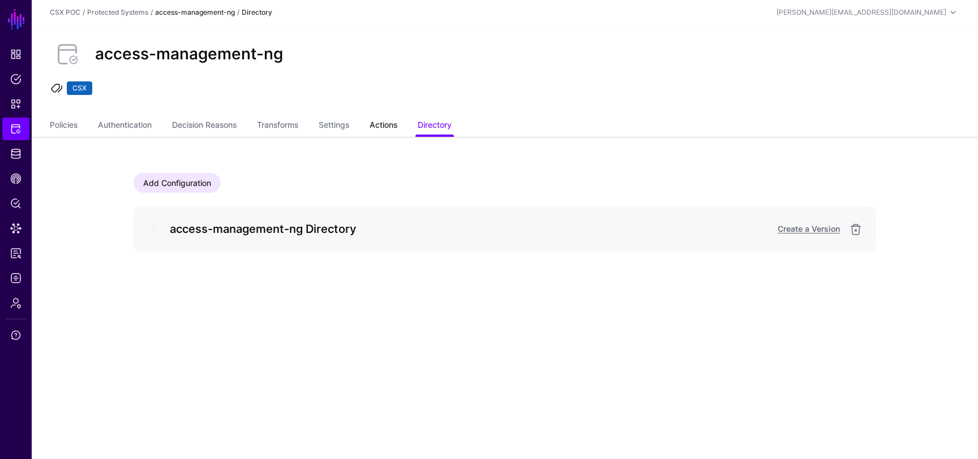
click at [397, 122] on link "Actions" at bounding box center [384, 126] width 28 height 22
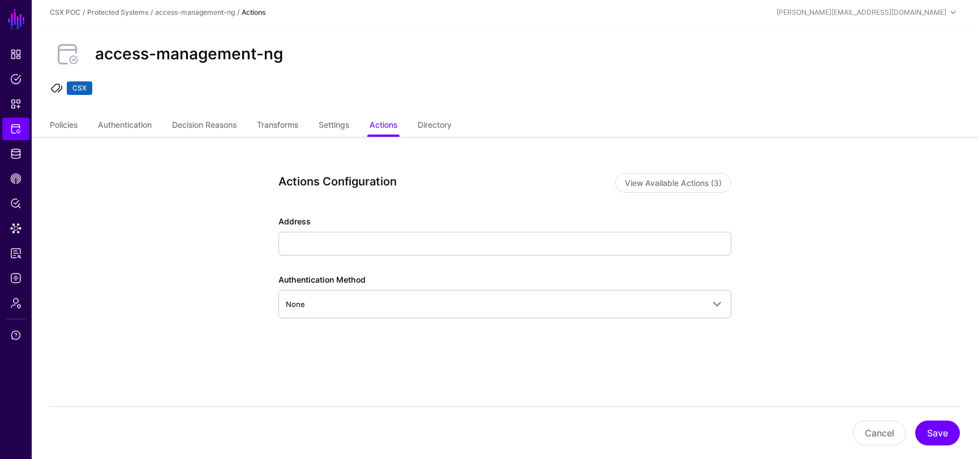
scroll to position [4, 0]
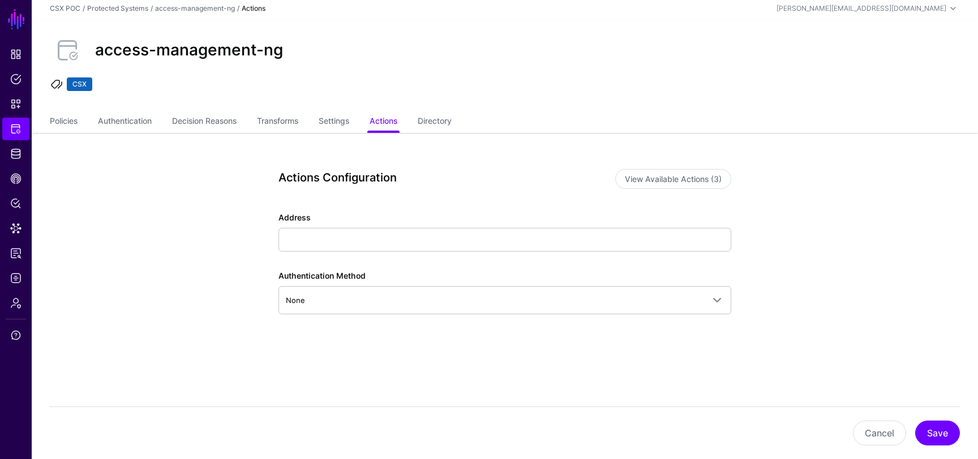
click at [440, 109] on div "access-management-ng CSX" at bounding box center [505, 66] width 946 height 91
click at [439, 123] on link "Directory" at bounding box center [435, 122] width 34 height 22
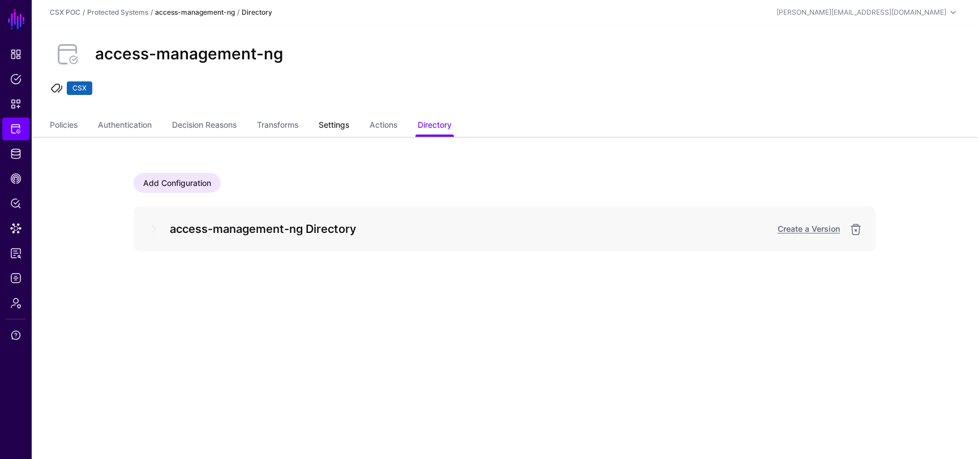
click at [339, 124] on link "Settings" at bounding box center [334, 126] width 31 height 22
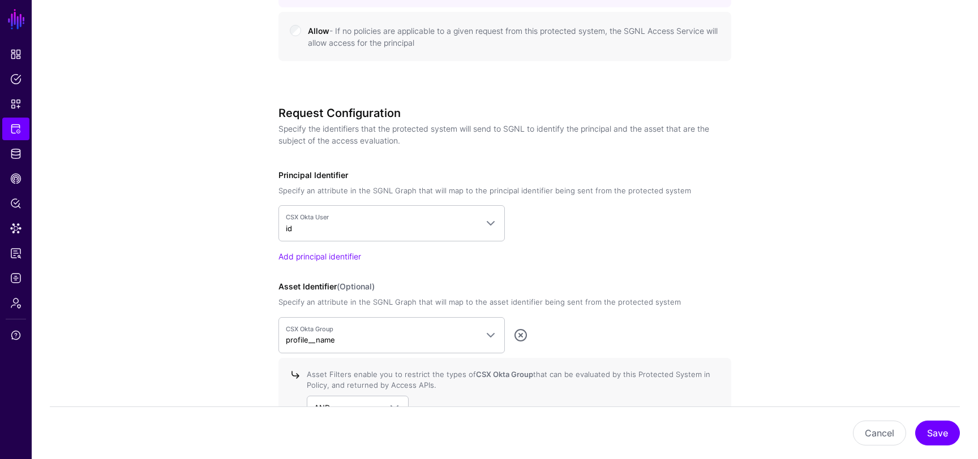
scroll to position [1021, 0]
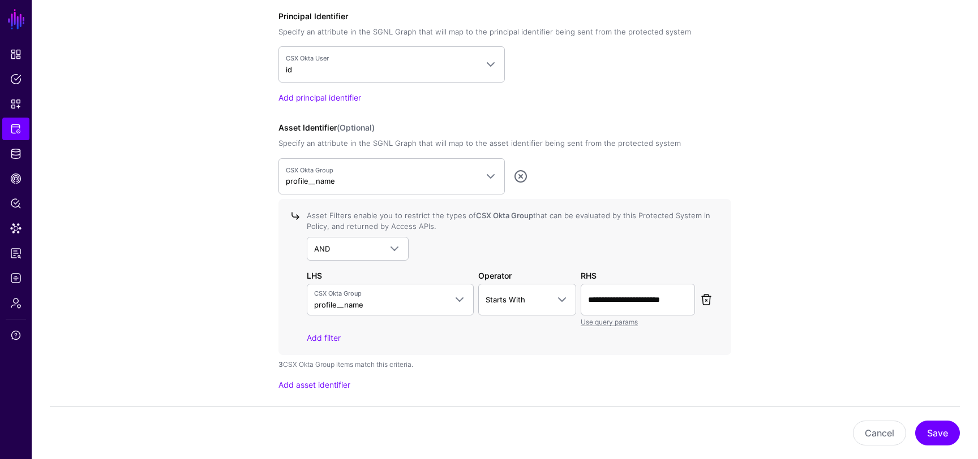
click at [708, 296] on link at bounding box center [706, 300] width 14 height 14
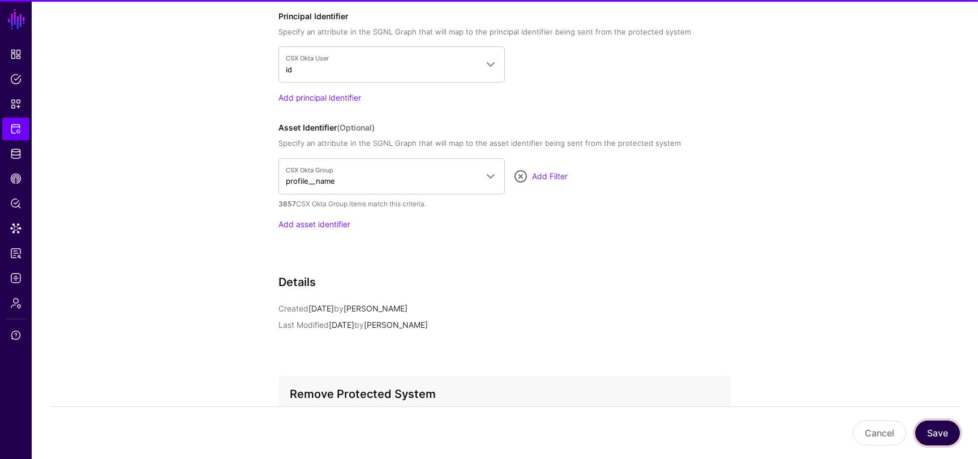
click at [929, 424] on button "Save" at bounding box center [937, 433] width 45 height 25
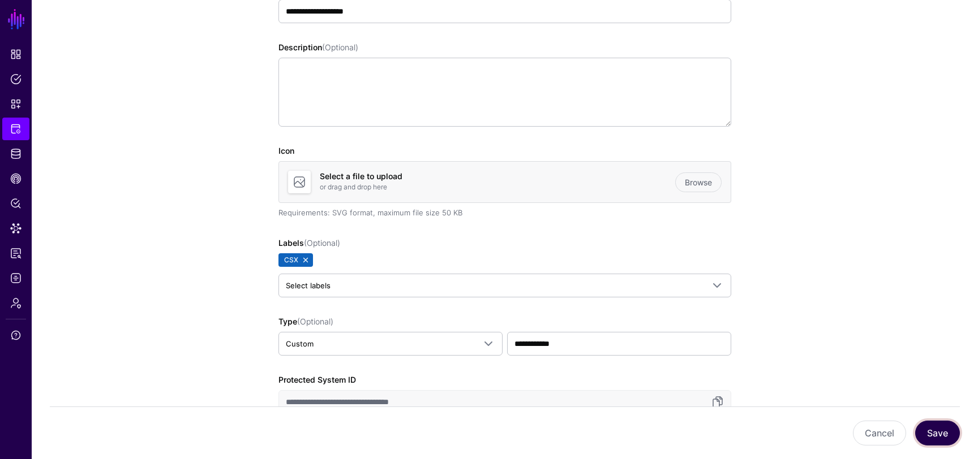
scroll to position [0, 0]
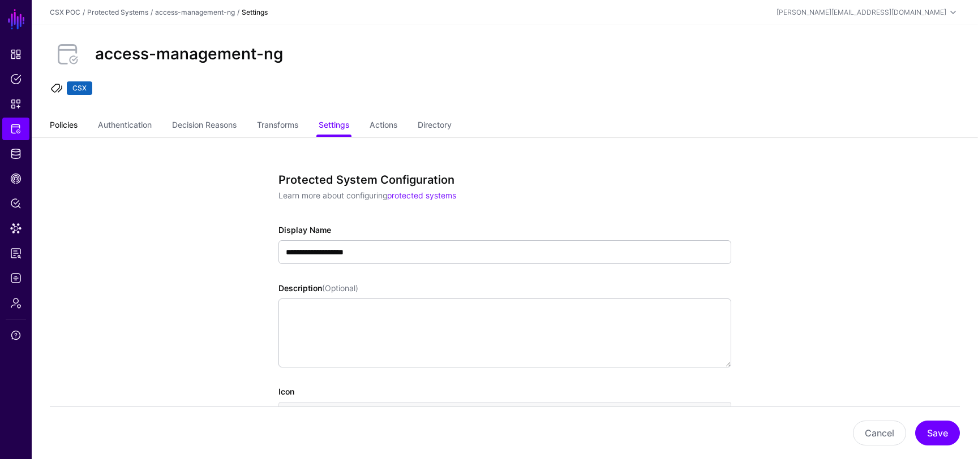
click at [65, 126] on link "Policies" at bounding box center [64, 126] width 28 height 22
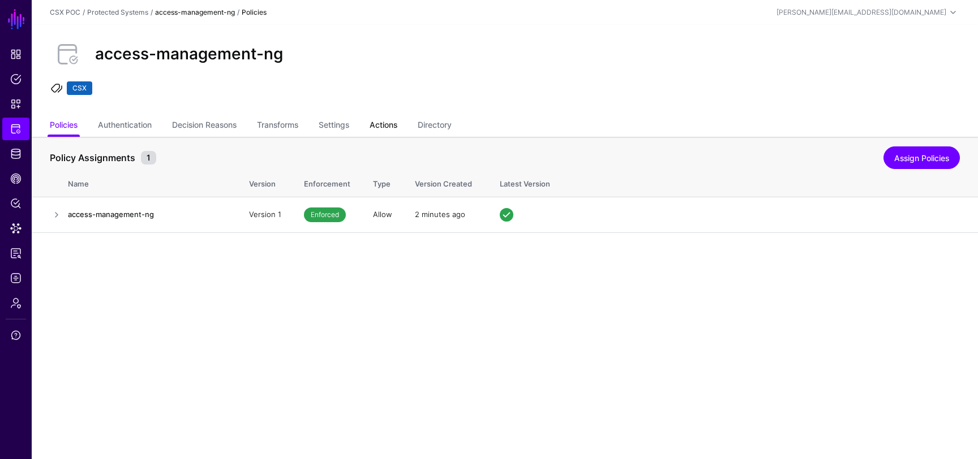
click at [384, 123] on link "Actions" at bounding box center [384, 126] width 28 height 22
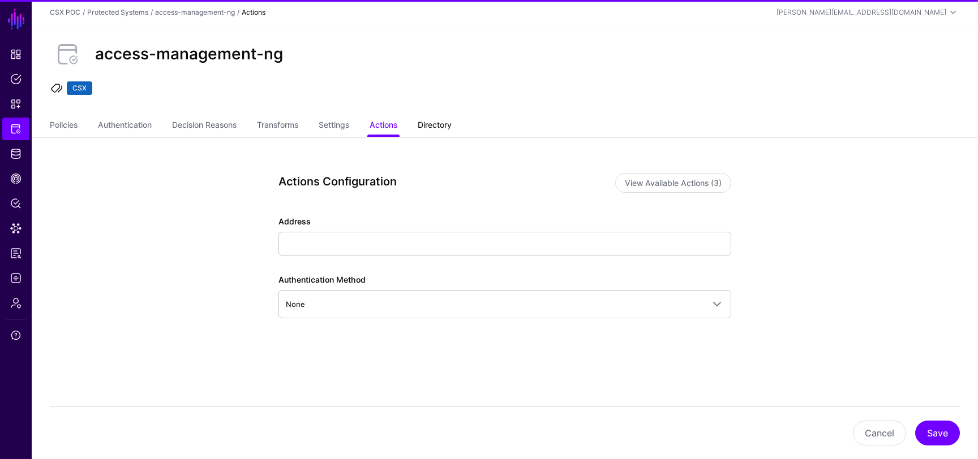
click at [431, 121] on link "Directory" at bounding box center [435, 126] width 34 height 22
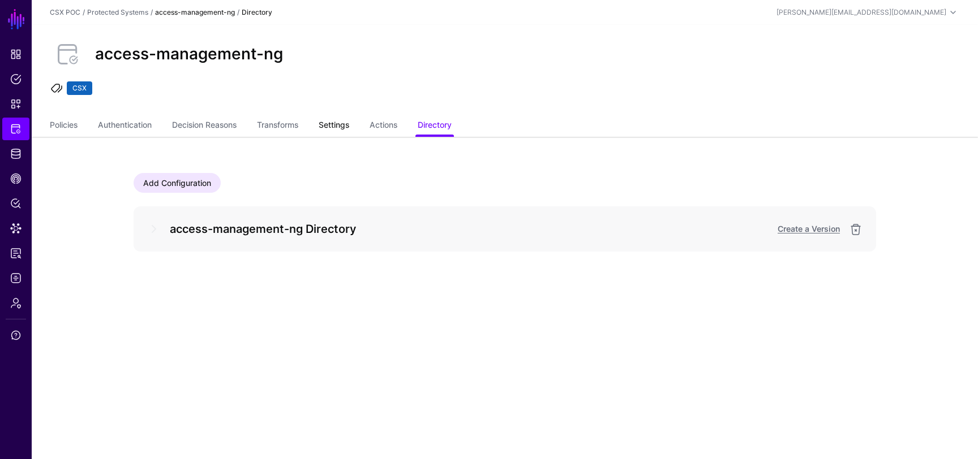
click at [331, 116] on link "Settings" at bounding box center [334, 126] width 31 height 22
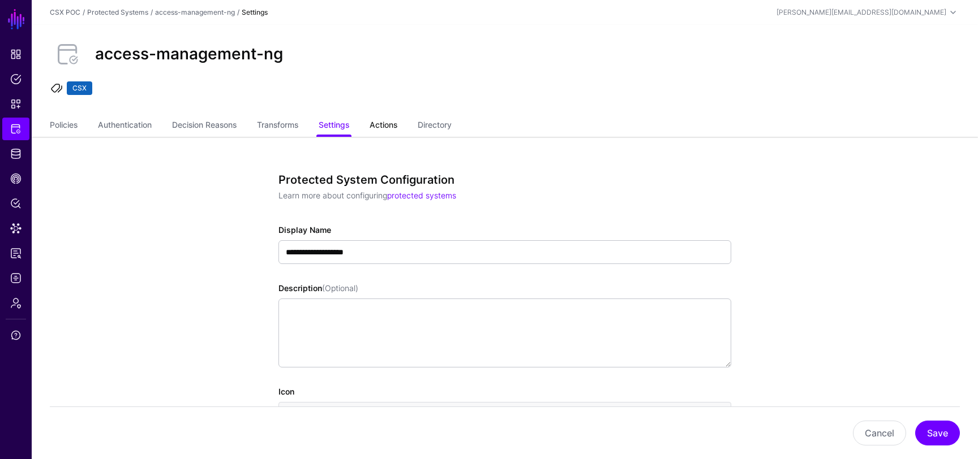
click at [386, 125] on link "Actions" at bounding box center [384, 126] width 28 height 22
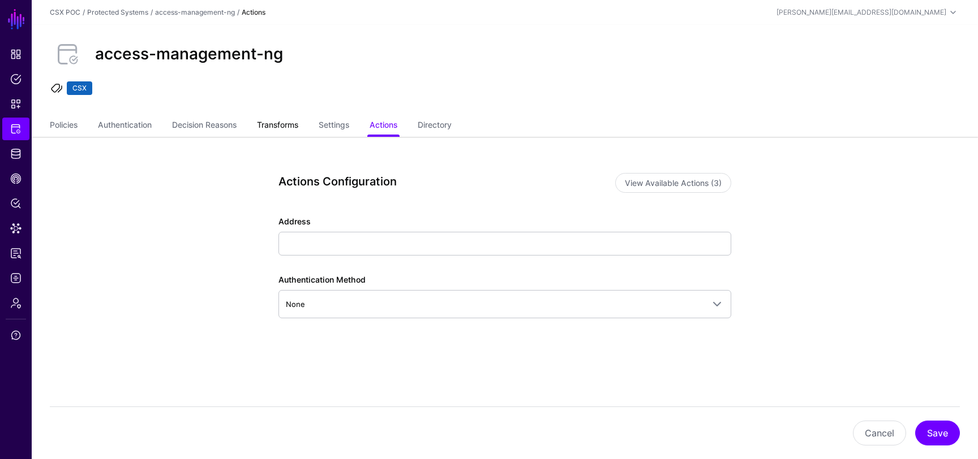
click at [279, 121] on link "Transforms" at bounding box center [277, 126] width 41 height 22
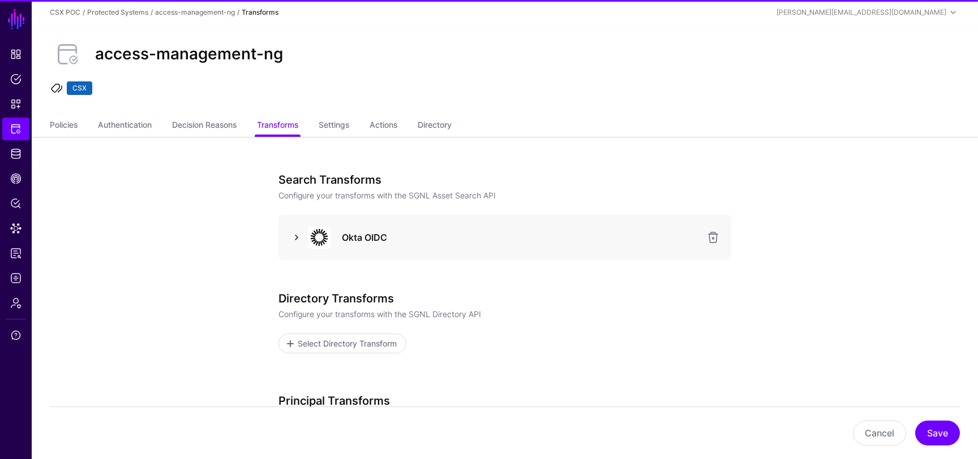
click at [293, 235] on link at bounding box center [297, 238] width 14 height 14
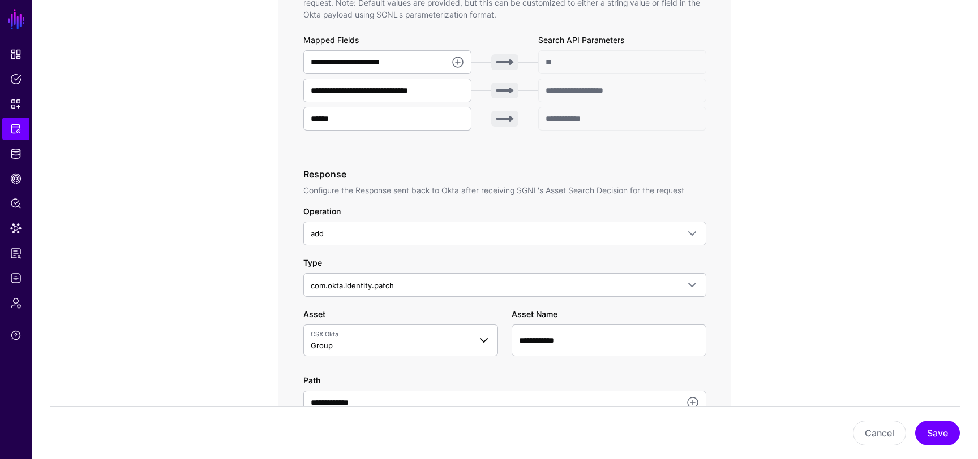
scroll to position [453, 0]
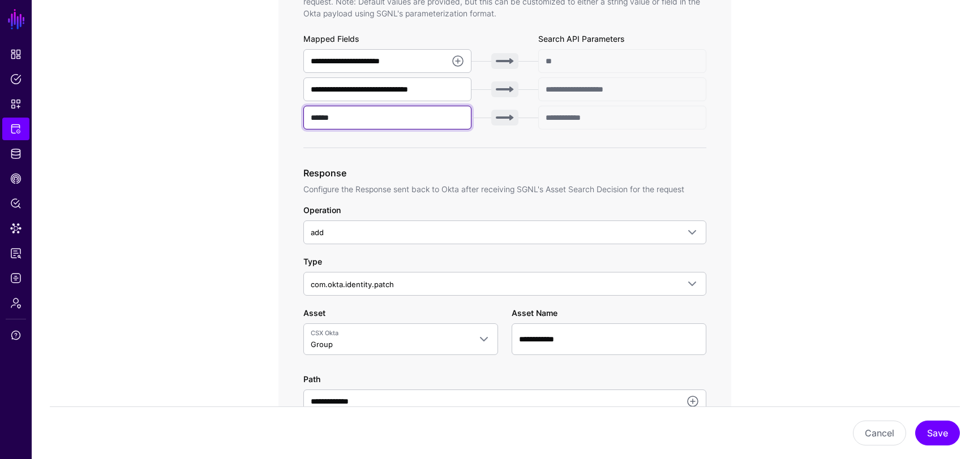
click at [373, 123] on input "******" at bounding box center [387, 118] width 168 height 24
type input "**"
click at [928, 426] on button "Save" at bounding box center [937, 433] width 45 height 25
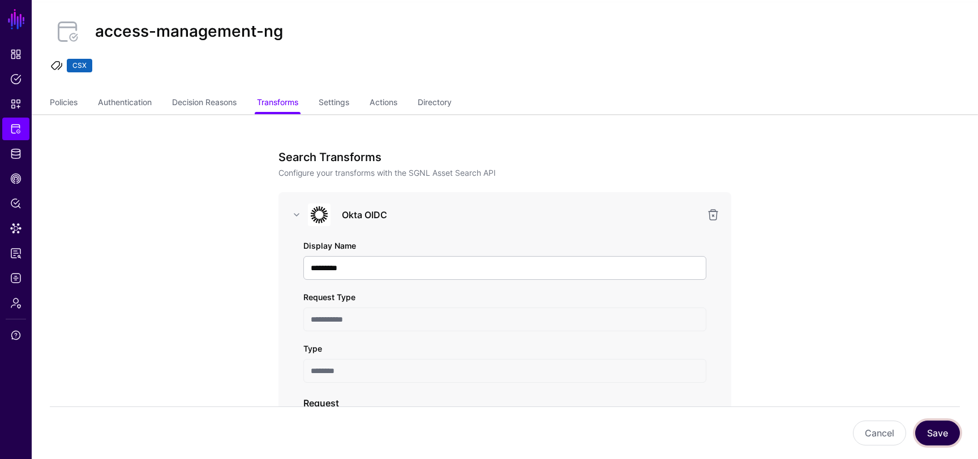
scroll to position [0, 0]
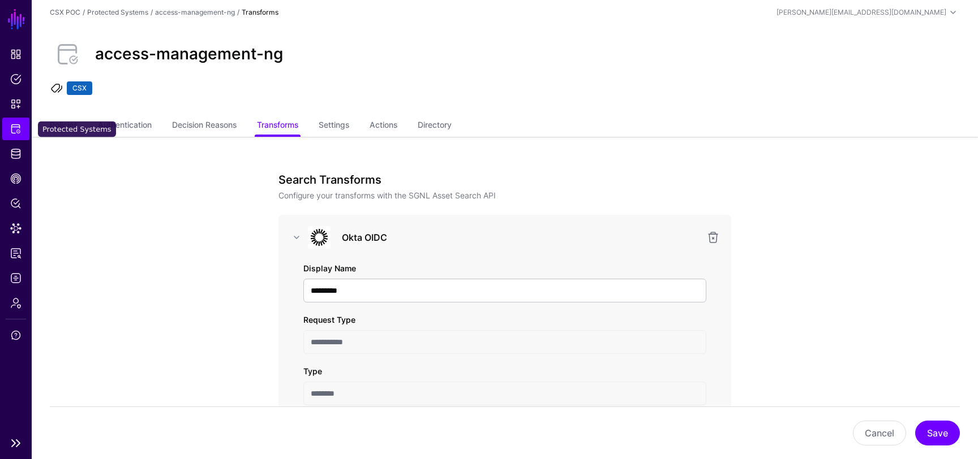
click at [8, 131] on link "Protected Systems" at bounding box center [15, 129] width 27 height 23
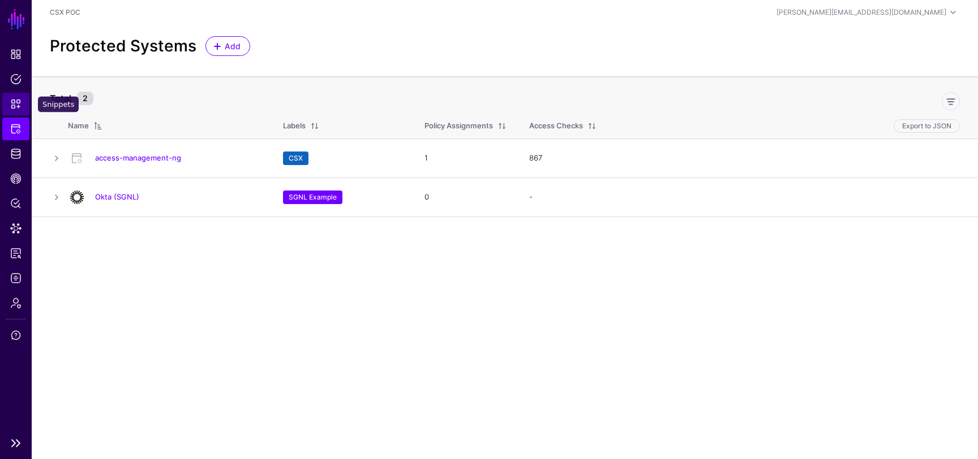
click at [11, 113] on link "Snippets" at bounding box center [15, 104] width 27 height 23
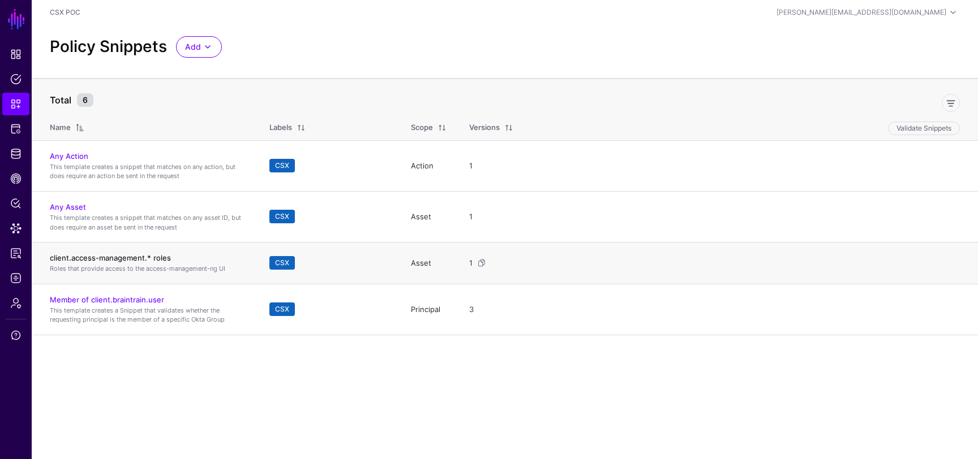
click at [147, 260] on link "client.access-management.* roles" at bounding box center [110, 258] width 121 height 9
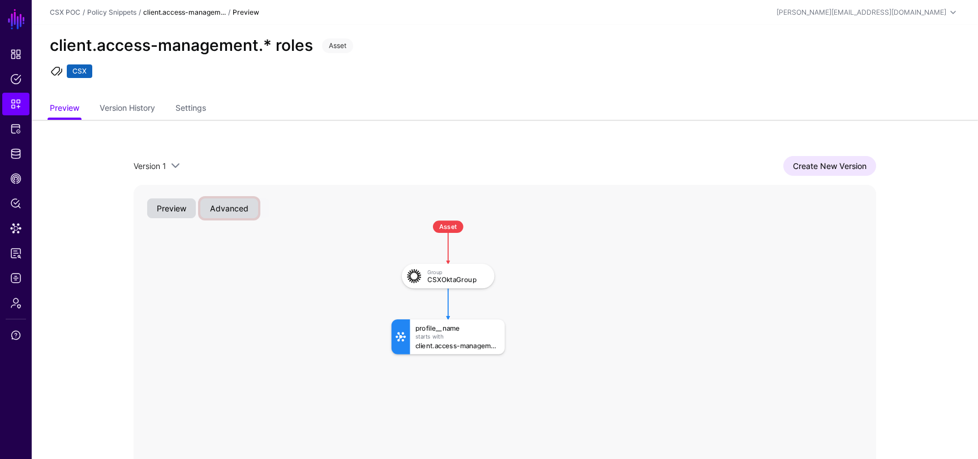
click at [237, 210] on button "Advanced" at bounding box center [229, 209] width 58 height 20
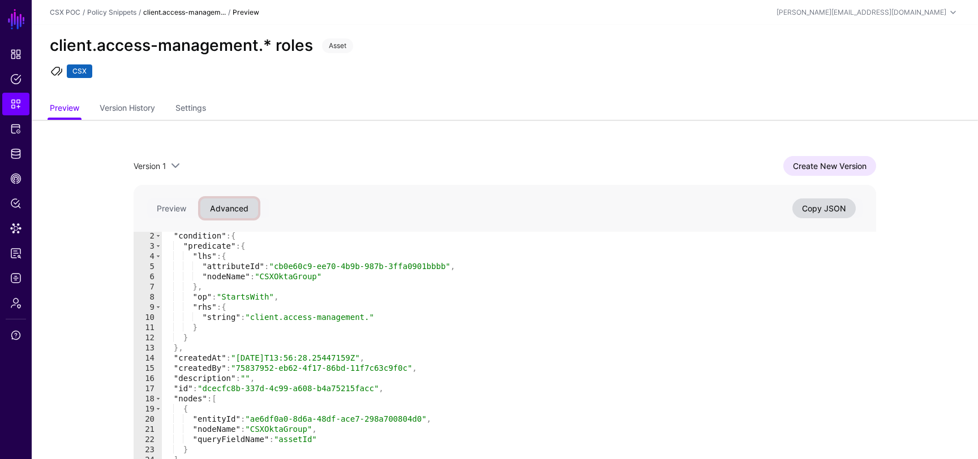
scroll to position [83, 0]
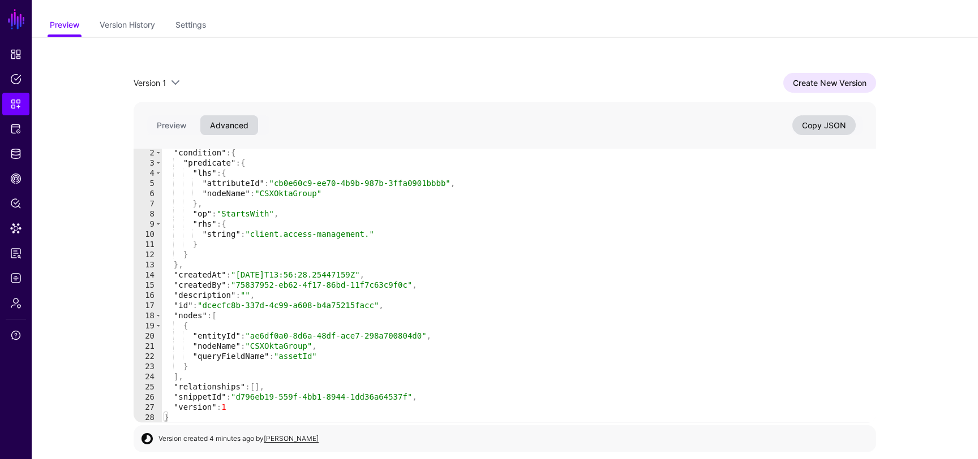
type textarea "**********"
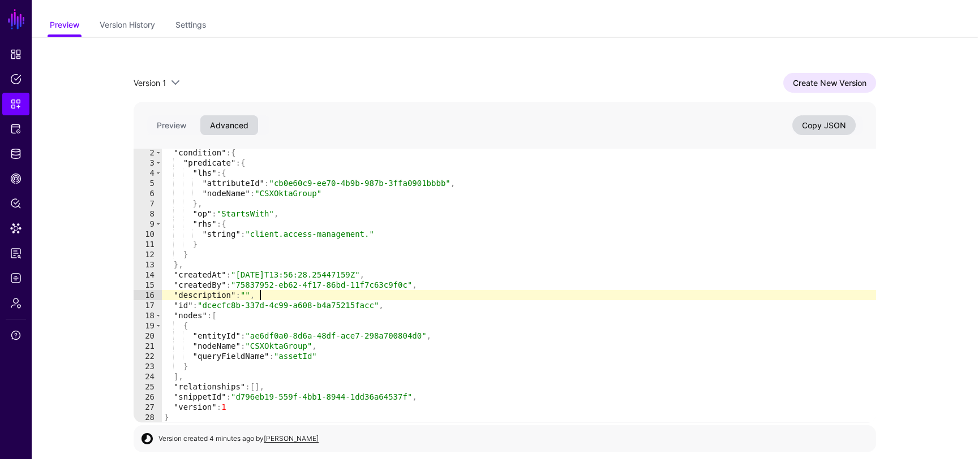
click at [380, 298] on div ""condition" : { "predicate" : { "lhs" : { "attributeId" : "cb0e60c9-ee70-4b9b-9…" at bounding box center [519, 295] width 714 height 294
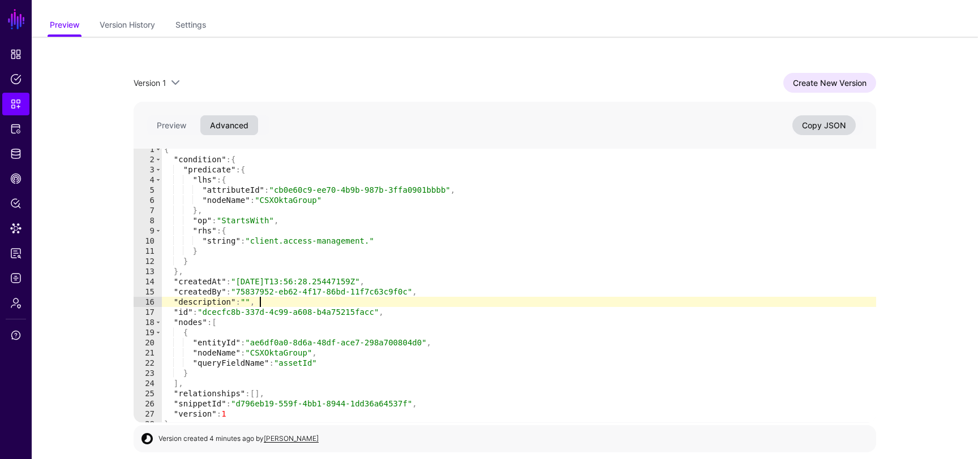
scroll to position [11, 0]
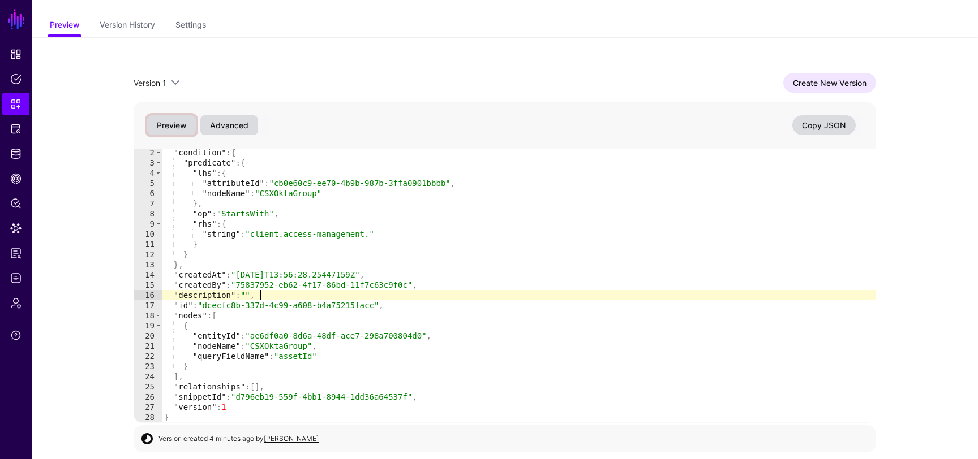
click at [170, 122] on button "Preview" at bounding box center [171, 125] width 49 height 20
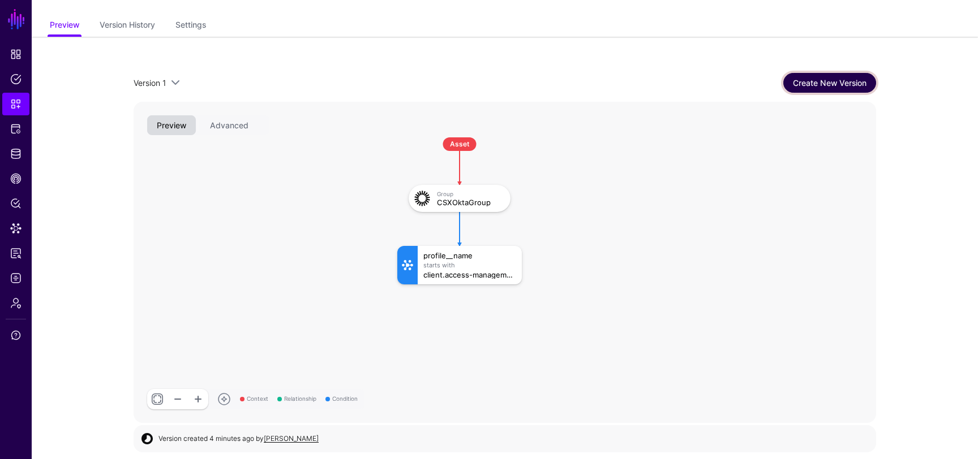
click at [832, 83] on link "Create New Version" at bounding box center [829, 83] width 93 height 20
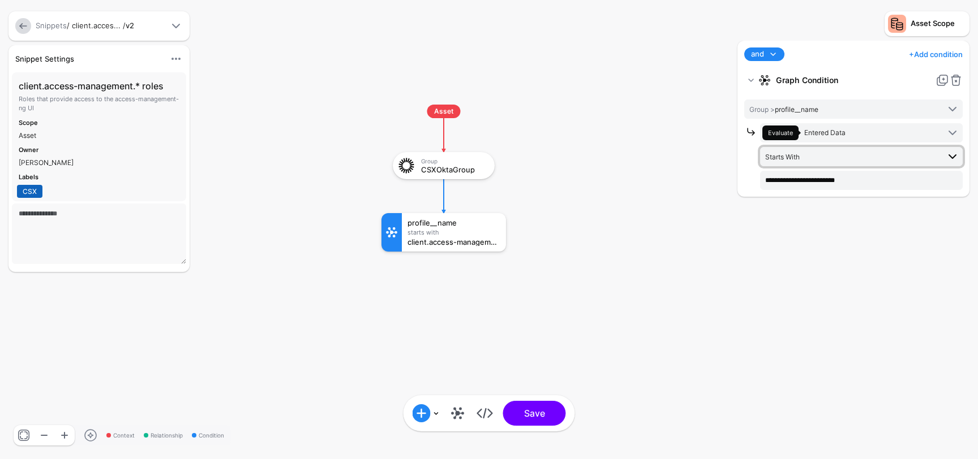
click at [840, 160] on span "Starts With" at bounding box center [852, 157] width 174 height 12
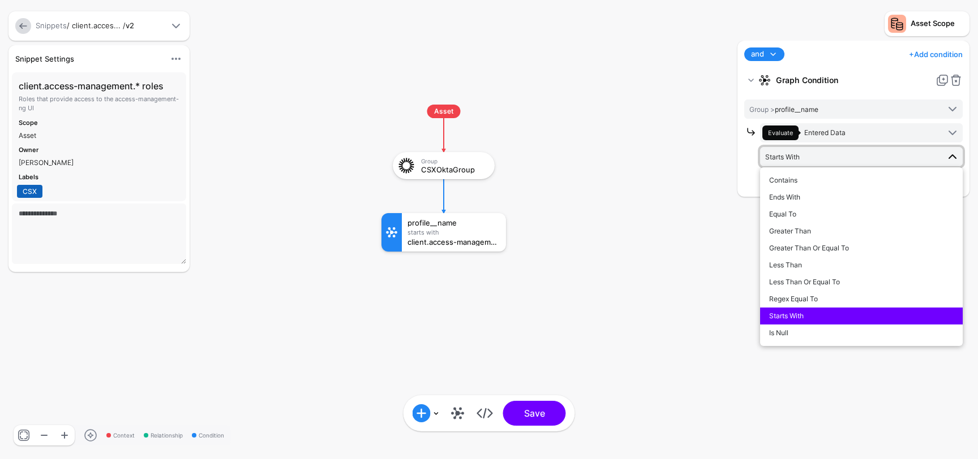
click at [658, 267] on rect at bounding box center [370, 93] width 97780 height 45947
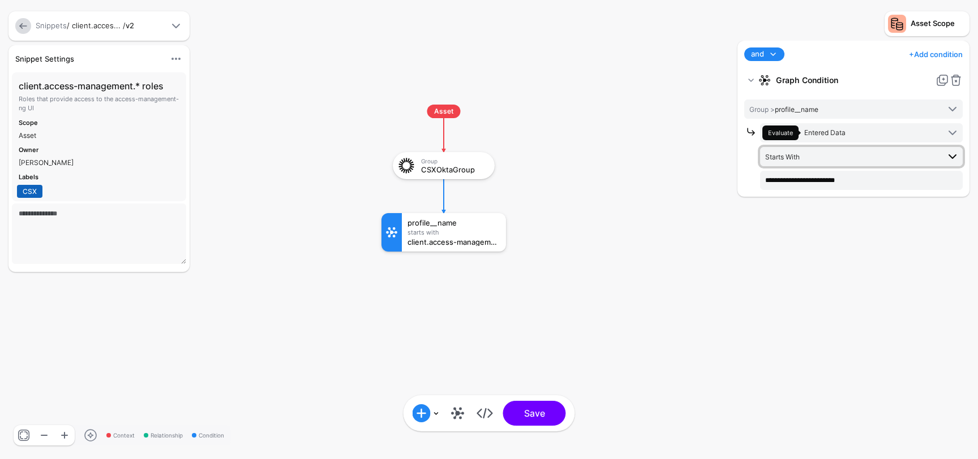
click at [834, 160] on span "Starts With" at bounding box center [852, 157] width 174 height 12
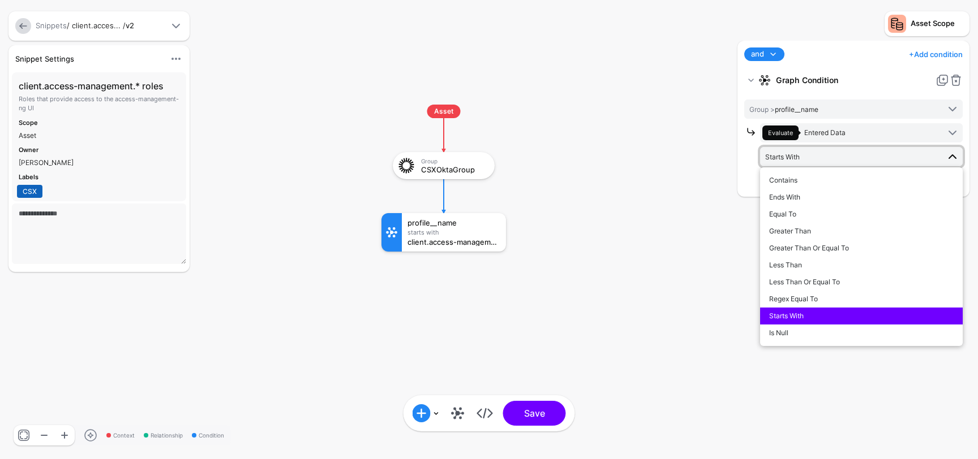
click at [716, 222] on rect at bounding box center [370, 93] width 97780 height 45947
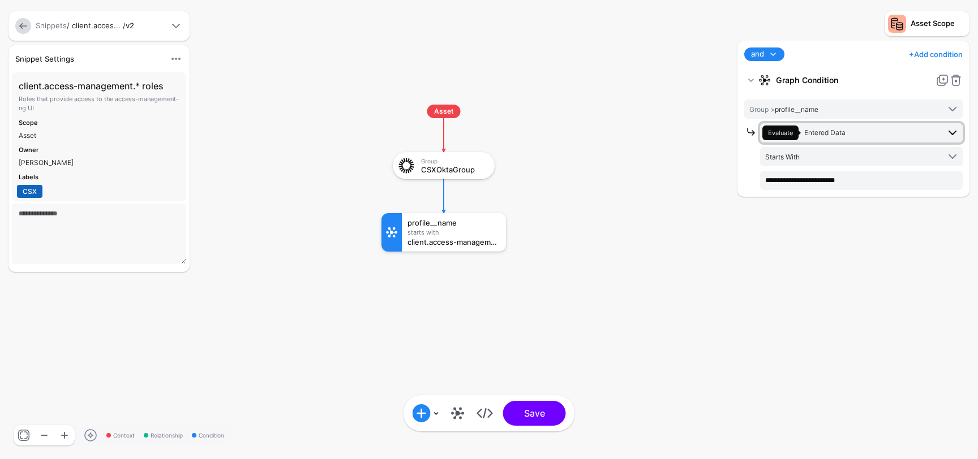
click at [779, 131] on span "Evaluate" at bounding box center [780, 133] width 25 height 8
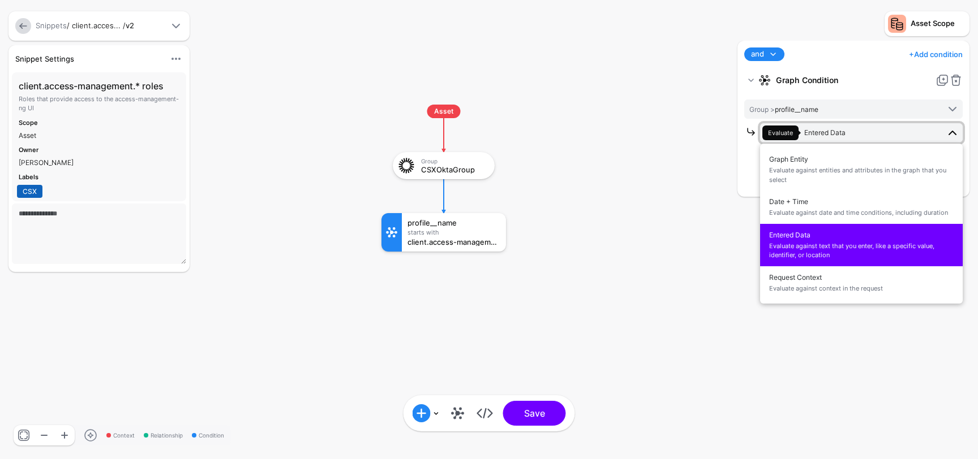
click at [779, 131] on span "Evaluate" at bounding box center [780, 133] width 25 height 8
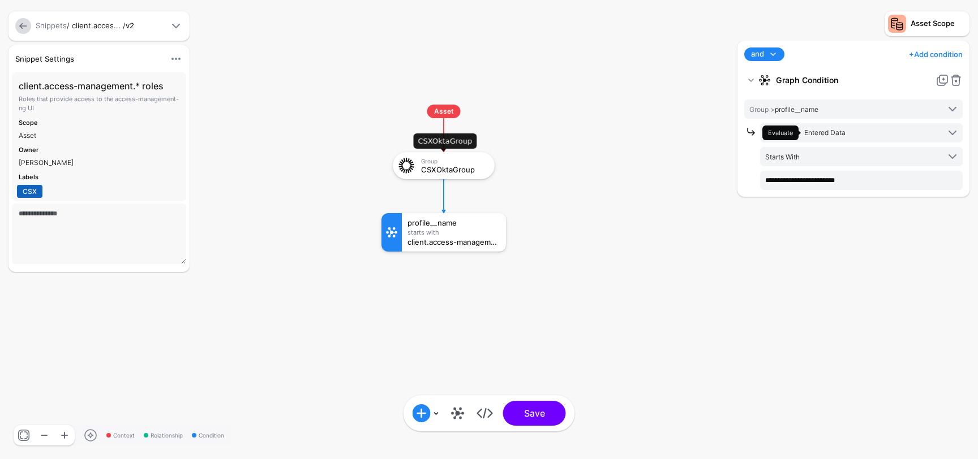
click at [456, 163] on div "Group" at bounding box center [454, 161] width 66 height 7
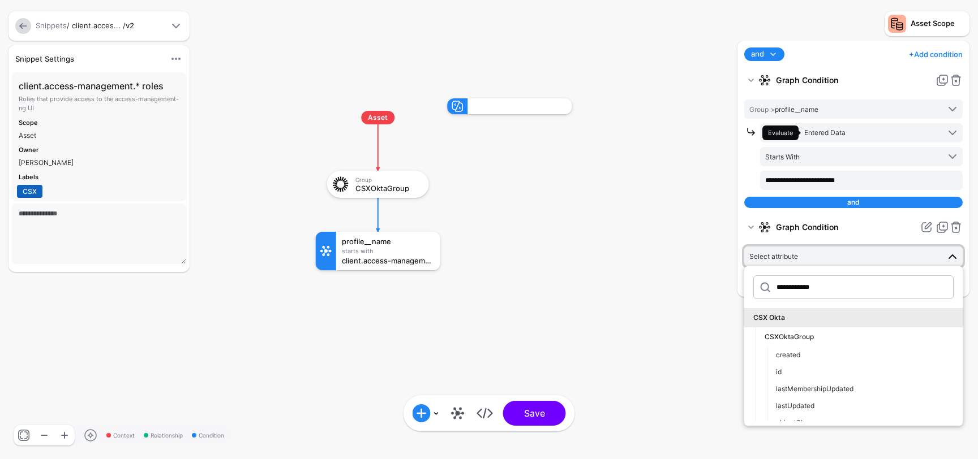
click at [918, 49] on link "+ Add condition" at bounding box center [936, 54] width 54 height 18
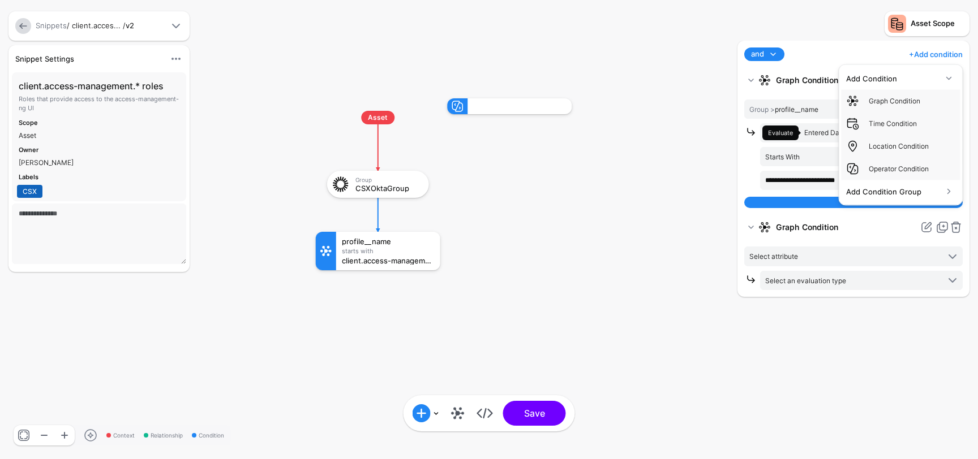
click at [677, 127] on rect at bounding box center [305, 86] width 97780 height 45947
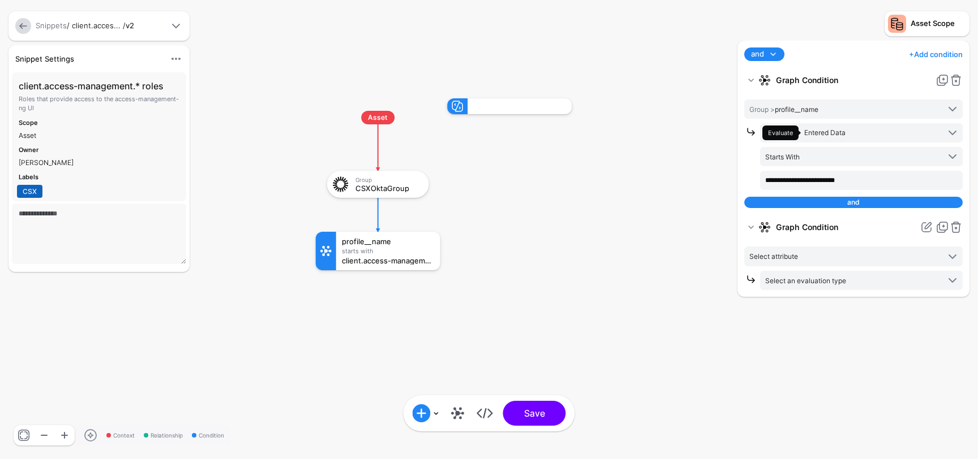
click at [579, 143] on rect at bounding box center [305, 86] width 97780 height 45947
click at [958, 79] on link at bounding box center [956, 81] width 14 height 14
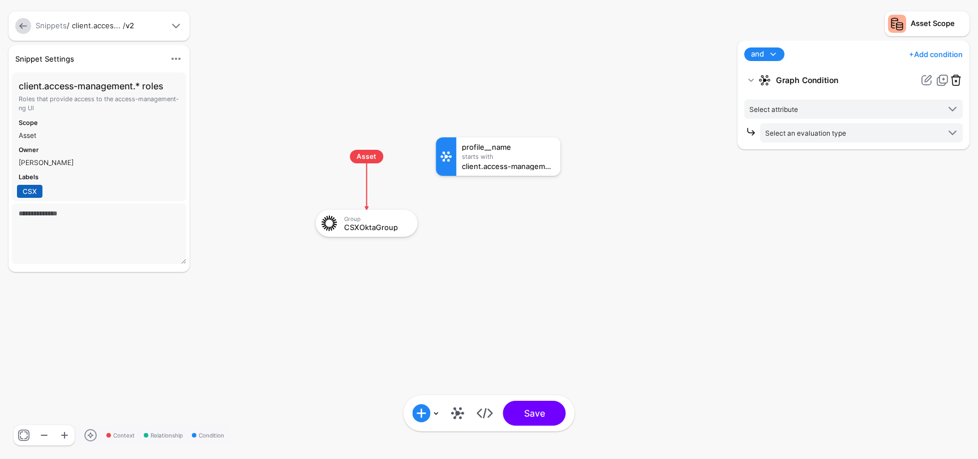
click at [961, 79] on link at bounding box center [956, 81] width 14 height 14
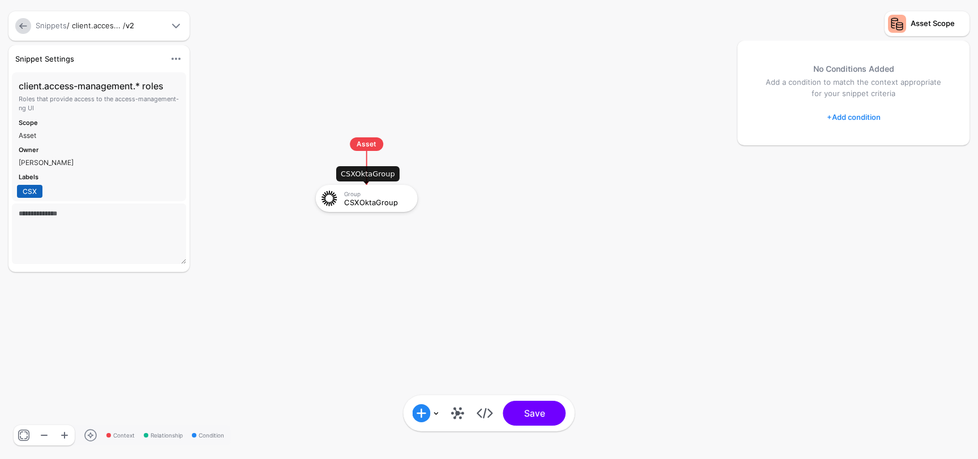
click at [409, 195] on div "Group" at bounding box center [377, 194] width 66 height 7
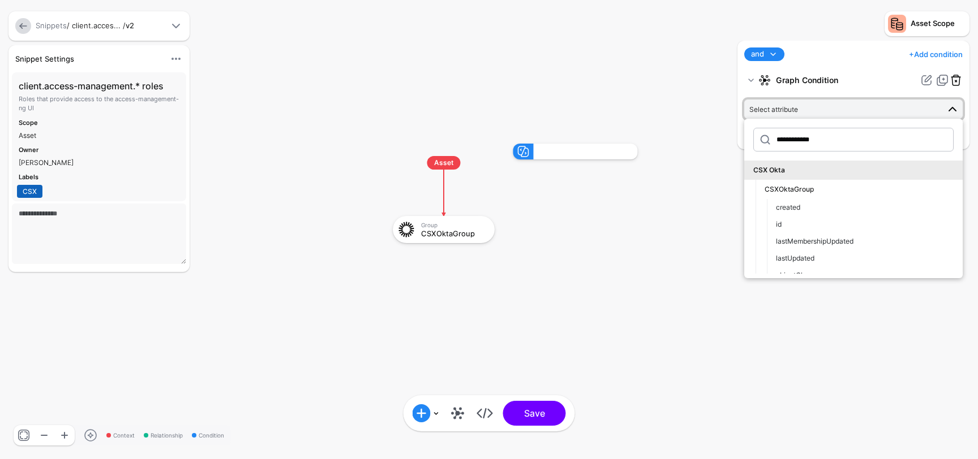
click at [959, 79] on link at bounding box center [956, 81] width 14 height 14
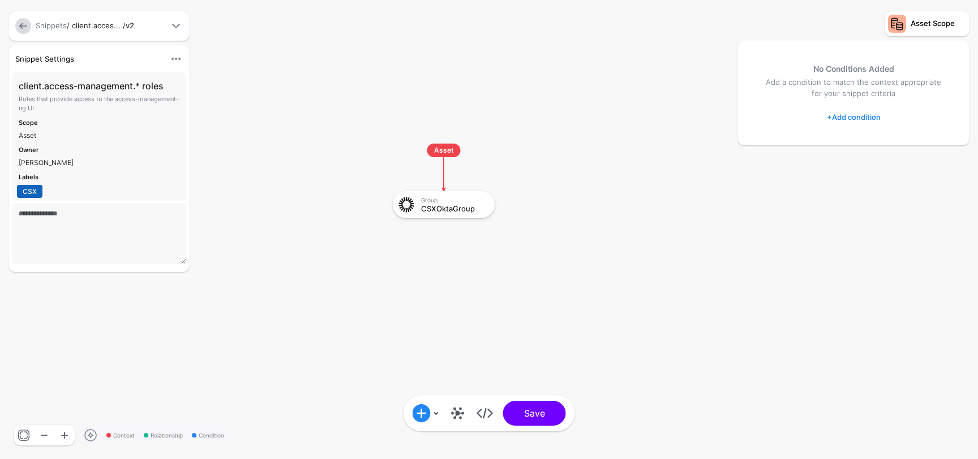
click at [667, 191] on rect at bounding box center [382, 132] width 97780 height 45947
click at [478, 205] on div "CSXOktaGroup" at bounding box center [454, 209] width 66 height 8
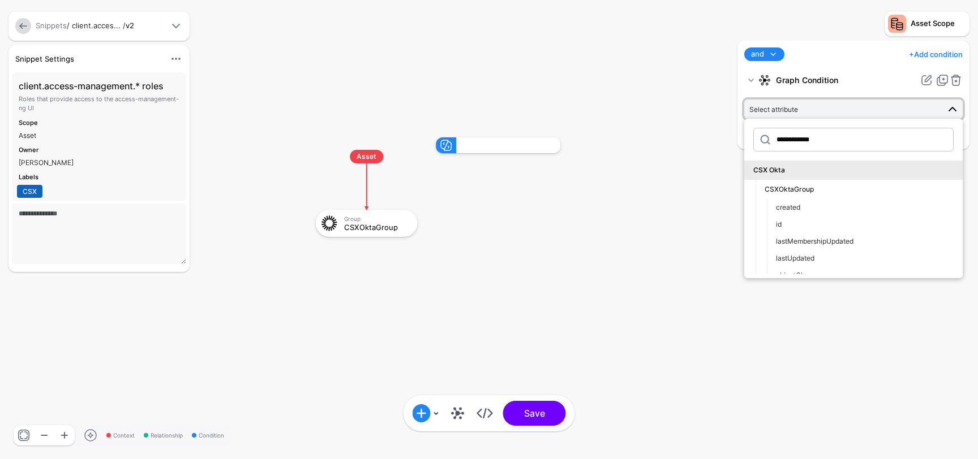
scroll to position [78, 0]
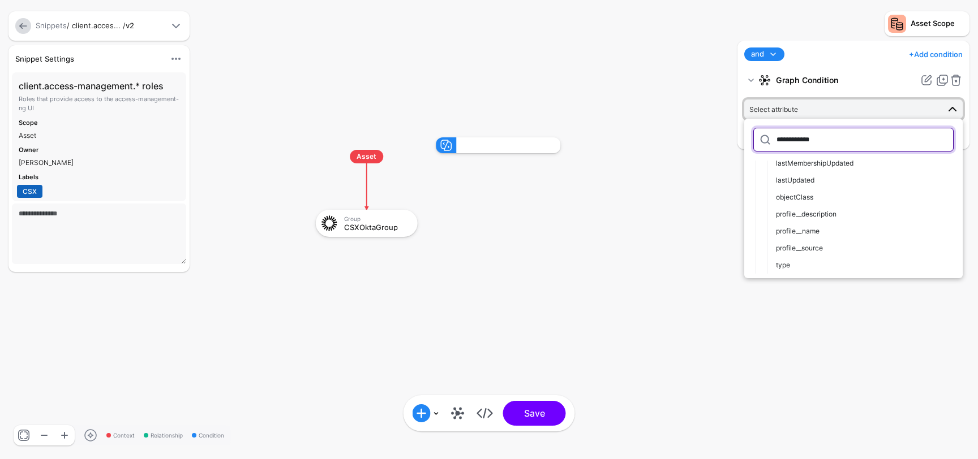
click at [830, 136] on input "**********" at bounding box center [853, 140] width 200 height 24
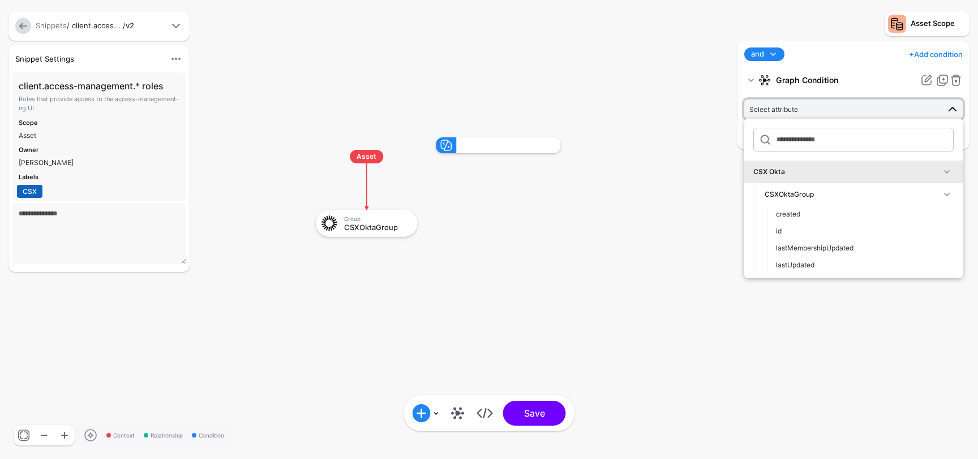
click at [874, 191] on div "CSXOktaGroup" at bounding box center [851, 195] width 175 height 10
click at [961, 75] on link at bounding box center [956, 81] width 14 height 14
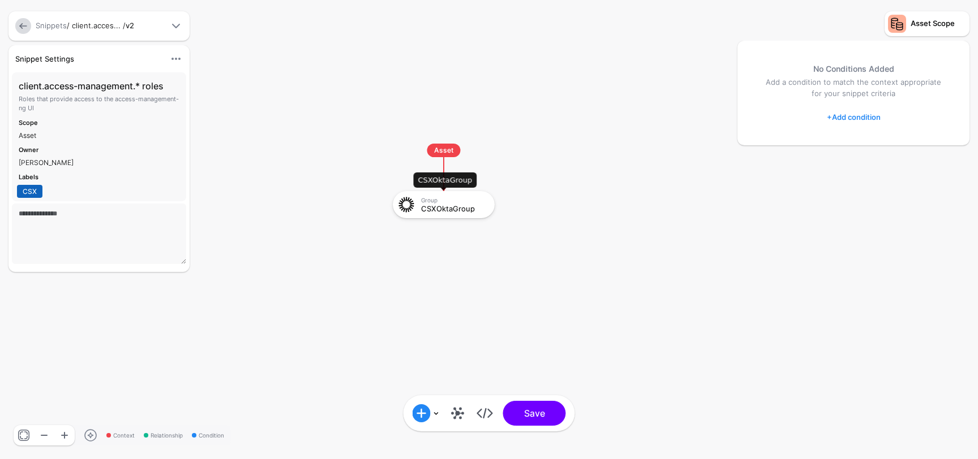
click at [463, 208] on div "CSXOktaGroup" at bounding box center [454, 209] width 66 height 8
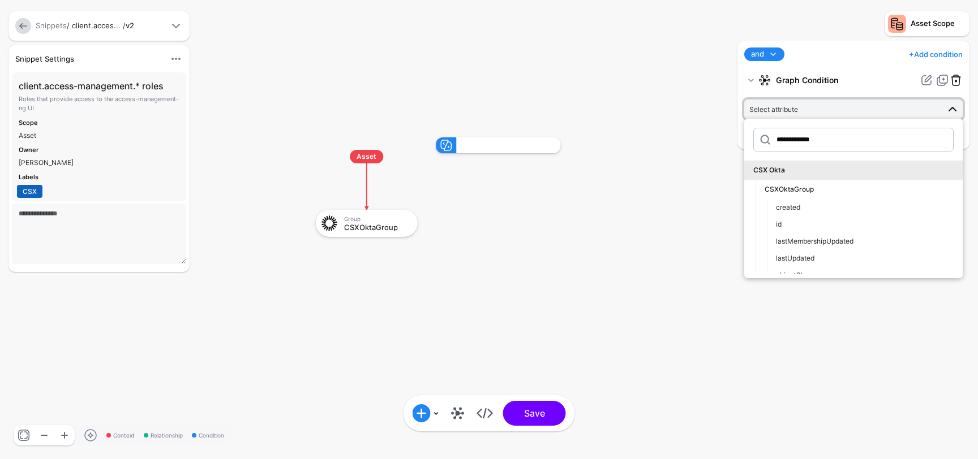
click at [955, 78] on link at bounding box center [956, 81] width 14 height 14
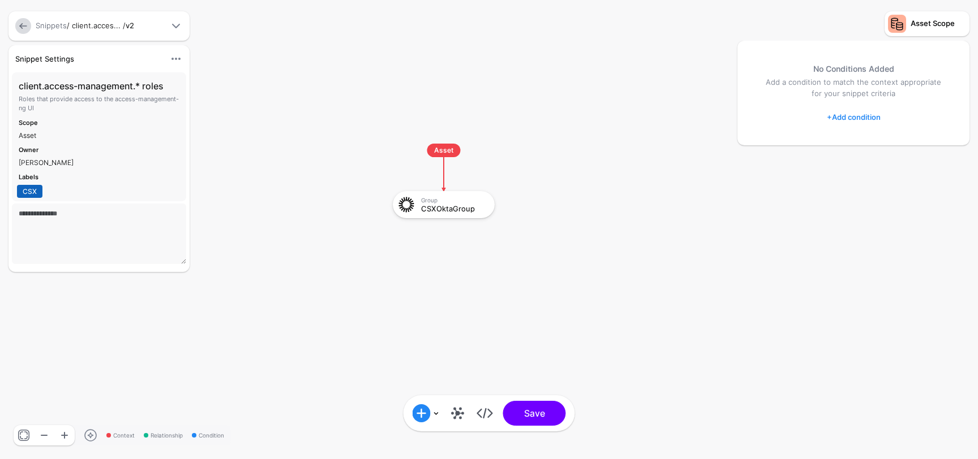
click at [810, 165] on div "No Conditions Added Add a condition to match the context appropriate for your s…" at bounding box center [853, 244] width 238 height 407
click at [456, 202] on div "Group" at bounding box center [454, 200] width 66 height 7
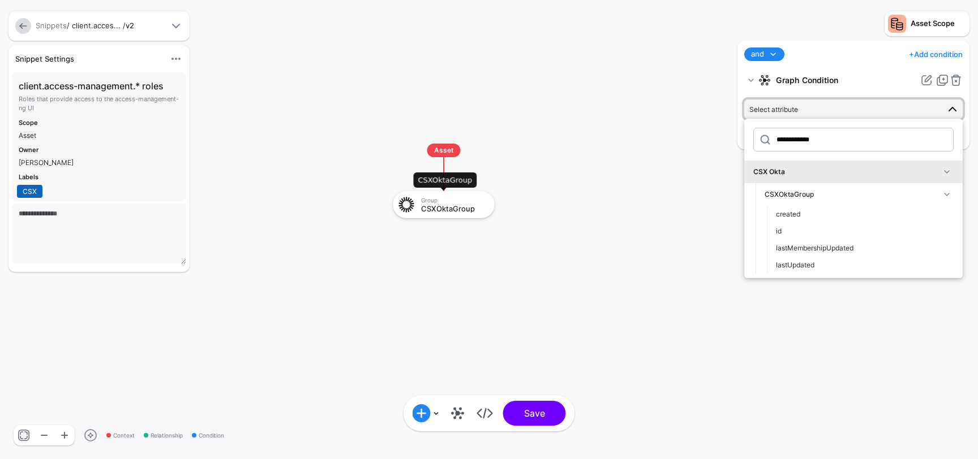
click at [456, 201] on div "Group" at bounding box center [454, 200] width 66 height 7
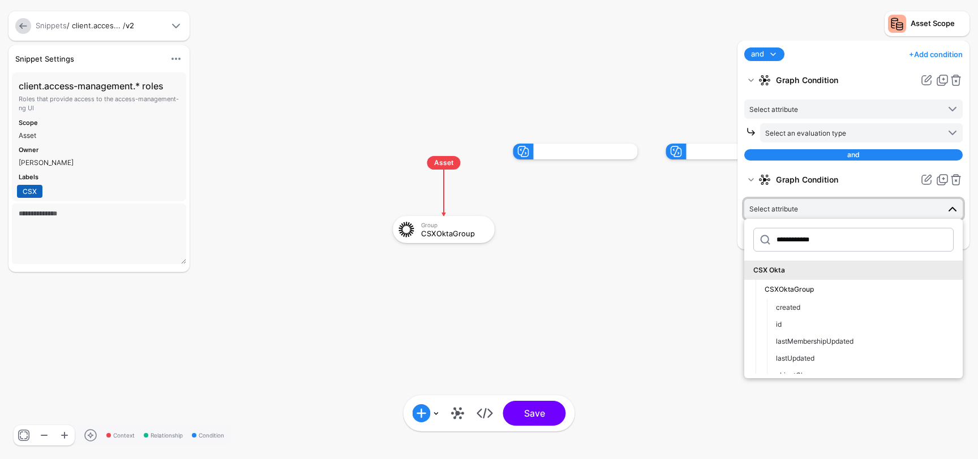
click at [780, 54] on link "and" at bounding box center [764, 55] width 40 height 14
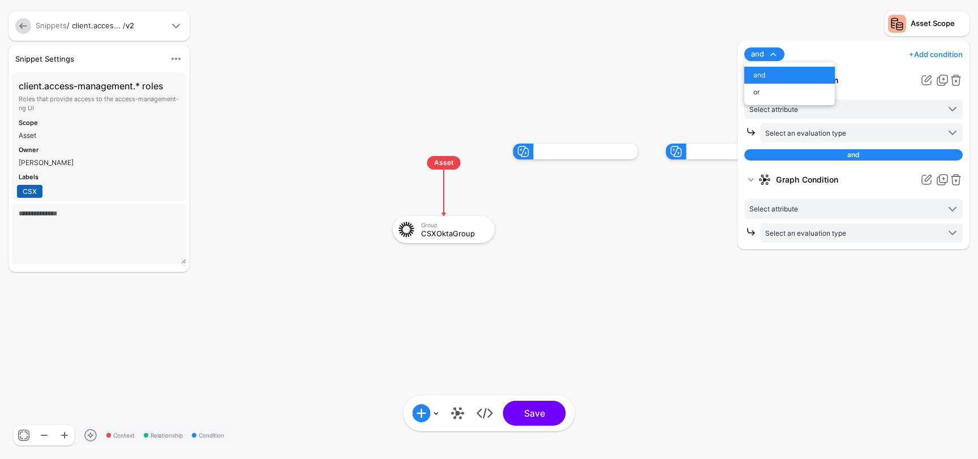
click at [823, 42] on div "**********" at bounding box center [853, 145] width 232 height 209
click at [956, 75] on link at bounding box center [956, 81] width 14 height 14
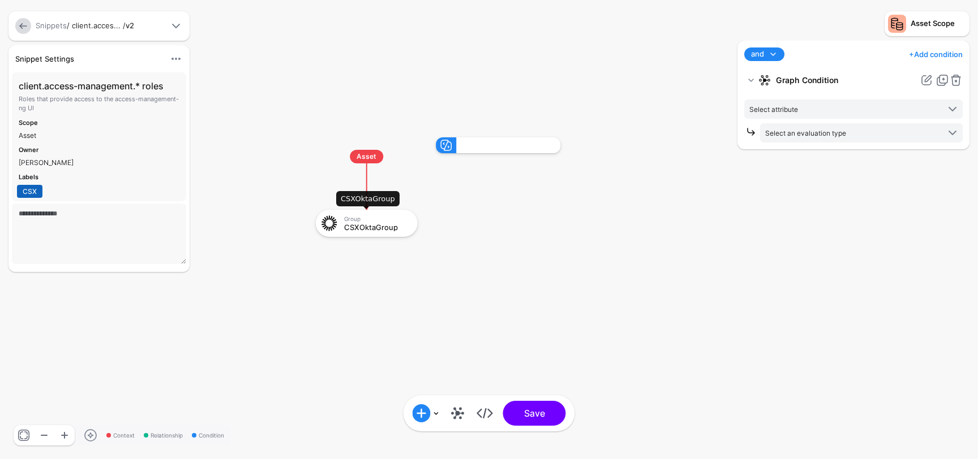
click at [362, 215] on div "Group CSXOktaGroup" at bounding box center [366, 223] width 95 height 20
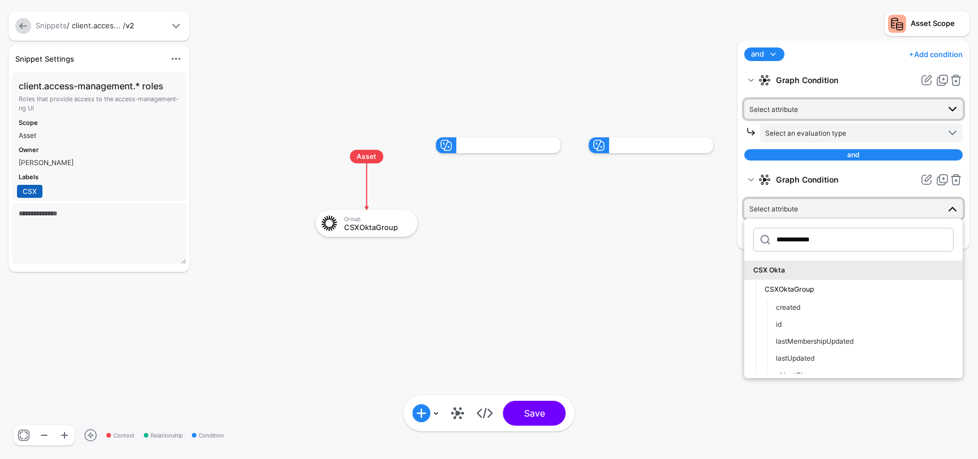
click at [819, 104] on span "Select attribute" at bounding box center [844, 109] width 190 height 12
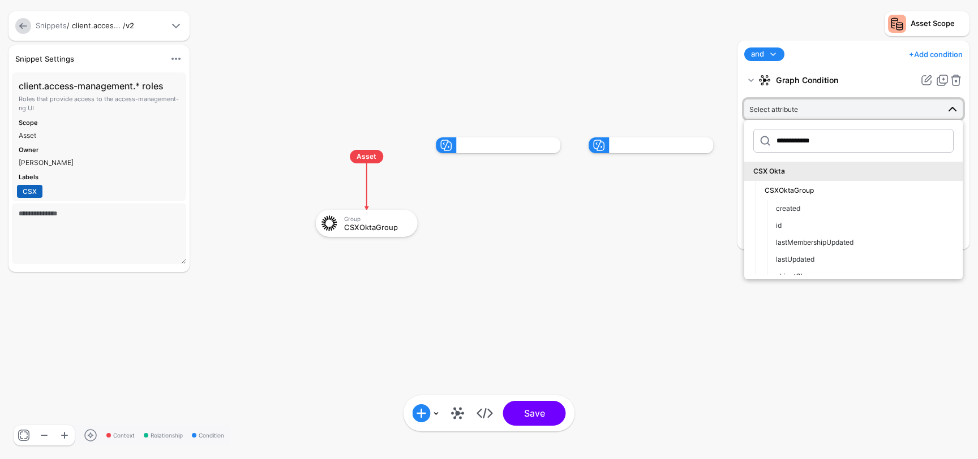
click at [679, 205] on rect at bounding box center [305, 126] width 97780 height 45947
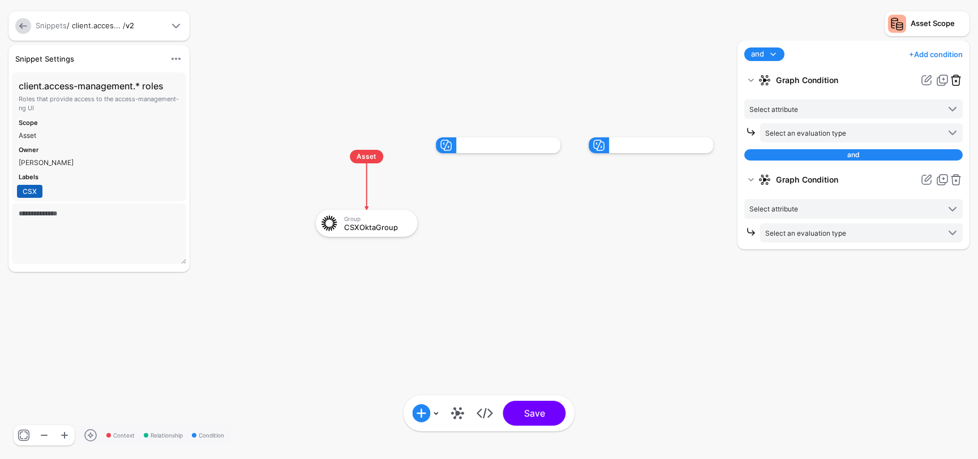
click at [957, 81] on link at bounding box center [956, 81] width 14 height 14
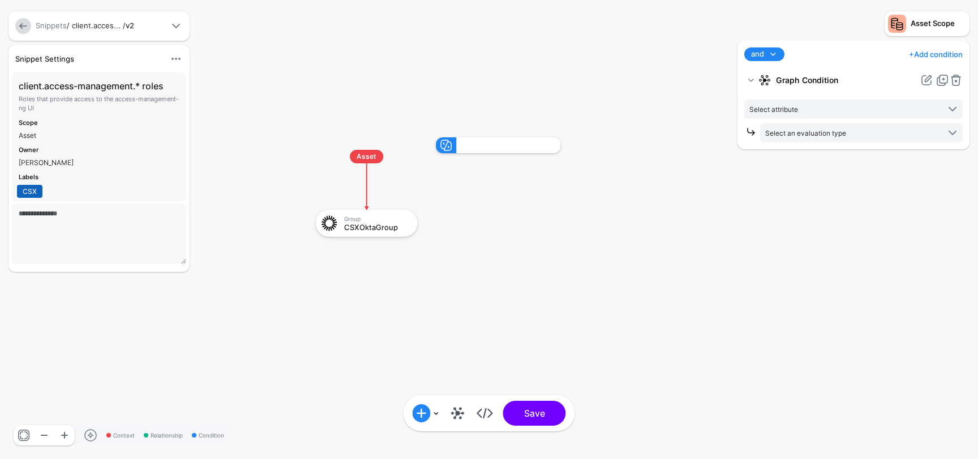
click at [957, 81] on link at bounding box center [956, 81] width 14 height 14
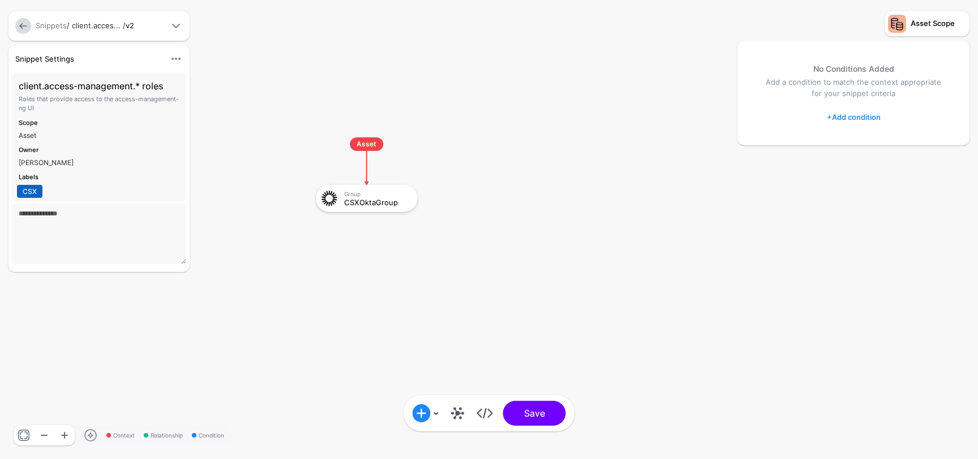
click at [869, 105] on div "No Conditions Added Add a condition to match the context appropriate for your s…" at bounding box center [853, 93] width 232 height 105
click at [862, 115] on link "+ Add condition" at bounding box center [854, 117] width 54 height 18
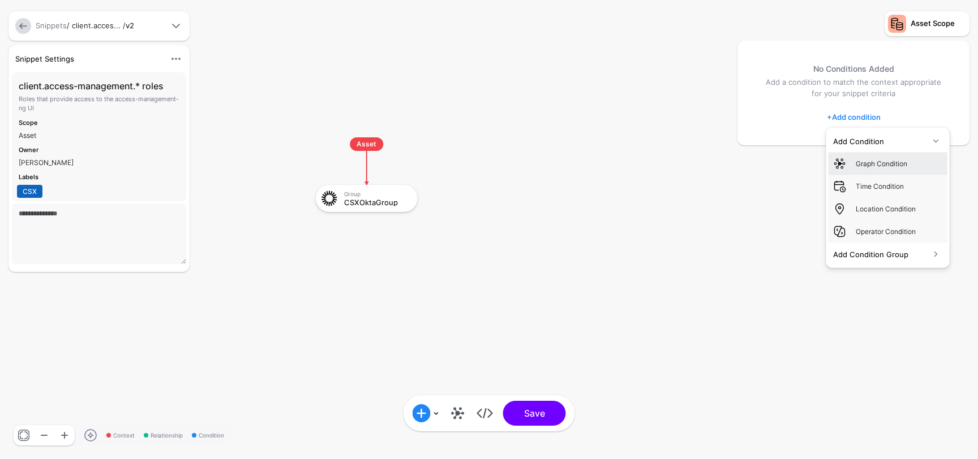
click at [885, 165] on div "Graph Condition" at bounding box center [899, 163] width 87 height 10
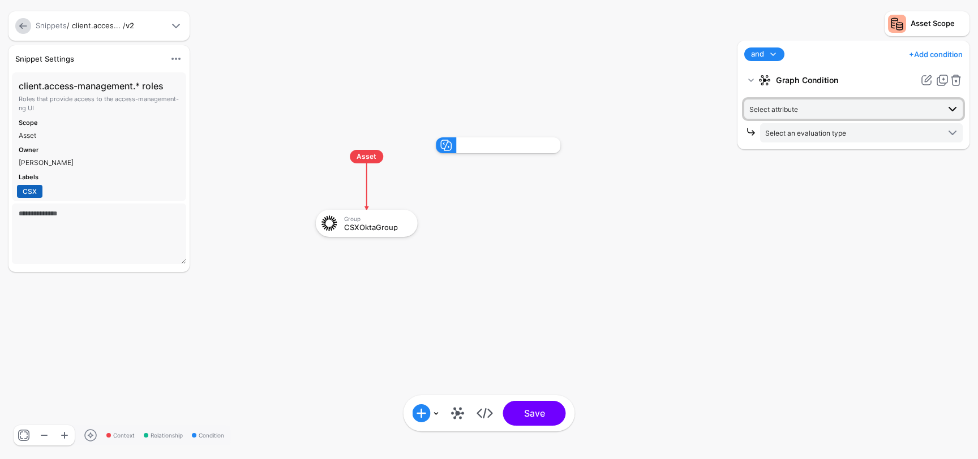
click at [830, 110] on span "Select attribute" at bounding box center [844, 109] width 190 height 12
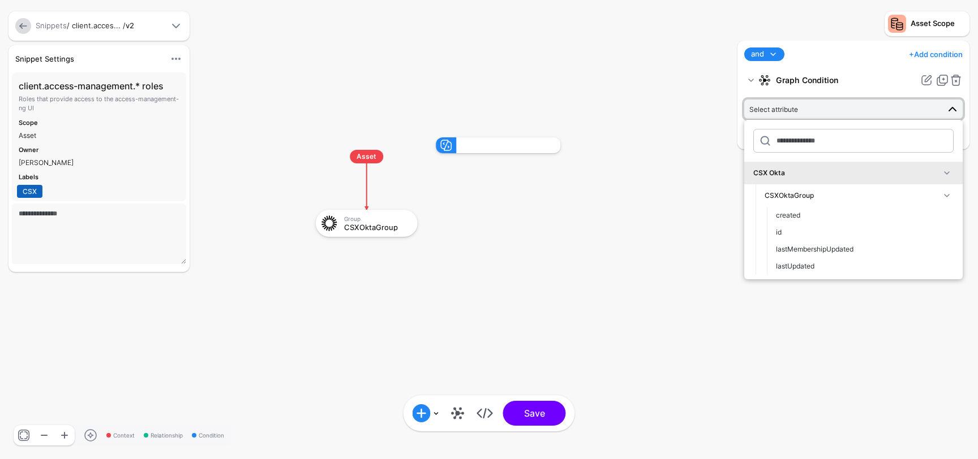
click at [857, 194] on div "CSXOktaGroup" at bounding box center [851, 196] width 175 height 10
click at [615, 252] on rect at bounding box center [305, 126] width 97780 height 45947
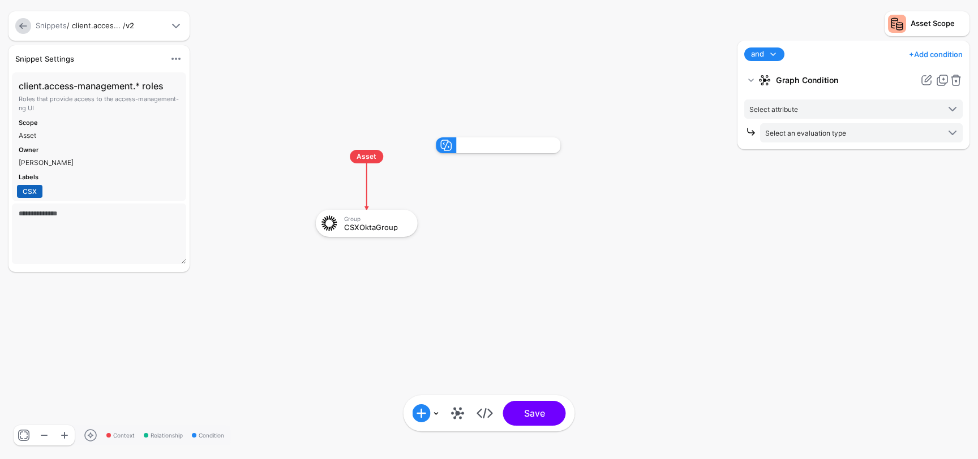
click at [178, 23] on span at bounding box center [176, 26] width 14 height 14
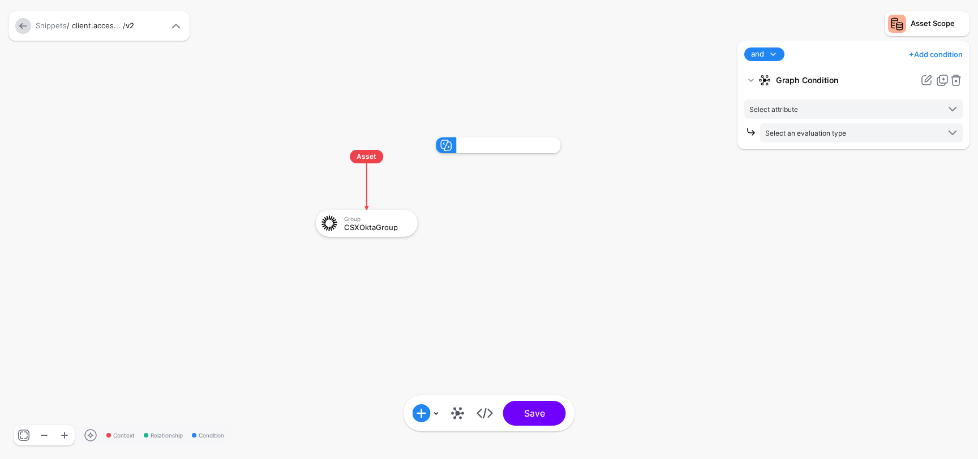
click at [178, 23] on span at bounding box center [176, 26] width 14 height 14
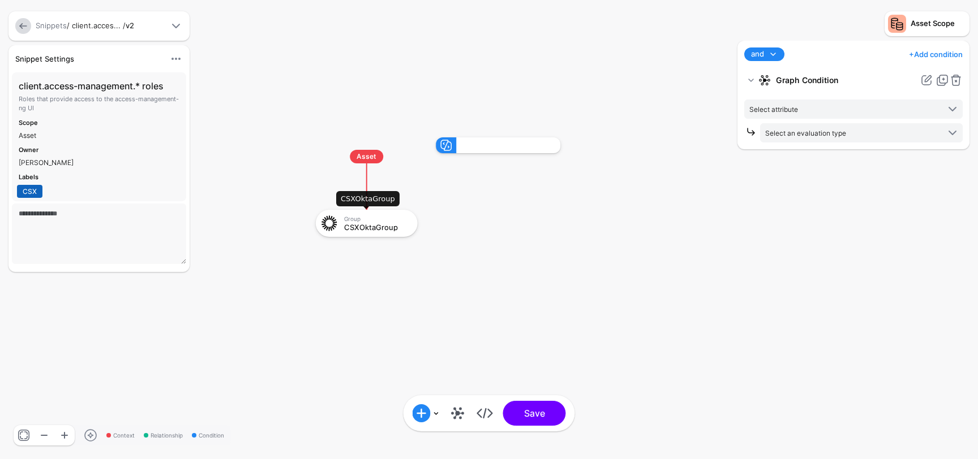
click at [353, 211] on div "Group CSXOktaGroup" at bounding box center [367, 223] width 102 height 27
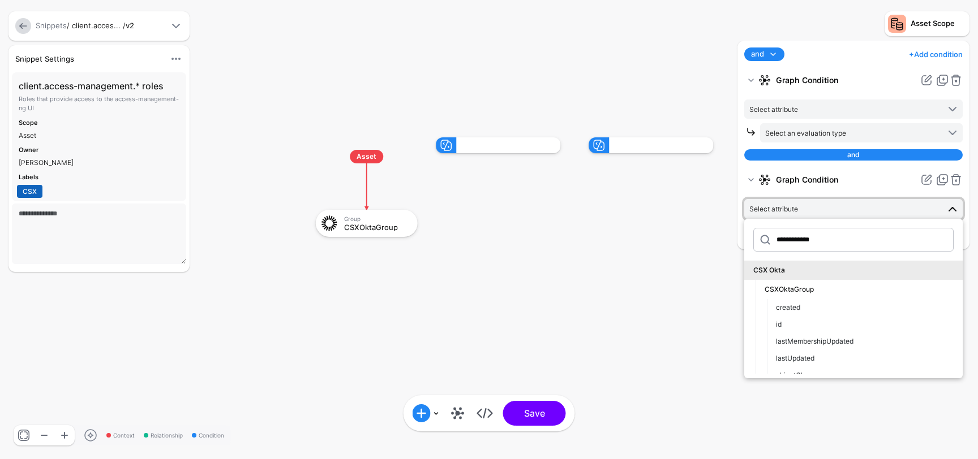
click at [474, 412] on div "Advanced View" at bounding box center [484, 414] width 27 height 18
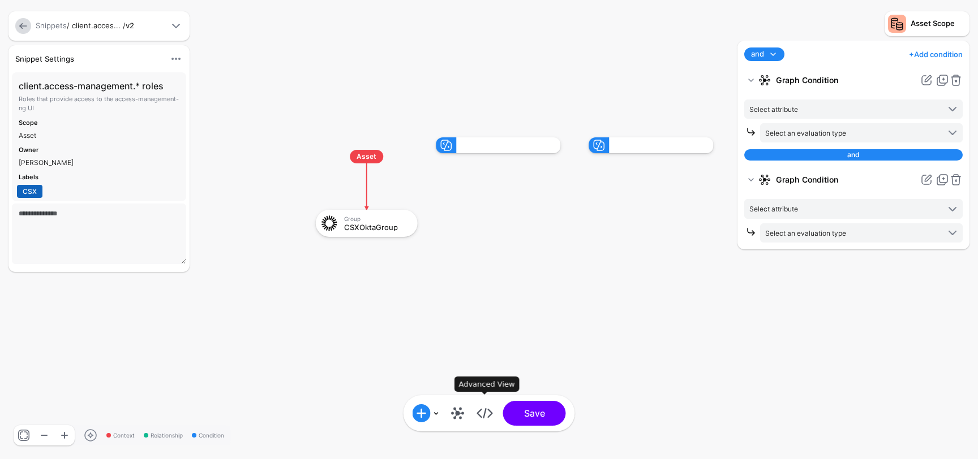
click at [486, 414] on link at bounding box center [485, 414] width 18 height 18
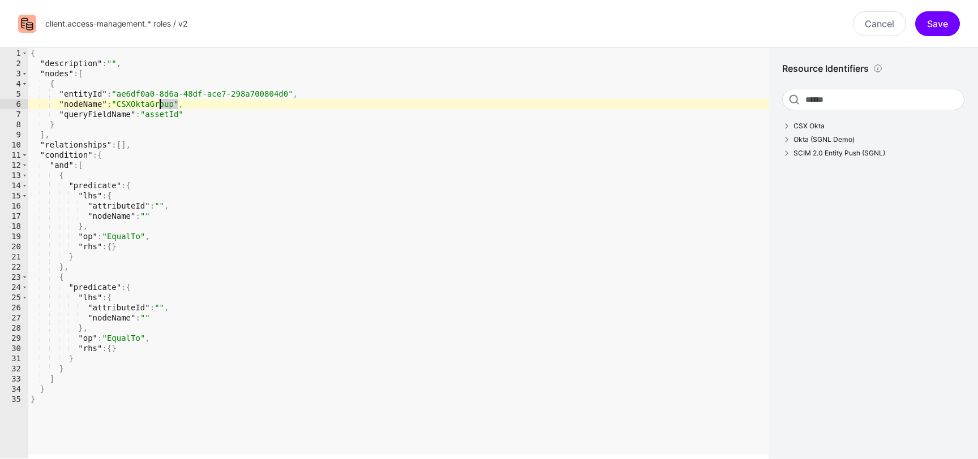
drag, startPoint x: 179, startPoint y: 104, endPoint x: 157, endPoint y: 104, distance: 22.1
click at [157, 104] on div "{ "description" : "" , "nodes" : [ { "entityId" : "ae6df0a0-8d6a-48df-ace7-298a…" at bounding box center [398, 263] width 740 height 431
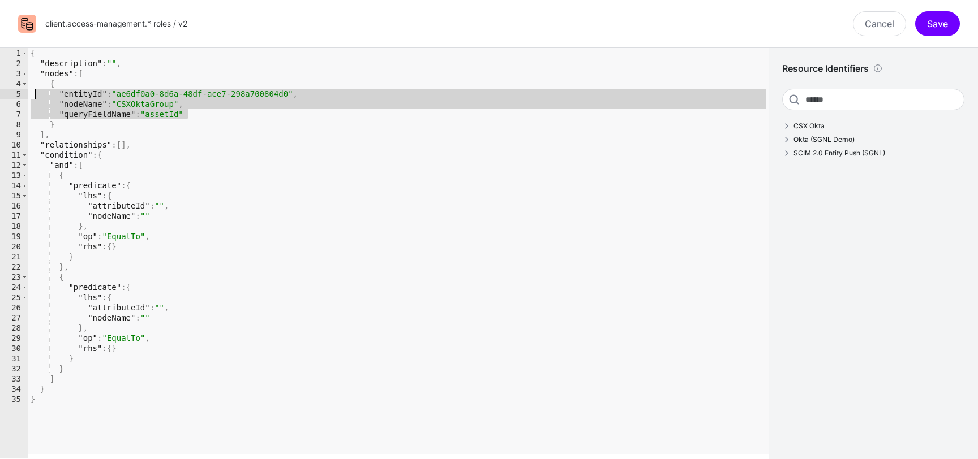
drag, startPoint x: 199, startPoint y: 110, endPoint x: 37, endPoint y: 91, distance: 162.4
click at [37, 91] on div "{ "description" : "" , "nodes" : [ { "entityId" : "ae6df0a0-8d6a-48df-ace7-298a…" at bounding box center [398, 263] width 740 height 431
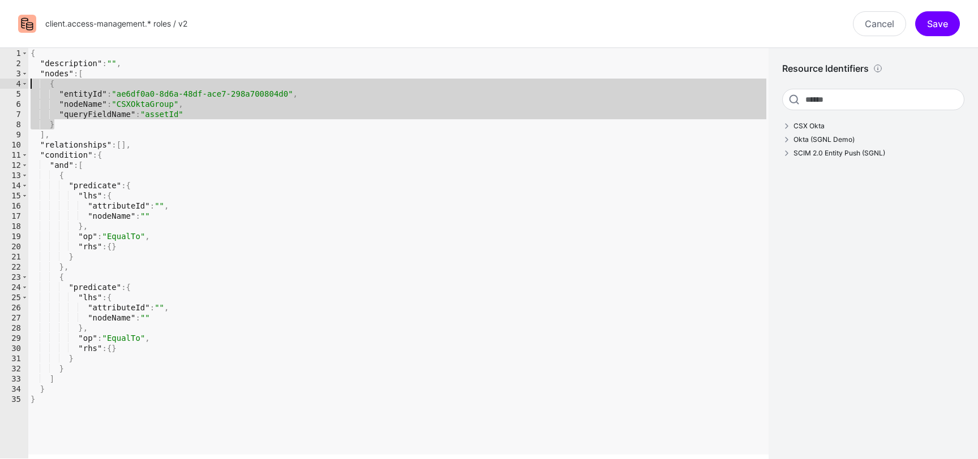
drag, startPoint x: 55, startPoint y: 124, endPoint x: 8, endPoint y: 80, distance: 64.9
click at [8, 80] on div "**********" at bounding box center [384, 253] width 768 height 411
type textarea "**********"
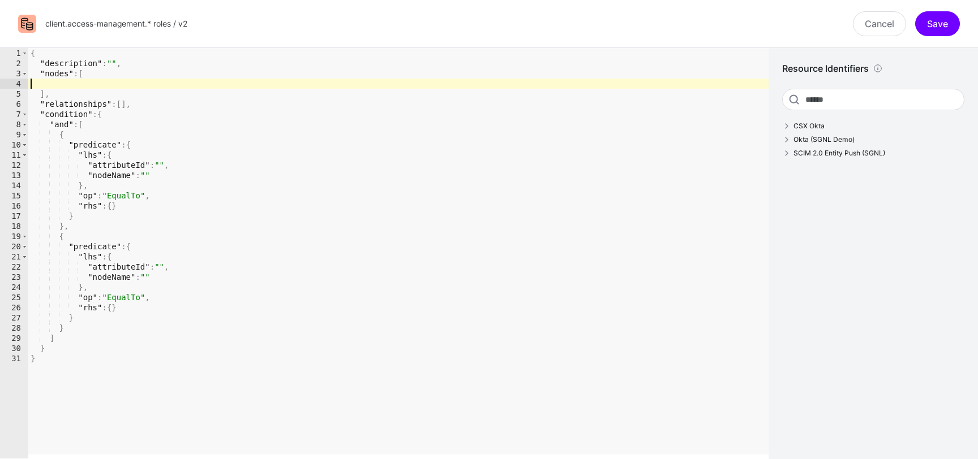
type textarea "**********"
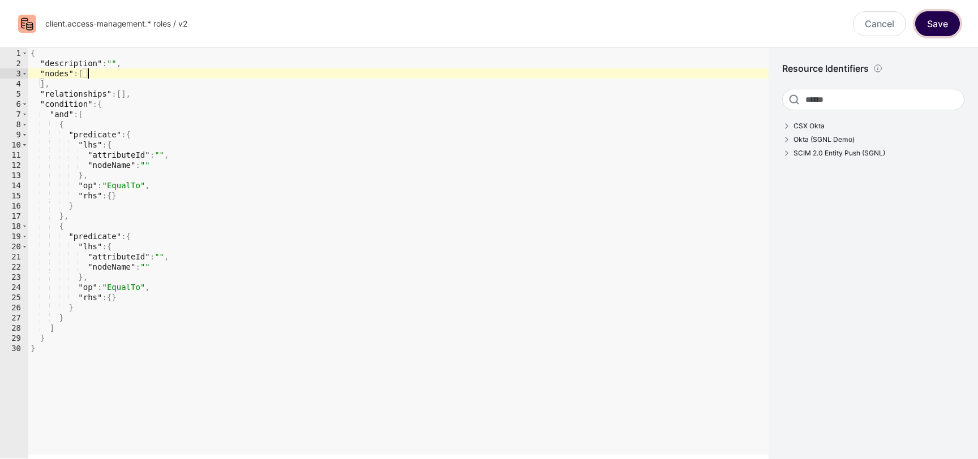
click at [944, 20] on button "Save" at bounding box center [937, 23] width 45 height 25
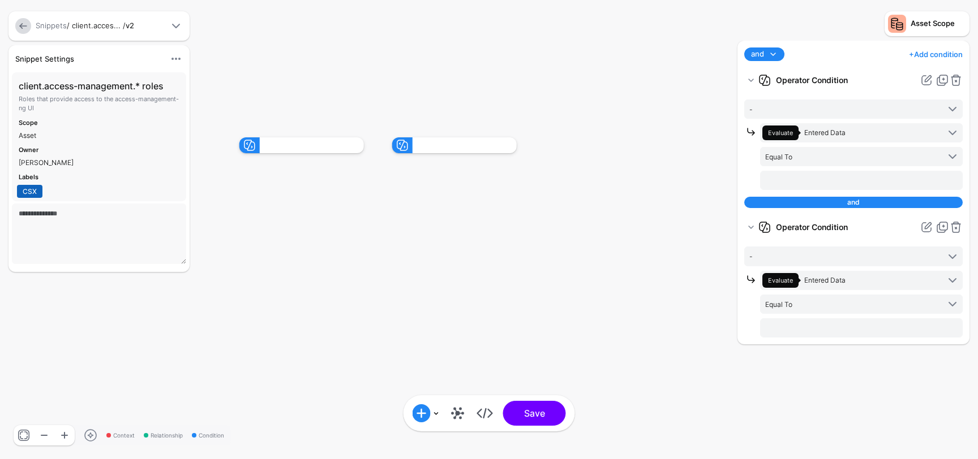
click at [638, 163] on rect at bounding box center [228, 126] width 97780 height 45947
click at [956, 79] on link at bounding box center [956, 81] width 14 height 14
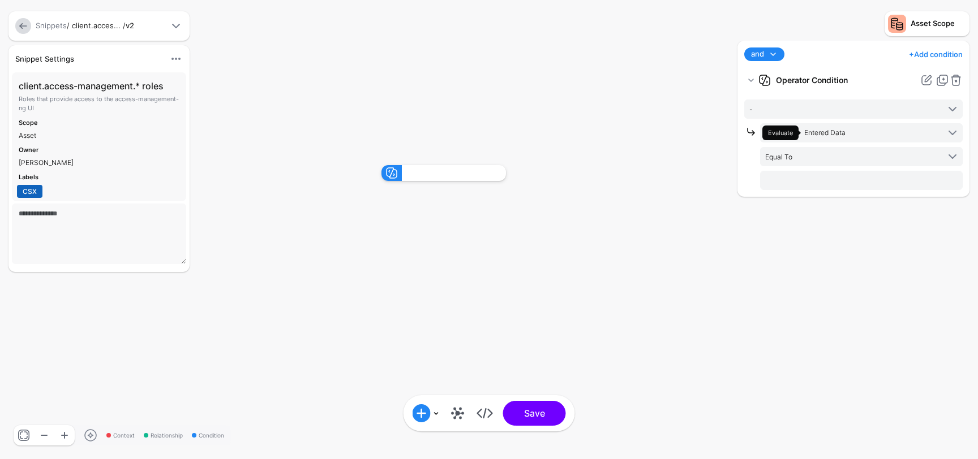
click at [470, 177] on div at bounding box center [454, 173] width 104 height 16
click at [840, 108] on span "-" at bounding box center [844, 109] width 190 height 12
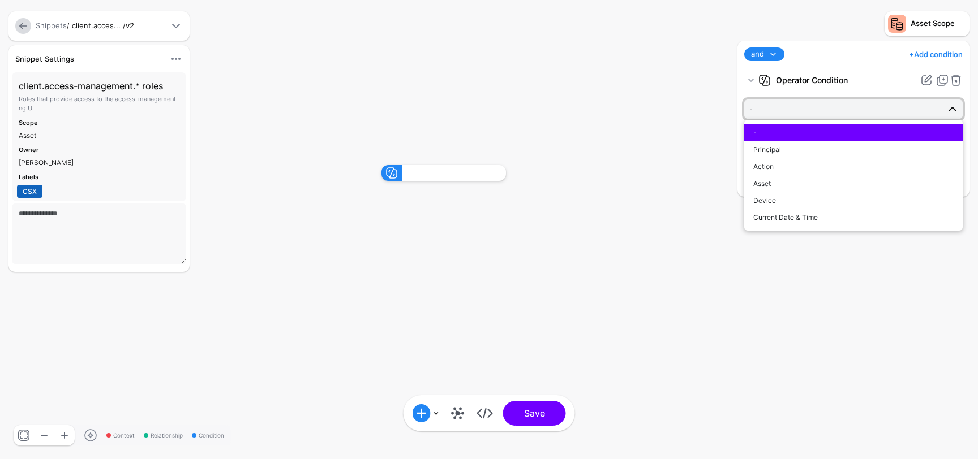
click at [872, 79] on strong "Operator Condition" at bounding box center [845, 80] width 139 height 20
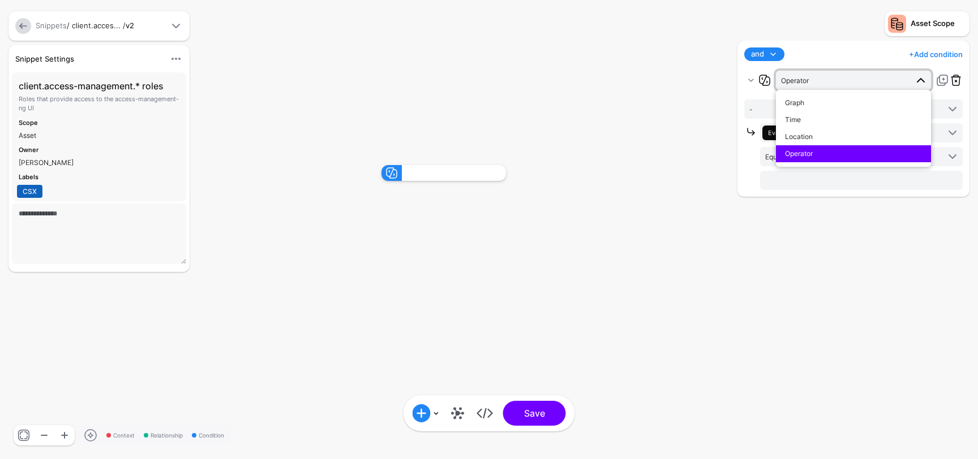
click at [957, 80] on link at bounding box center [956, 81] width 14 height 14
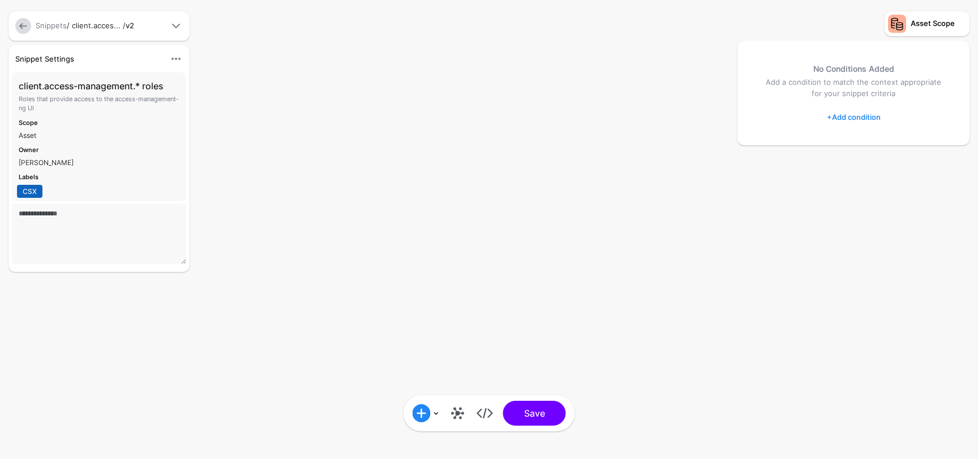
click at [857, 115] on link "+ Add condition" at bounding box center [854, 117] width 54 height 18
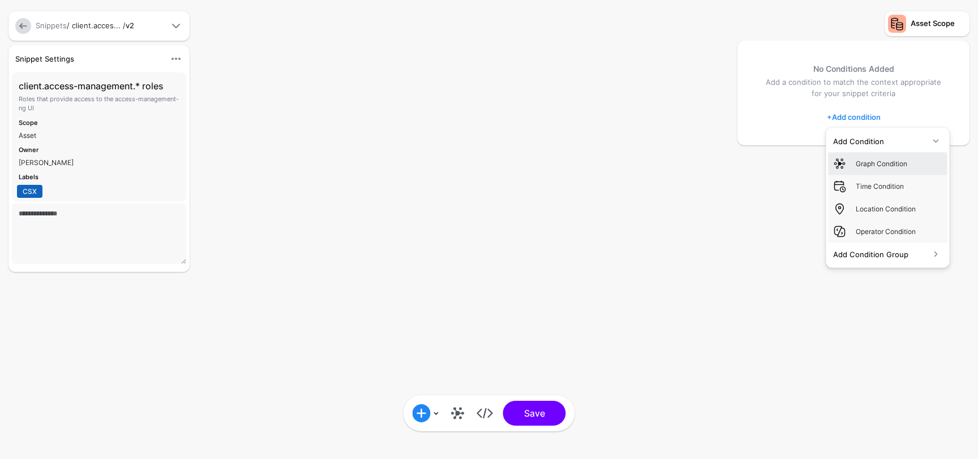
click at [869, 154] on link "Graph Condition" at bounding box center [887, 163] width 119 height 23
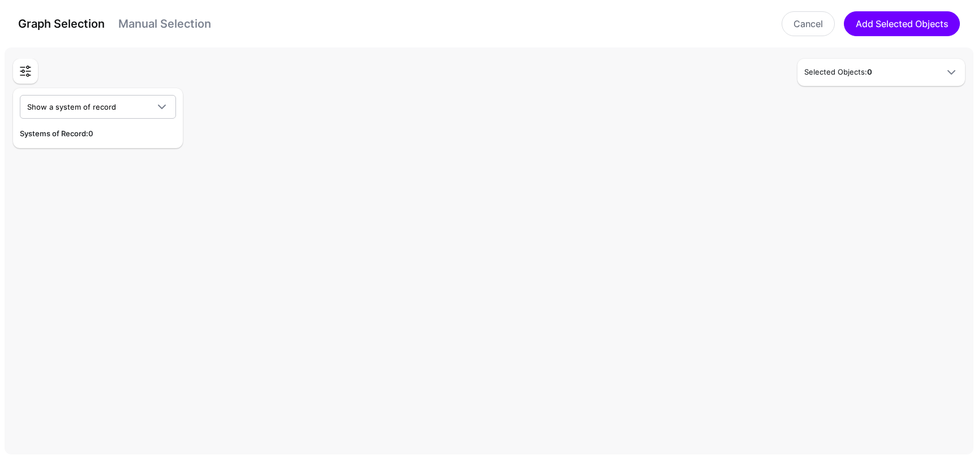
click at [877, 67] on h5 "Selected Objects: 0" at bounding box center [869, 72] width 131 height 11
click at [748, 83] on div "Selected Objects: 0" at bounding box center [849, 72] width 238 height 27
click at [132, 111] on span "Show a system of record" at bounding box center [87, 107] width 121 height 12
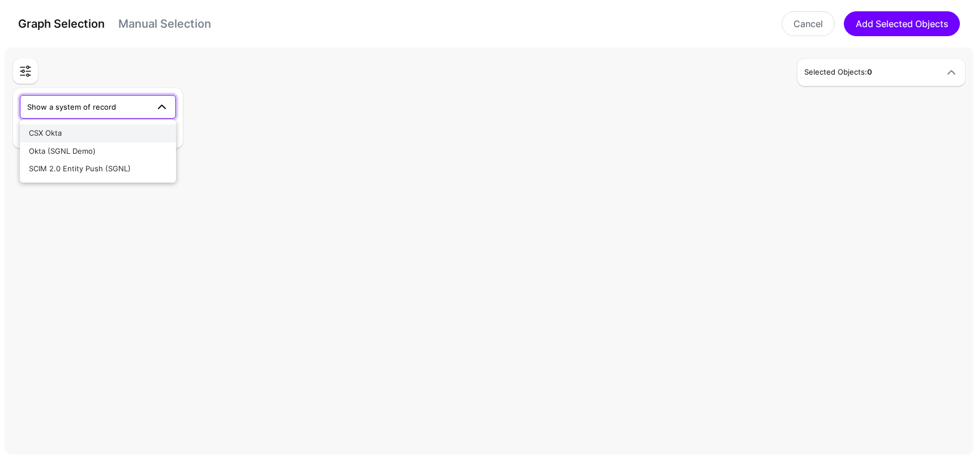
click at [101, 138] on div "CSX Okta" at bounding box center [98, 133] width 138 height 11
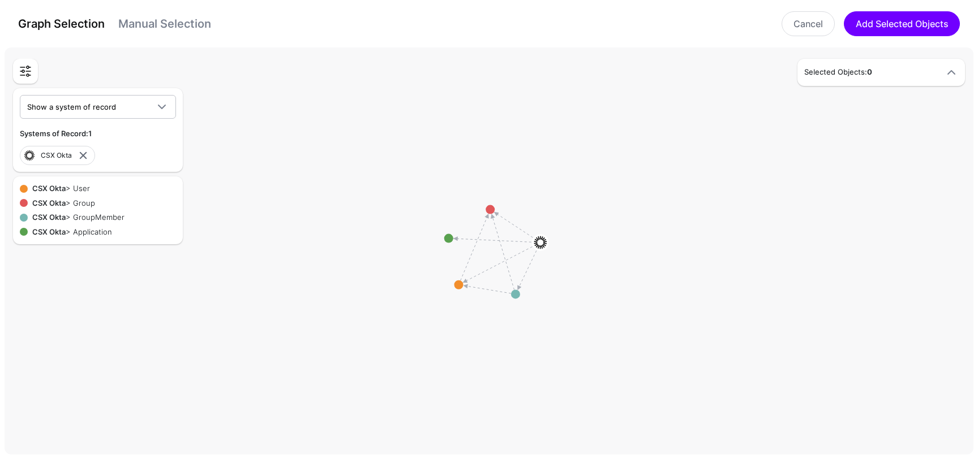
click at [81, 187] on div "CSX Okta > User" at bounding box center [59, 188] width 62 height 11
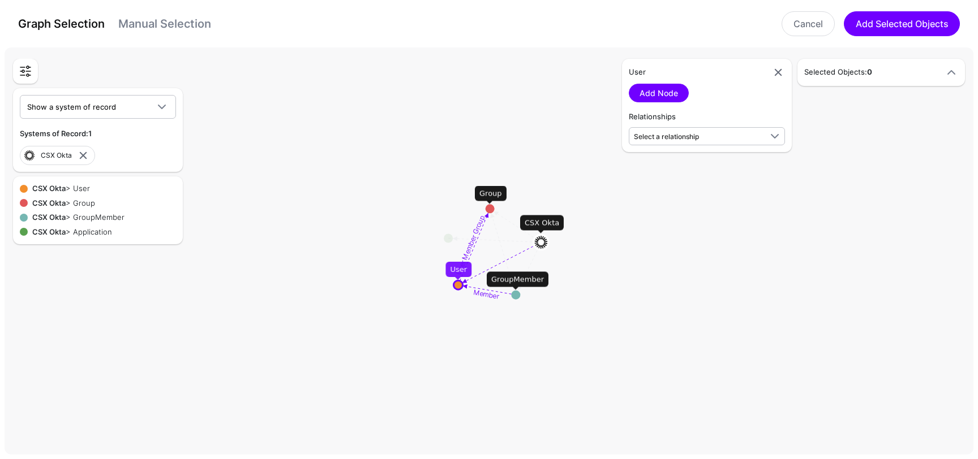
click at [458, 286] on circle at bounding box center [458, 285] width 9 height 9
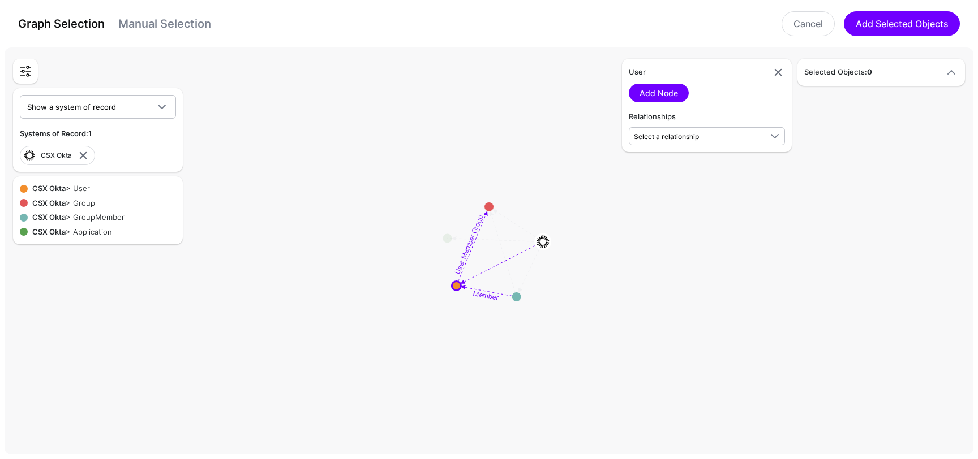
click at [461, 289] on rect at bounding box center [494, 253] width 97780 height 41194
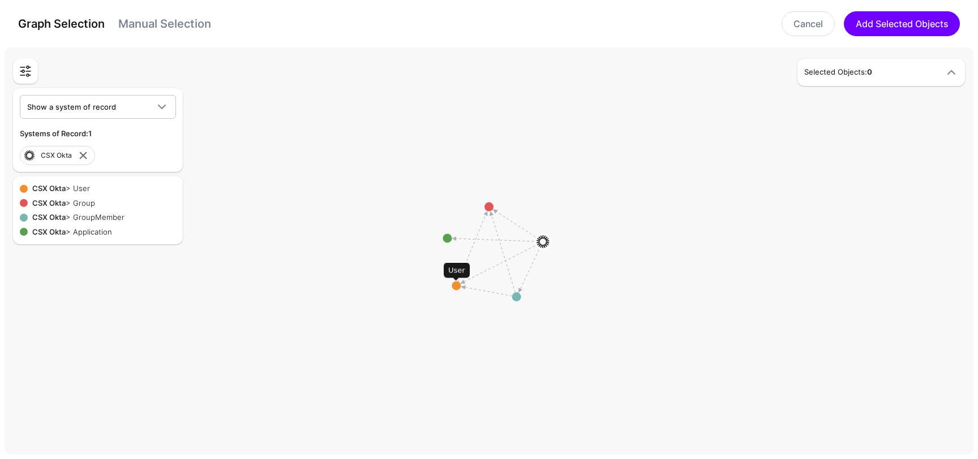
click at [458, 285] on circle at bounding box center [456, 285] width 9 height 9
click at [449, 285] on circle at bounding box center [449, 288] width 9 height 9
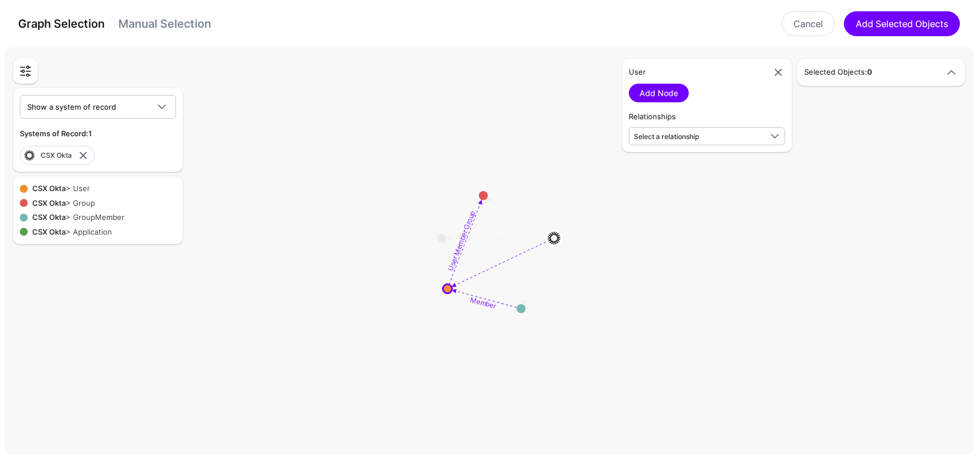
click at [834, 173] on rect at bounding box center [494, 253] width 97780 height 41194
click at [694, 138] on span "Select a relationship" at bounding box center [666, 136] width 65 height 8
click at [505, 262] on rect at bounding box center [494, 253] width 97780 height 41194
click at [554, 238] on image at bounding box center [553, 237] width 17 height 17
click at [515, 252] on rect at bounding box center [494, 253] width 97780 height 41194
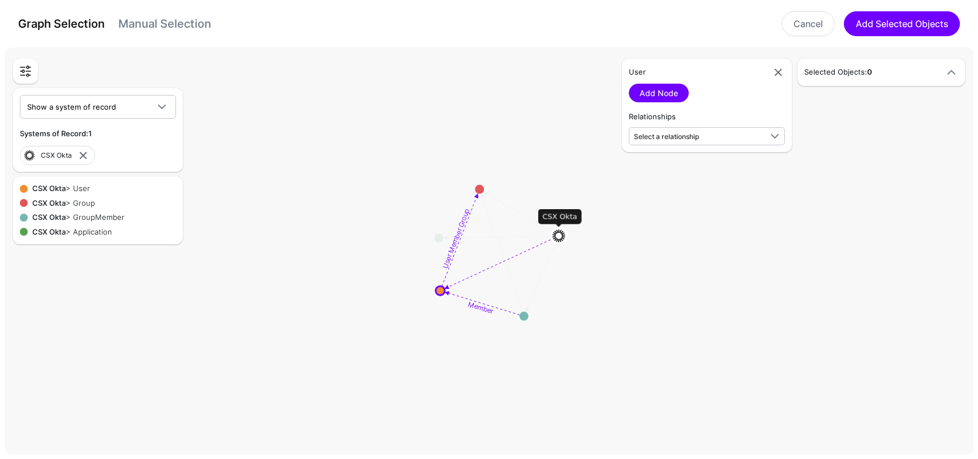
click at [515, 253] on rect at bounding box center [494, 253] width 97780 height 41194
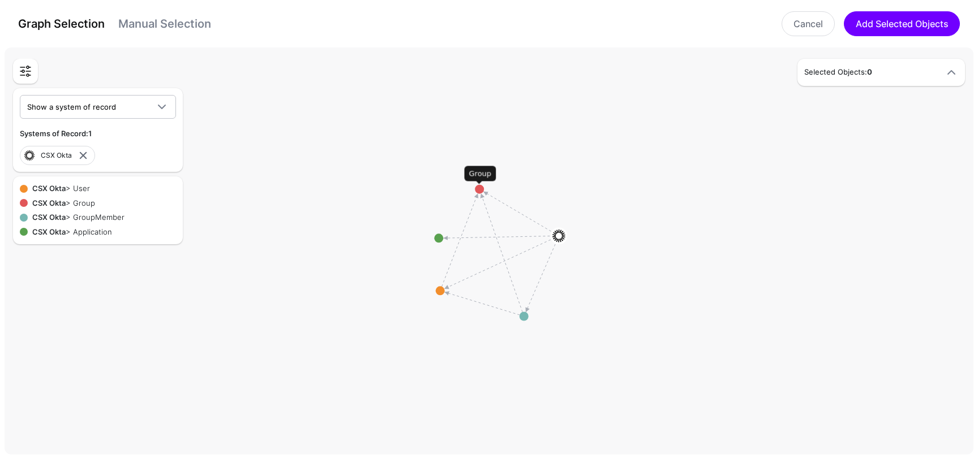
click at [479, 187] on circle at bounding box center [479, 189] width 9 height 9
click at [79, 184] on div "CSX Okta > User" at bounding box center [59, 188] width 62 height 11
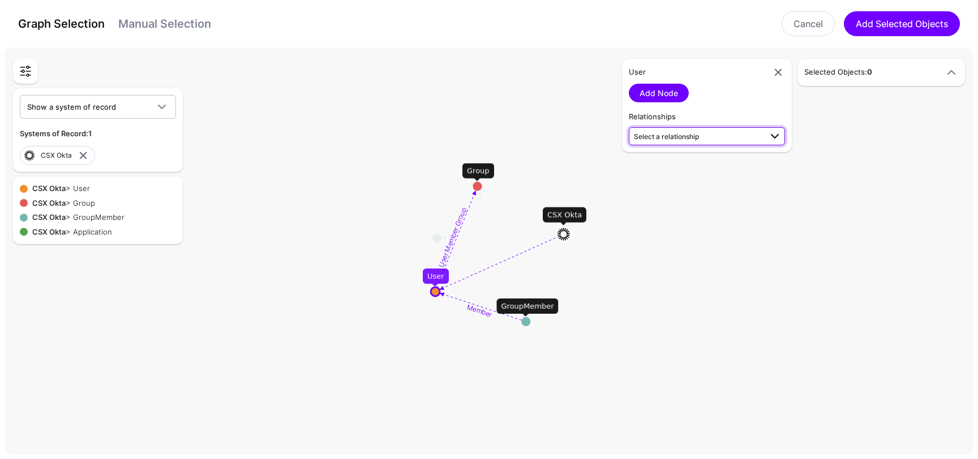
click at [725, 135] on span "Select a relationship" at bounding box center [697, 136] width 127 height 12
click at [683, 236] on span "GroupMember (CSX Okta) - User (CSX Okta)" at bounding box center [707, 240] width 138 height 10
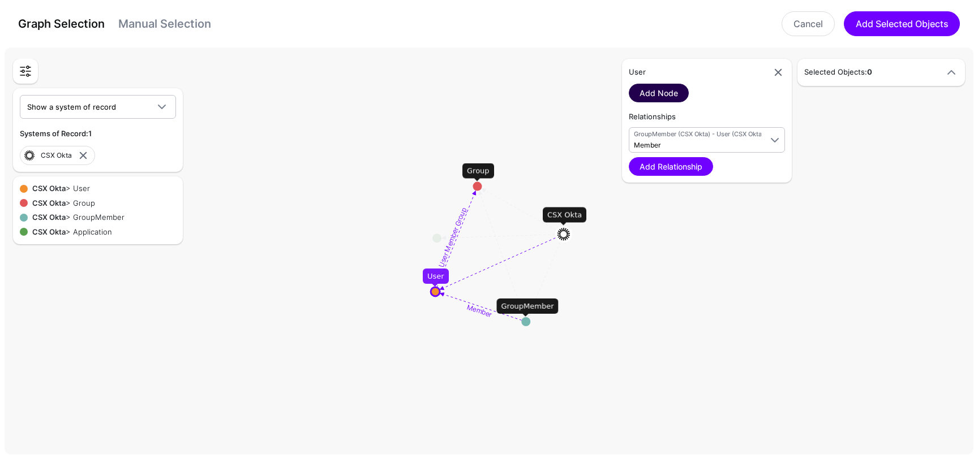
click at [669, 92] on link "Add Node" at bounding box center [659, 93] width 60 height 19
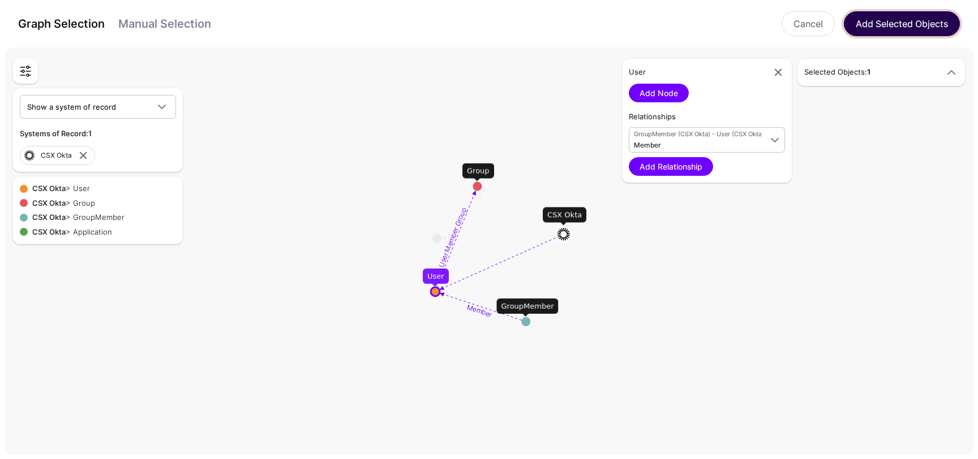
click at [879, 36] on button "Add Selected Objects" at bounding box center [902, 23] width 116 height 25
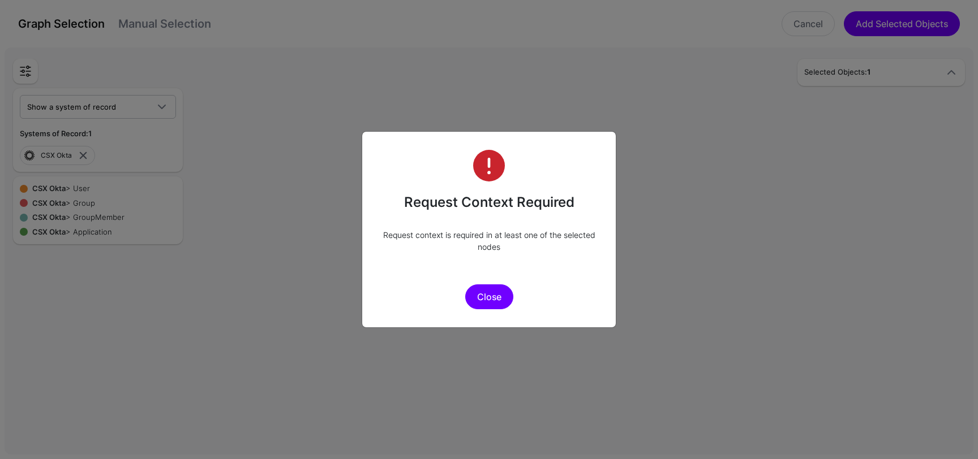
click at [481, 304] on button "Close" at bounding box center [489, 297] width 48 height 25
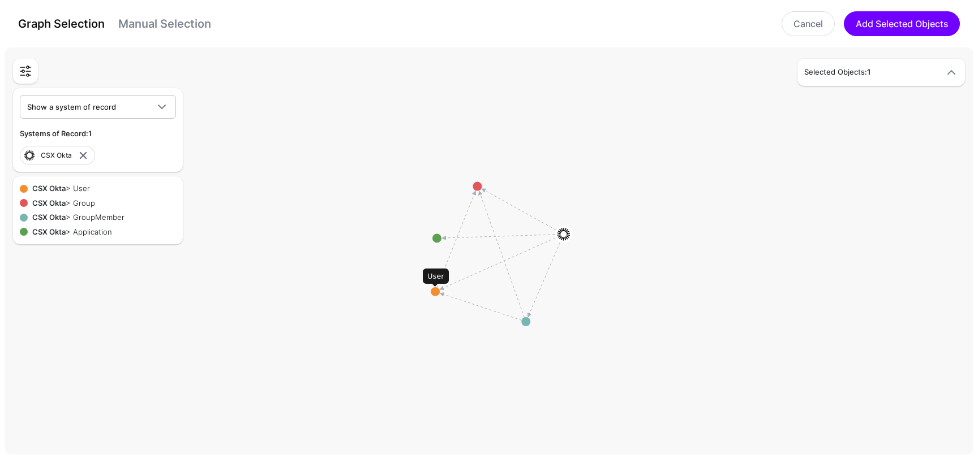
click at [437, 294] on circle at bounding box center [435, 291] width 9 height 9
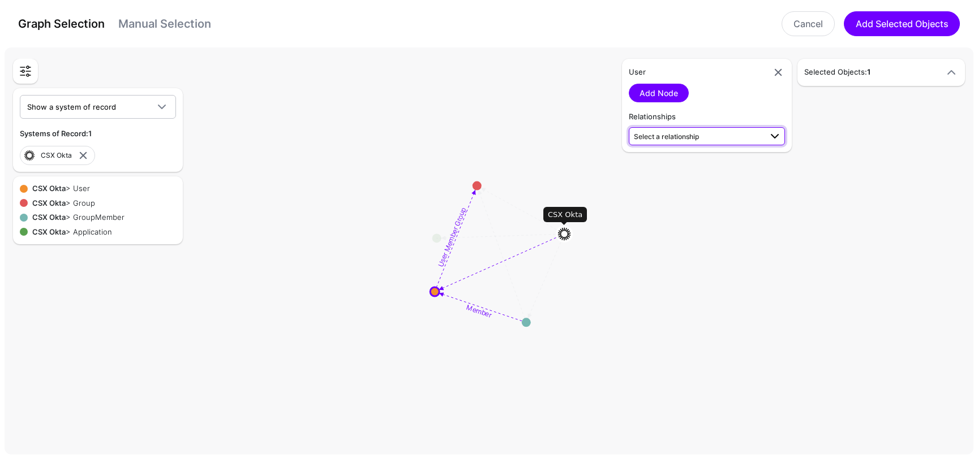
click at [690, 133] on span "Select a relationship" at bounding box center [666, 136] width 65 height 8
click at [674, 228] on span "Member GroupMember (CSX Okta) - User (CSX Okta)" at bounding box center [707, 234] width 138 height 27
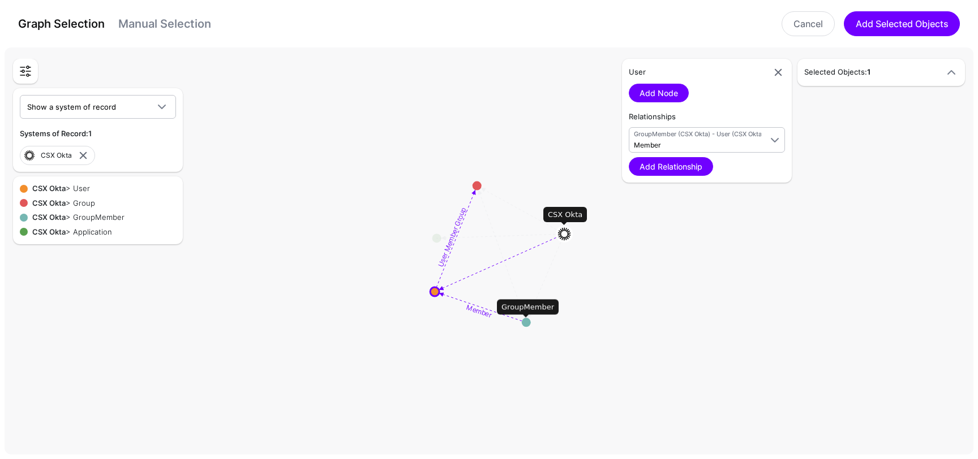
click at [528, 324] on circle at bounding box center [526, 322] width 9 height 9
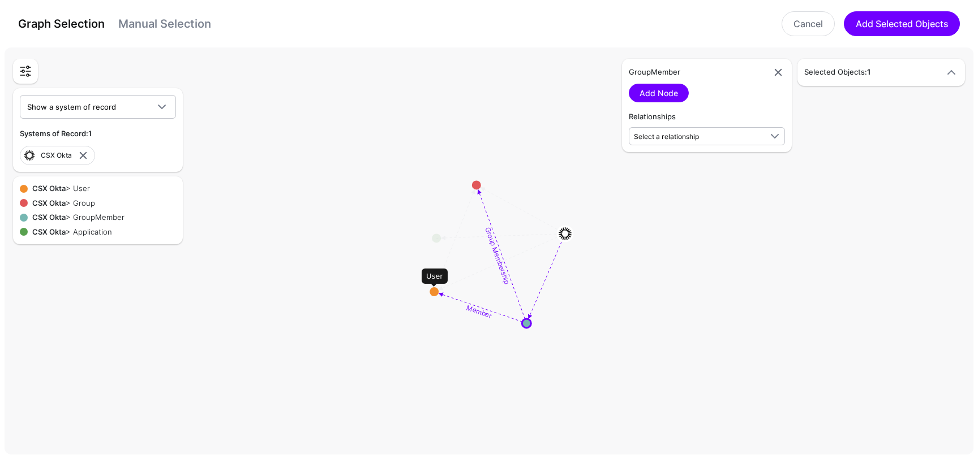
click at [435, 295] on circle at bounding box center [433, 291] width 9 height 9
click at [432, 291] on circle at bounding box center [432, 291] width 9 height 9
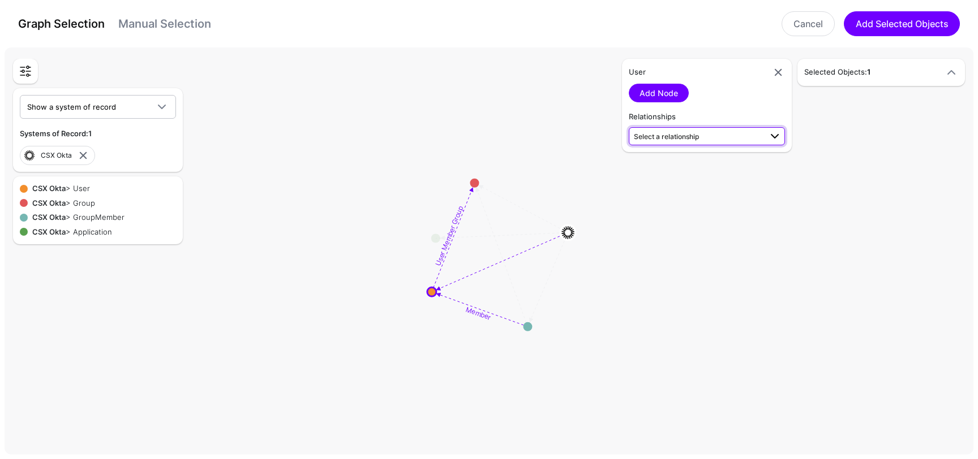
click at [701, 128] on link "Select a relationship" at bounding box center [707, 136] width 156 height 18
click at [680, 238] on span "GroupMember (CSX Okta) - User (CSX Okta)" at bounding box center [707, 240] width 138 height 10
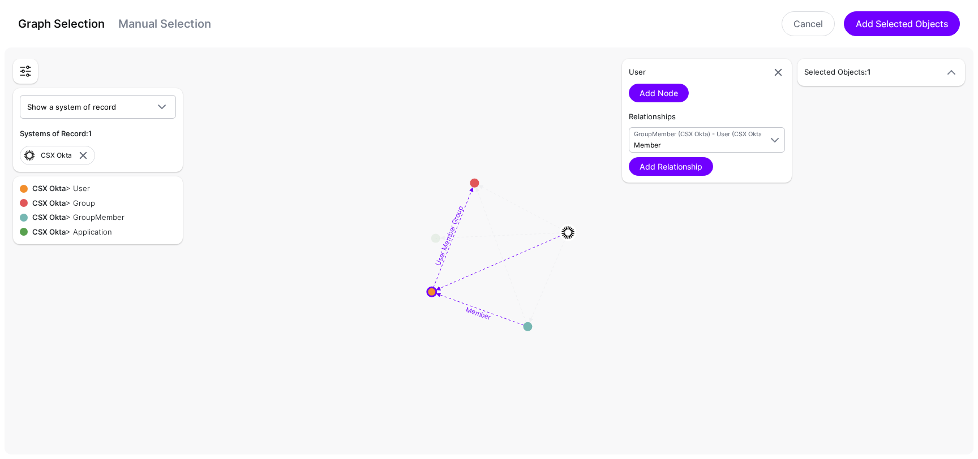
click at [687, 201] on rect at bounding box center [494, 253] width 97780 height 41194
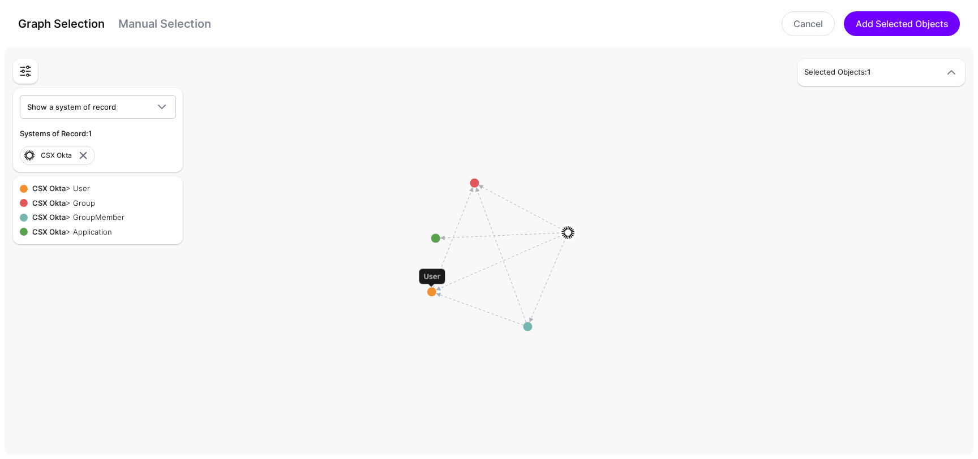
click at [427, 293] on circle at bounding box center [431, 291] width 9 height 9
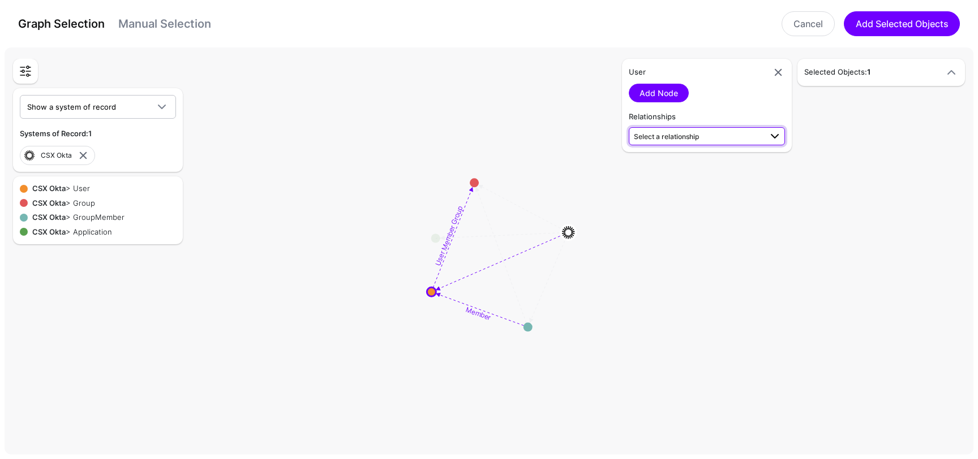
click at [659, 138] on span "Select a relationship" at bounding box center [666, 136] width 65 height 8
click at [664, 231] on span "Member GroupMember (CSX Okta) - User (CSX Okta)" at bounding box center [707, 234] width 138 height 27
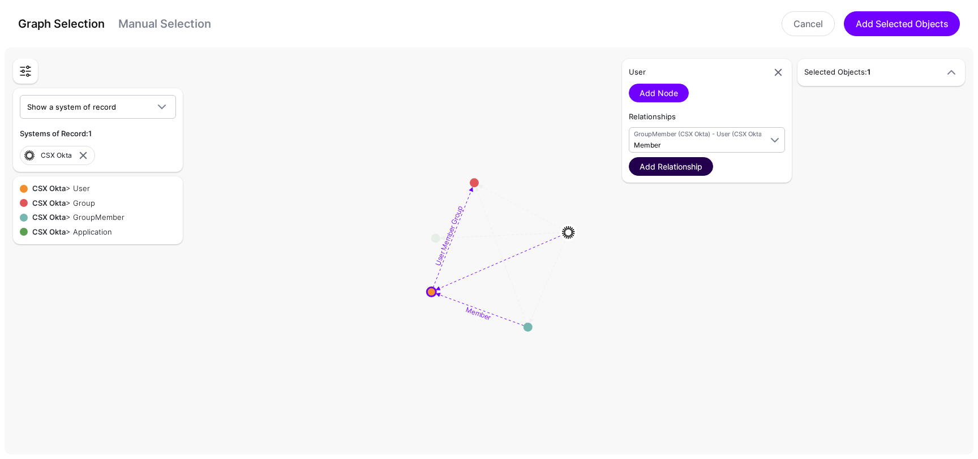
click at [700, 169] on link "Add Relationship" at bounding box center [671, 166] width 84 height 19
click at [689, 167] on link "Add Relationship" at bounding box center [671, 166] width 84 height 19
click at [693, 164] on link "Add Relationship" at bounding box center [671, 166] width 84 height 19
click at [667, 91] on link "Add Node" at bounding box center [659, 93] width 60 height 19
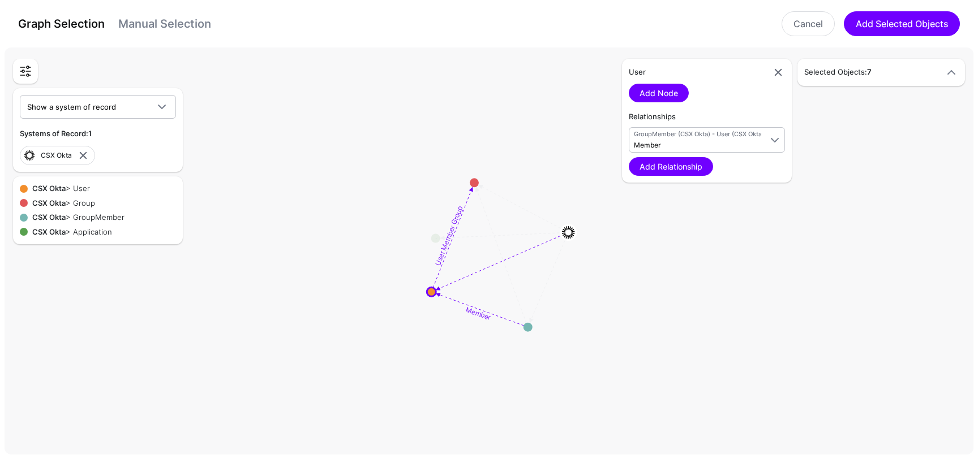
click at [913, 79] on div "Selected Objects: 7" at bounding box center [881, 73] width 163 height 14
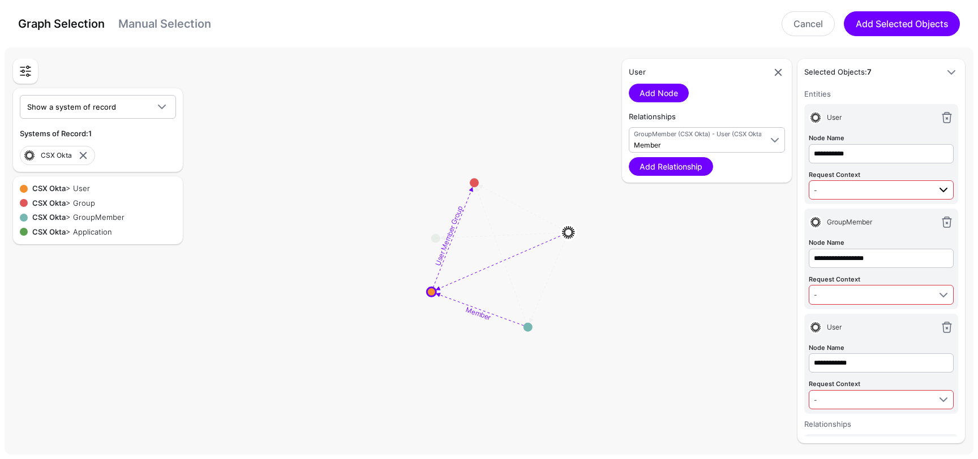
scroll to position [521, 0]
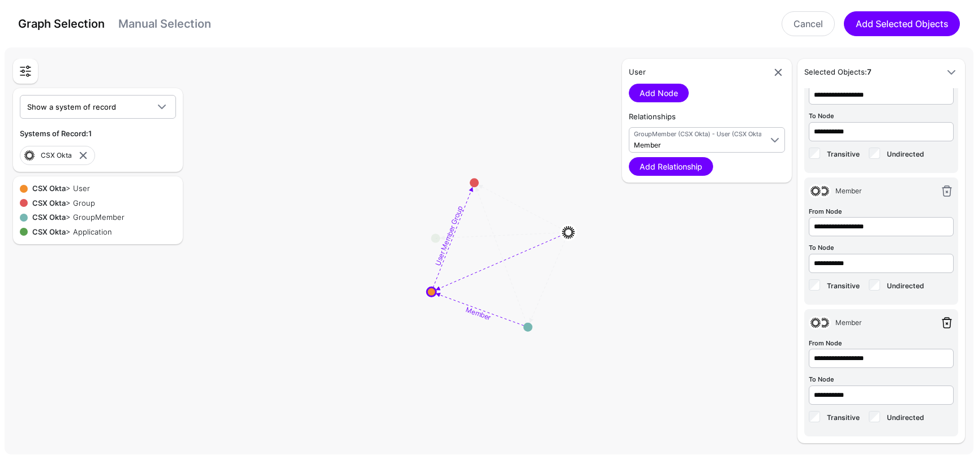
click at [945, 317] on link at bounding box center [947, 323] width 14 height 14
click at [945, 318] on link at bounding box center [947, 323] width 14 height 14
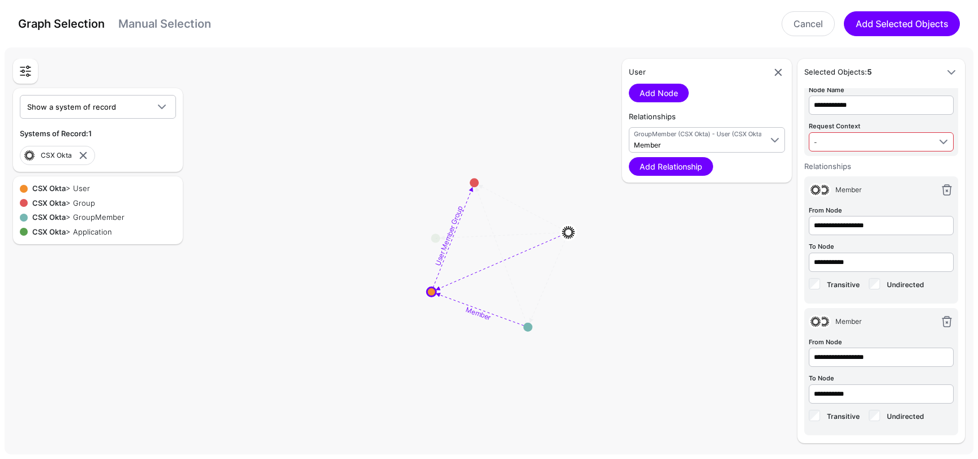
click at [945, 318] on link at bounding box center [947, 322] width 14 height 14
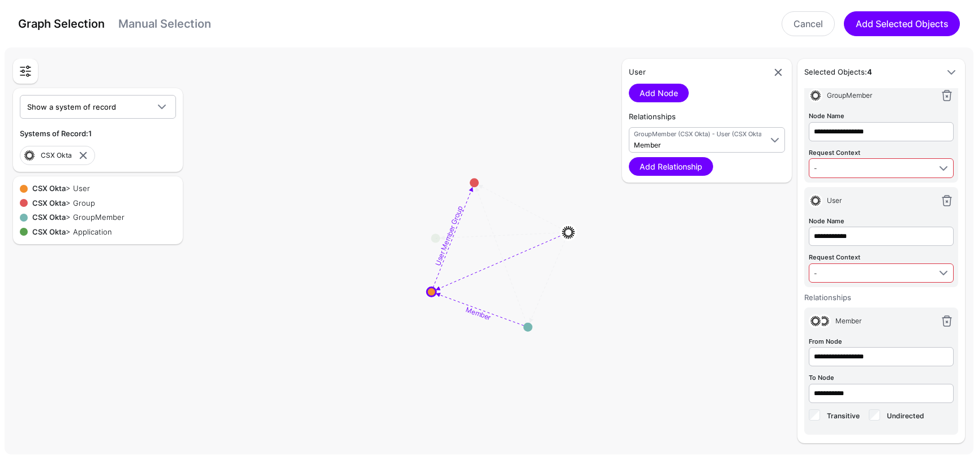
click at [945, 318] on link at bounding box center [947, 322] width 14 height 14
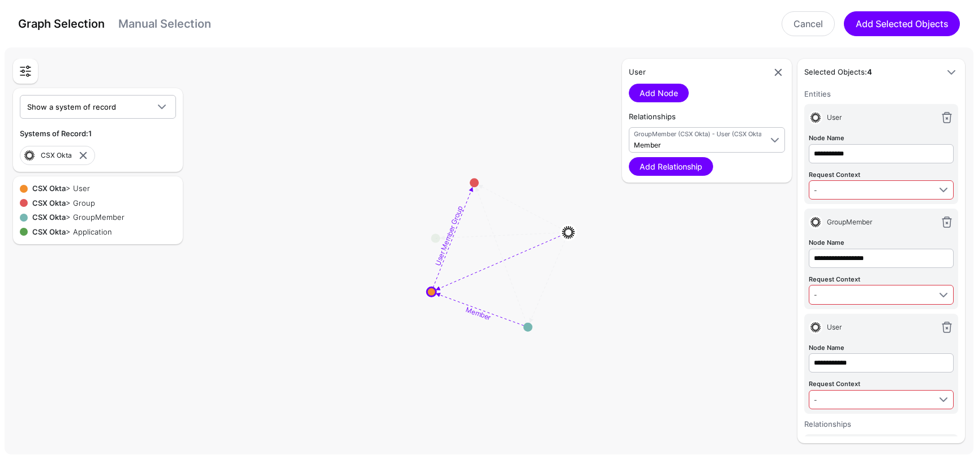
click at [945, 319] on div "User" at bounding box center [881, 330] width 145 height 23
click at [943, 326] on link at bounding box center [947, 328] width 14 height 14
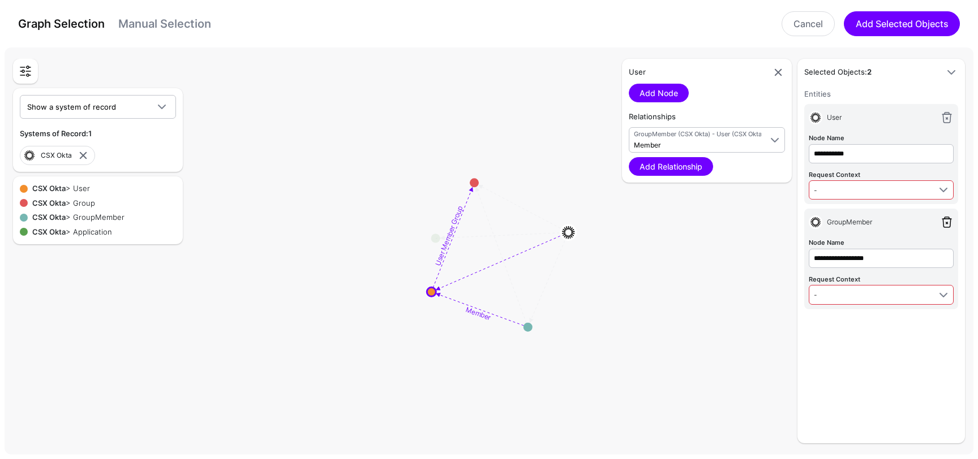
click at [945, 222] on link at bounding box center [947, 223] width 14 height 14
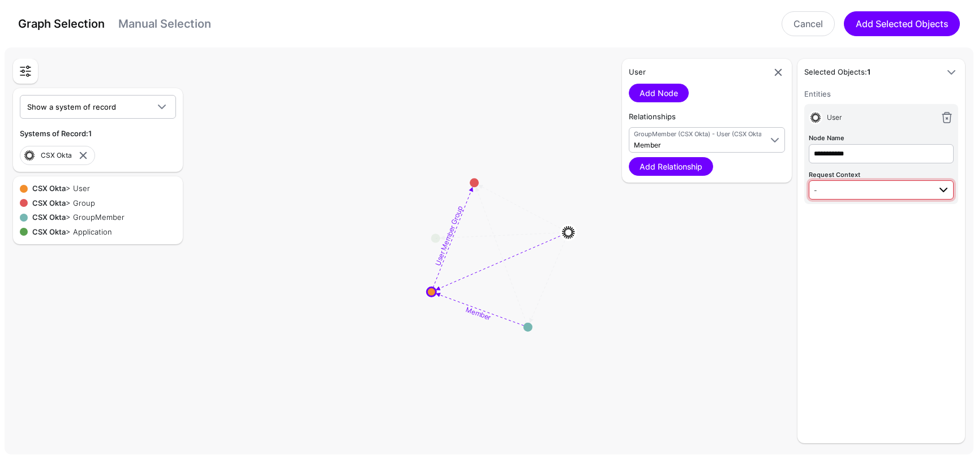
click at [877, 187] on span "-" at bounding box center [872, 190] width 116 height 12
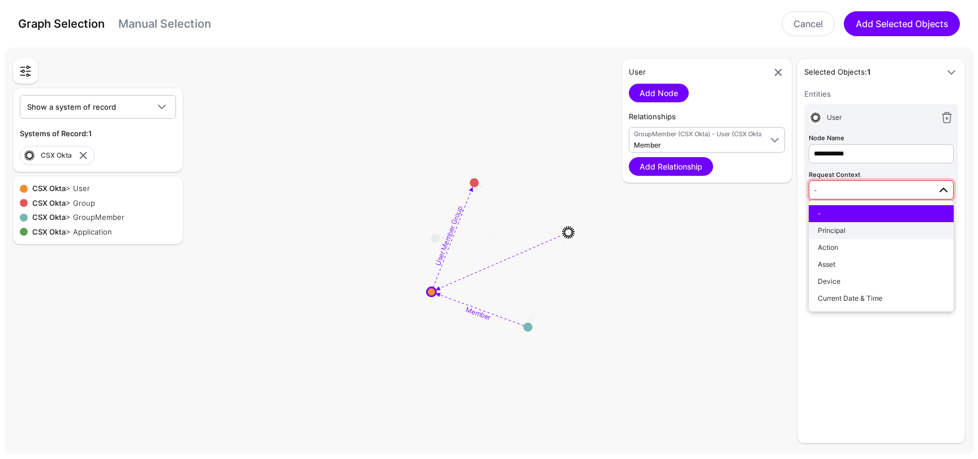
click at [841, 229] on span "Principal" at bounding box center [832, 230] width 28 height 8
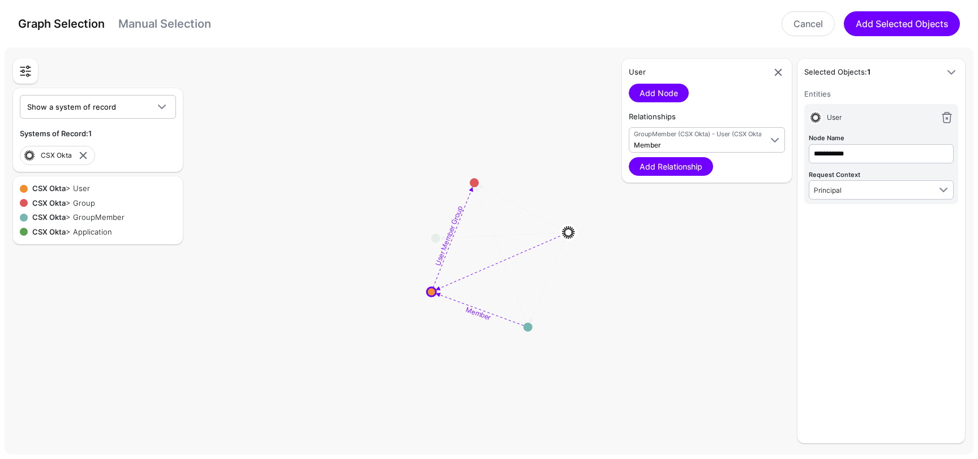
click at [841, 229] on div "**********" at bounding box center [881, 262] width 154 height 349
click at [952, 114] on link at bounding box center [947, 118] width 14 height 14
click at [431, 293] on circle at bounding box center [431, 291] width 9 height 9
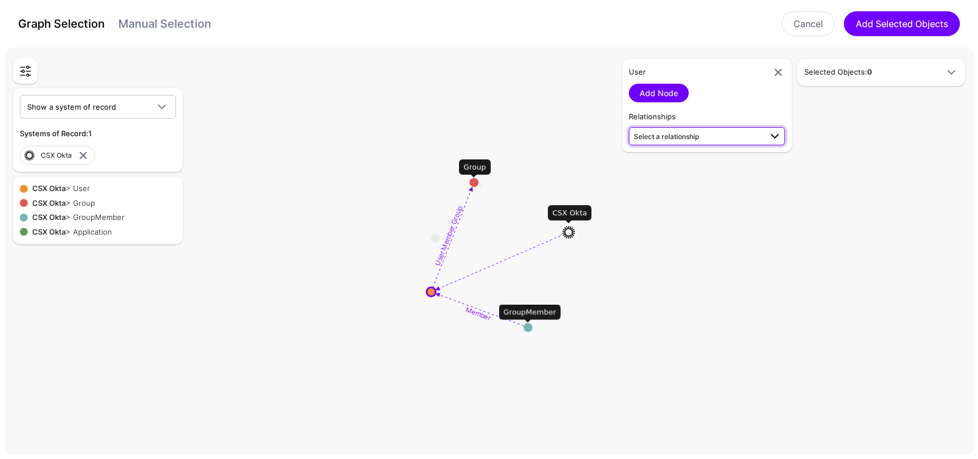
click at [691, 134] on span "Select a relationship" at bounding box center [666, 136] width 65 height 8
click at [692, 237] on span "GroupMember (CSX Okta) - User (CSX Okta)" at bounding box center [707, 240] width 138 height 10
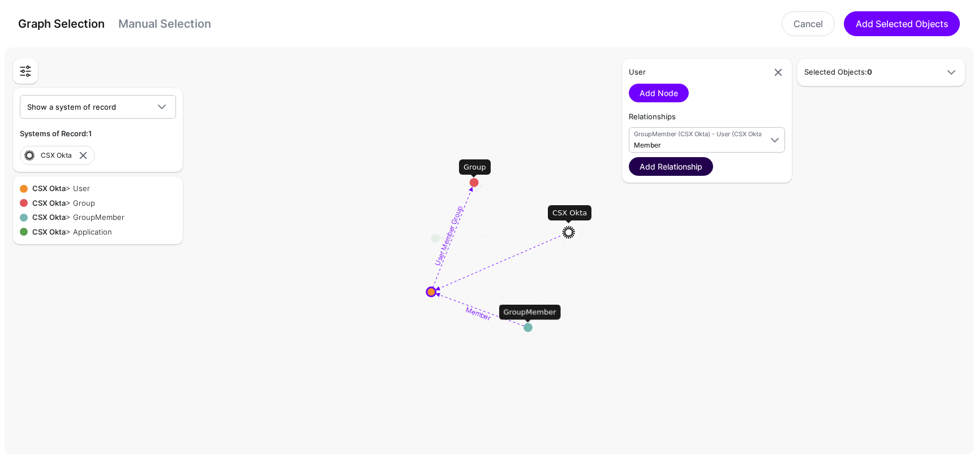
click at [693, 166] on link "Add Relationship" at bounding box center [671, 166] width 84 height 19
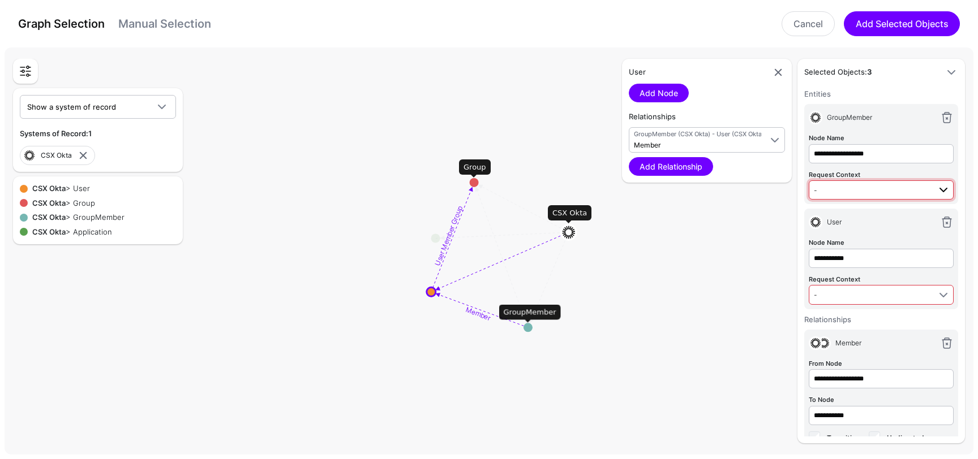
click at [901, 192] on span "-" at bounding box center [872, 190] width 116 height 12
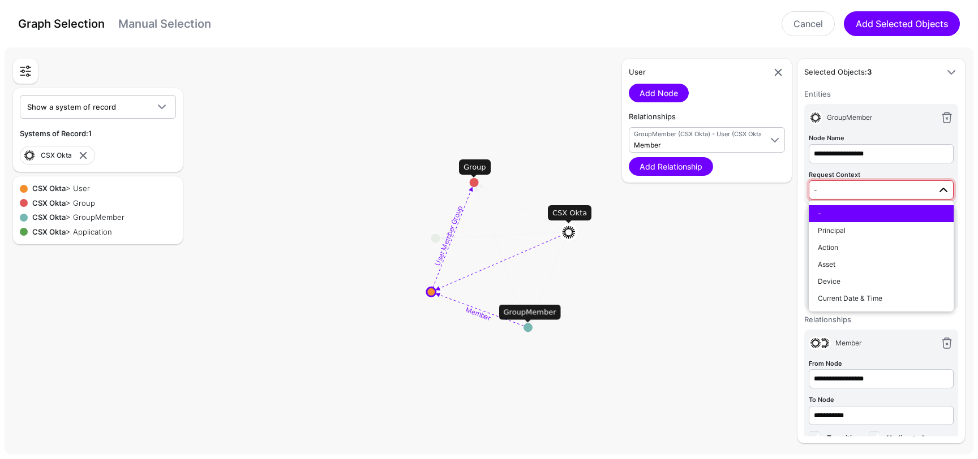
click at [886, 219] on button "-" at bounding box center [881, 213] width 145 height 17
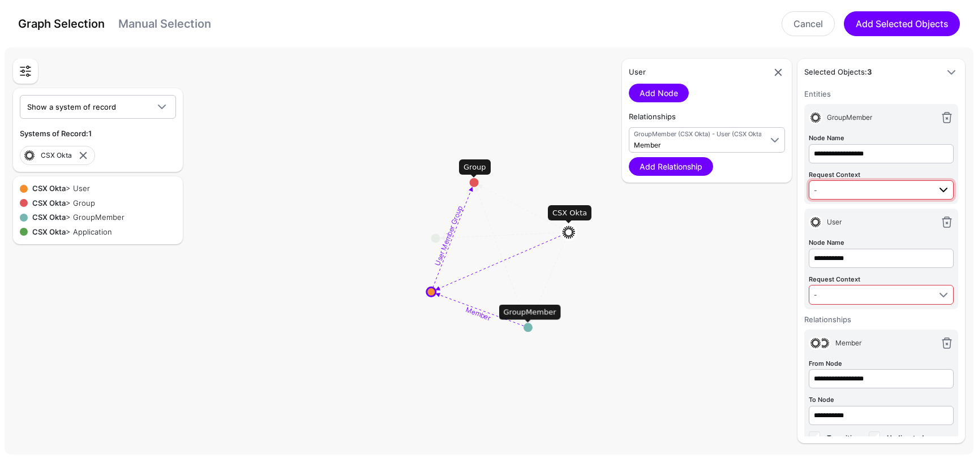
click at [882, 190] on span "-" at bounding box center [872, 190] width 116 height 12
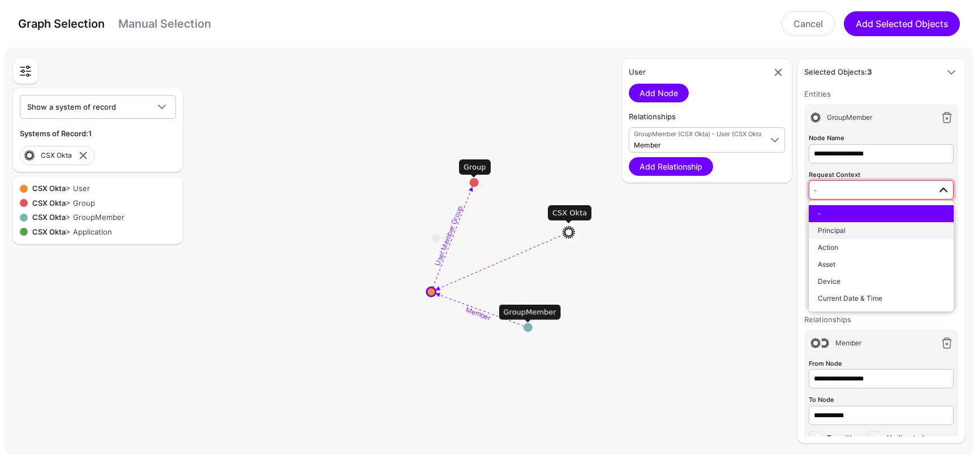
click at [870, 224] on button "Principal" at bounding box center [881, 230] width 145 height 17
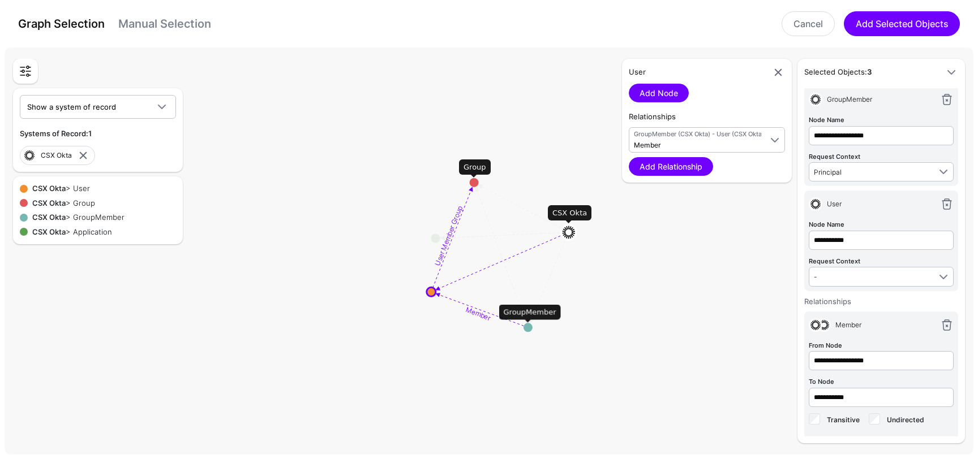
scroll to position [23, 0]
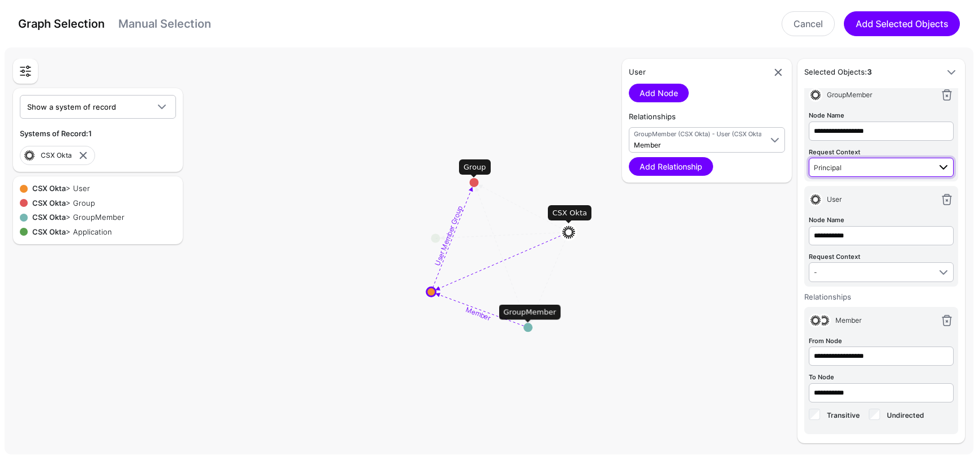
click at [870, 165] on span "Principal" at bounding box center [872, 167] width 116 height 12
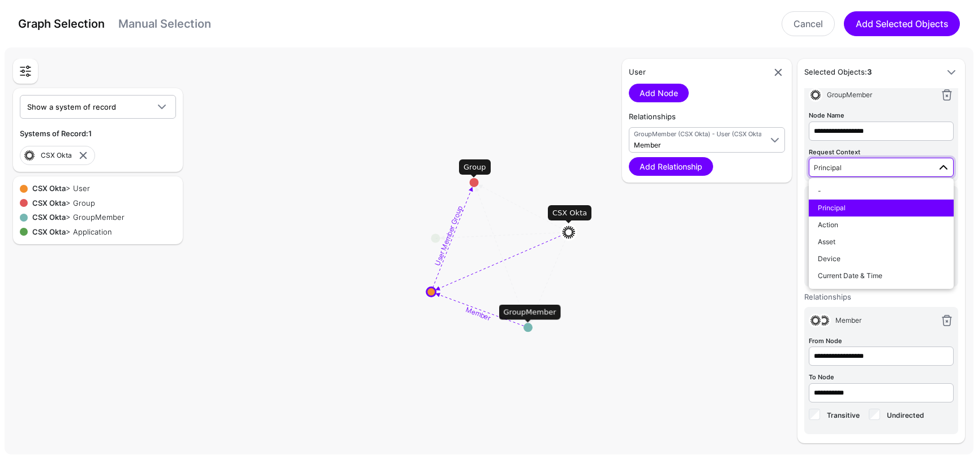
click at [893, 95] on div "GroupMember" at bounding box center [878, 95] width 113 height 10
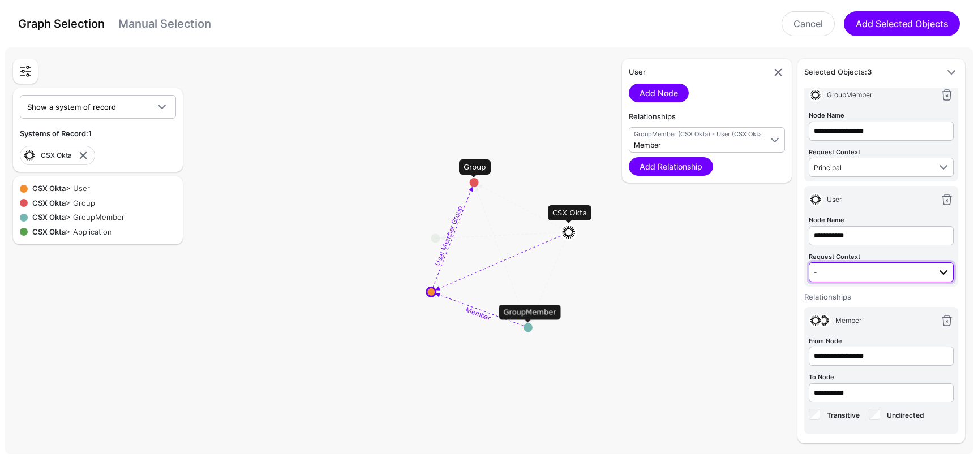
click at [873, 269] on span "-" at bounding box center [872, 272] width 116 height 12
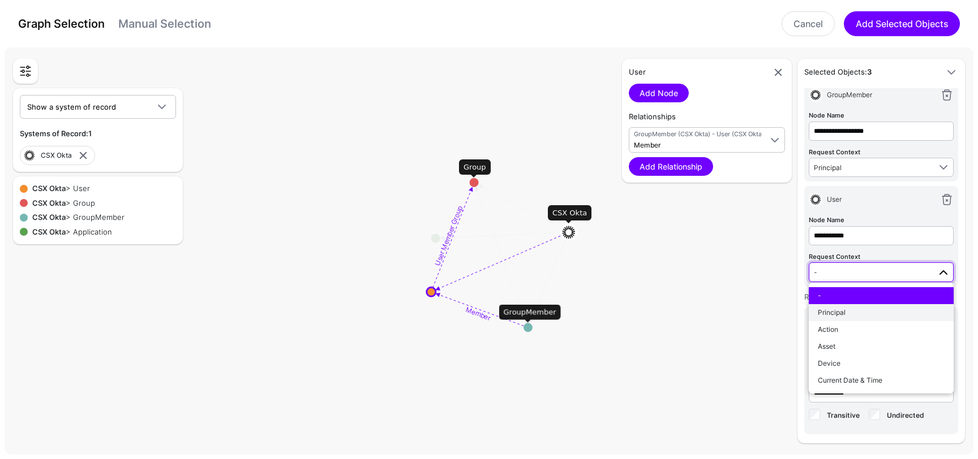
click at [859, 311] on div "Principal" at bounding box center [881, 313] width 127 height 10
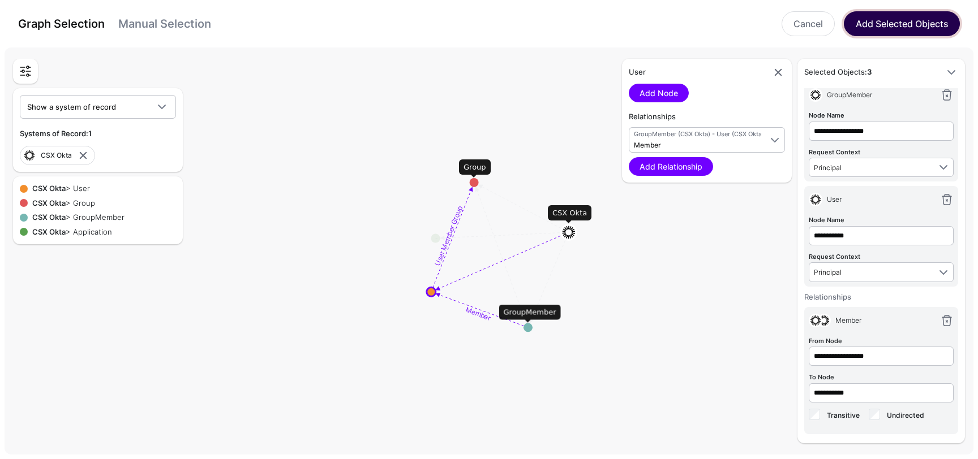
click at [911, 23] on button "Add Selected Objects" at bounding box center [902, 23] width 116 height 25
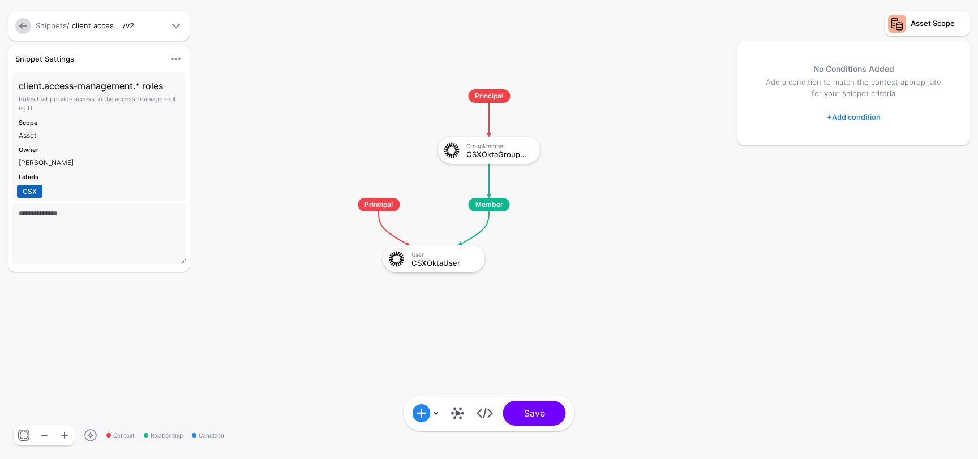
click at [499, 100] on span "Principal" at bounding box center [489, 96] width 42 height 14
click at [493, 93] on span "Principal" at bounding box center [489, 96] width 42 height 14
click at [494, 153] on div "CSXOktaGroupMember" at bounding box center [499, 155] width 66 height 8
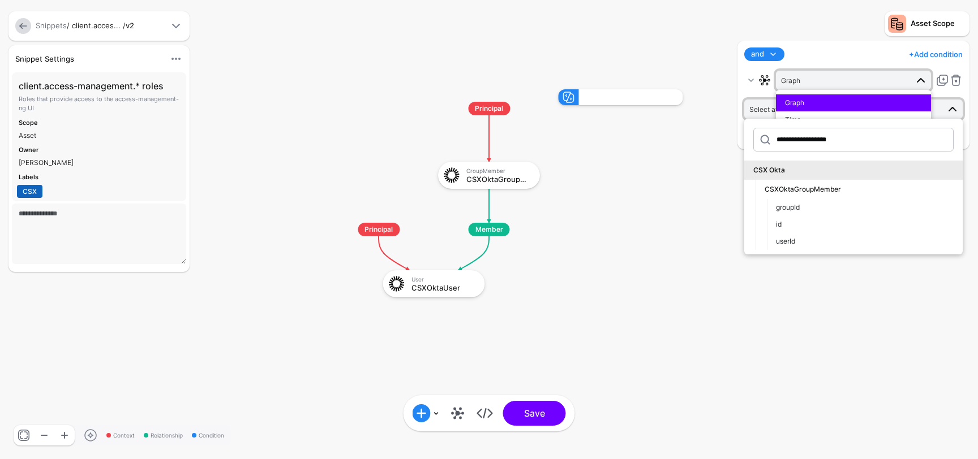
click at [605, 163] on rect at bounding box center [327, 77] width 97780 height 45947
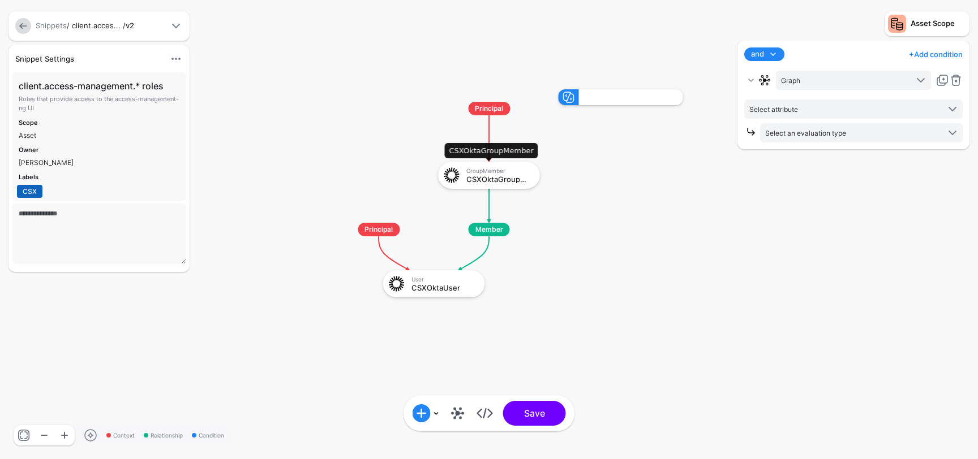
click at [510, 167] on div "GroupMember CSXOktaGroupMember" at bounding box center [488, 175] width 95 height 20
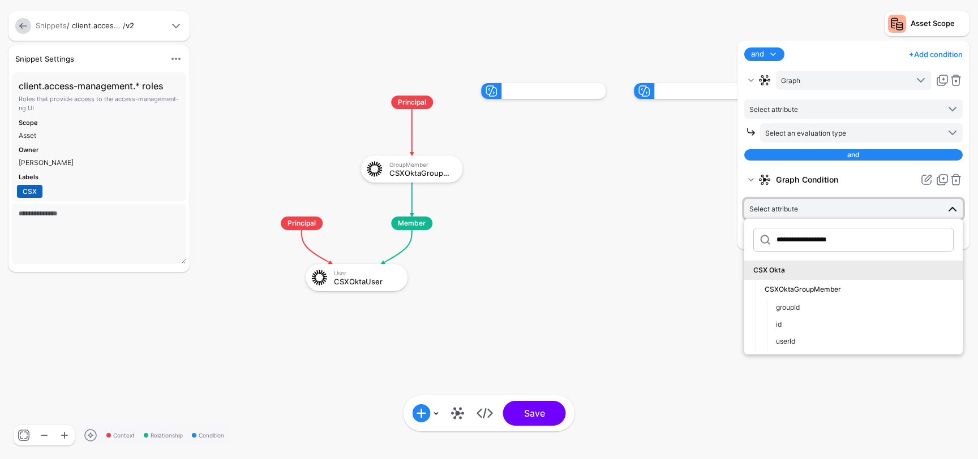
click at [929, 208] on span "Select attribute" at bounding box center [844, 209] width 190 height 12
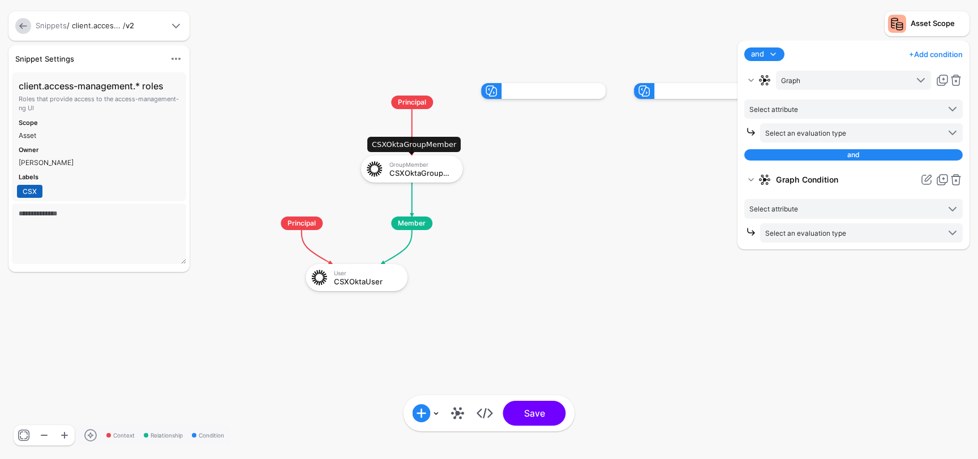
click at [435, 174] on div "CSXOktaGroupMember" at bounding box center [422, 173] width 66 height 8
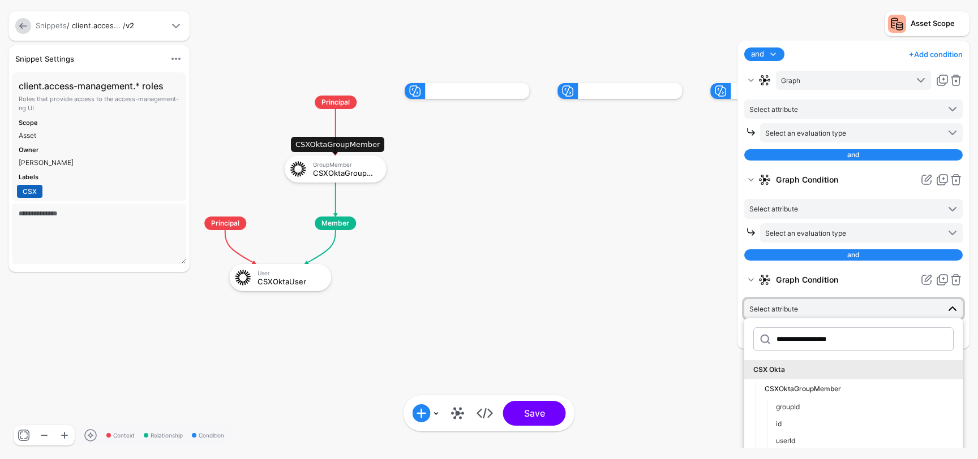
click at [351, 169] on div "GroupMember CSXOktaGroupMember" at bounding box center [348, 169] width 70 height 16
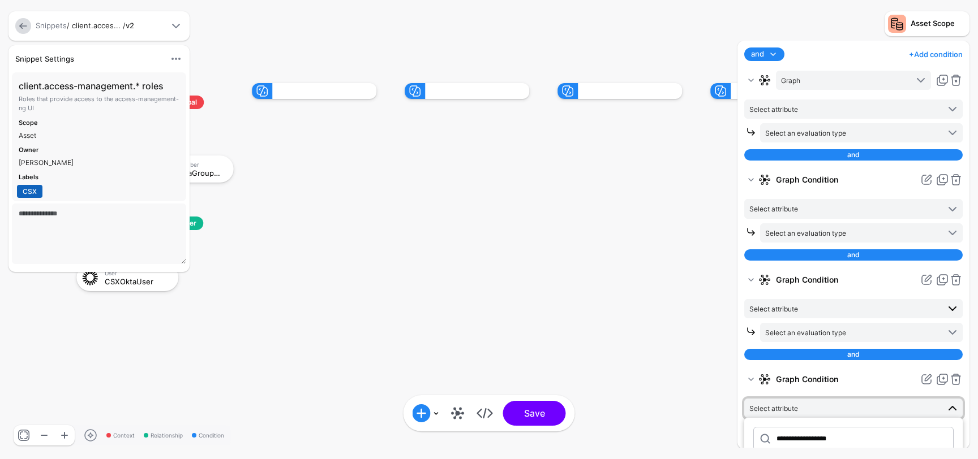
scroll to position [105, 0]
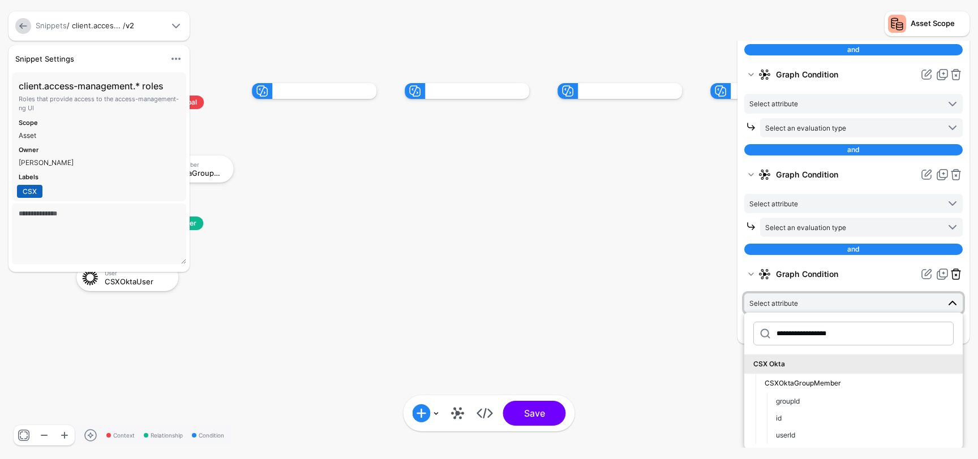
click at [957, 273] on link at bounding box center [956, 275] width 14 height 14
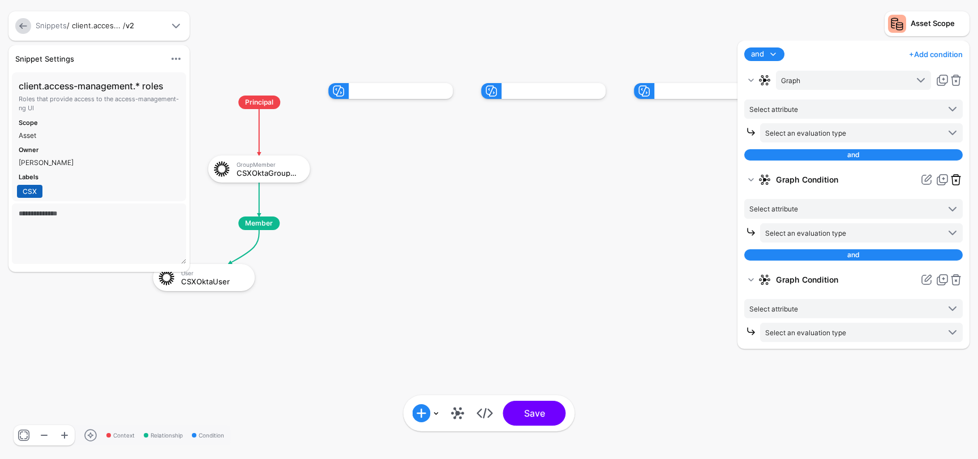
click at [956, 179] on link at bounding box center [956, 180] width 14 height 14
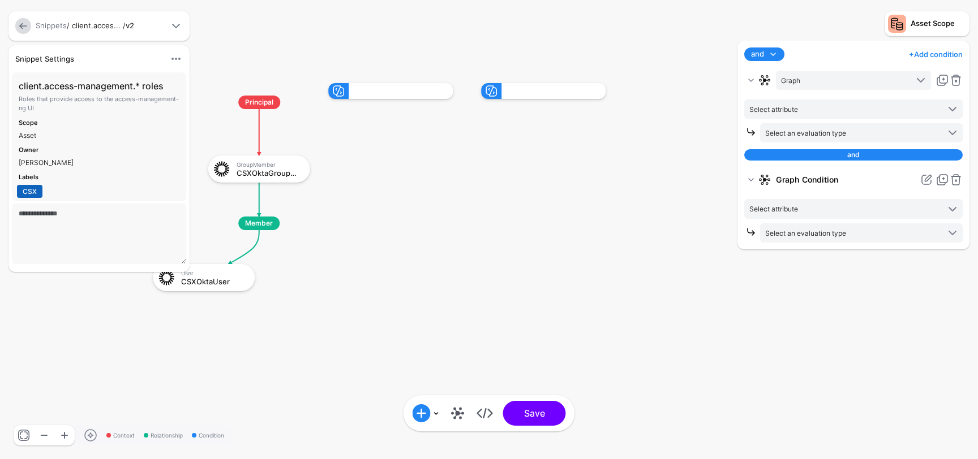
click at [956, 179] on link at bounding box center [956, 180] width 14 height 14
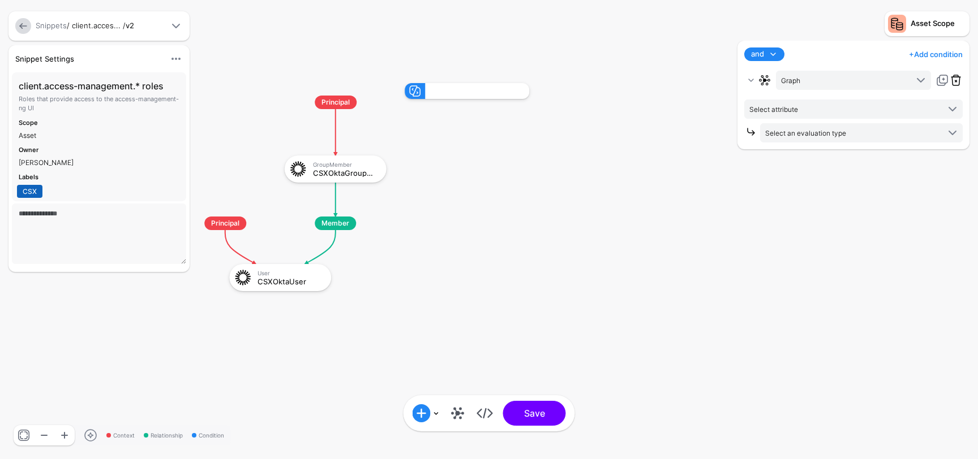
click at [955, 80] on link at bounding box center [956, 81] width 14 height 14
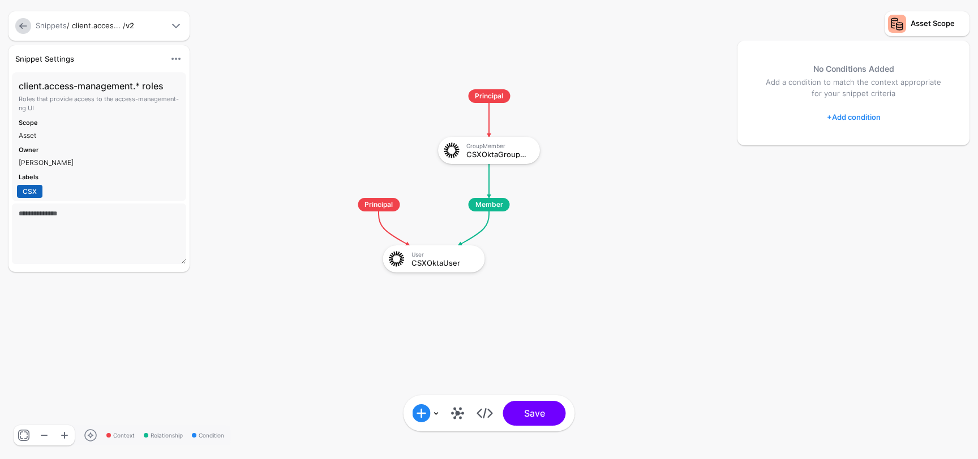
click at [492, 99] on span "Principal" at bounding box center [489, 96] width 42 height 14
click at [492, 94] on span "Principal" at bounding box center [489, 96] width 42 height 14
click at [434, 415] on link at bounding box center [426, 414] width 27 height 18
click at [602, 260] on rect at bounding box center [327, 77] width 97780 height 45947
click at [458, 413] on link at bounding box center [458, 414] width 18 height 18
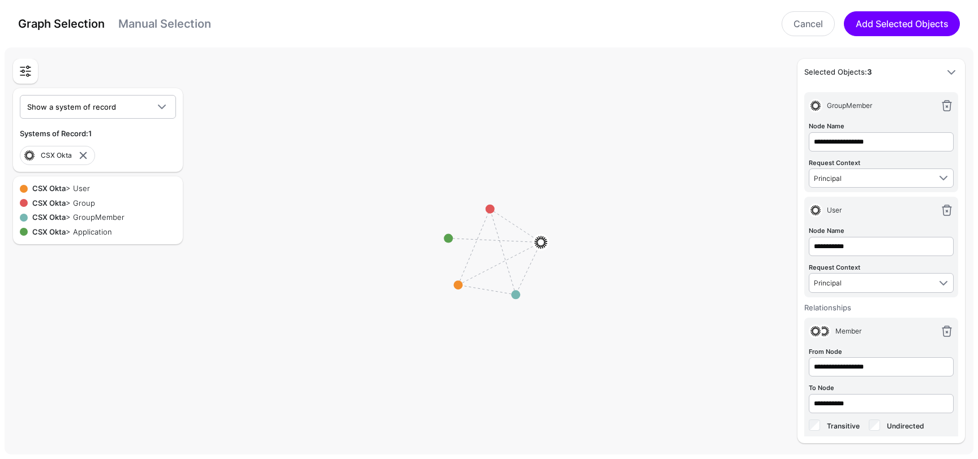
scroll to position [23, 0]
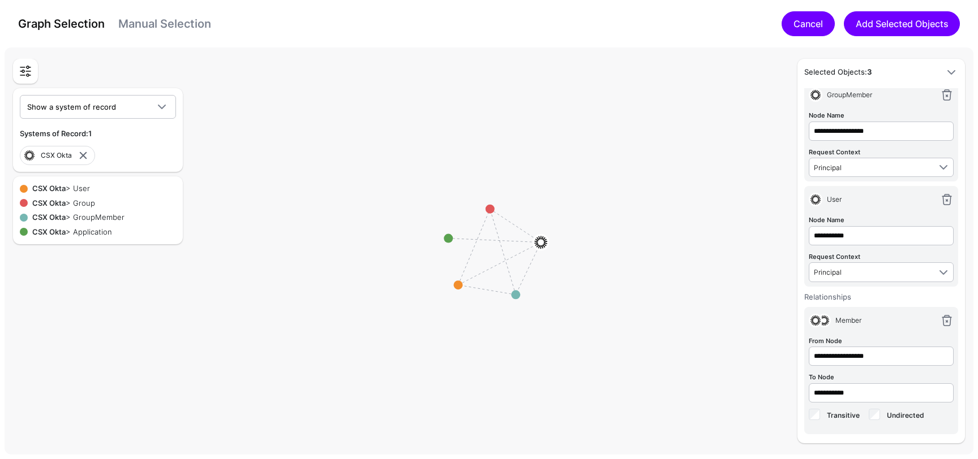
click at [796, 27] on link "Cancel" at bounding box center [807, 23] width 53 height 25
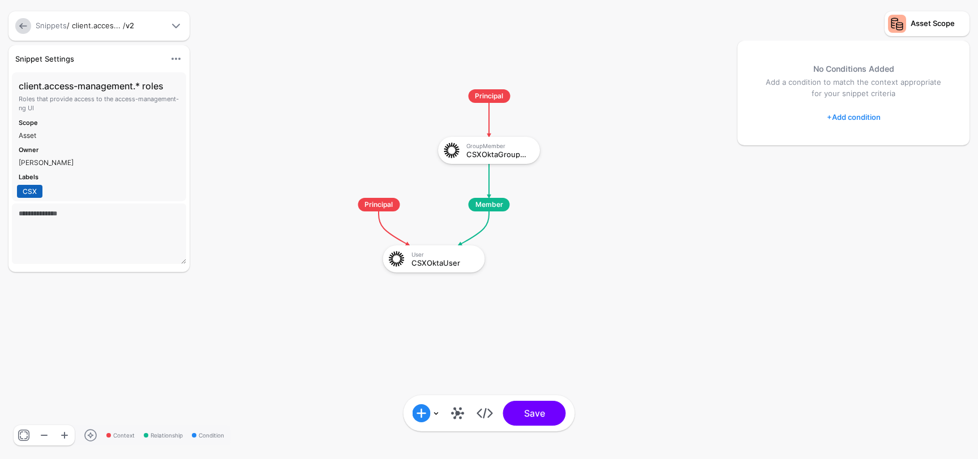
click at [380, 207] on span "Principal" at bounding box center [379, 205] width 42 height 14
click at [425, 266] on div "CSXOktaUser" at bounding box center [444, 263] width 66 height 8
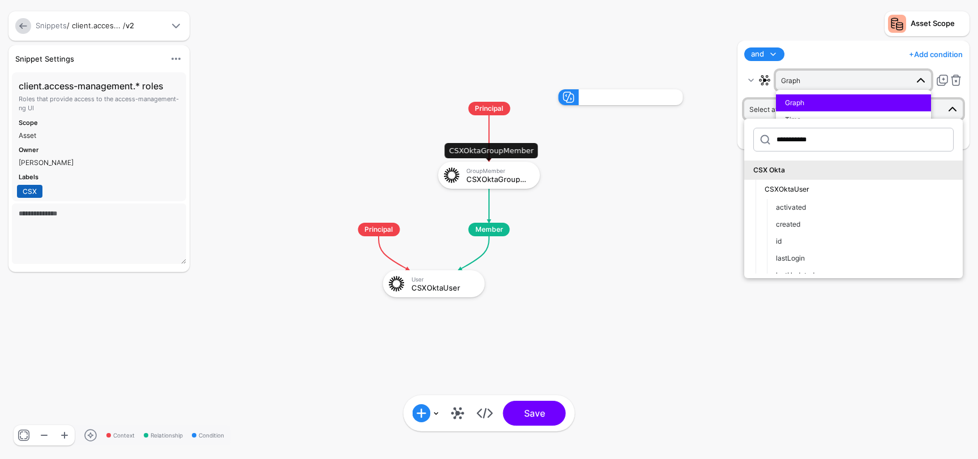
click at [493, 174] on div "GroupMember" at bounding box center [499, 170] width 66 height 7
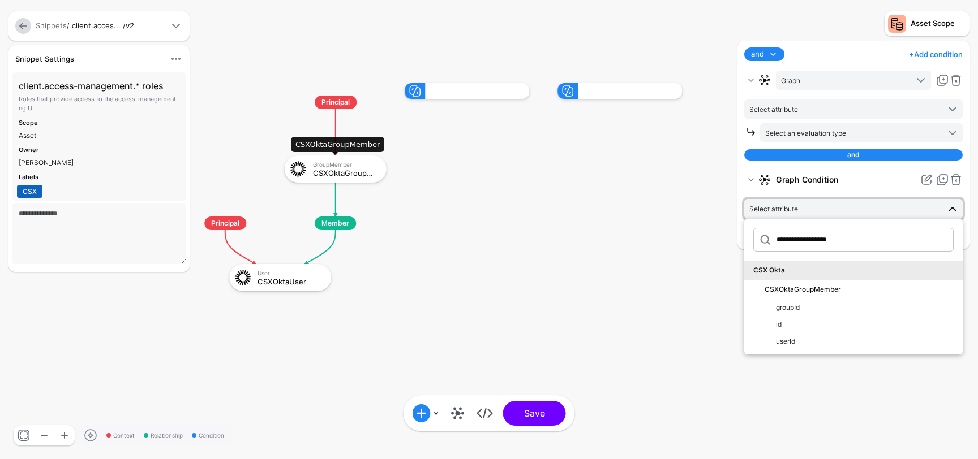
click at [324, 162] on div "GroupMember" at bounding box center [346, 164] width 66 height 7
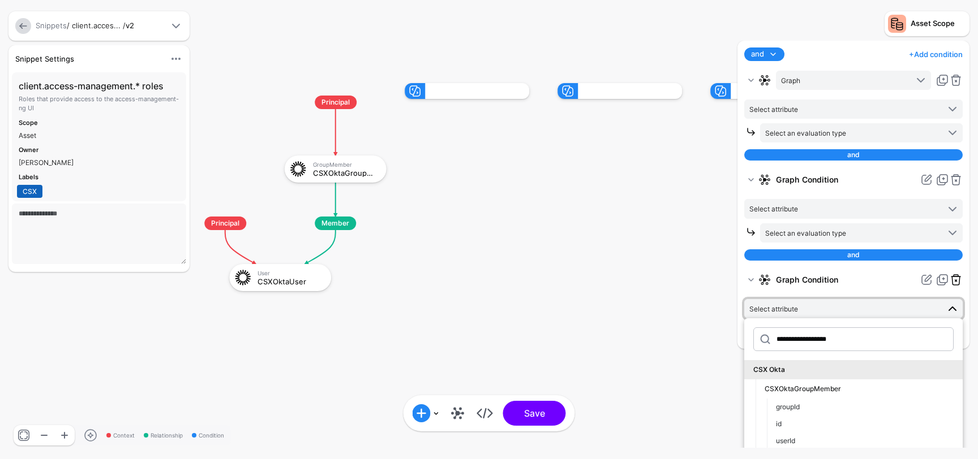
click at [956, 280] on link at bounding box center [956, 280] width 14 height 14
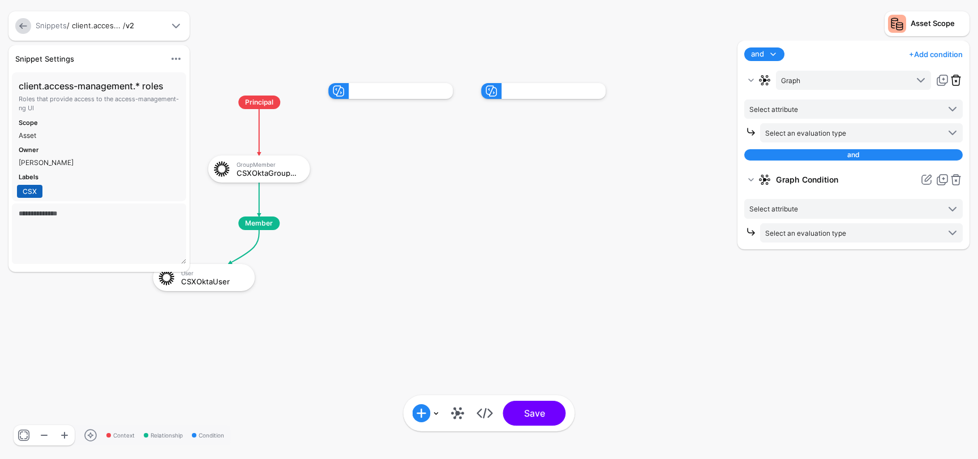
click at [957, 81] on link at bounding box center [956, 81] width 14 height 14
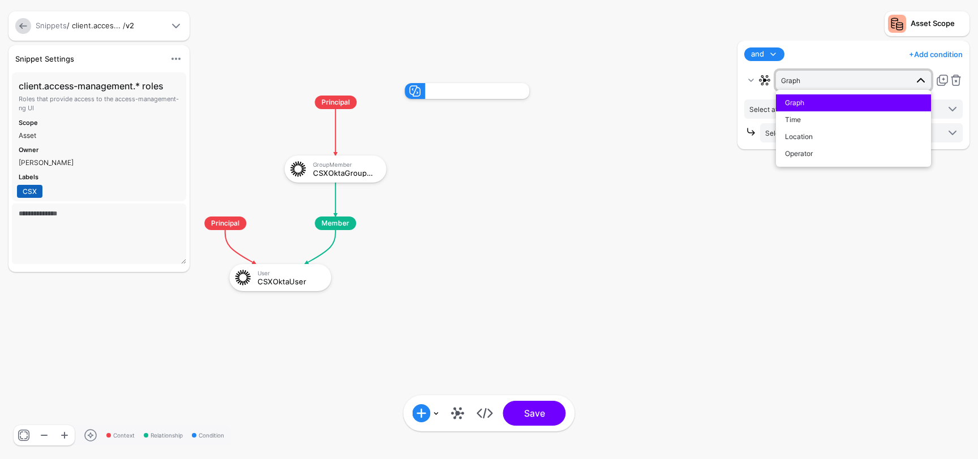
click at [581, 337] on rect at bounding box center [173, 71] width 97780 height 45947
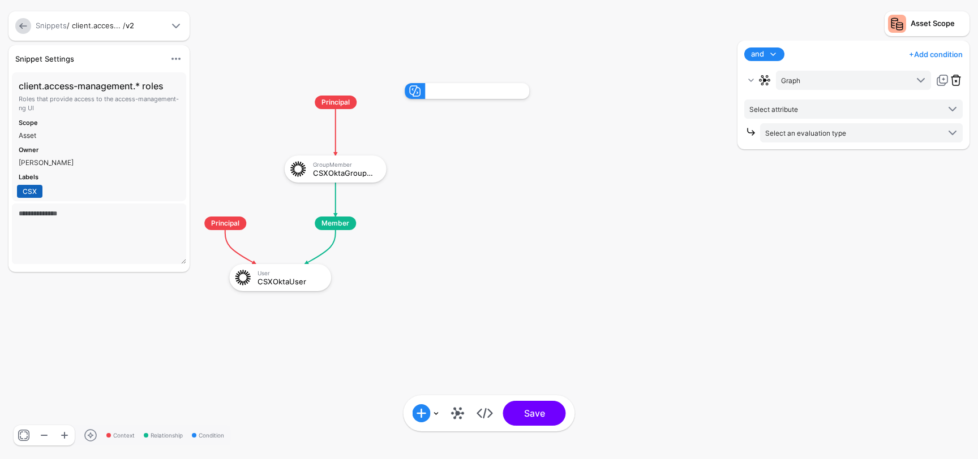
click at [957, 79] on link at bounding box center [956, 81] width 14 height 14
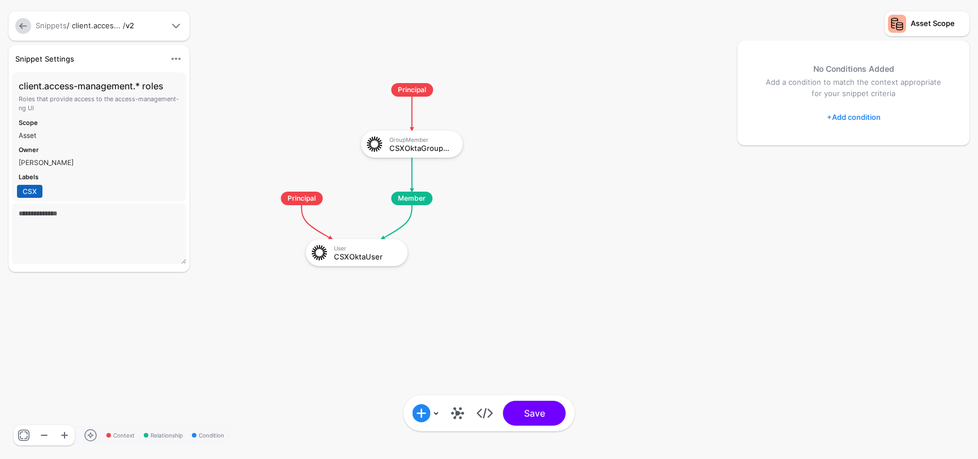
click at [624, 271] on rect at bounding box center [249, 71] width 97780 height 45947
click at [452, 412] on link at bounding box center [458, 414] width 18 height 18
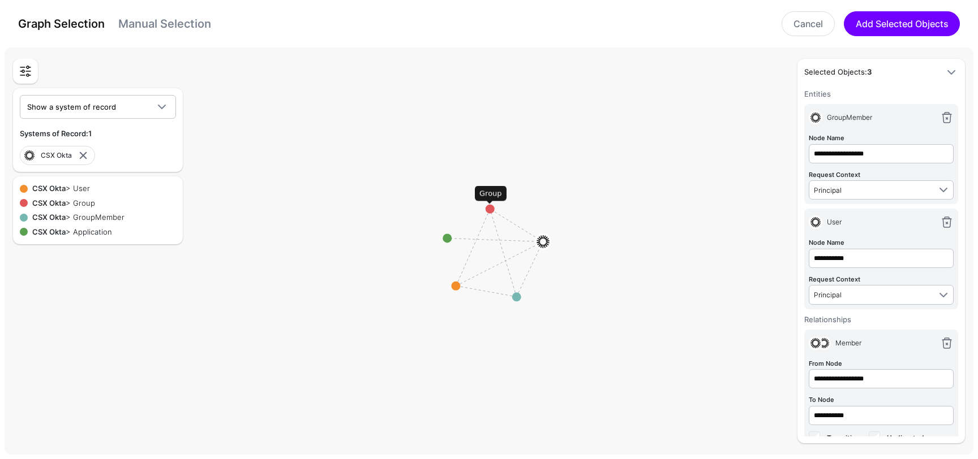
click at [491, 212] on circle at bounding box center [490, 209] width 9 height 9
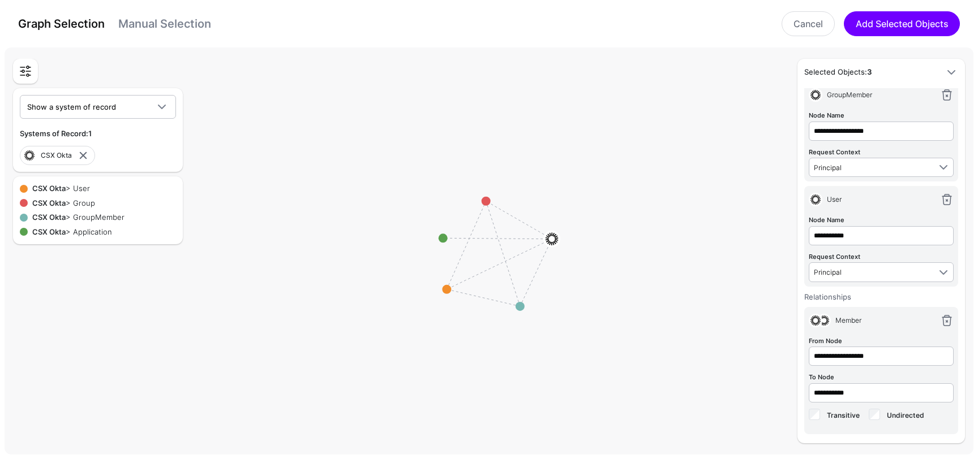
scroll to position [0, 0]
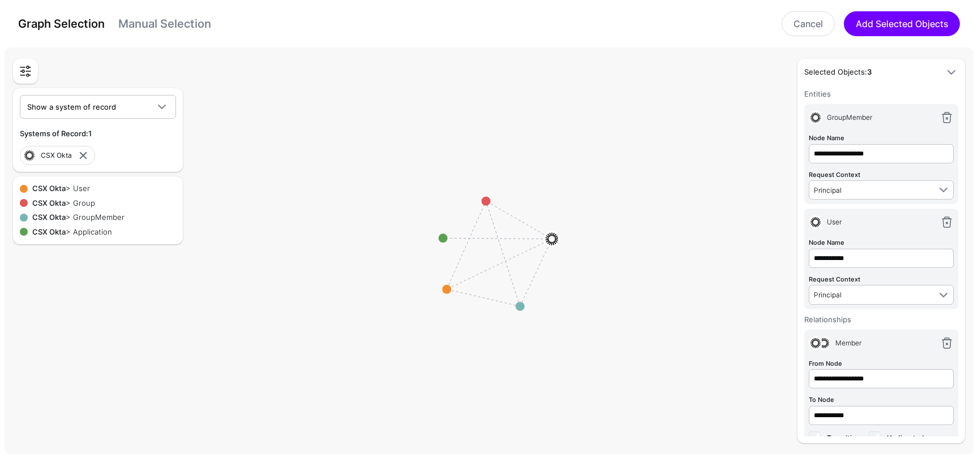
click at [948, 70] on span at bounding box center [951, 73] width 14 height 14
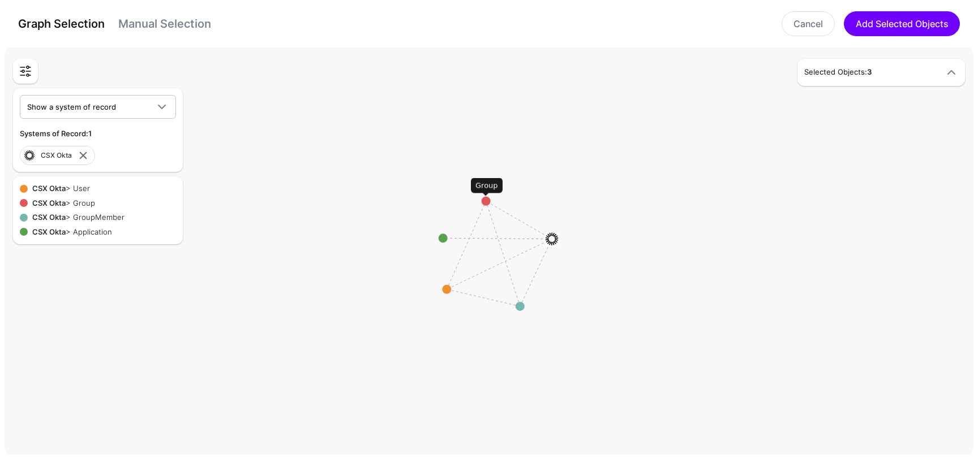
click at [487, 201] on circle at bounding box center [486, 201] width 9 height 9
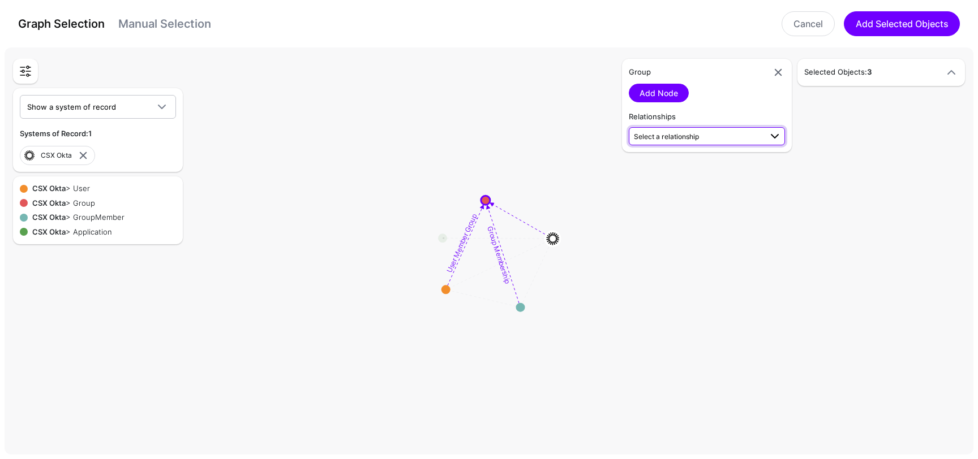
click at [755, 131] on span "Select a relationship" at bounding box center [697, 136] width 127 height 12
click at [419, 200] on rect at bounding box center [494, 253] width 97780 height 41194
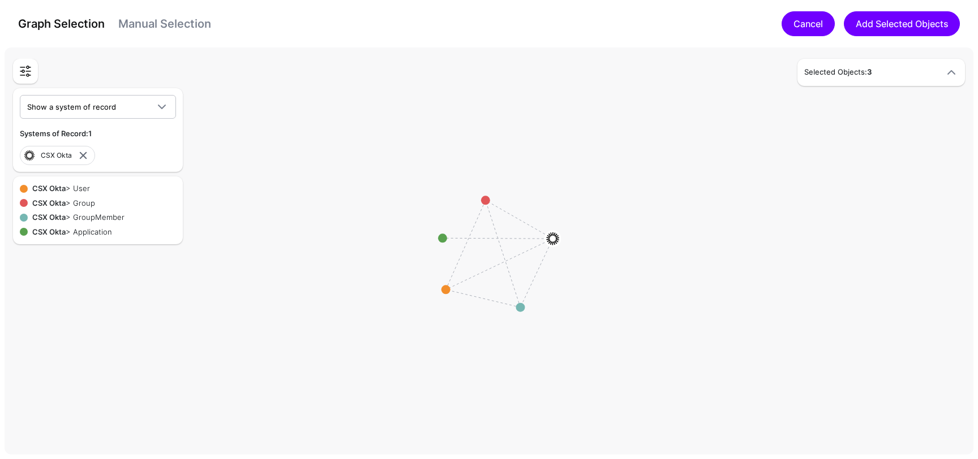
click at [802, 20] on link "Cancel" at bounding box center [807, 23] width 53 height 25
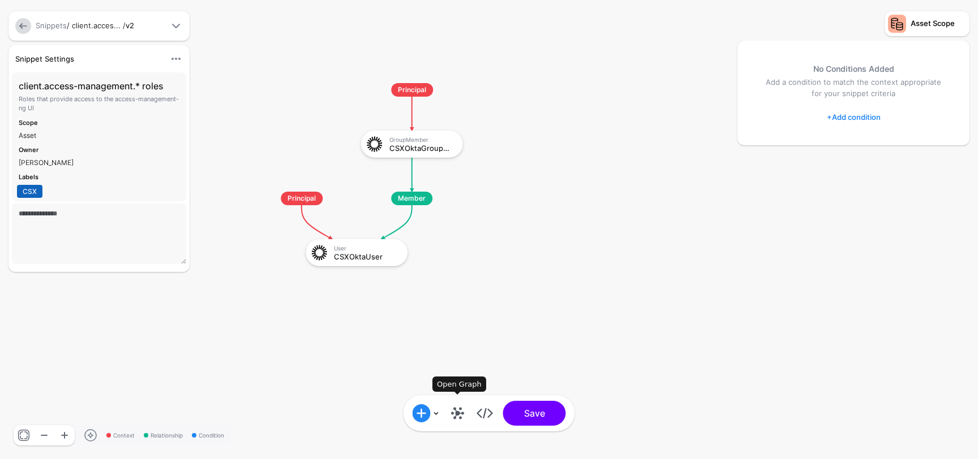
click at [459, 418] on link at bounding box center [458, 414] width 18 height 18
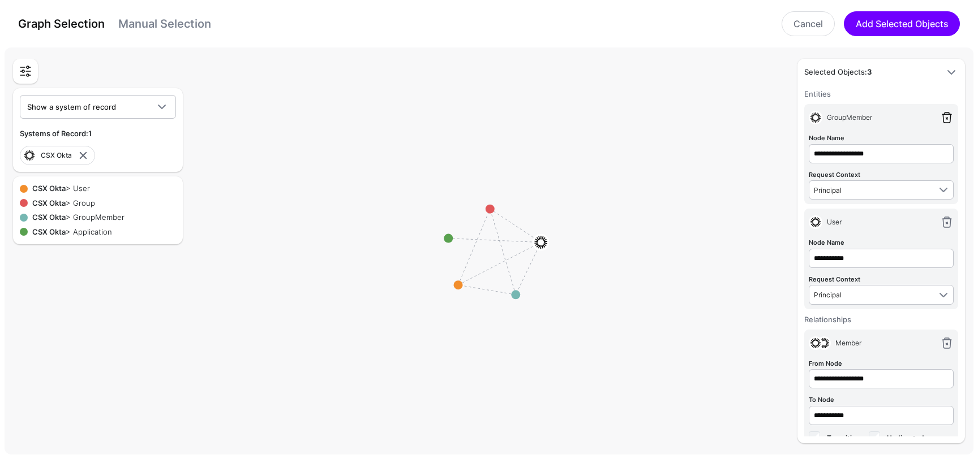
click at [946, 121] on link at bounding box center [947, 118] width 14 height 14
type input "**********"
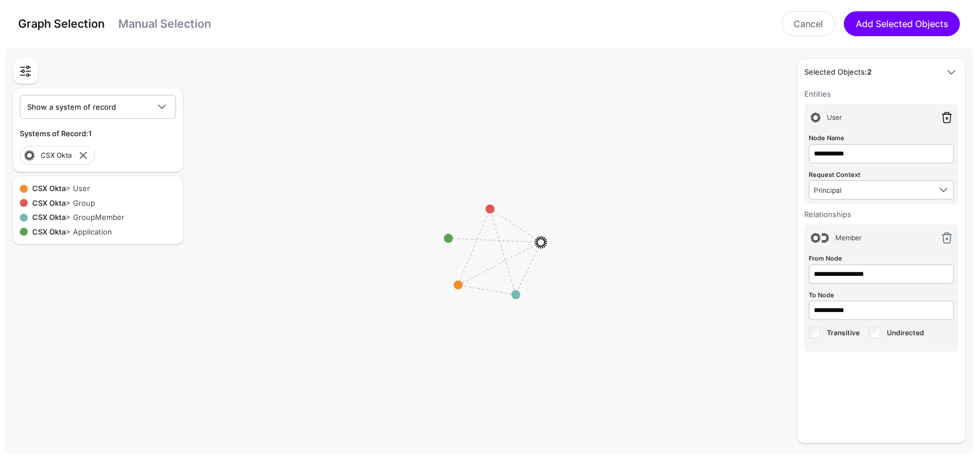
click at [946, 121] on link at bounding box center [947, 118] width 14 height 14
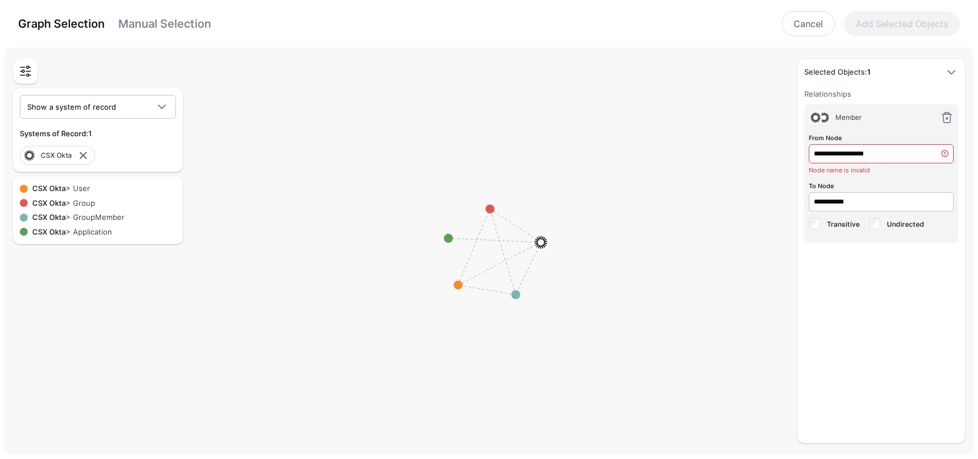
click at [946, 121] on link at bounding box center [947, 118] width 14 height 14
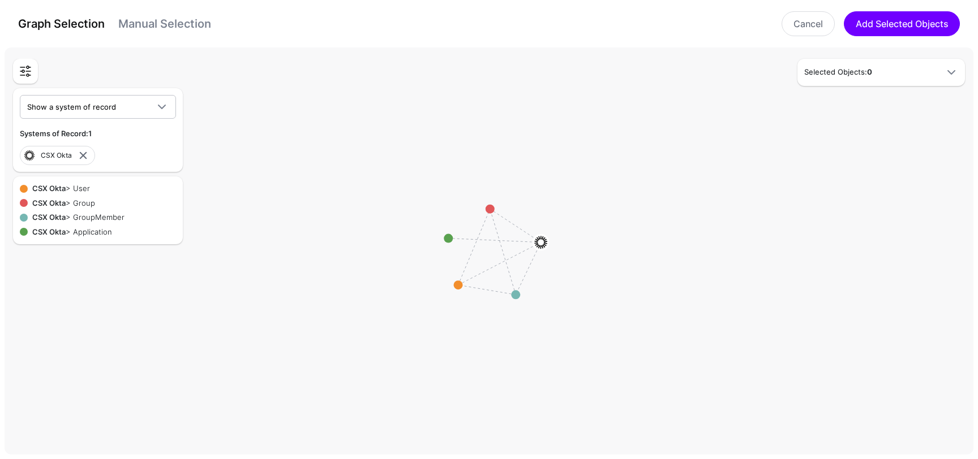
click at [946, 121] on rect at bounding box center [494, 253] width 97780 height 41194
click at [596, 200] on rect at bounding box center [494, 253] width 97780 height 41194
click at [131, 105] on span "Show a system of record" at bounding box center [87, 107] width 121 height 12
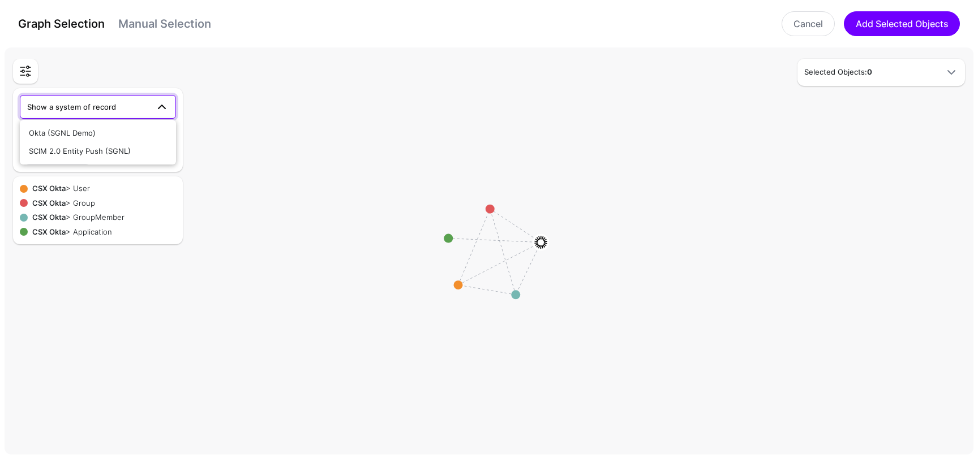
click at [212, 129] on rect at bounding box center [494, 253] width 97780 height 41194
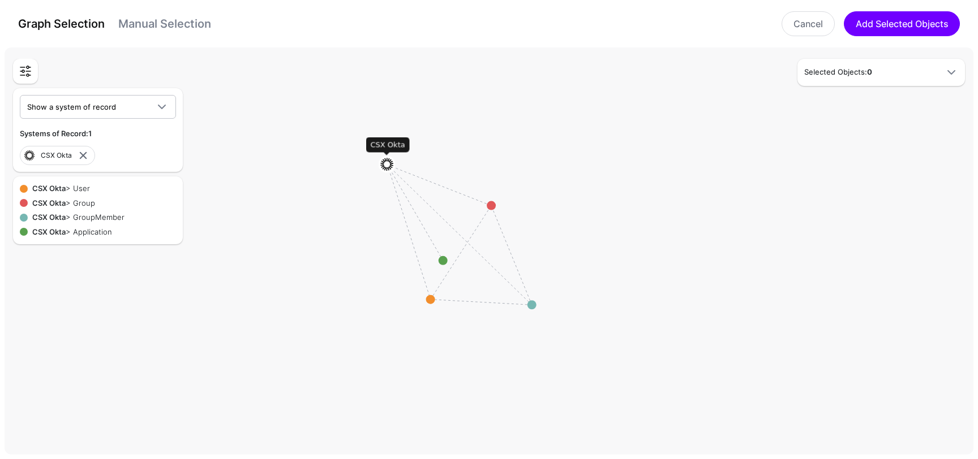
drag, startPoint x: 536, startPoint y: 244, endPoint x: 374, endPoint y: 163, distance: 181.2
click at [379, 163] on image at bounding box center [387, 164] width 17 height 17
drag, startPoint x: 445, startPoint y: 266, endPoint x: 525, endPoint y: 122, distance: 165.2
click at [525, 122] on circle at bounding box center [525, 119] width 9 height 9
drag, startPoint x: 505, startPoint y: 192, endPoint x: 569, endPoint y: 207, distance: 65.7
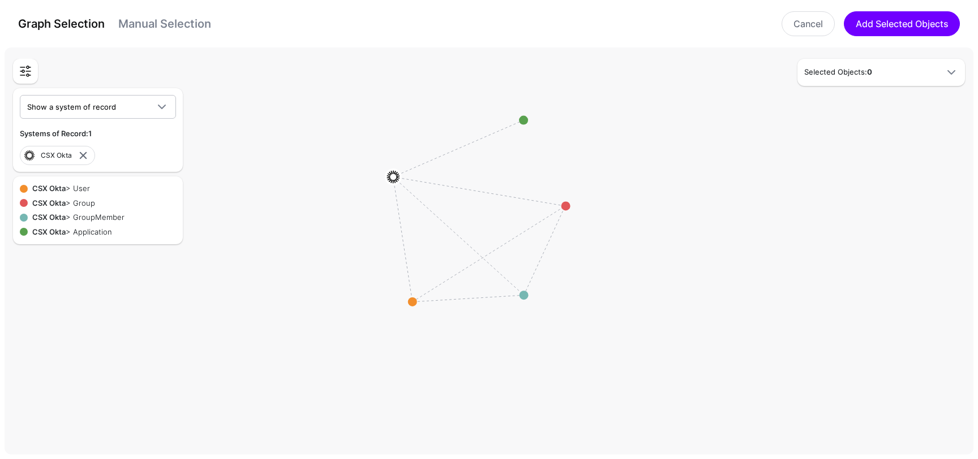
click at [569, 207] on circle at bounding box center [565, 205] width 9 height 9
click at [411, 298] on circle at bounding box center [413, 301] width 9 height 9
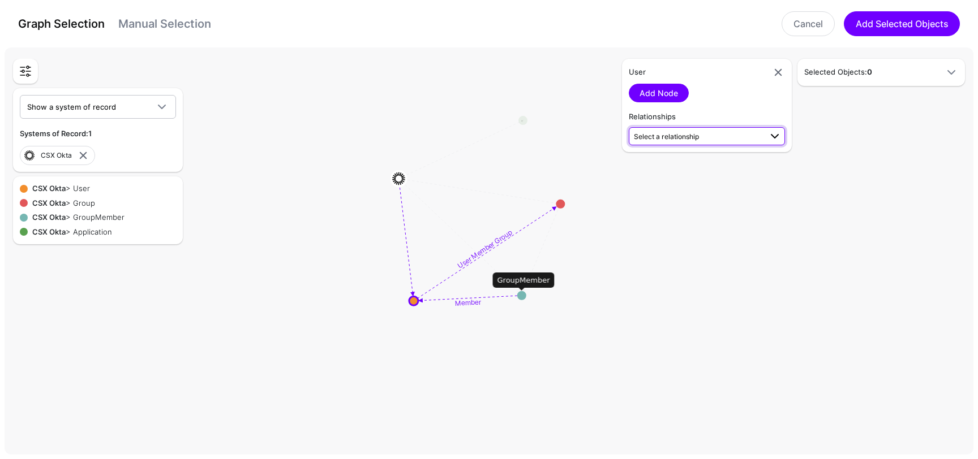
click at [681, 135] on span "Select a relationship" at bounding box center [666, 136] width 65 height 8
click at [683, 163] on span "User Member Group User (CSX Okta) - Group (CSX Okta)" at bounding box center [707, 167] width 138 height 27
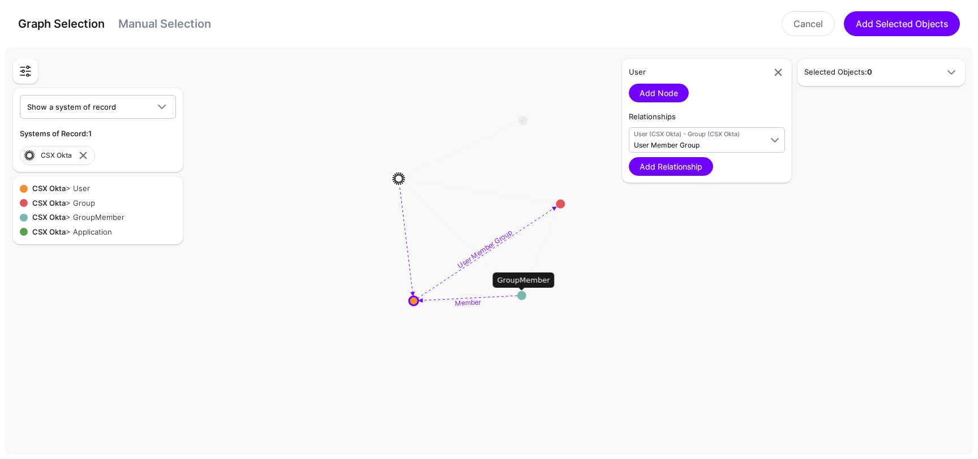
click at [740, 166] on div "Add Relationship" at bounding box center [707, 166] width 156 height 19
click at [699, 170] on link "Add Relationship" at bounding box center [671, 166] width 84 height 19
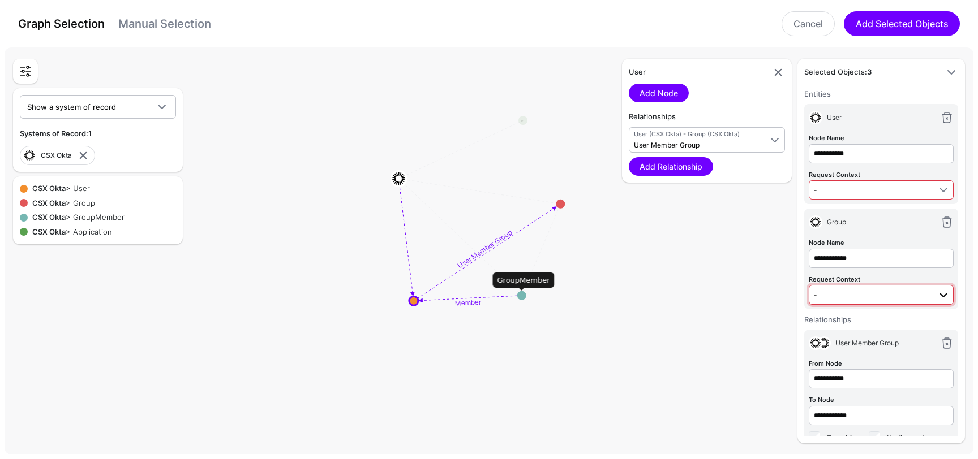
click at [891, 294] on span "-" at bounding box center [872, 295] width 116 height 12
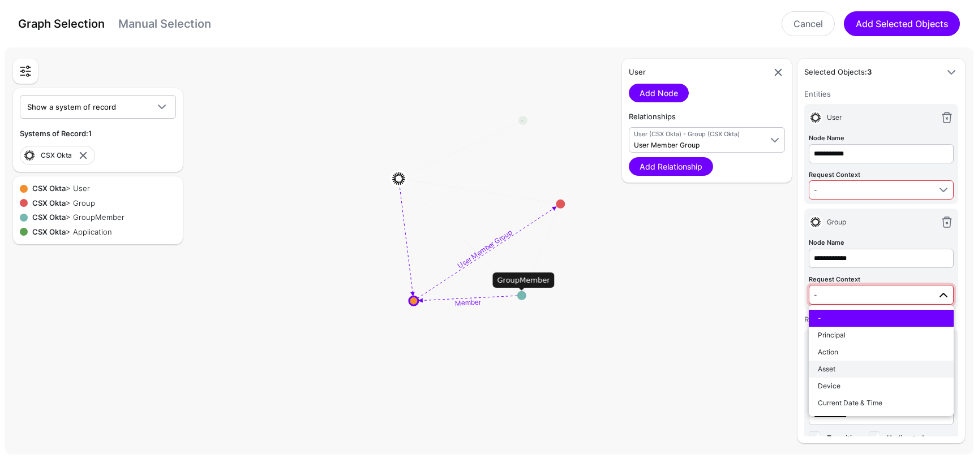
click at [854, 370] on div "Asset" at bounding box center [881, 369] width 127 height 10
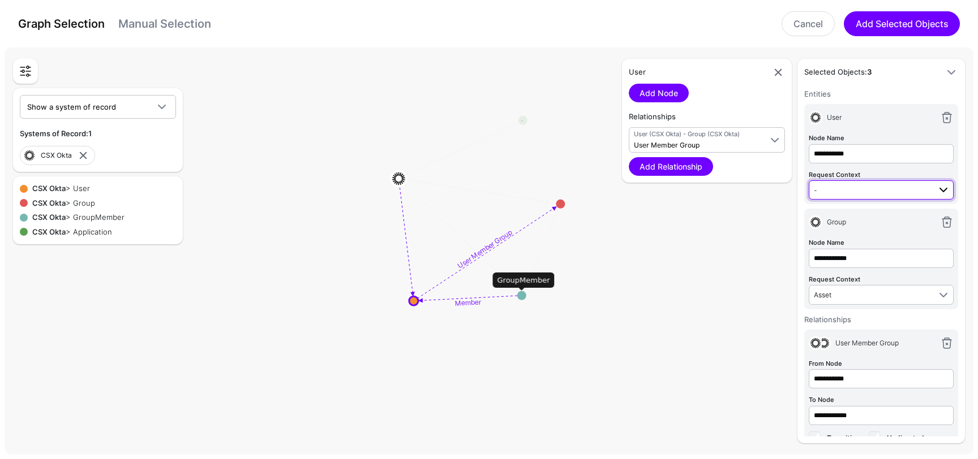
click at [865, 188] on span "-" at bounding box center [872, 190] width 116 height 12
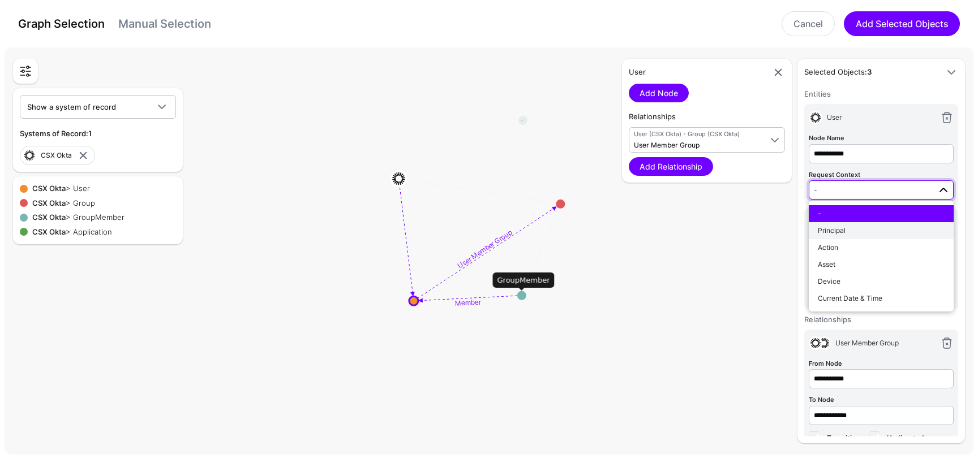
click at [857, 229] on div "Principal" at bounding box center [881, 231] width 127 height 10
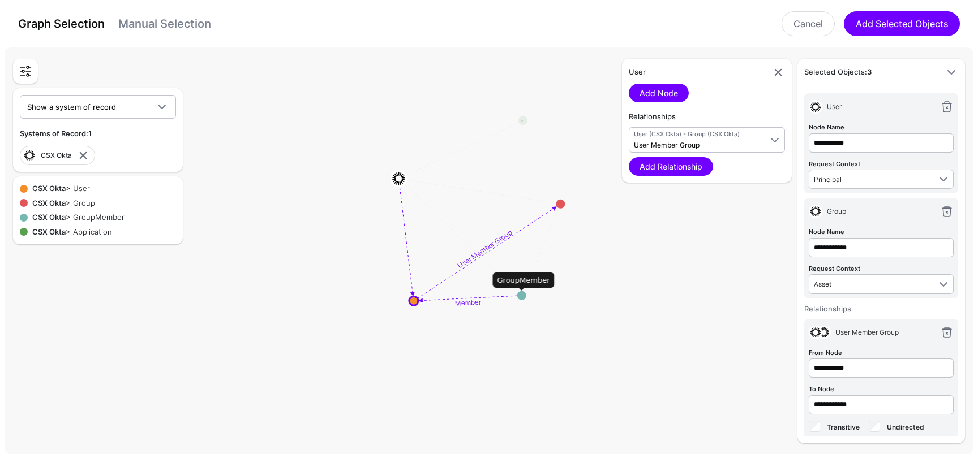
scroll to position [23, 0]
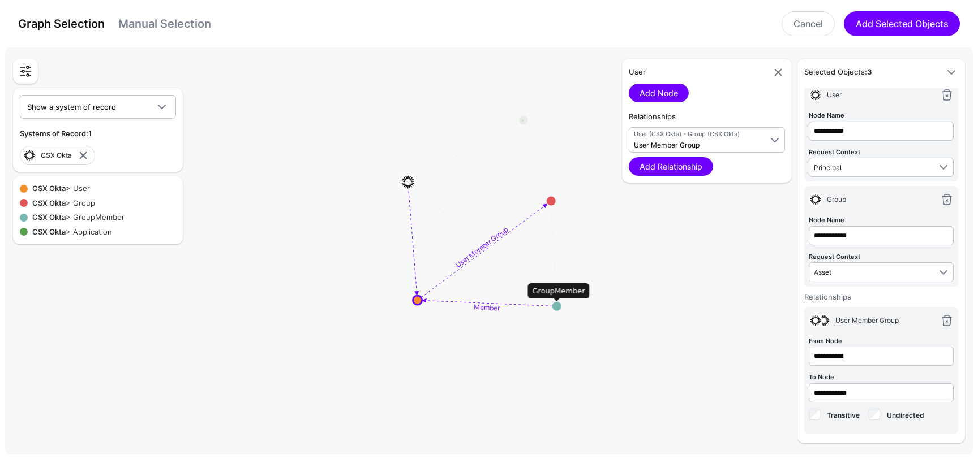
drag, startPoint x: 521, startPoint y: 299, endPoint x: 556, endPoint y: 310, distance: 36.7
click at [556, 310] on circle at bounding box center [556, 306] width 9 height 9
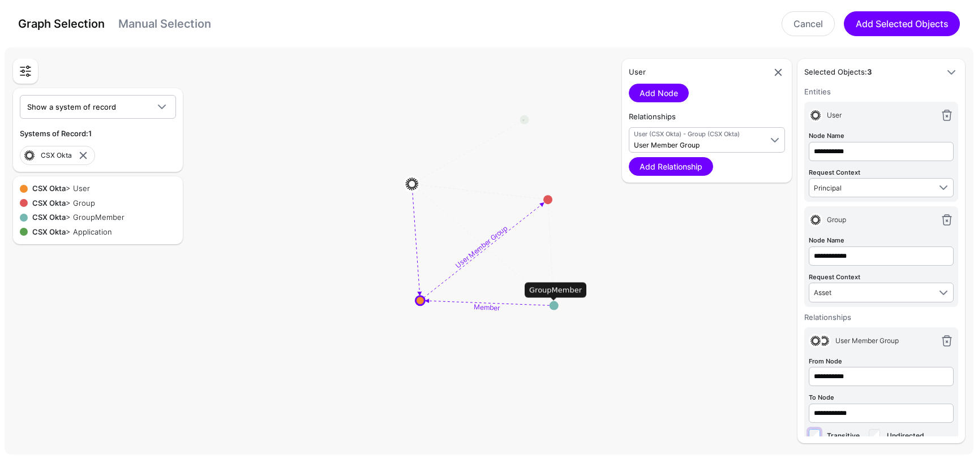
scroll to position [0, 0]
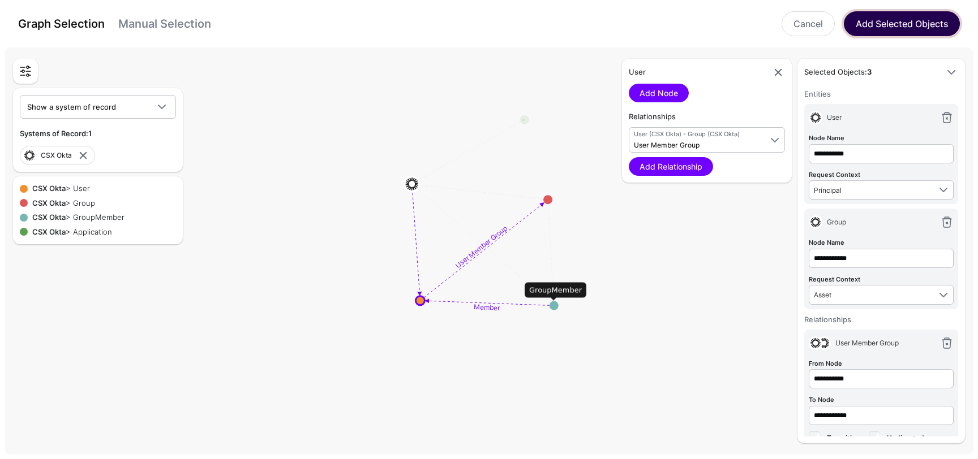
click at [894, 24] on button "Add Selected Objects" at bounding box center [902, 23] width 116 height 25
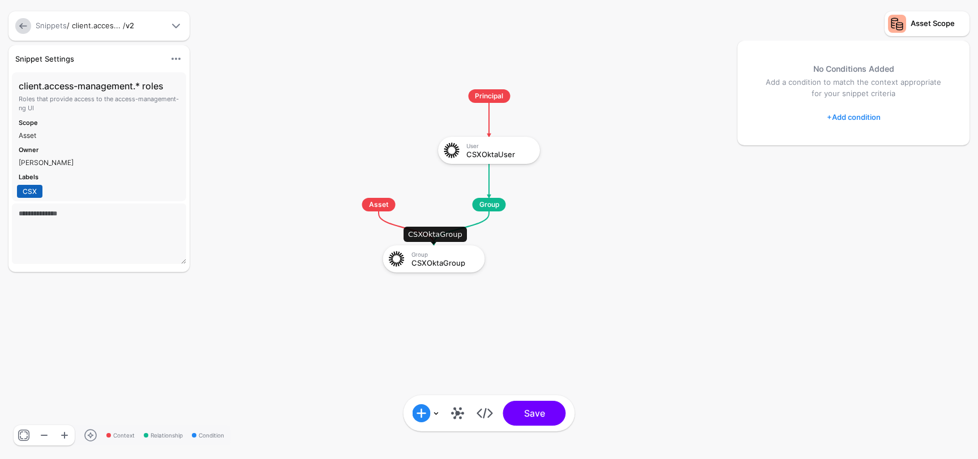
click at [440, 265] on div "CSXOktaGroup" at bounding box center [444, 263] width 66 height 8
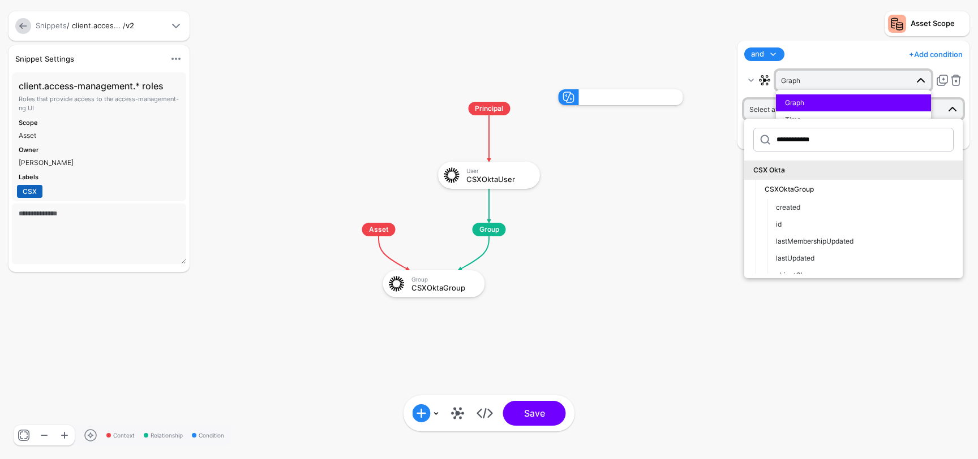
click at [816, 55] on div "and and not or + Add condition Add Condition Graph Condition Time Condition Loc…" at bounding box center [853, 55] width 223 height 14
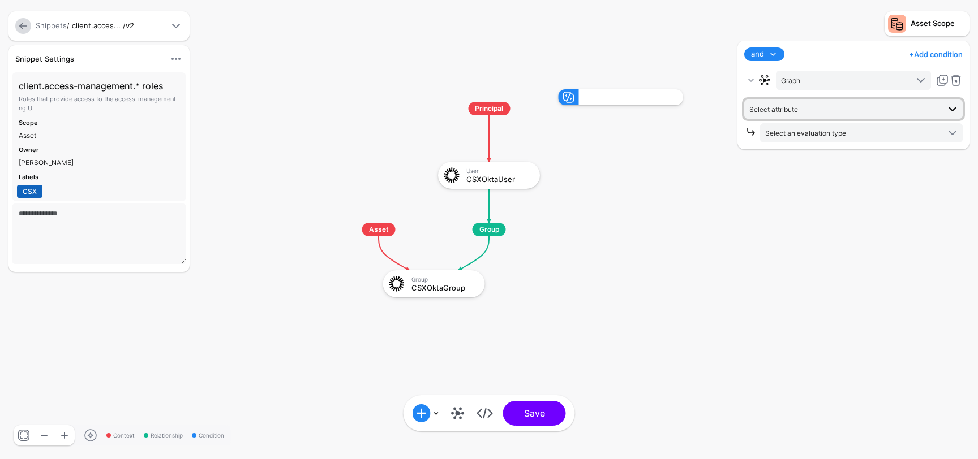
click at [822, 106] on span "Select attribute" at bounding box center [844, 109] width 190 height 12
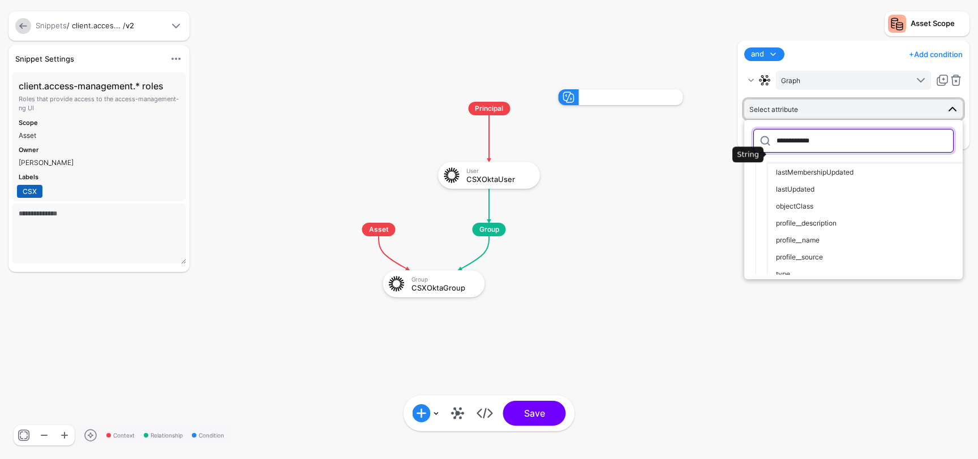
scroll to position [78, 0]
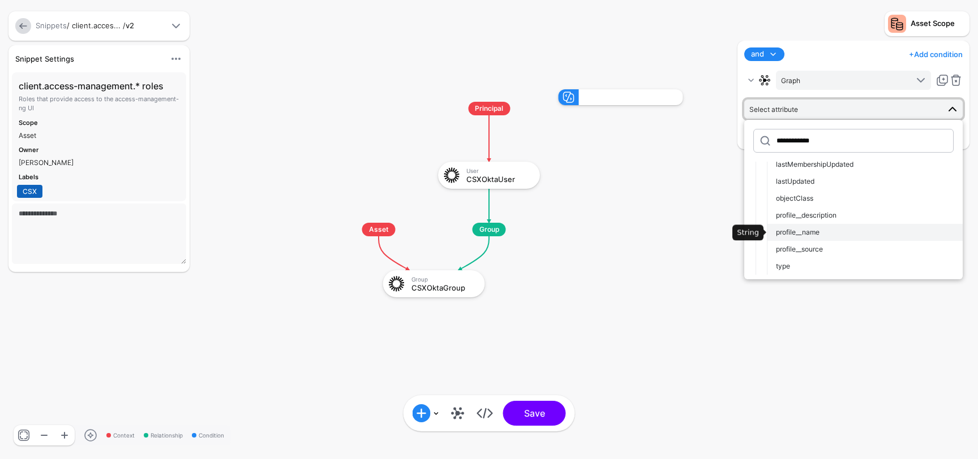
click at [824, 234] on div "profile__name" at bounding box center [865, 232] width 178 height 10
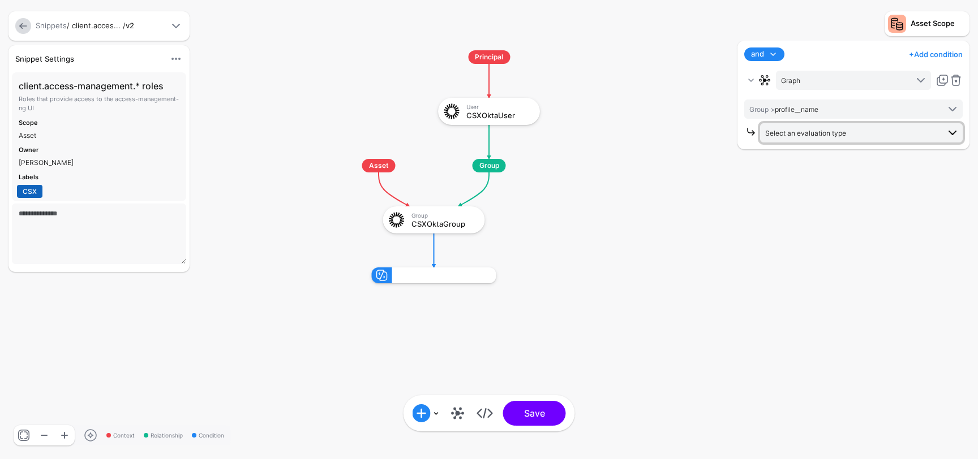
click at [836, 135] on span "Select an evaluation type" at bounding box center [805, 133] width 81 height 8
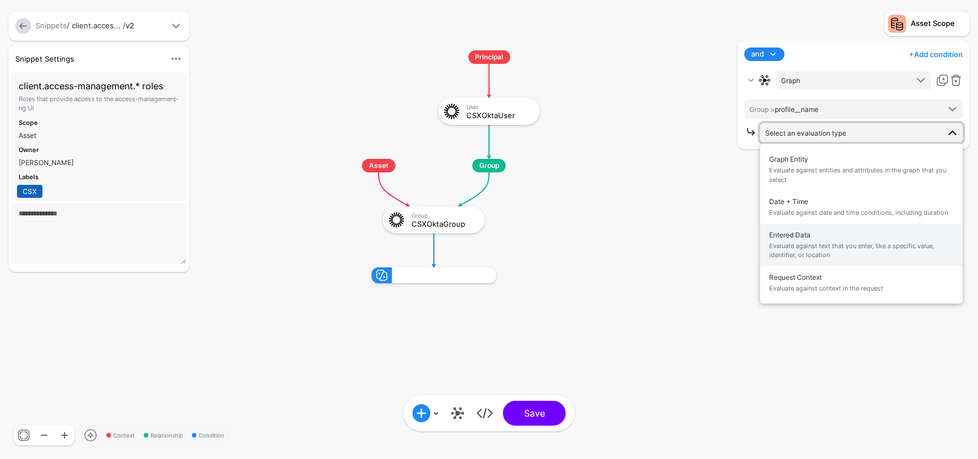
click at [830, 237] on span "Entered Data Evaluate against text that you enter, like a specific value, ident…" at bounding box center [861, 245] width 184 height 36
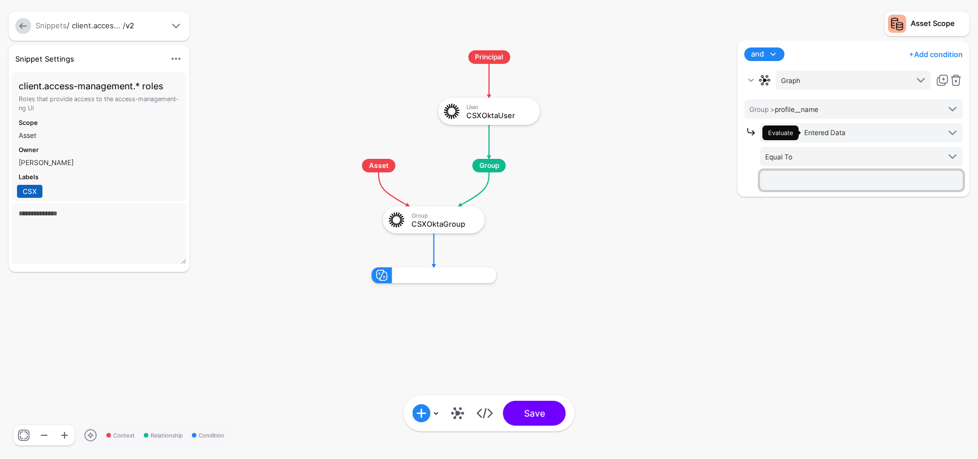
click at [817, 179] on input "text" at bounding box center [861, 180] width 203 height 19
type input "**********"
click at [854, 152] on span "Equal To" at bounding box center [852, 157] width 174 height 12
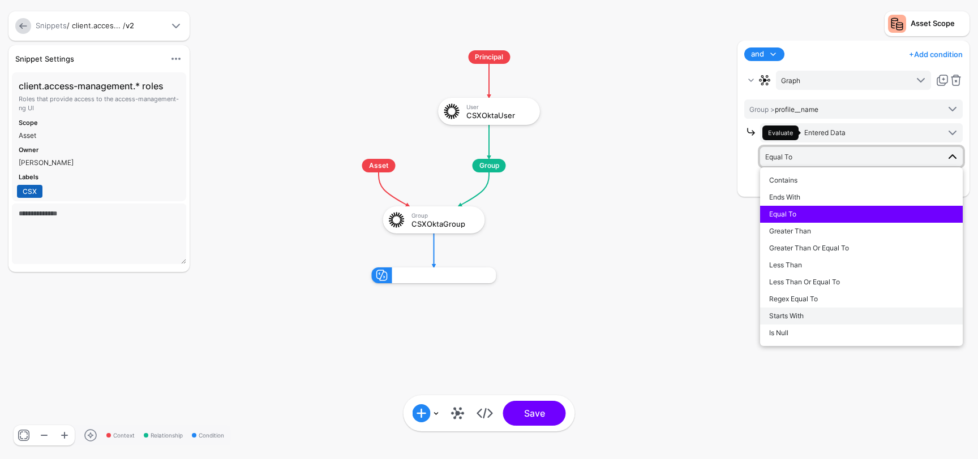
click at [800, 317] on span "Starts With" at bounding box center [786, 316] width 35 height 8
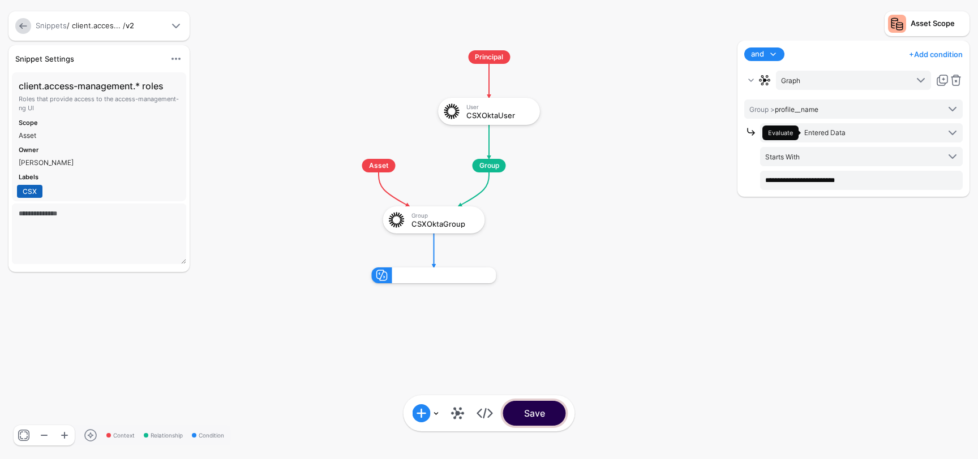
click at [542, 416] on button "Save" at bounding box center [534, 413] width 63 height 25
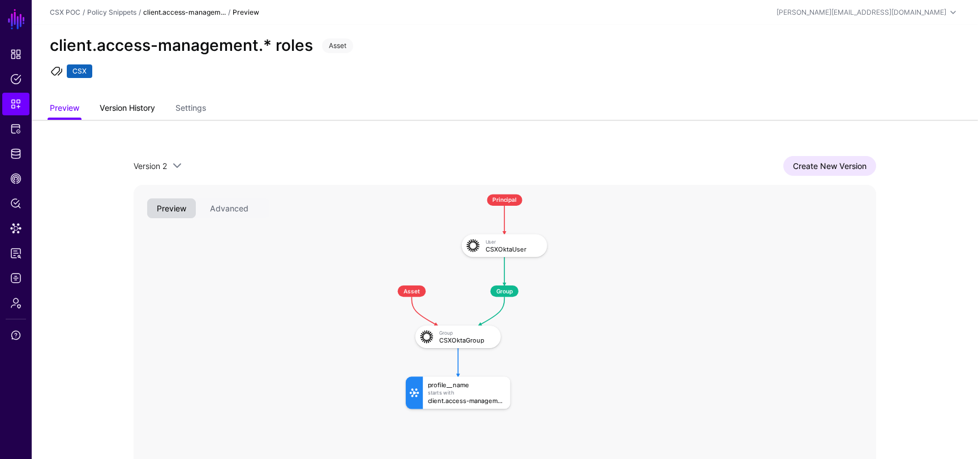
click at [138, 108] on link "Version History" at bounding box center [127, 109] width 55 height 22
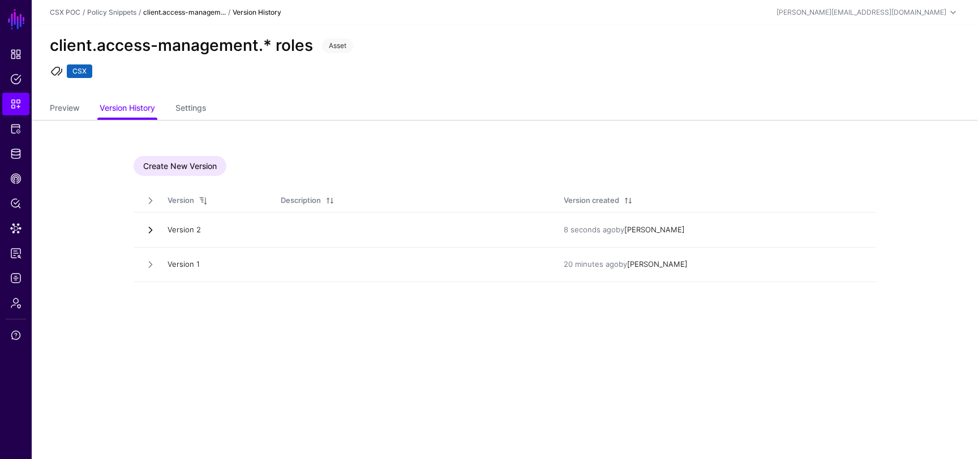
click at [151, 230] on link at bounding box center [150, 230] width 11 height 11
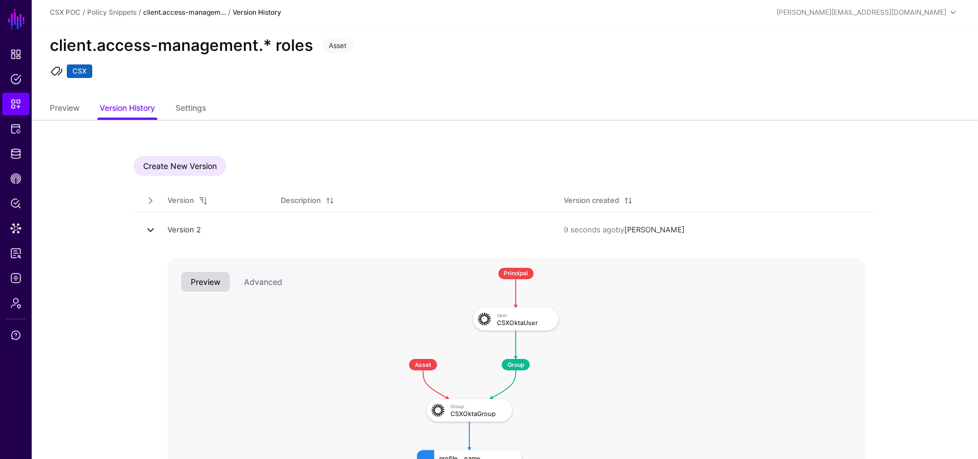
click at [151, 230] on link at bounding box center [150, 230] width 11 height 11
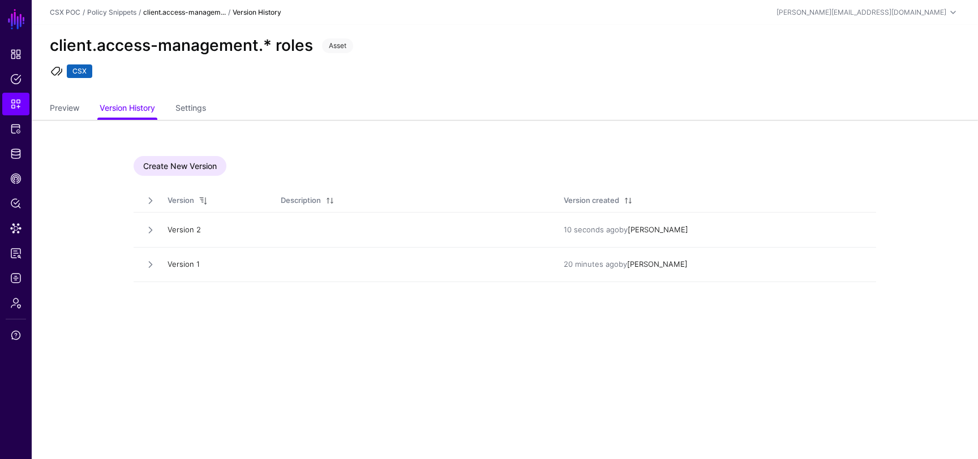
click at [81, 104] on ul "Preview Version History Settings" at bounding box center [505, 109] width 910 height 22
click at [14, 83] on span "Policies" at bounding box center [15, 79] width 11 height 11
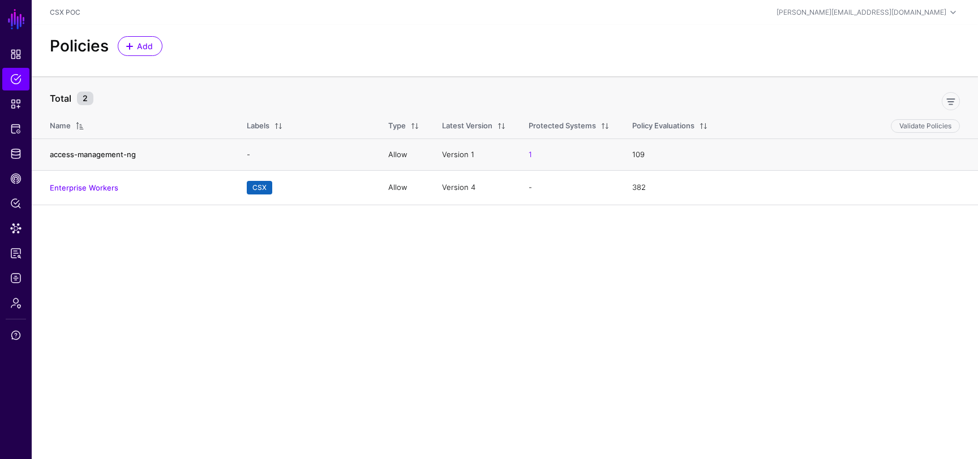
click at [118, 154] on link "access-management-ng" at bounding box center [93, 154] width 86 height 9
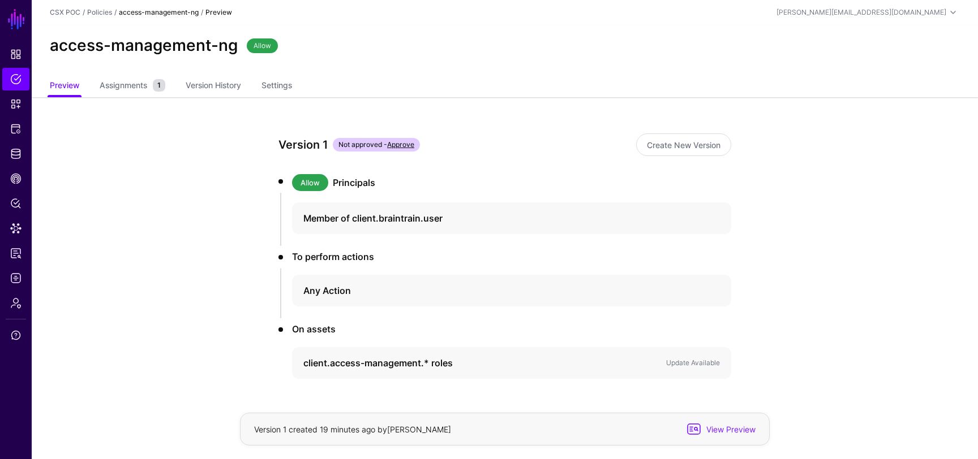
scroll to position [36, 0]
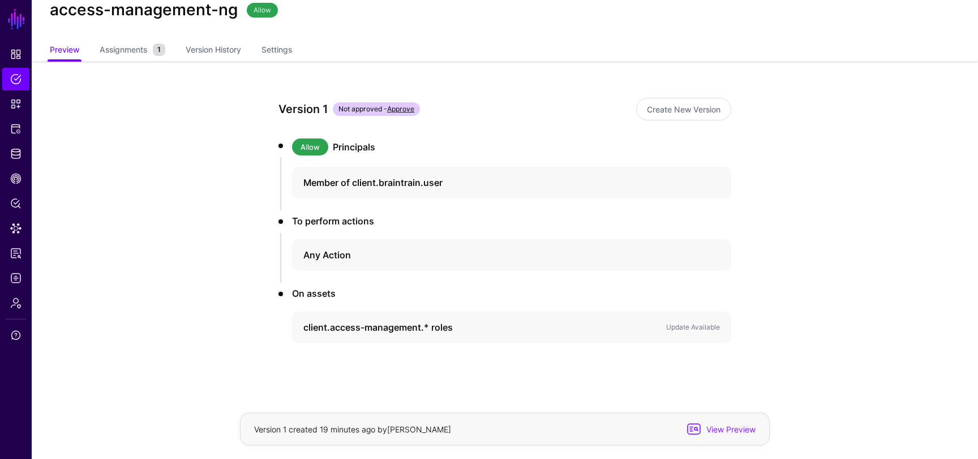
click at [402, 109] on link "Approve" at bounding box center [400, 109] width 27 height 8
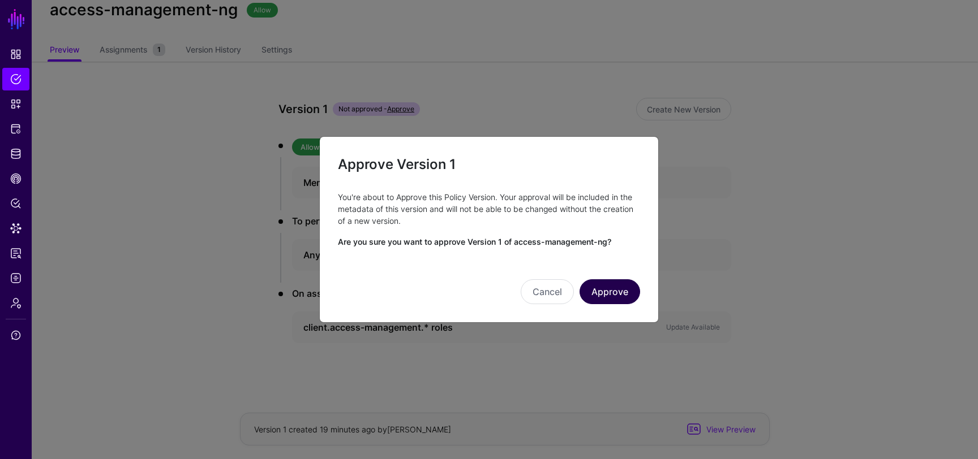
click at [605, 293] on button "Approve" at bounding box center [609, 292] width 61 height 25
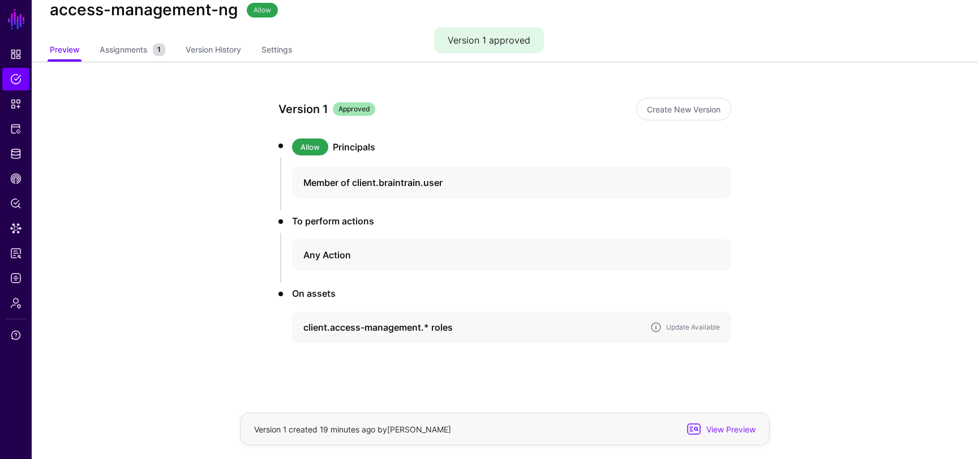
click at [463, 329] on h4 "client.access-management.* roles" at bounding box center [472, 328] width 338 height 14
click at [534, 340] on p "Roles that provide access to the access-management-ng UI" at bounding box center [511, 345] width 416 height 10
click at [681, 326] on link "Update Available" at bounding box center [693, 327] width 54 height 8
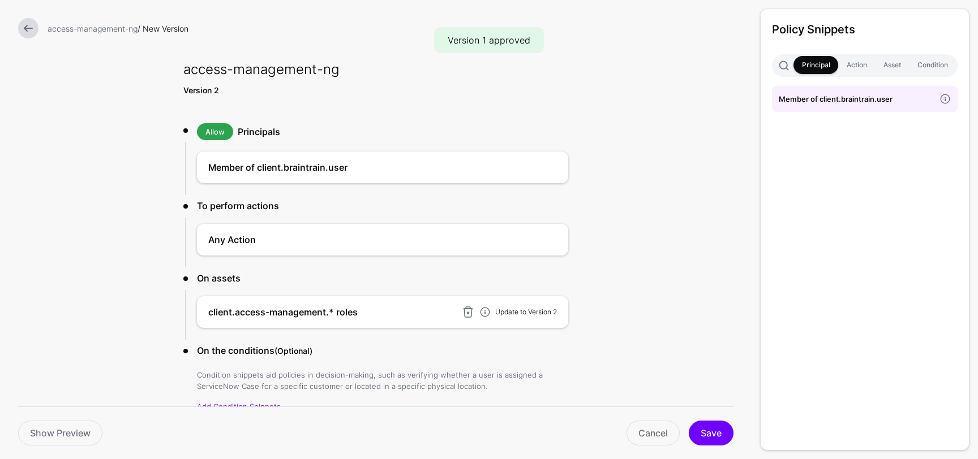
click at [538, 310] on link "Update to Version 2" at bounding box center [526, 312] width 62 height 8
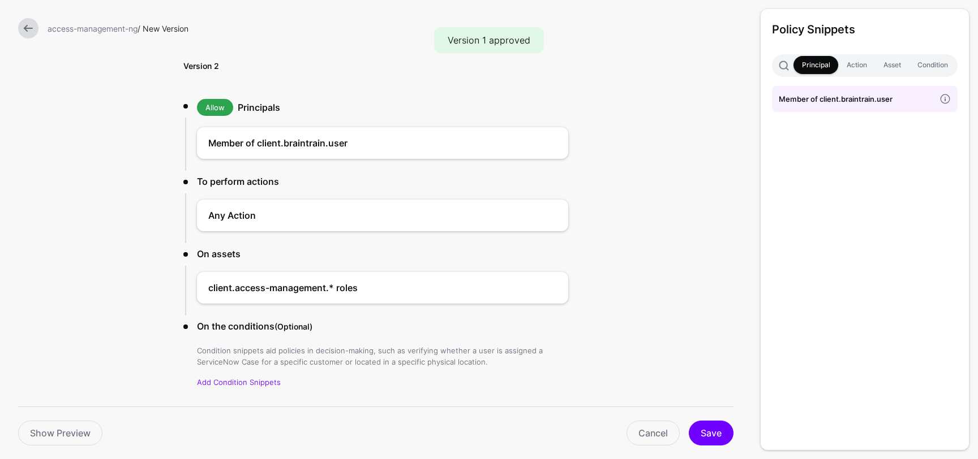
scroll to position [57, 0]
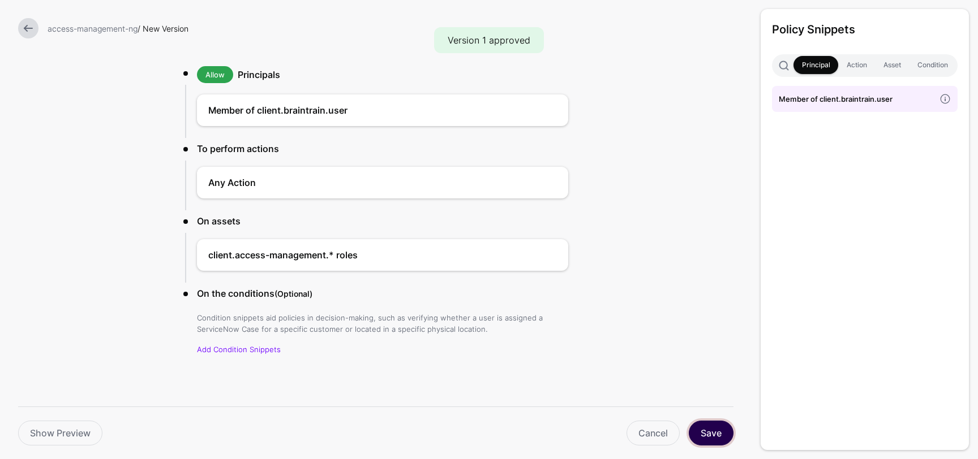
click at [711, 427] on button "Save" at bounding box center [711, 433] width 45 height 25
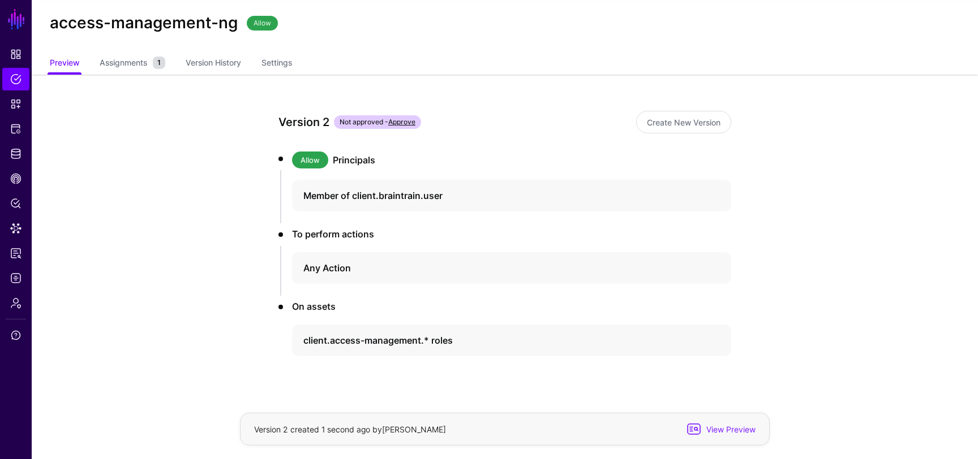
scroll to position [6, 0]
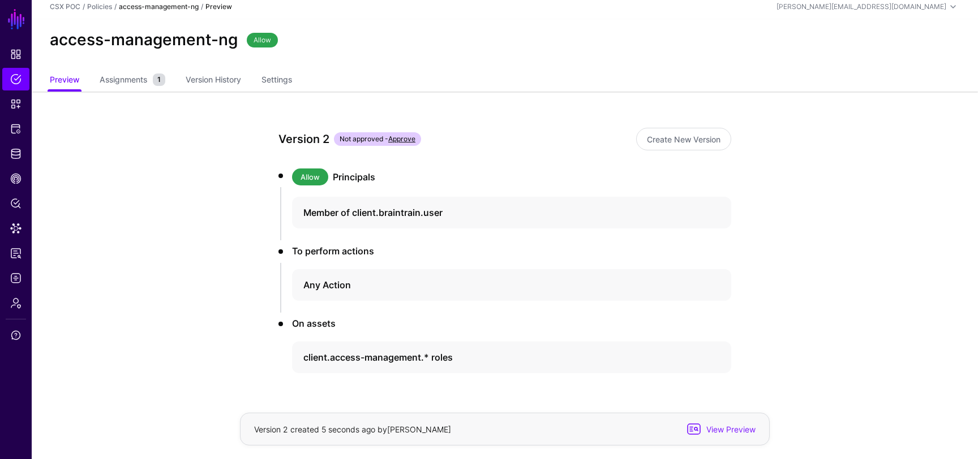
click at [411, 139] on link "Approve" at bounding box center [401, 139] width 27 height 8
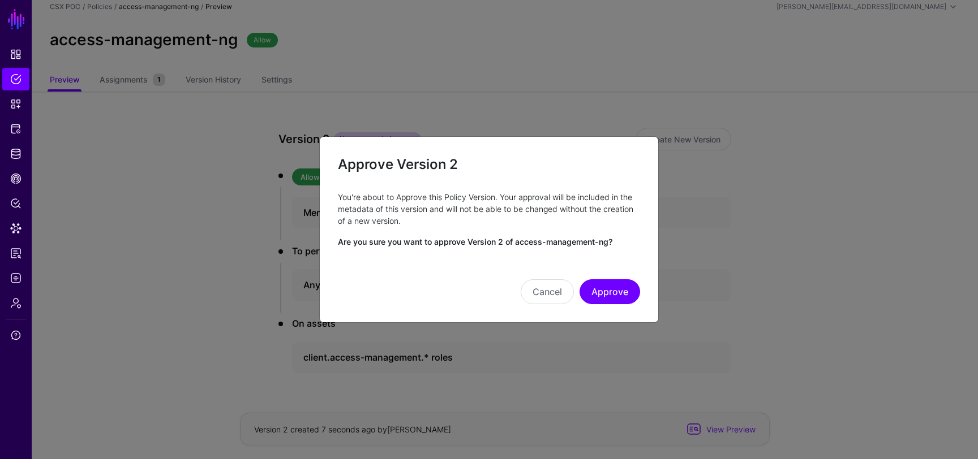
drag, startPoint x: 615, startPoint y: 287, endPoint x: 568, endPoint y: 243, distance: 64.9
click at [570, 244] on app-policies-v2-item-approve-version "Approve Version 2 You're about to Approve this Policy Version. Your approval wi…" at bounding box center [489, 229] width 302 height 149
click at [604, 296] on button "Approve" at bounding box center [609, 292] width 61 height 25
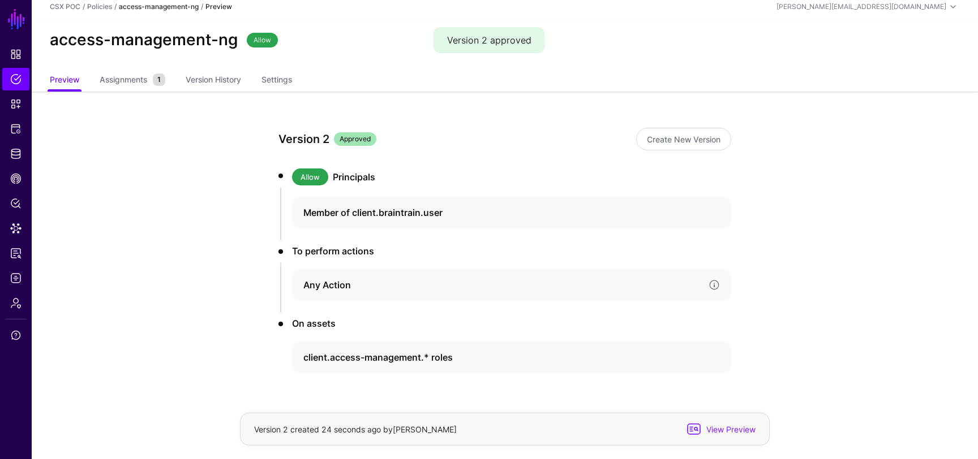
scroll to position [36, 0]
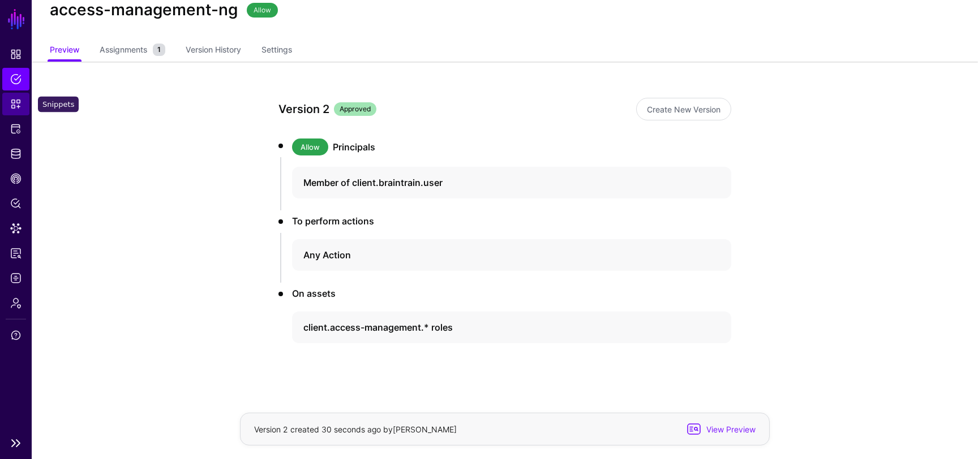
click at [15, 106] on span "Snippets" at bounding box center [15, 103] width 11 height 11
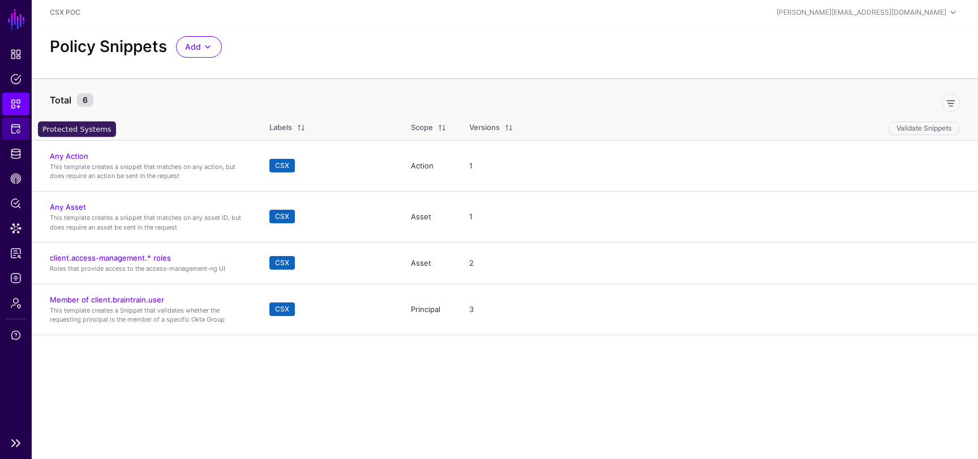
click at [14, 135] on link "Protected Systems" at bounding box center [15, 129] width 27 height 23
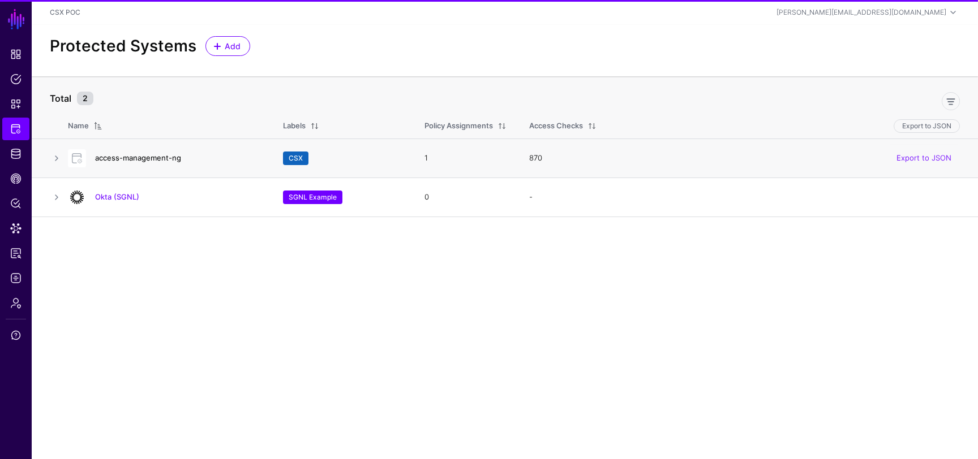
click at [148, 160] on link "access-management-ng" at bounding box center [138, 157] width 86 height 9
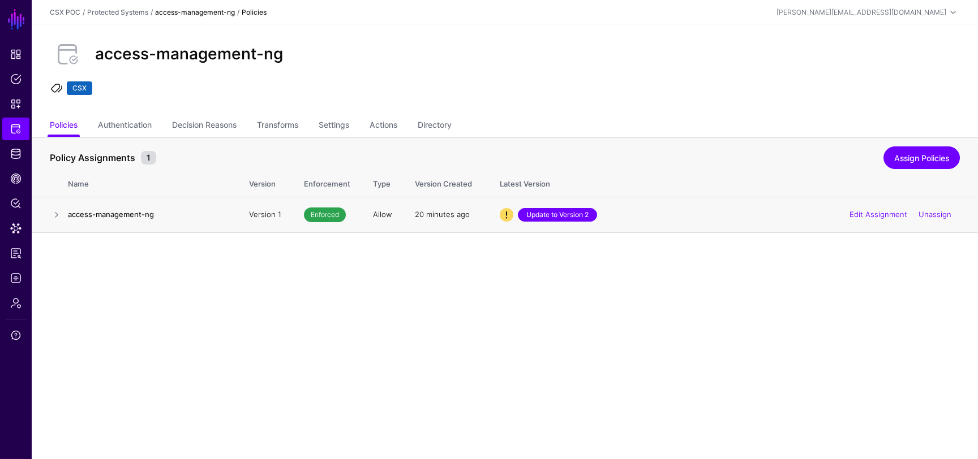
click at [552, 214] on link "Update to Version 2" at bounding box center [557, 215] width 79 height 14
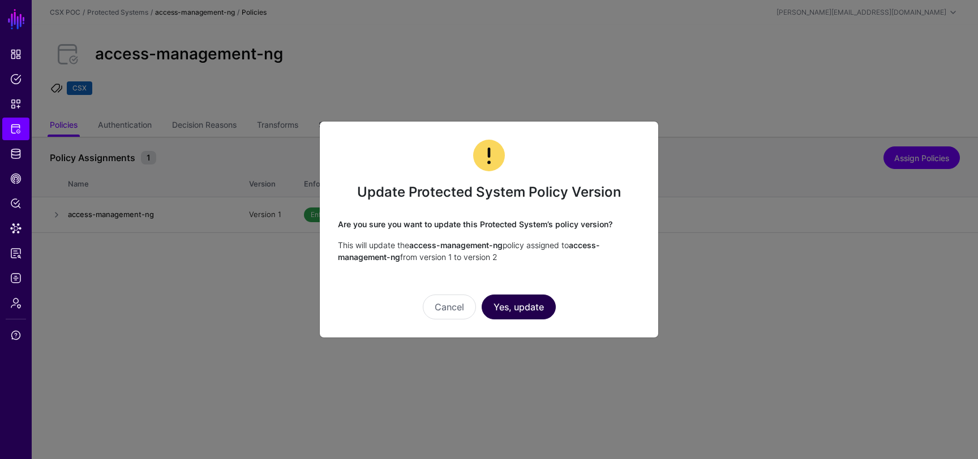
click at [530, 304] on button "Yes, update" at bounding box center [519, 307] width 74 height 25
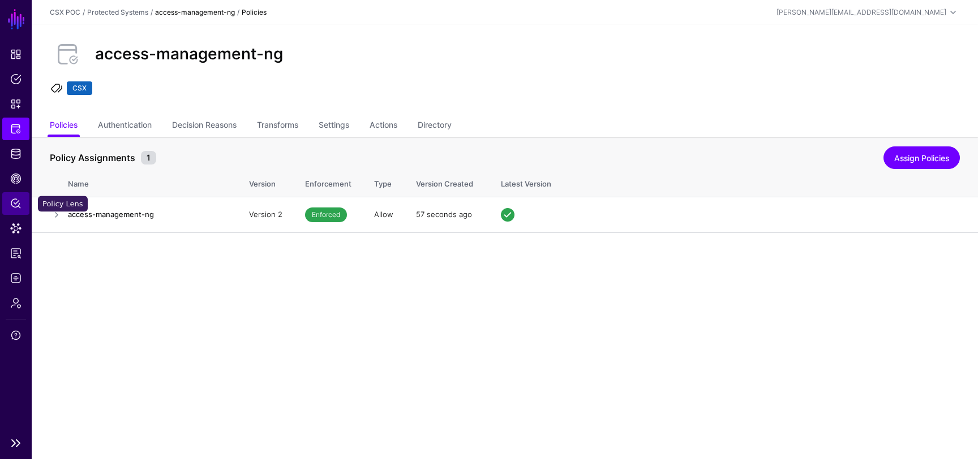
click at [15, 202] on span "Policy Lens" at bounding box center [15, 203] width 11 height 11
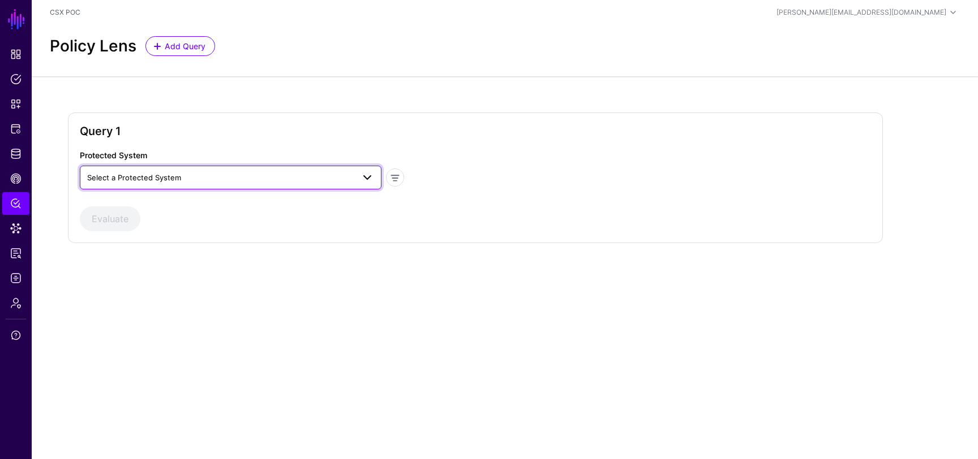
click at [216, 174] on span "Select a Protected System" at bounding box center [220, 177] width 267 height 12
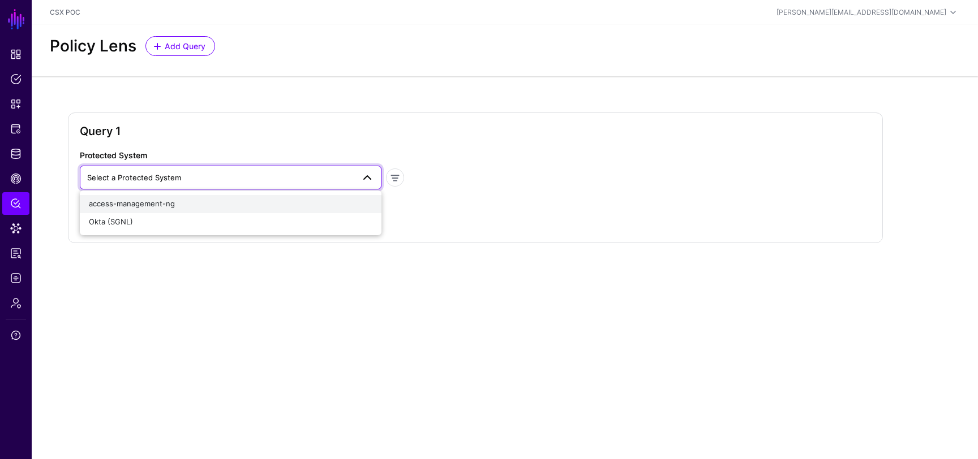
click at [216, 205] on div "access-management-ng" at bounding box center [230, 204] width 283 height 11
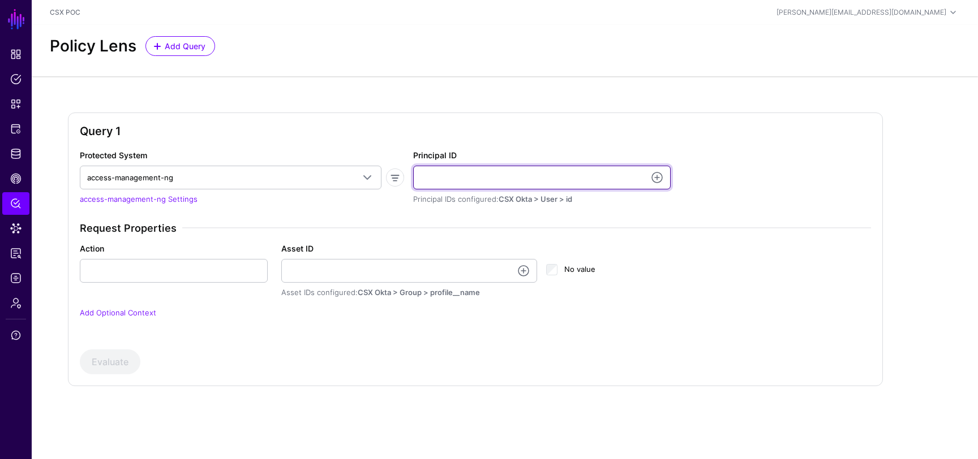
click at [454, 177] on input "Principal ID" at bounding box center [541, 178] width 257 height 24
type input "**********"
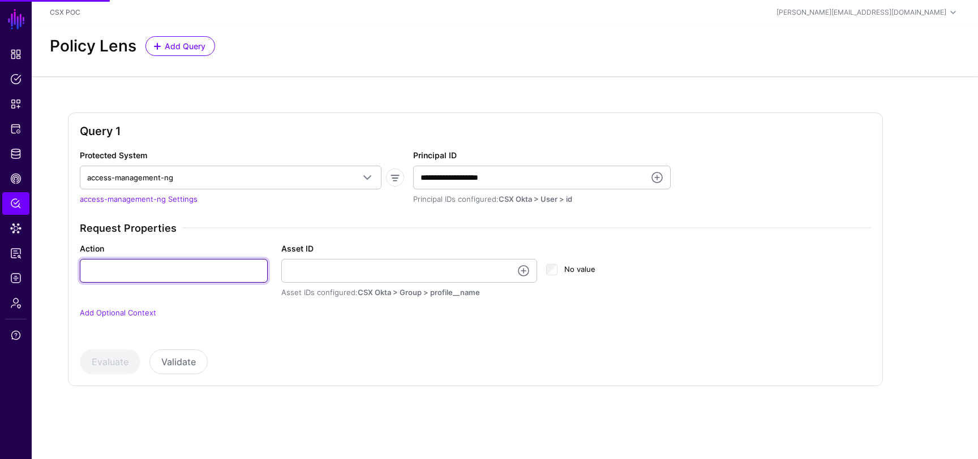
click at [213, 276] on input "Action" at bounding box center [174, 271] width 188 height 24
type input "**"
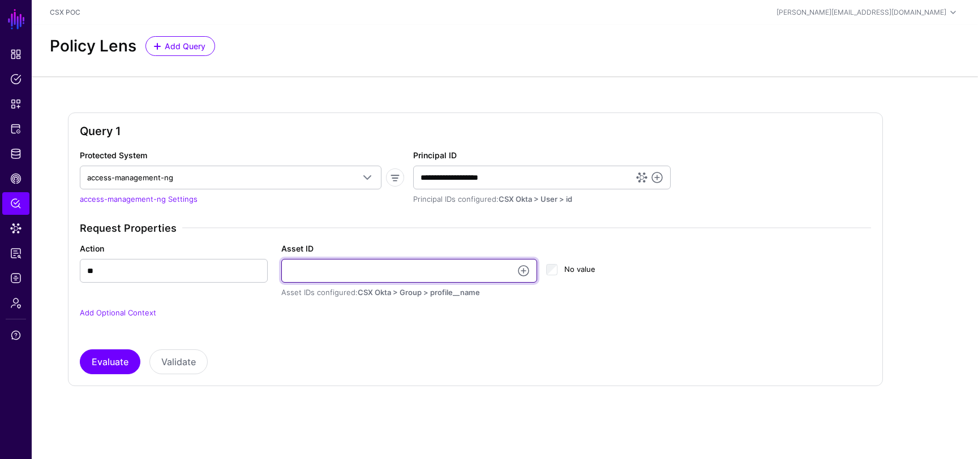
click at [324, 274] on input "Asset ID" at bounding box center [409, 271] width 256 height 24
type input "**********"
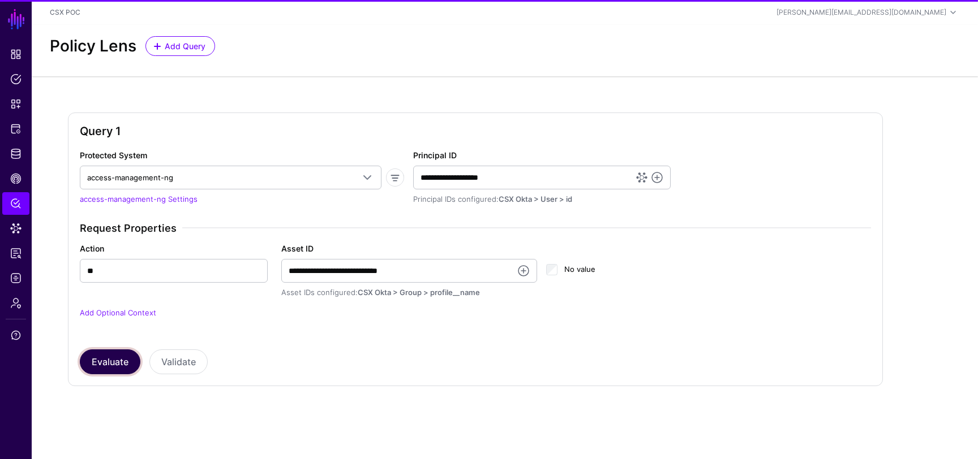
click at [120, 363] on button "Evaluate" at bounding box center [110, 362] width 61 height 25
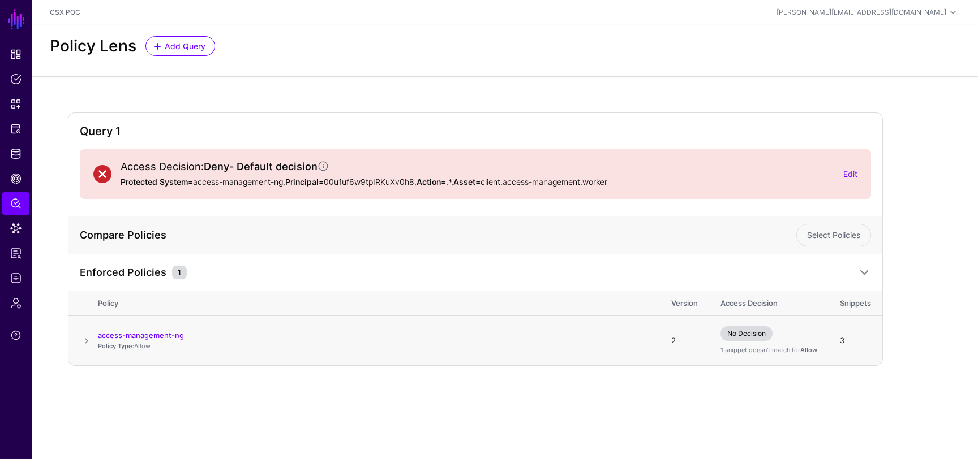
click at [88, 340] on span at bounding box center [87, 341] width 14 height 14
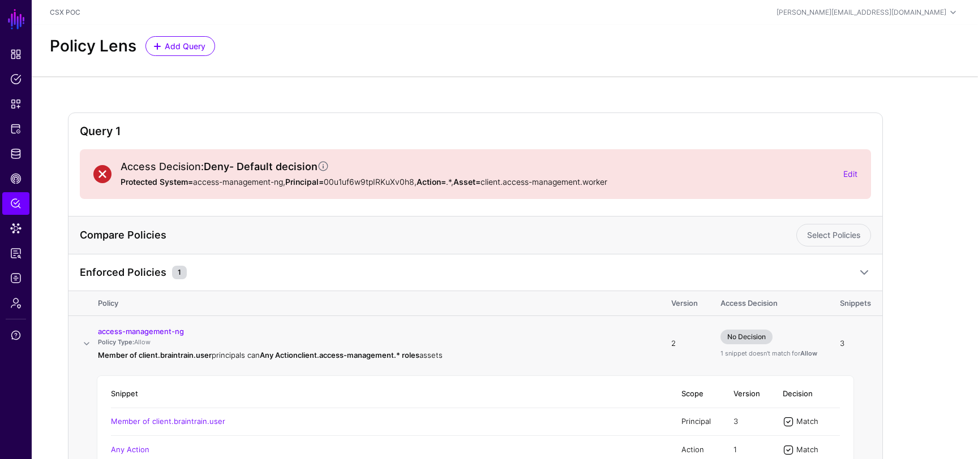
scroll to position [118, 0]
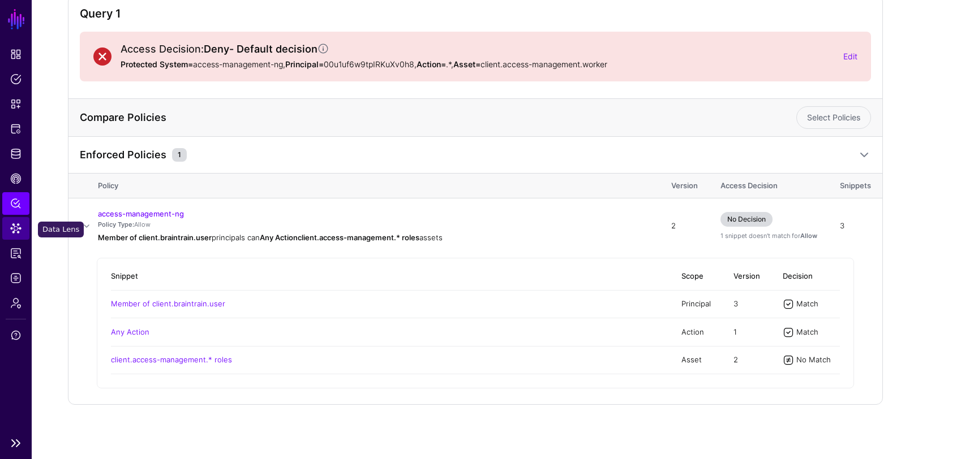
click at [12, 226] on span "Data Lens" at bounding box center [15, 228] width 11 height 11
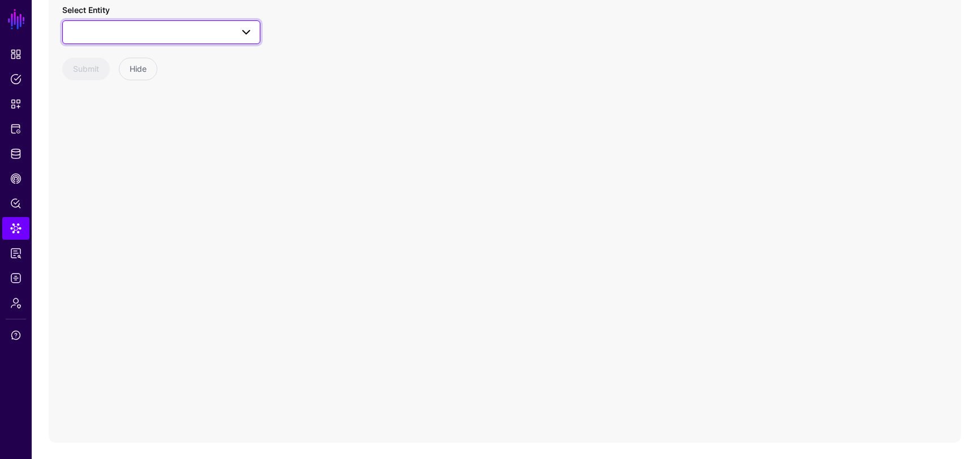
click at [207, 35] on span at bounding box center [161, 32] width 183 height 14
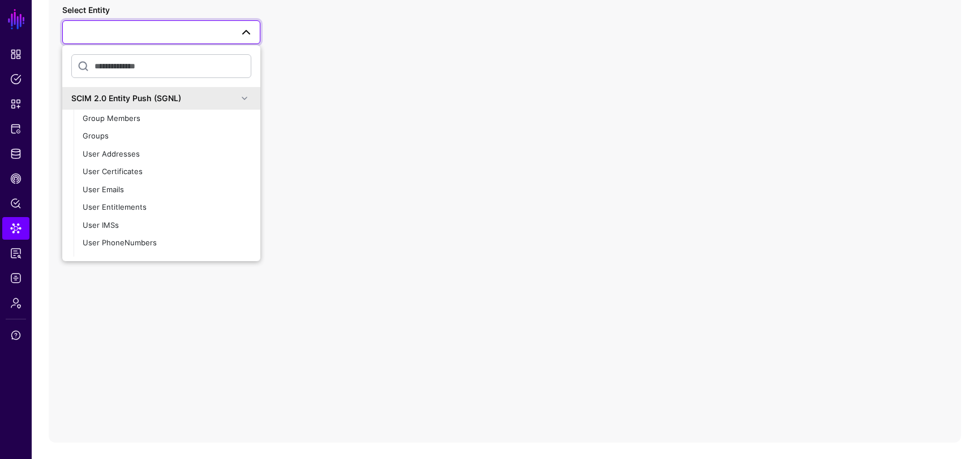
click at [201, 95] on div "SCIM 2.0 Entity Push (SGNL)" at bounding box center [154, 98] width 166 height 12
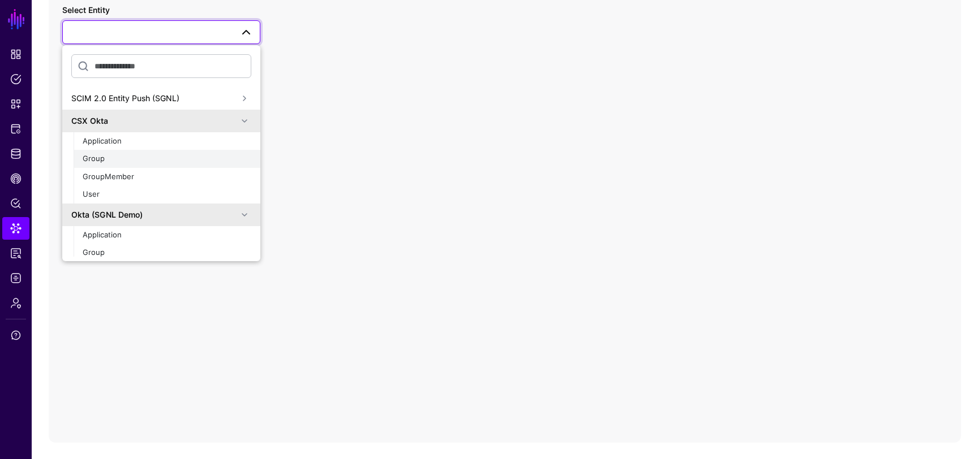
click at [110, 161] on div "Group" at bounding box center [167, 158] width 169 height 11
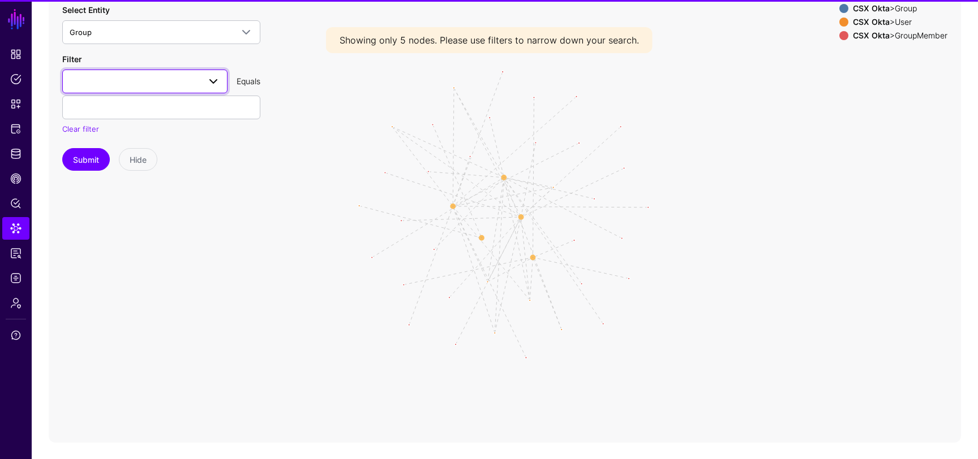
click at [126, 86] on span at bounding box center [145, 82] width 151 height 14
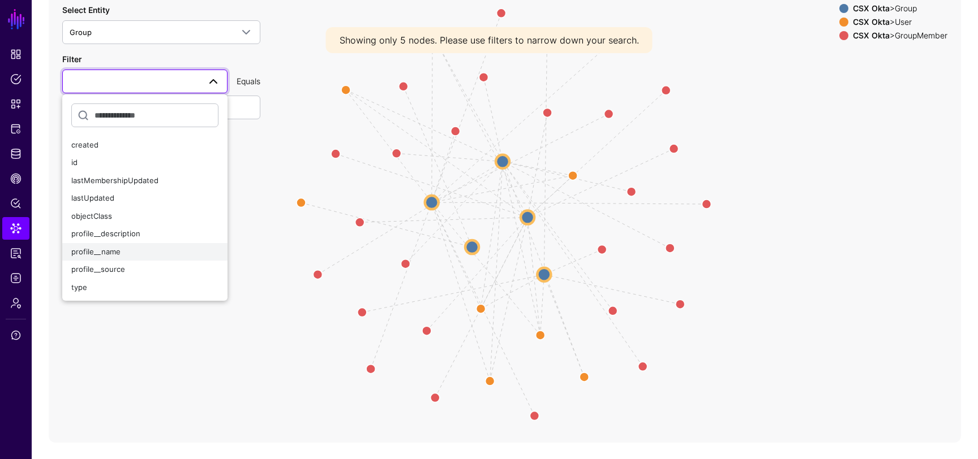
click at [124, 253] on div "profile__name" at bounding box center [144, 252] width 147 height 11
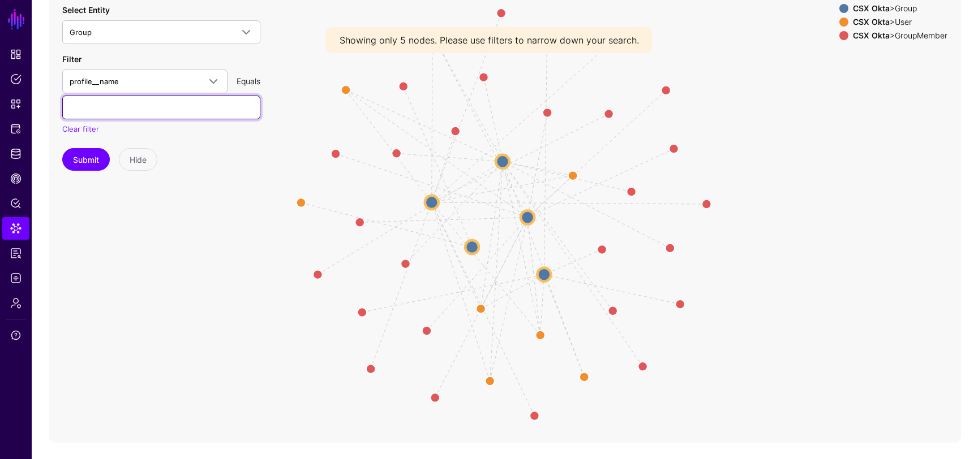
click at [178, 113] on input "text" at bounding box center [161, 108] width 198 height 24
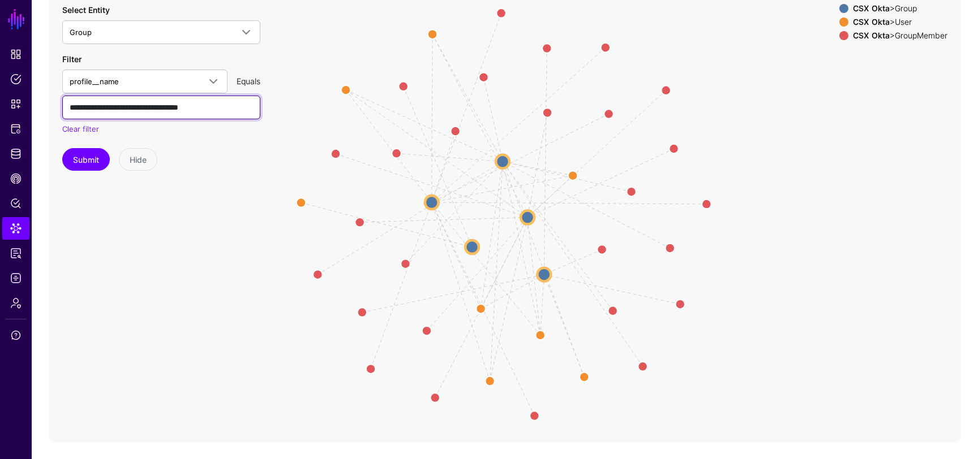
click at [181, 109] on input "**********" at bounding box center [161, 108] width 198 height 24
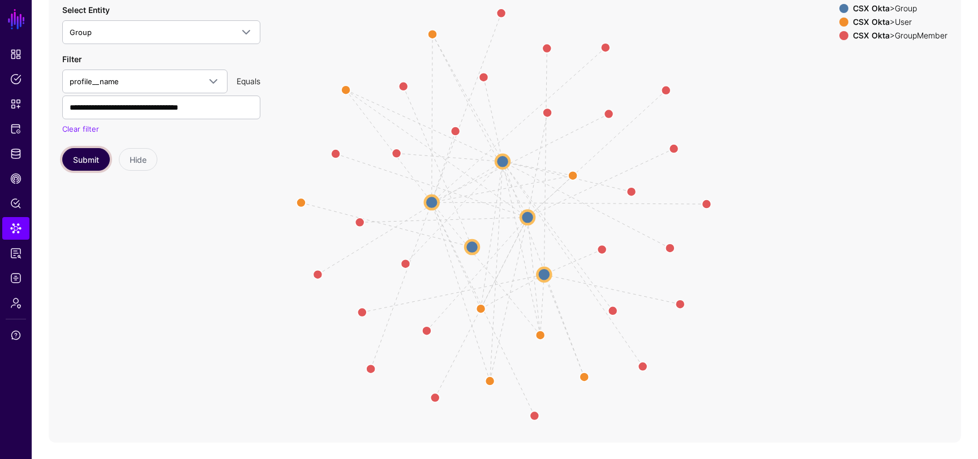
click at [83, 168] on button "Submit" at bounding box center [86, 159] width 48 height 23
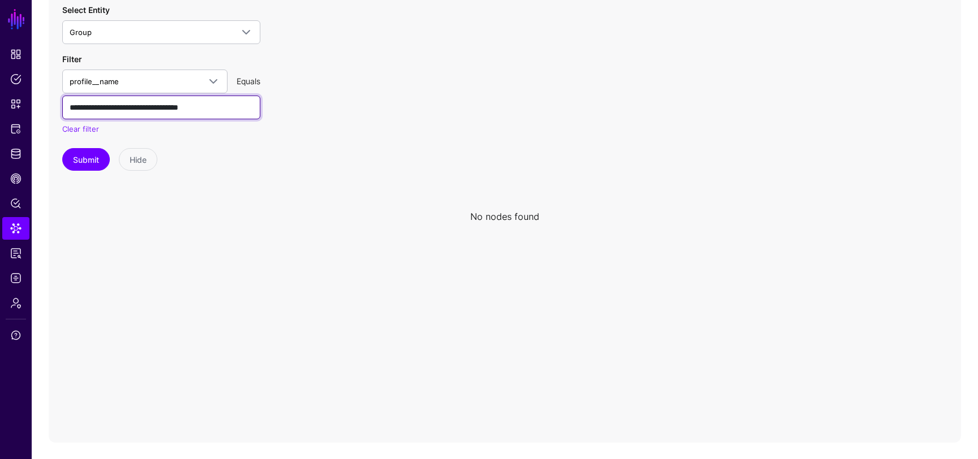
click at [205, 108] on input "**********" at bounding box center [161, 108] width 198 height 24
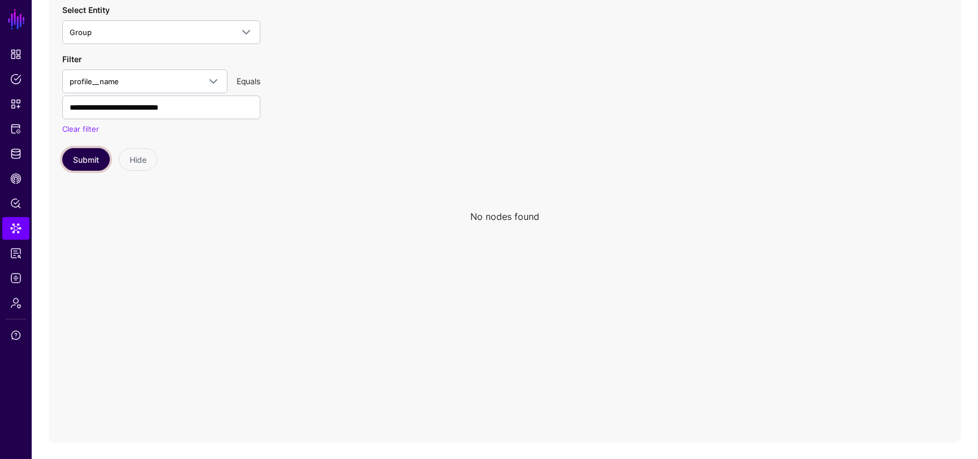
click at [89, 152] on button "Submit" at bounding box center [86, 159] width 48 height 23
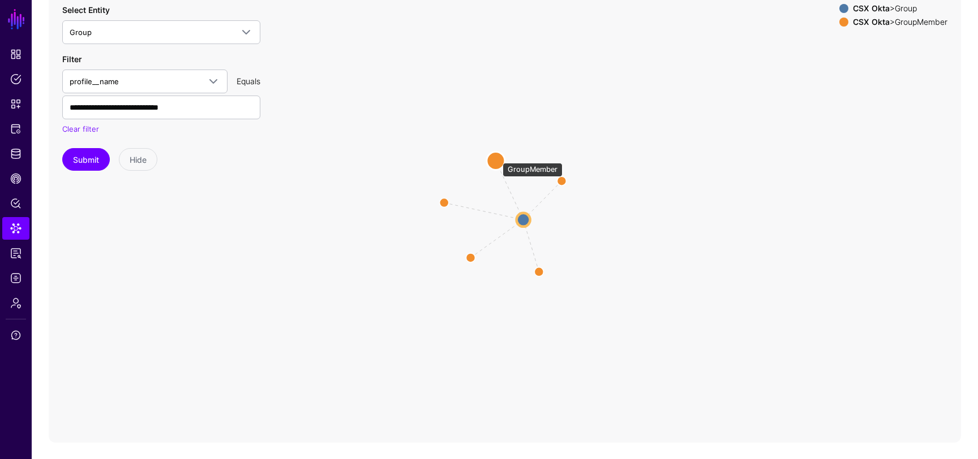
click at [497, 157] on circle at bounding box center [496, 161] width 18 height 18
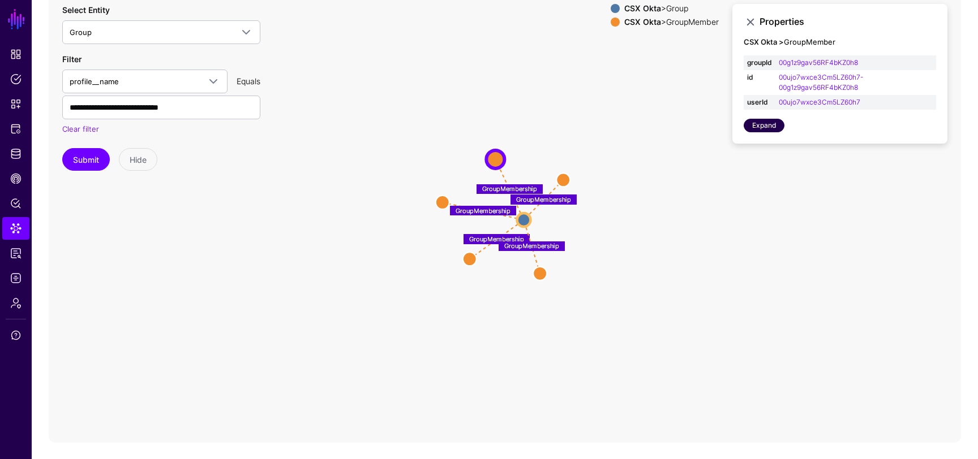
click at [763, 123] on link "Expand" at bounding box center [764, 126] width 41 height 14
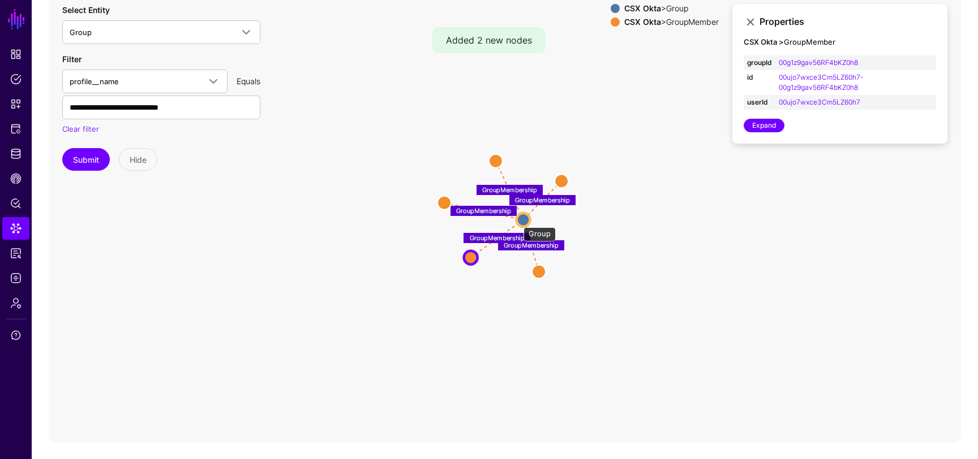
click at [519, 219] on circle at bounding box center [524, 220] width 14 height 14
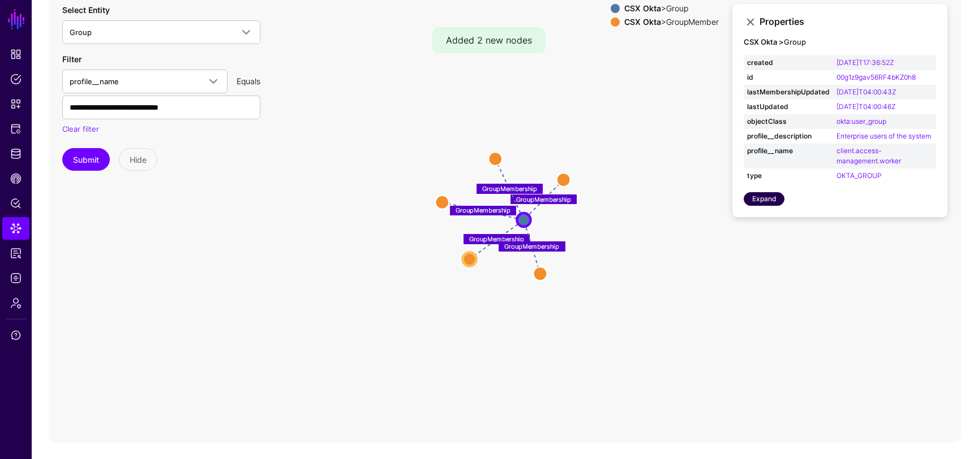
click at [772, 198] on link "Expand" at bounding box center [764, 199] width 41 height 14
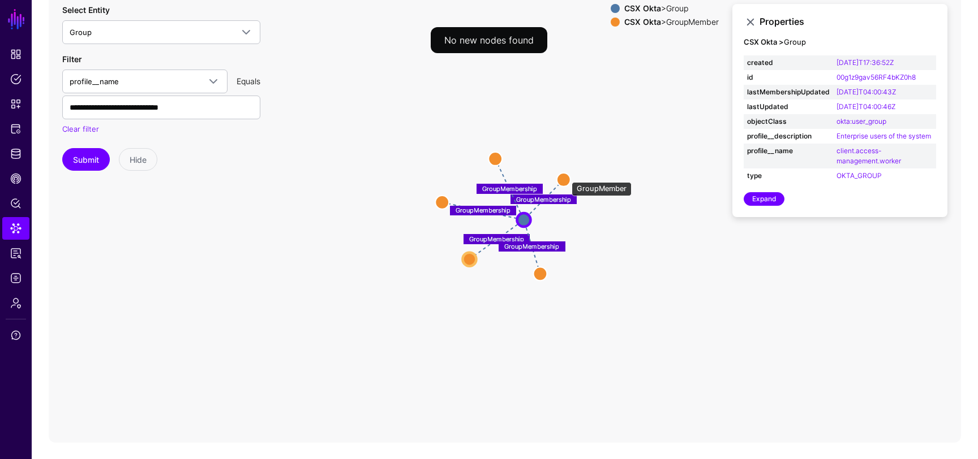
click at [566, 177] on circle at bounding box center [564, 180] width 14 height 14
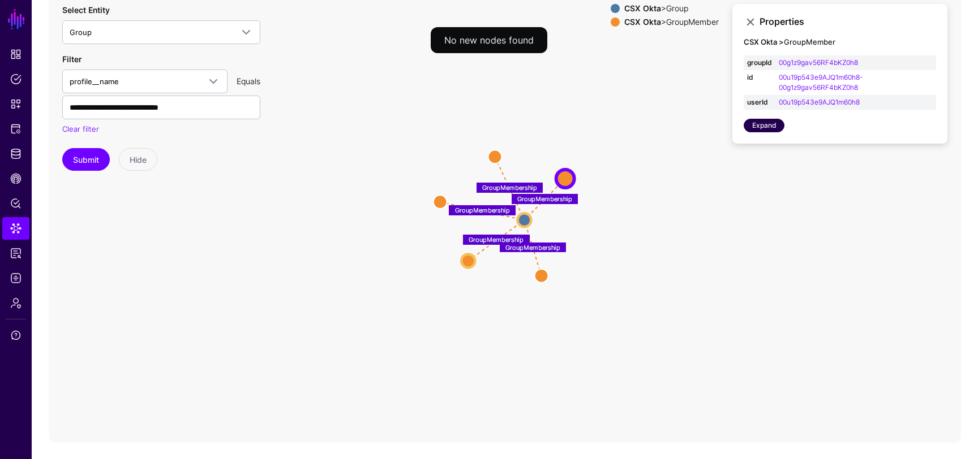
click at [774, 123] on link "Expand" at bounding box center [764, 126] width 41 height 14
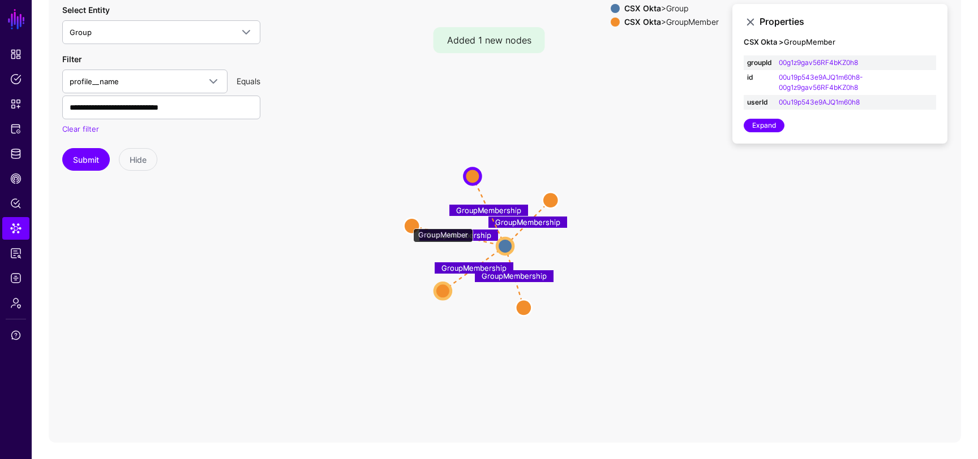
click at [407, 223] on circle at bounding box center [412, 226] width 16 height 16
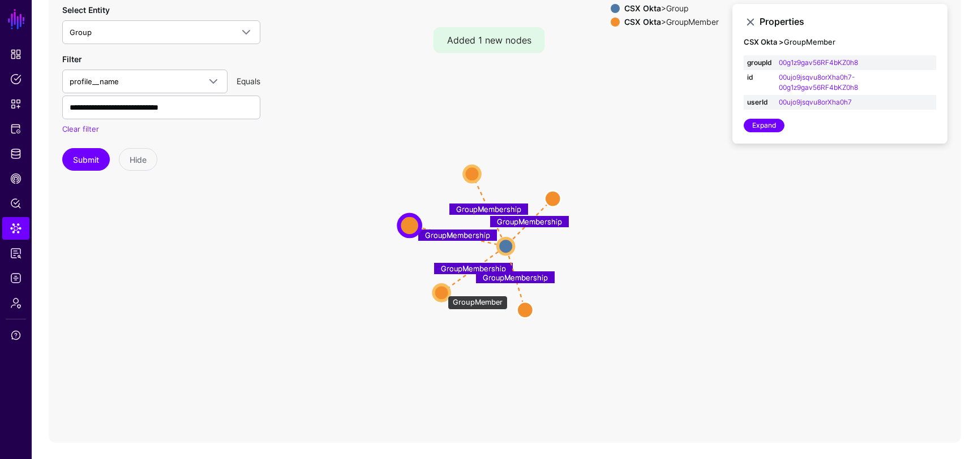
click at [442, 290] on circle at bounding box center [441, 293] width 16 height 16
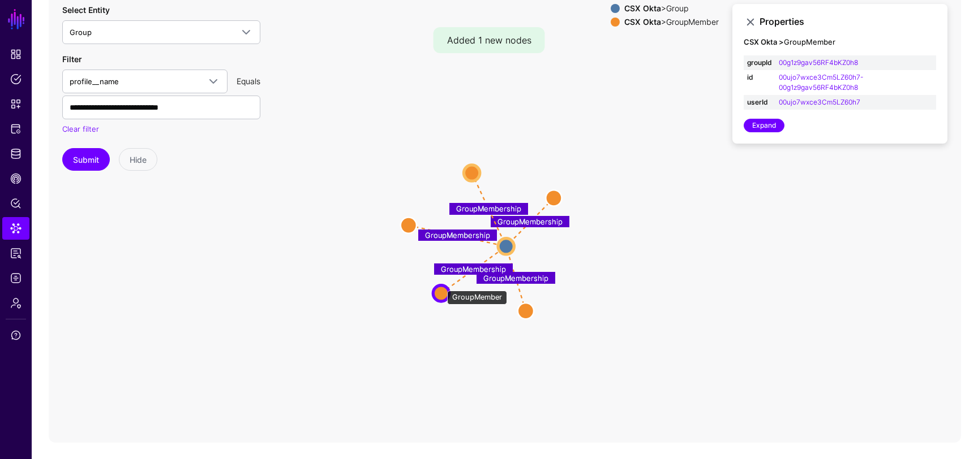
click at [441, 285] on circle at bounding box center [441, 293] width 16 height 16
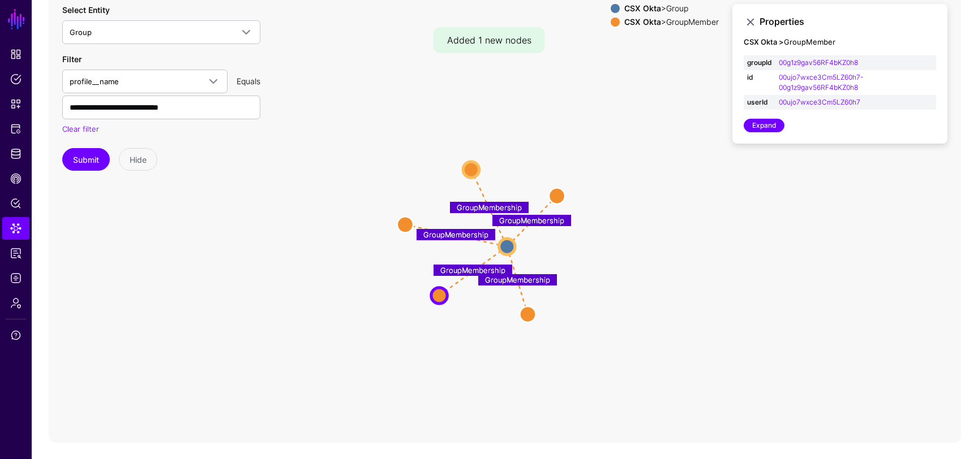
click at [483, 188] on icon "GroupMembership GroupMembership GroupMembership GroupMembership GroupMembership…" at bounding box center [505, 216] width 912 height 453
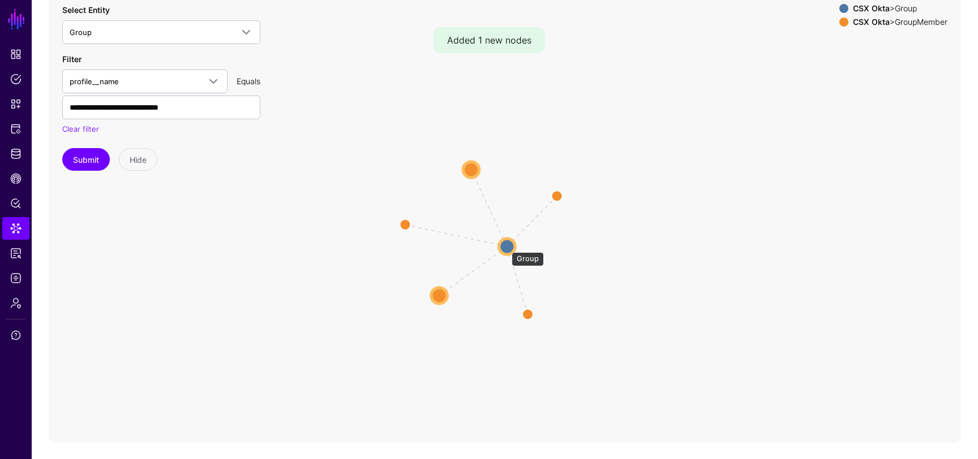
click at [505, 248] on circle at bounding box center [507, 247] width 16 height 16
click at [505, 248] on circle at bounding box center [508, 247] width 16 height 16
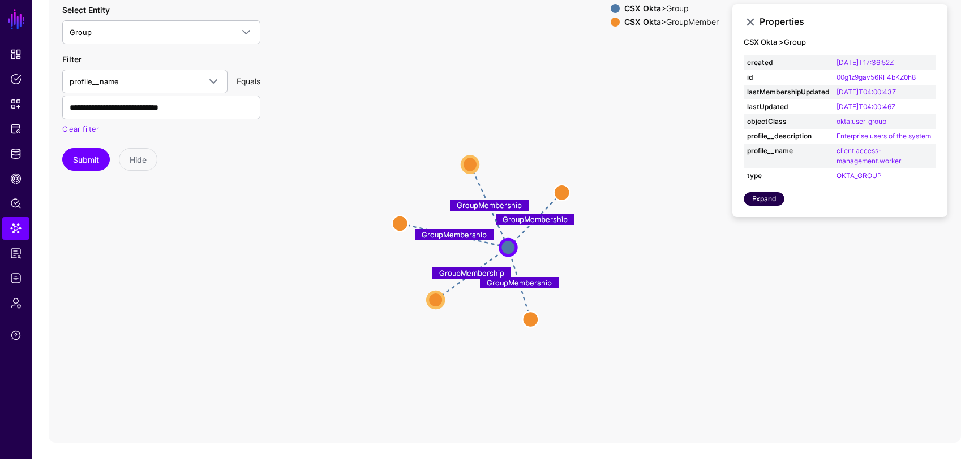
click at [764, 194] on link "Expand" at bounding box center [764, 199] width 41 height 14
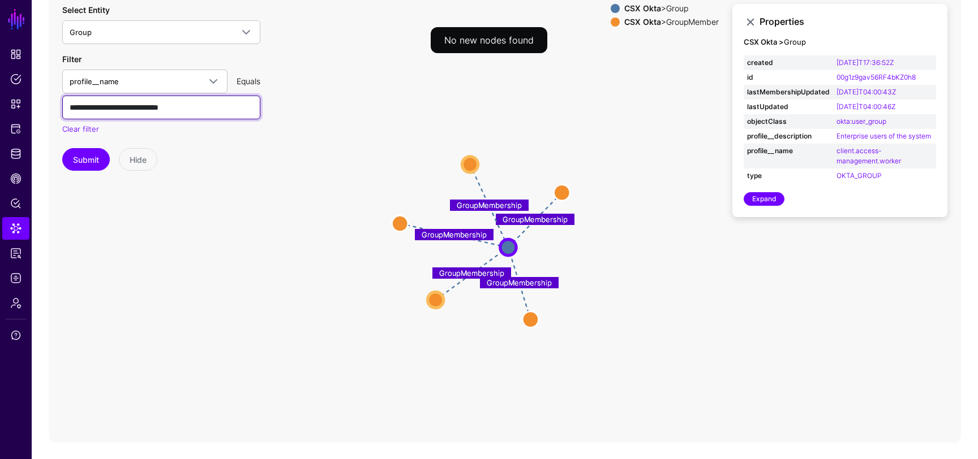
click at [179, 110] on input "**********" at bounding box center [161, 108] width 198 height 24
type input "**********"
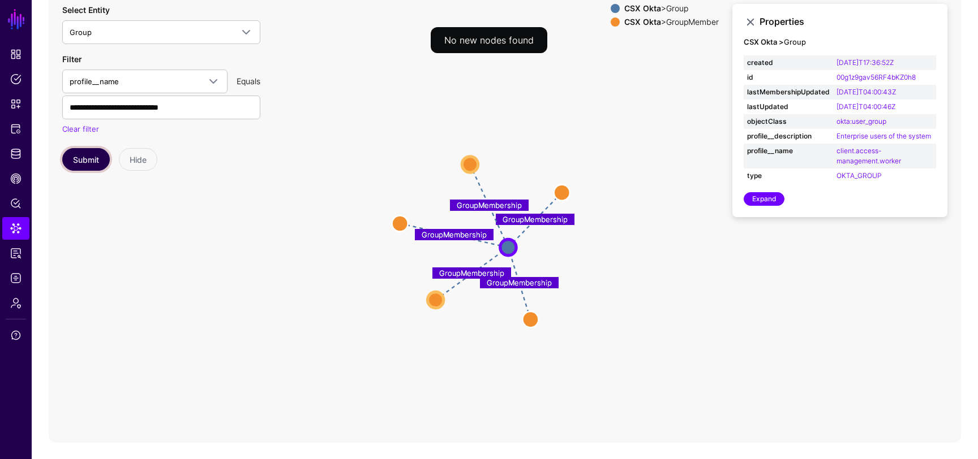
click at [81, 157] on button "Submit" at bounding box center [86, 159] width 48 height 23
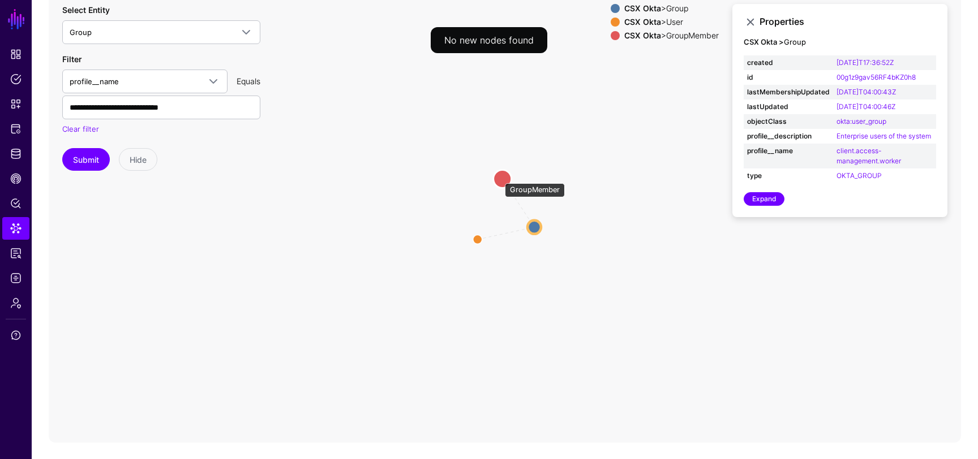
click at [500, 178] on circle at bounding box center [502, 179] width 18 height 18
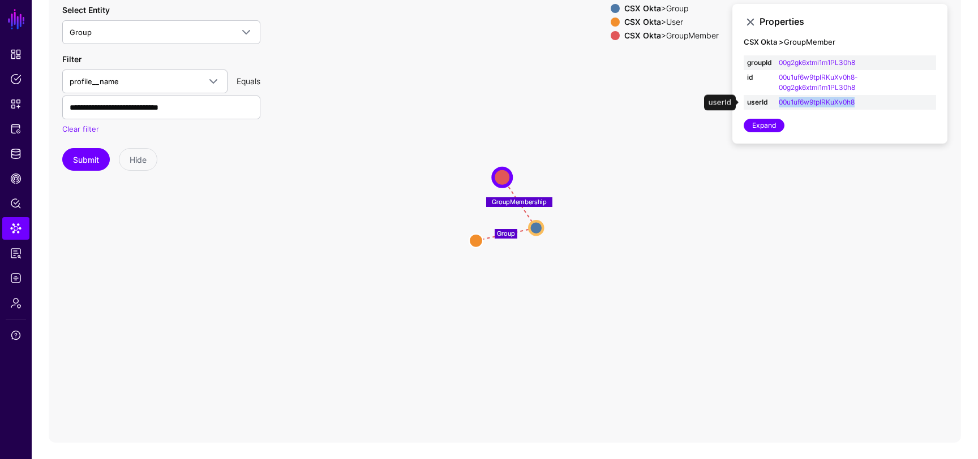
drag, startPoint x: 861, startPoint y: 102, endPoint x: 779, endPoint y: 107, distance: 81.6
click at [779, 107] on td "00u1uf6w9tpIRKuXv0h8" at bounding box center [855, 102] width 161 height 15
copy link "00u1uf6w9tpIRKuXv0h8"
